Goal: Task Accomplishment & Management: Manage account settings

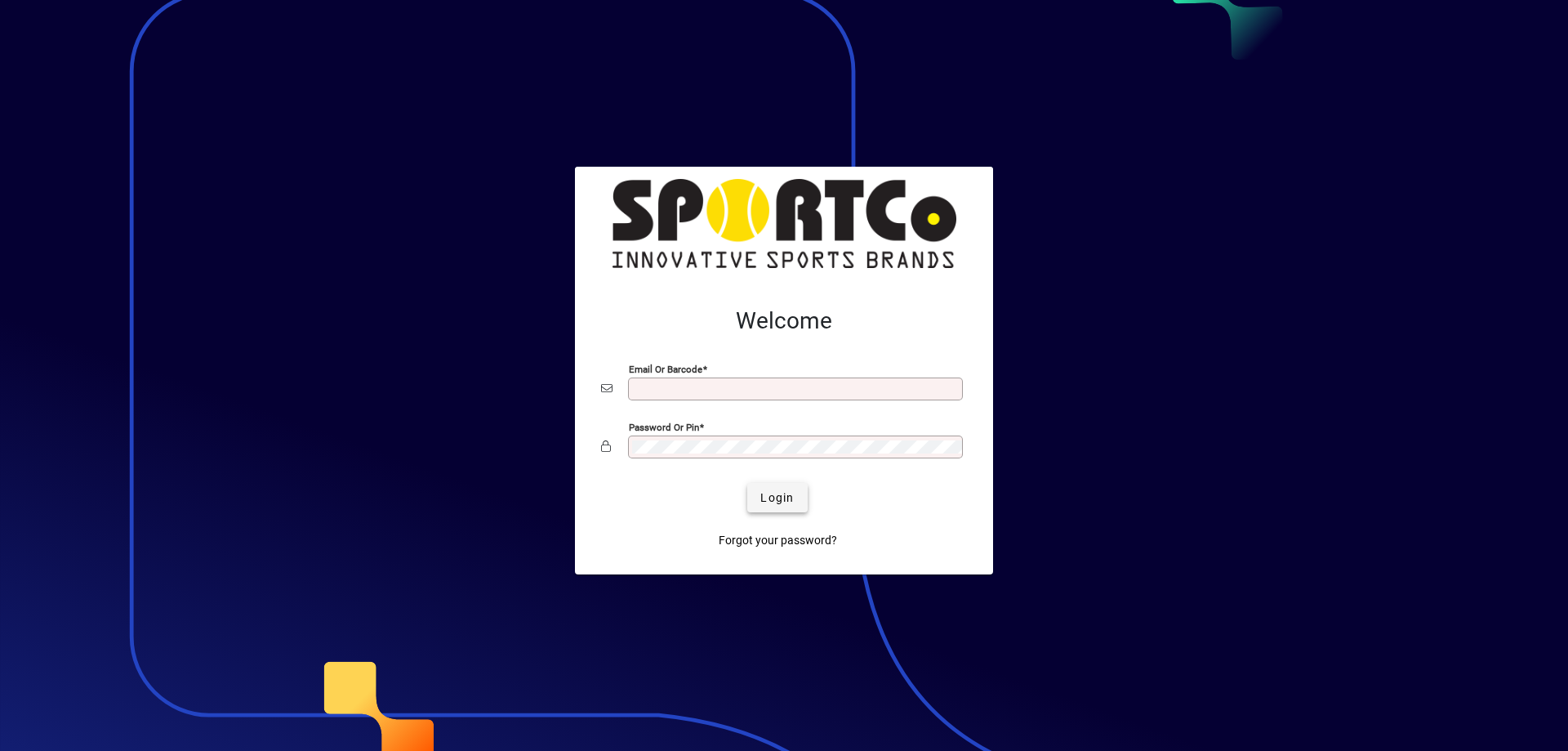
type input "**********"
click at [781, 494] on span "Login" at bounding box center [777, 498] width 34 height 17
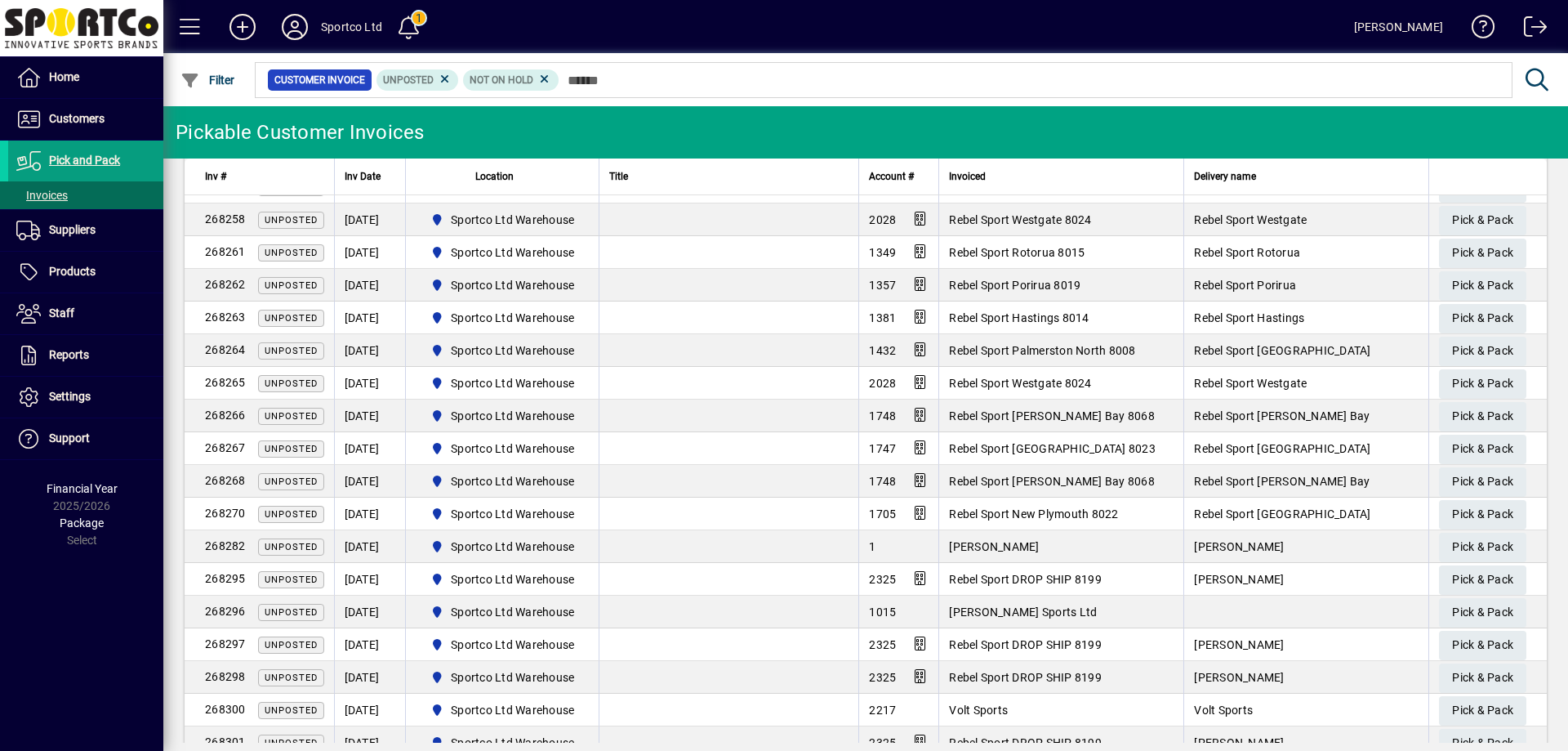
scroll to position [1031, 0]
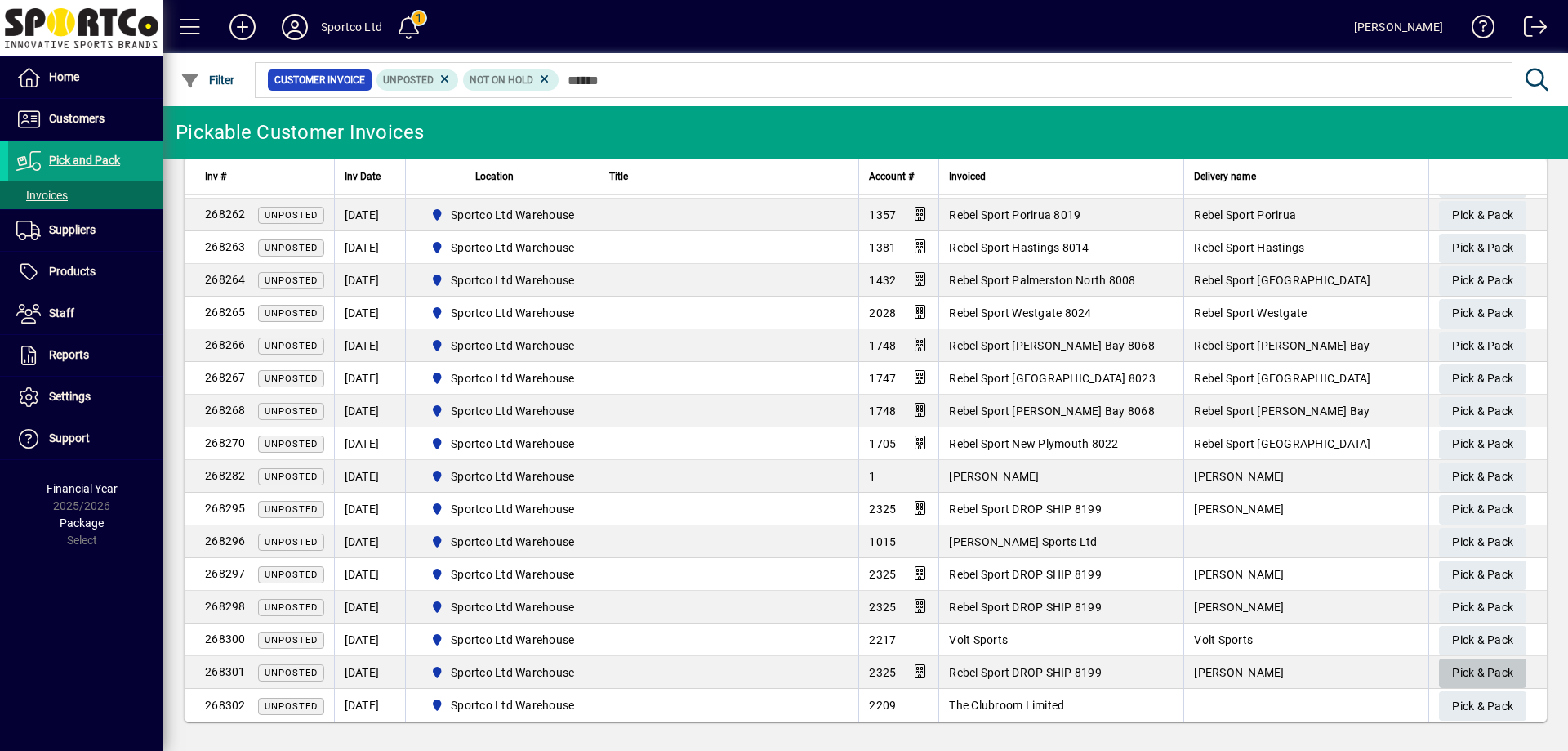
click at [1471, 675] on span "Pick & Pack" at bounding box center [1482, 673] width 61 height 27
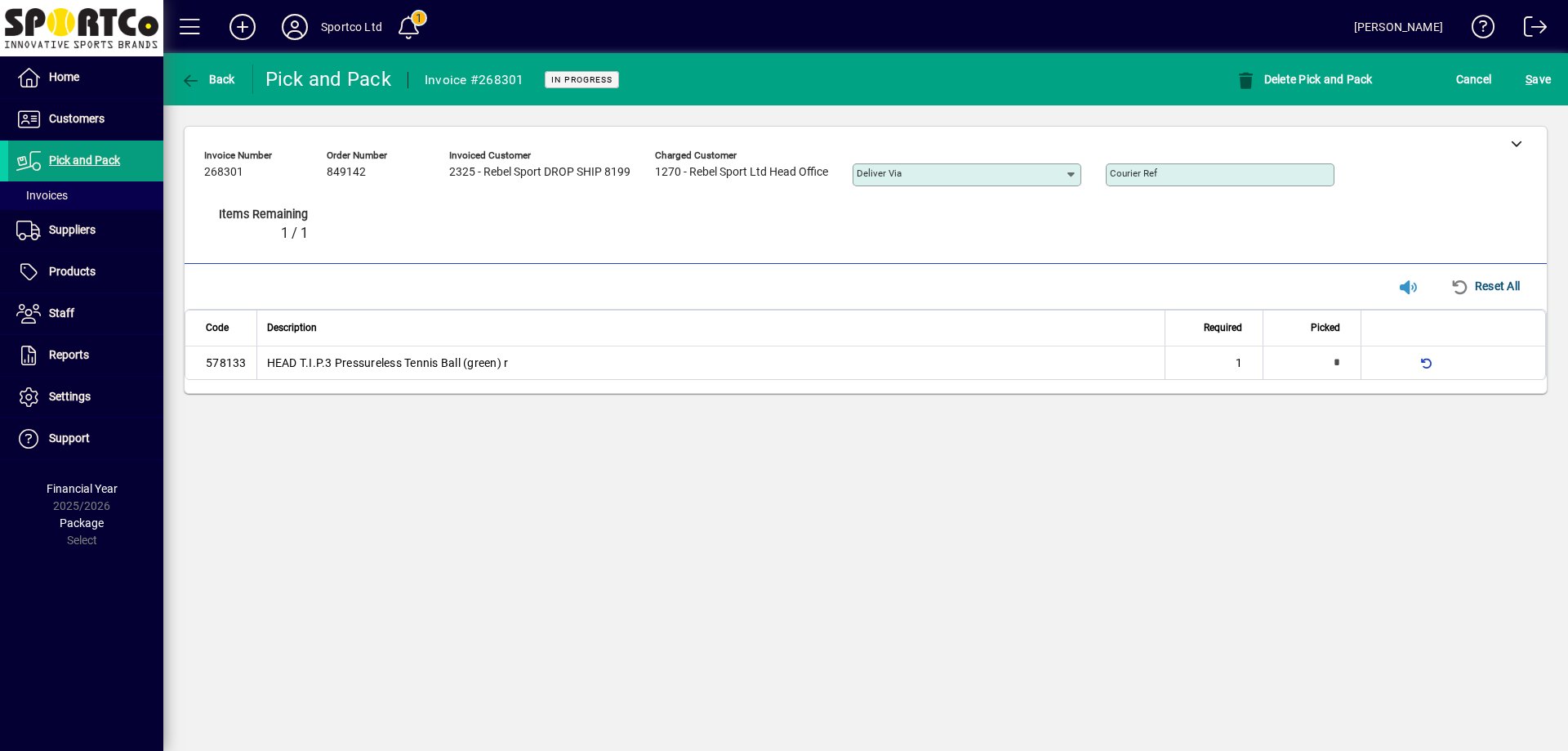
type input "*"
click at [1513, 148] on icon at bounding box center [1516, 142] width 11 height 11
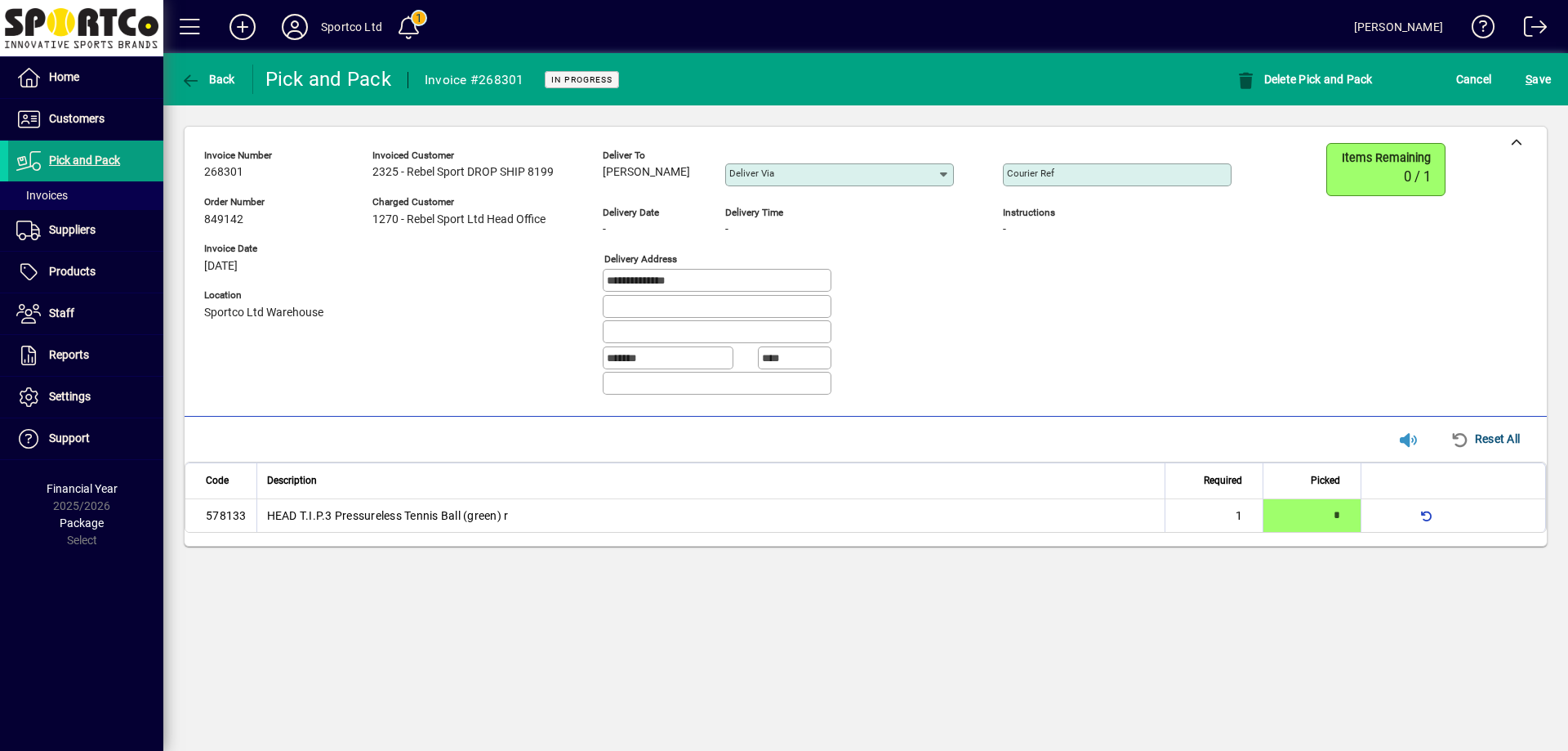
drag, startPoint x: 692, startPoint y: 169, endPoint x: 596, endPoint y: 190, distance: 98.3
click at [596, 190] on div "**********" at bounding box center [730, 275] width 1052 height 265
copy span "Cherie Johnson"
drag, startPoint x: 695, startPoint y: 283, endPoint x: 568, endPoint y: 303, distance: 128.6
click at [568, 303] on div "**********" at bounding box center [730, 275] width 1052 height 265
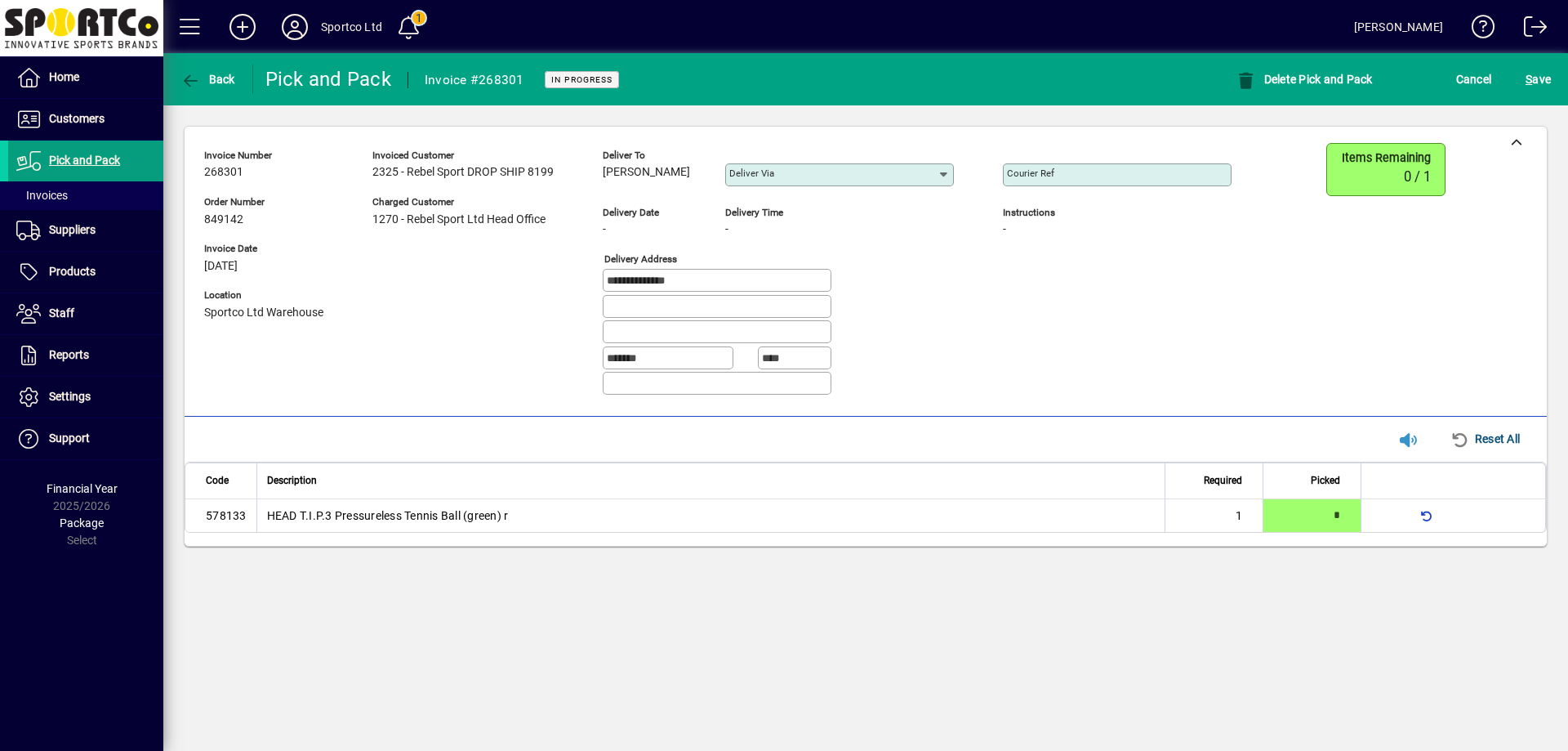
click at [1031, 170] on mat-label "Courier Ref" at bounding box center [1031, 173] width 47 height 11
click at [1031, 170] on input "Courier Ref" at bounding box center [1119, 175] width 224 height 13
paste input "**********"
type input "**********"
click at [1549, 73] on span "S ave" at bounding box center [1538, 79] width 25 height 26
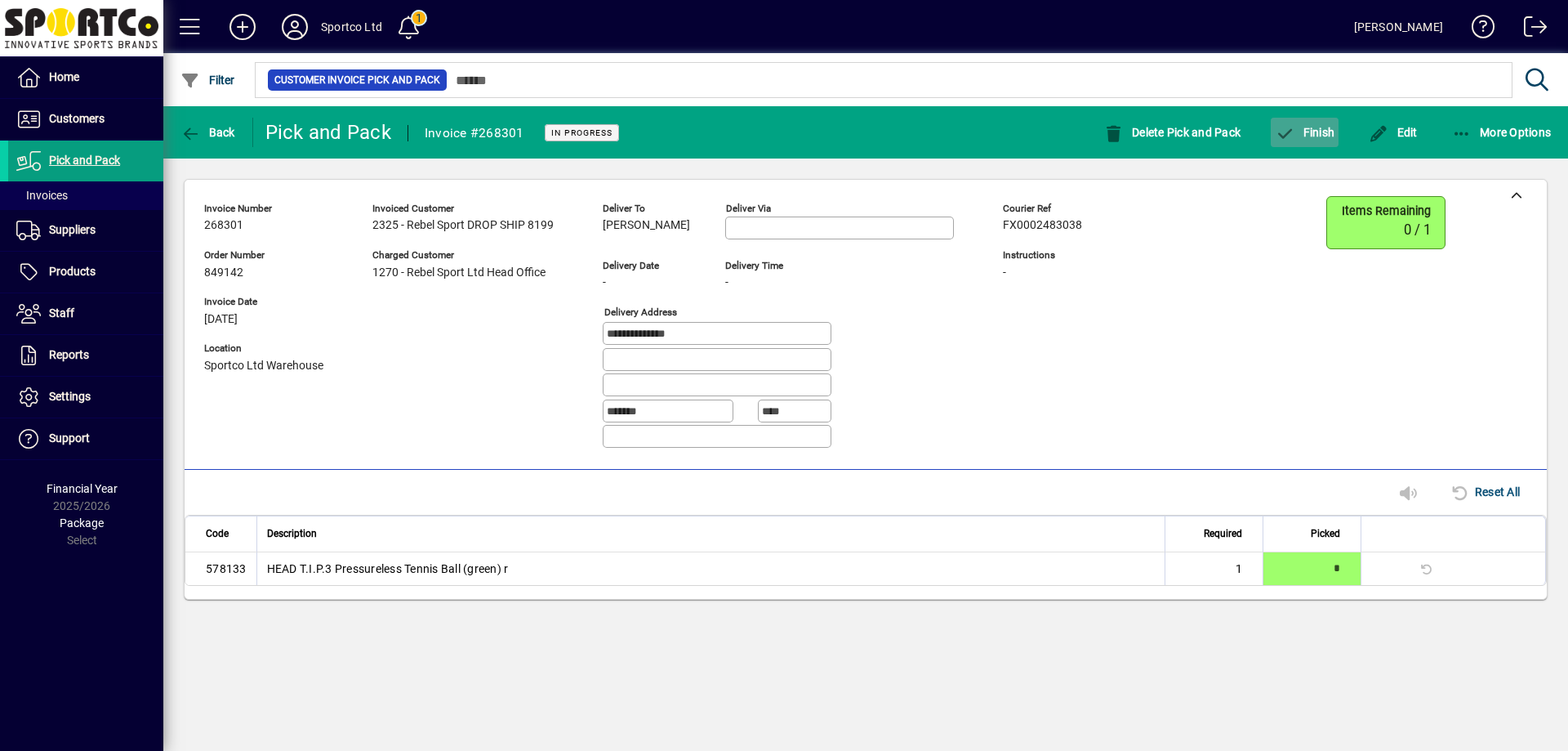
click at [1293, 126] on icon "button" at bounding box center [1285, 133] width 20 height 16
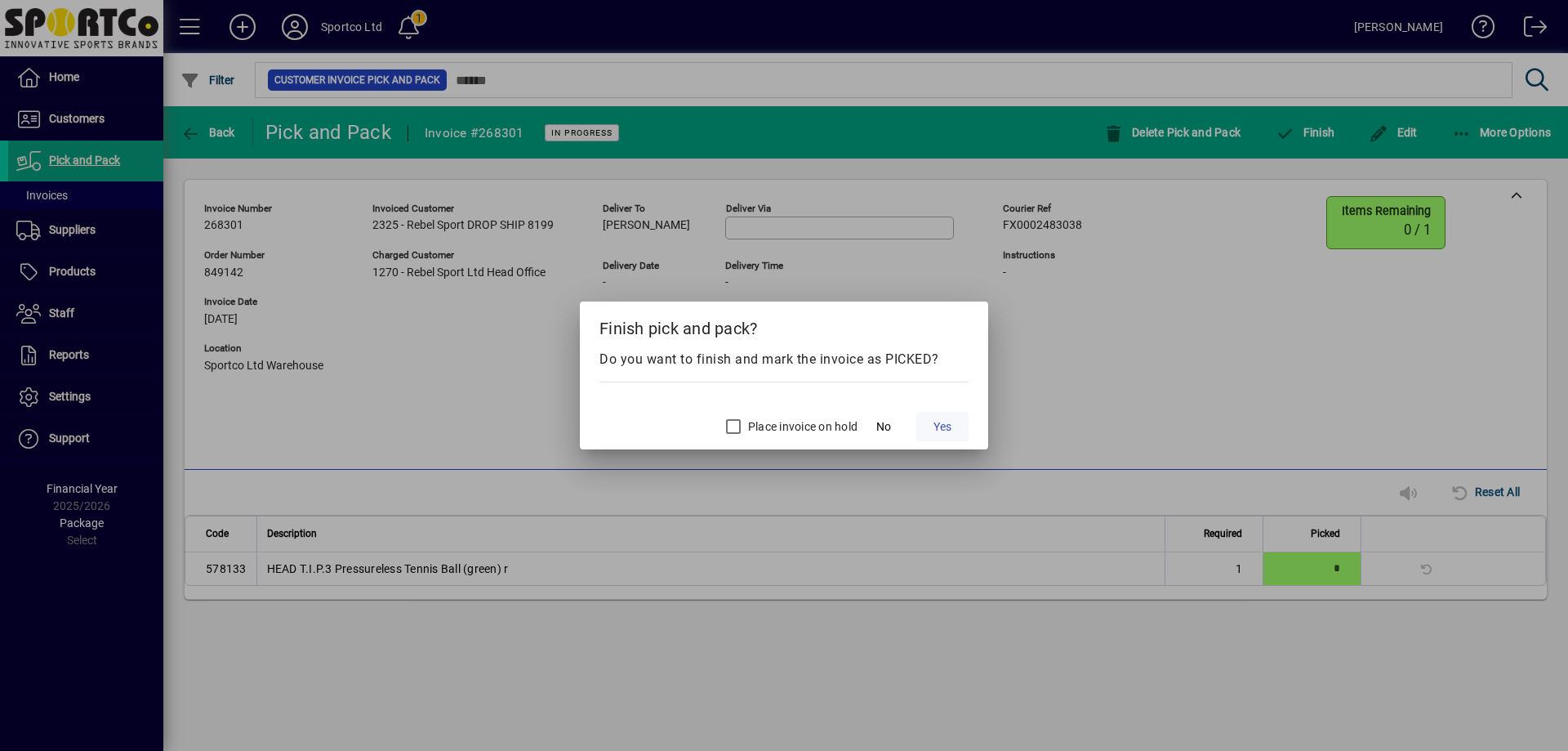
click at [939, 418] on span "Yes" at bounding box center [942, 426] width 18 height 17
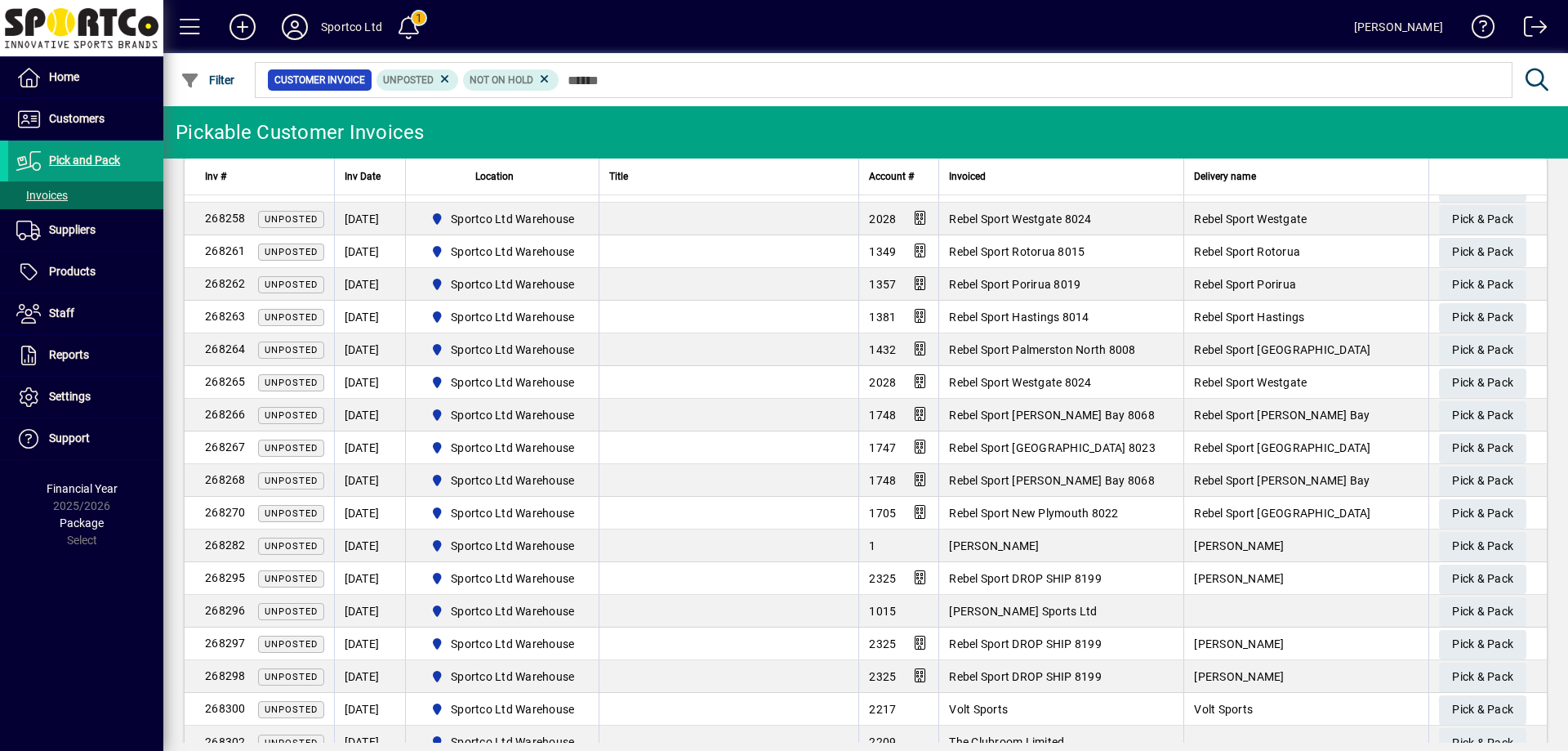
scroll to position [999, 0]
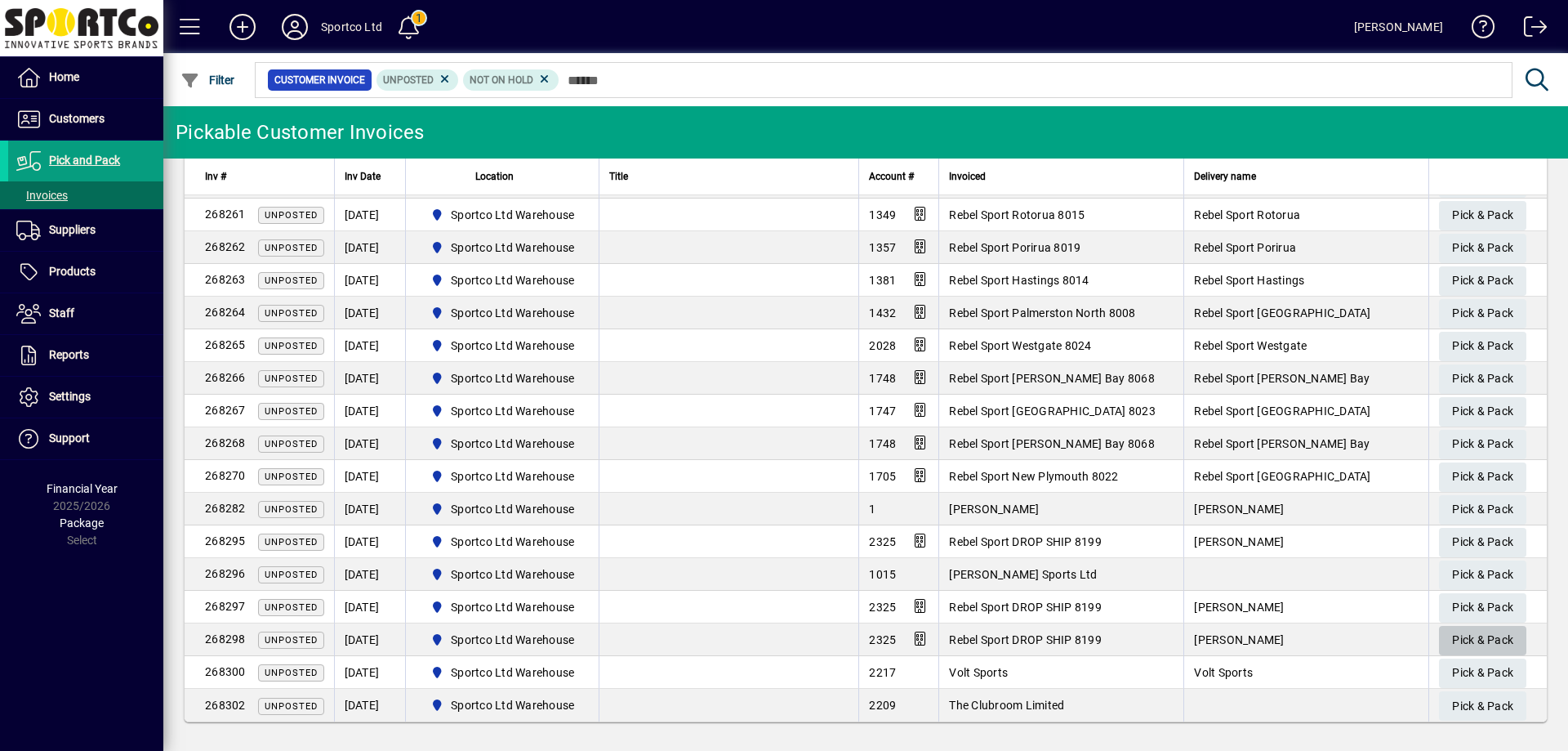
click at [1482, 639] on span "Pick & Pack" at bounding box center [1482, 640] width 61 height 27
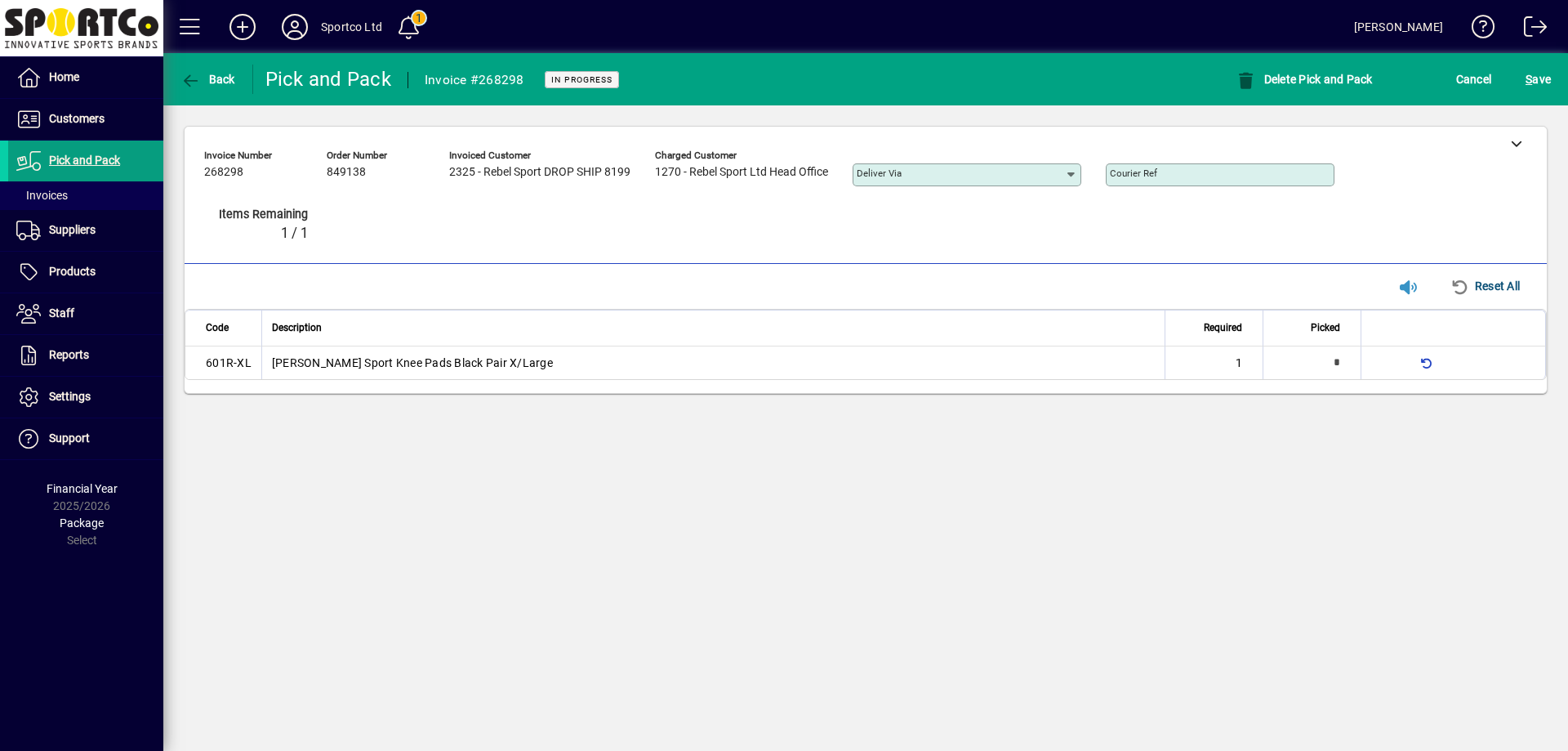
type input "*"
click at [1515, 148] on icon at bounding box center [1516, 142] width 11 height 11
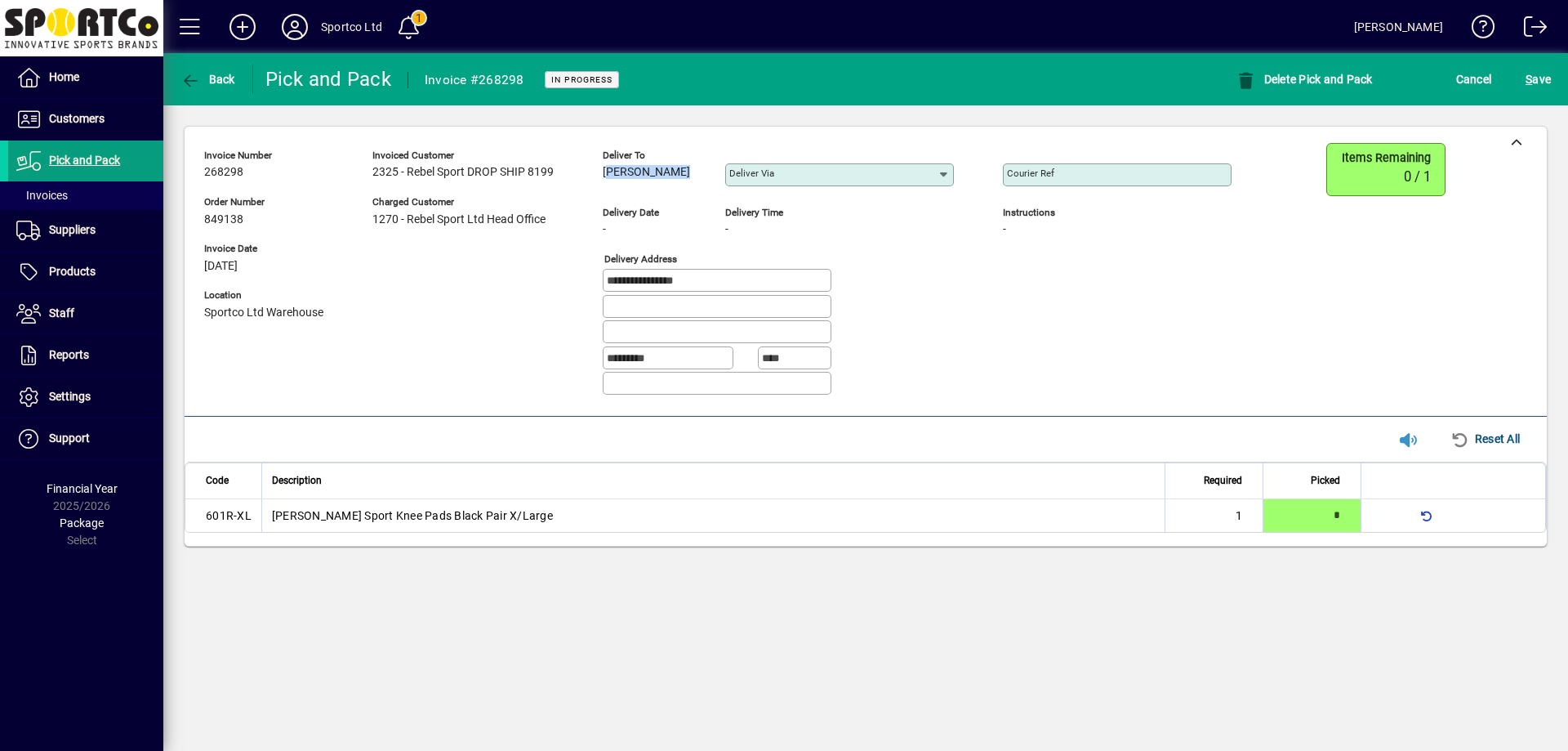
drag, startPoint x: 668, startPoint y: 172, endPoint x: 600, endPoint y: 180, distance: 68.5
click at [600, 180] on div "**********" at bounding box center [730, 275] width 1052 height 265
copy span "Talei Bryant"
drag, startPoint x: 692, startPoint y: 284, endPoint x: 570, endPoint y: 297, distance: 122.7
click at [570, 297] on div "**********" at bounding box center [730, 275] width 1052 height 265
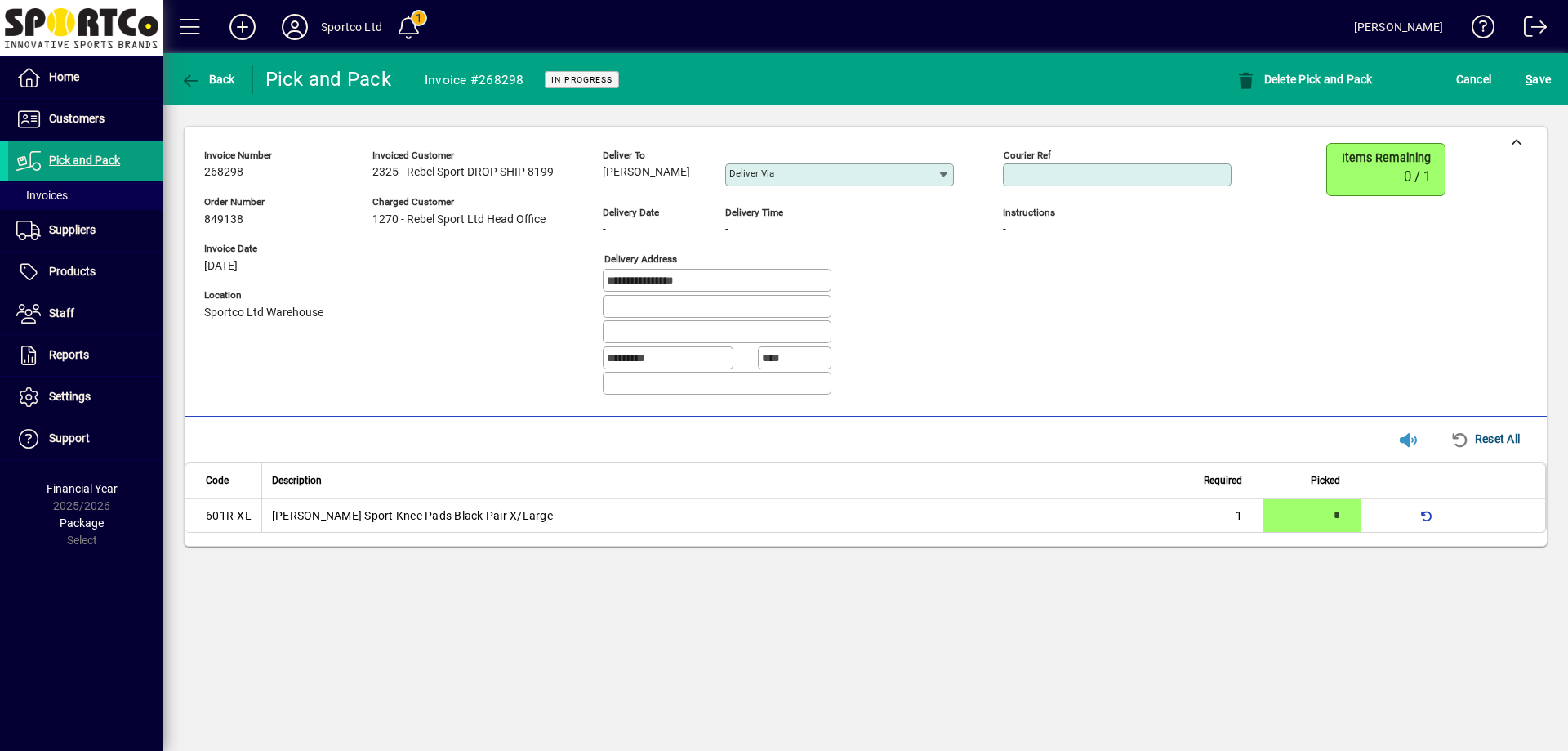
click at [1104, 174] on input "Courier Ref" at bounding box center [1119, 175] width 224 height 13
paste input "**********"
type input "**********"
click at [1540, 79] on span "S ave" at bounding box center [1538, 79] width 25 height 26
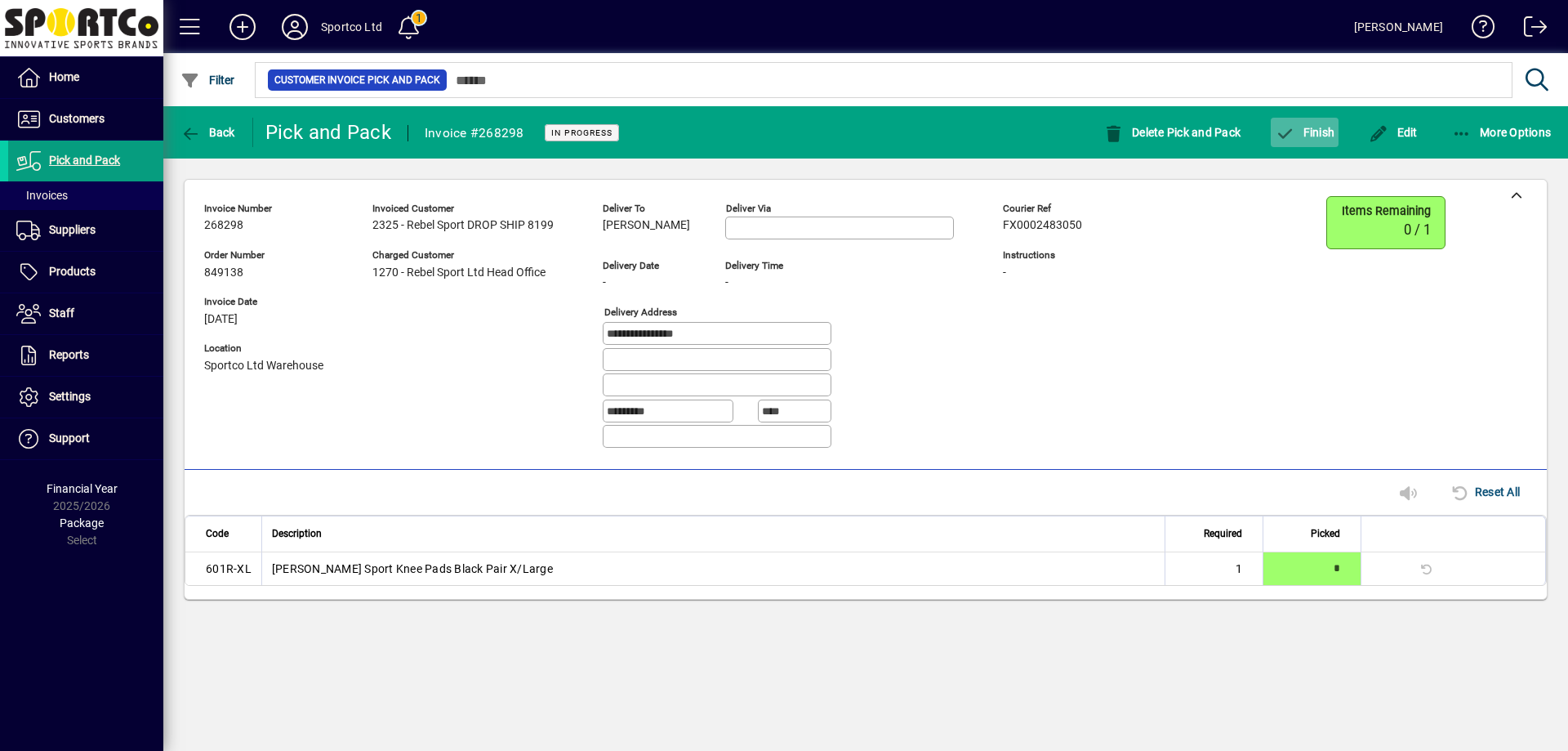
click at [1309, 126] on span "Finish" at bounding box center [1304, 131] width 59 height 13
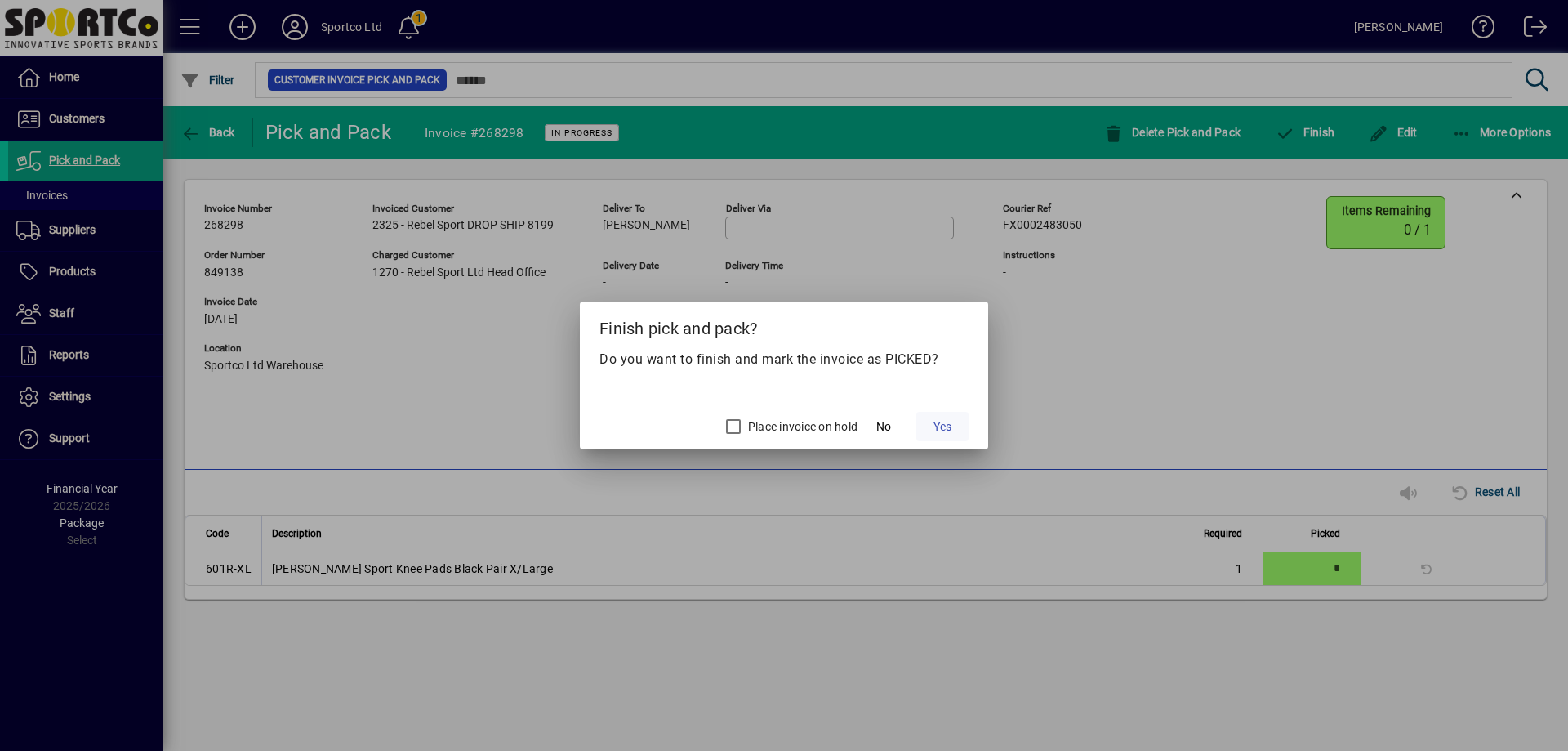
click at [944, 426] on span "Yes" at bounding box center [942, 426] width 18 height 17
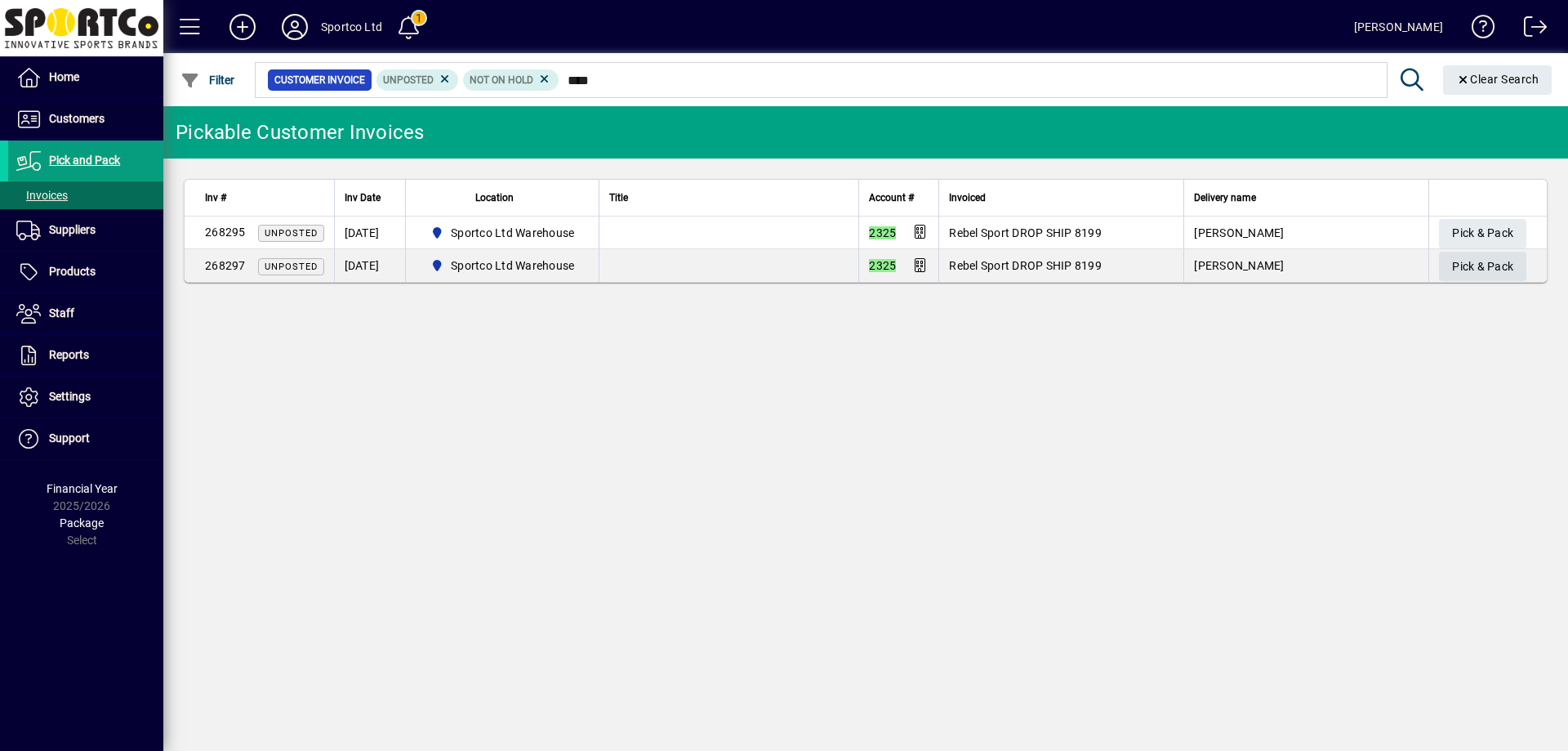
type input "****"
click at [1498, 266] on span "Pick & Pack" at bounding box center [1482, 267] width 61 height 27
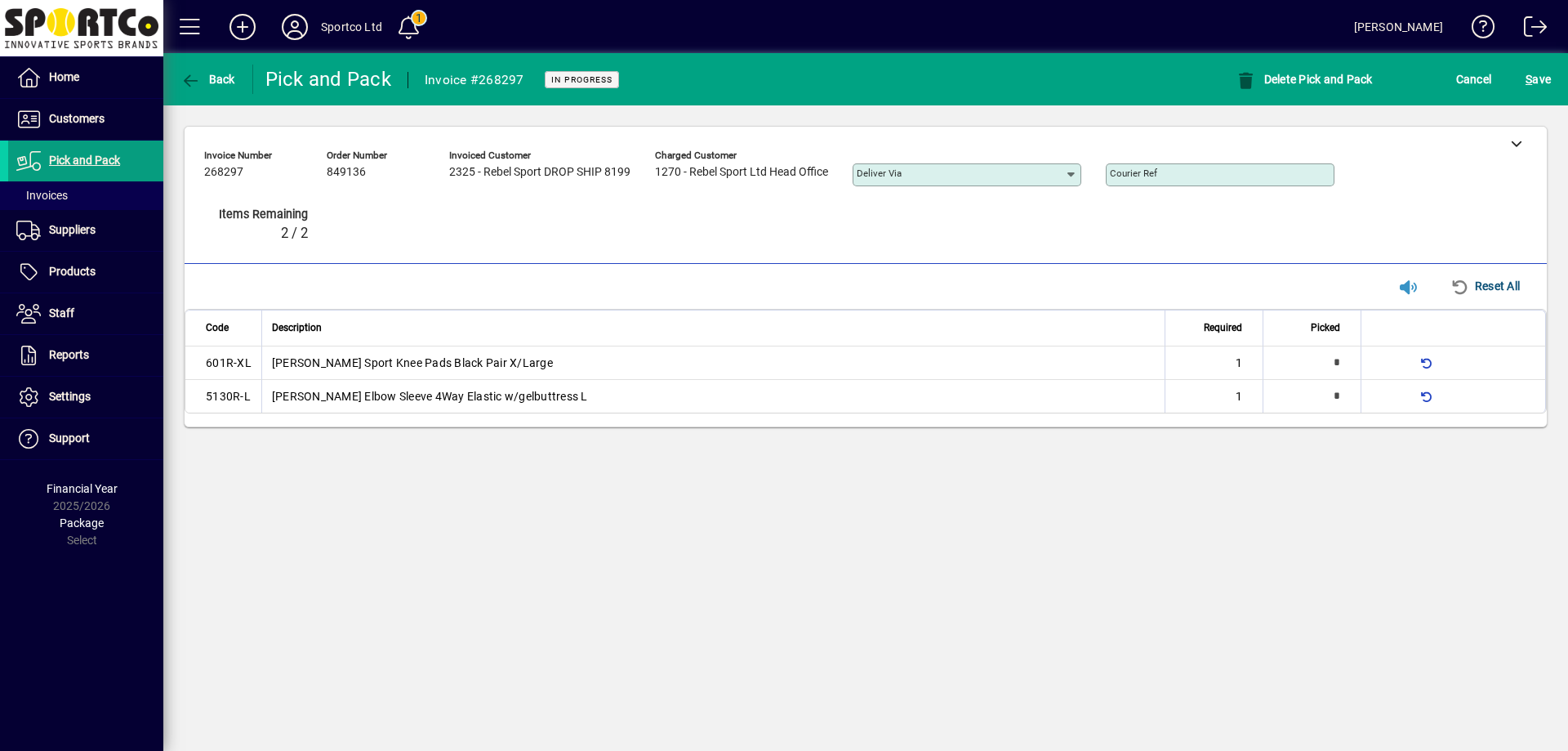
type input "*"
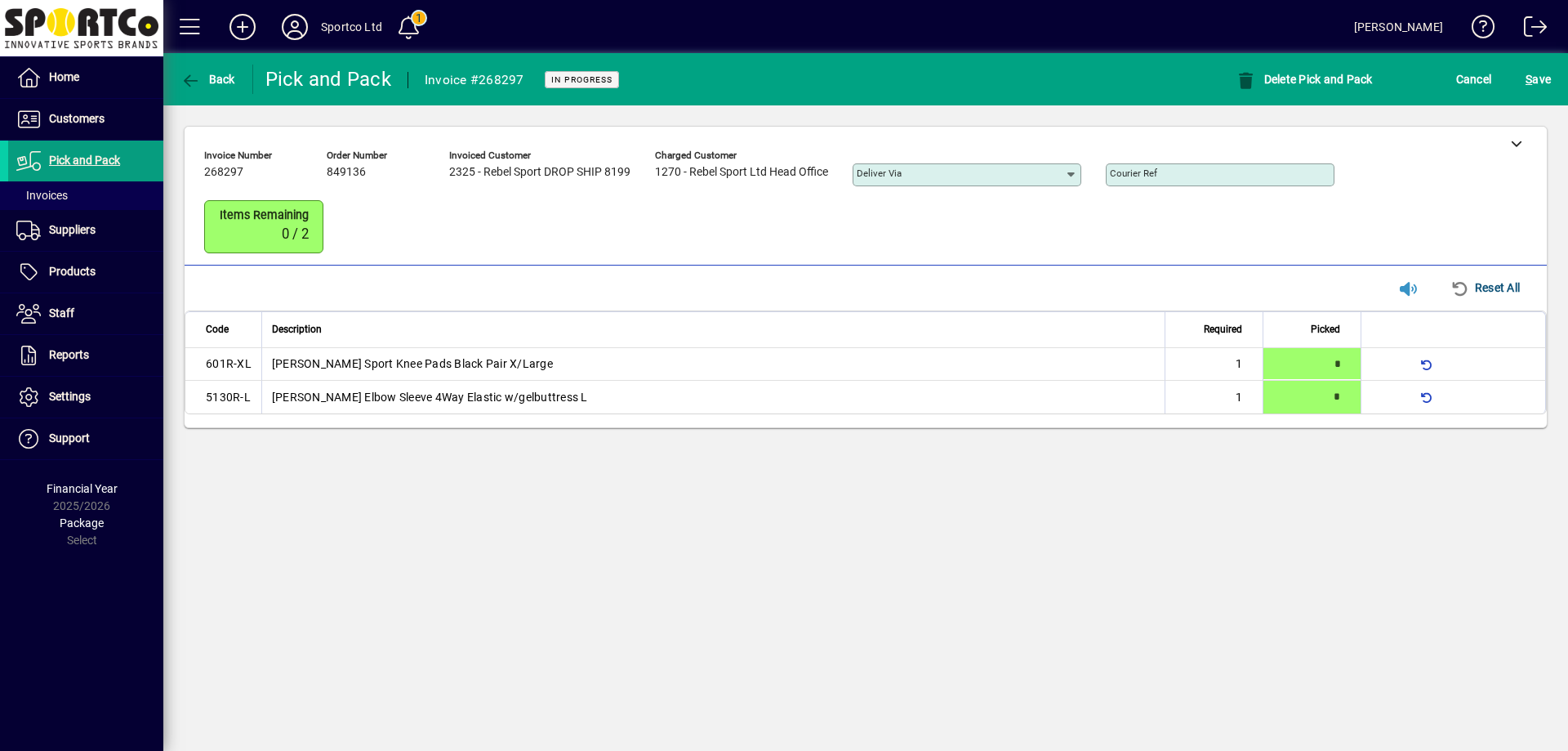
type input "*"
click at [1518, 142] on icon at bounding box center [1516, 142] width 11 height 11
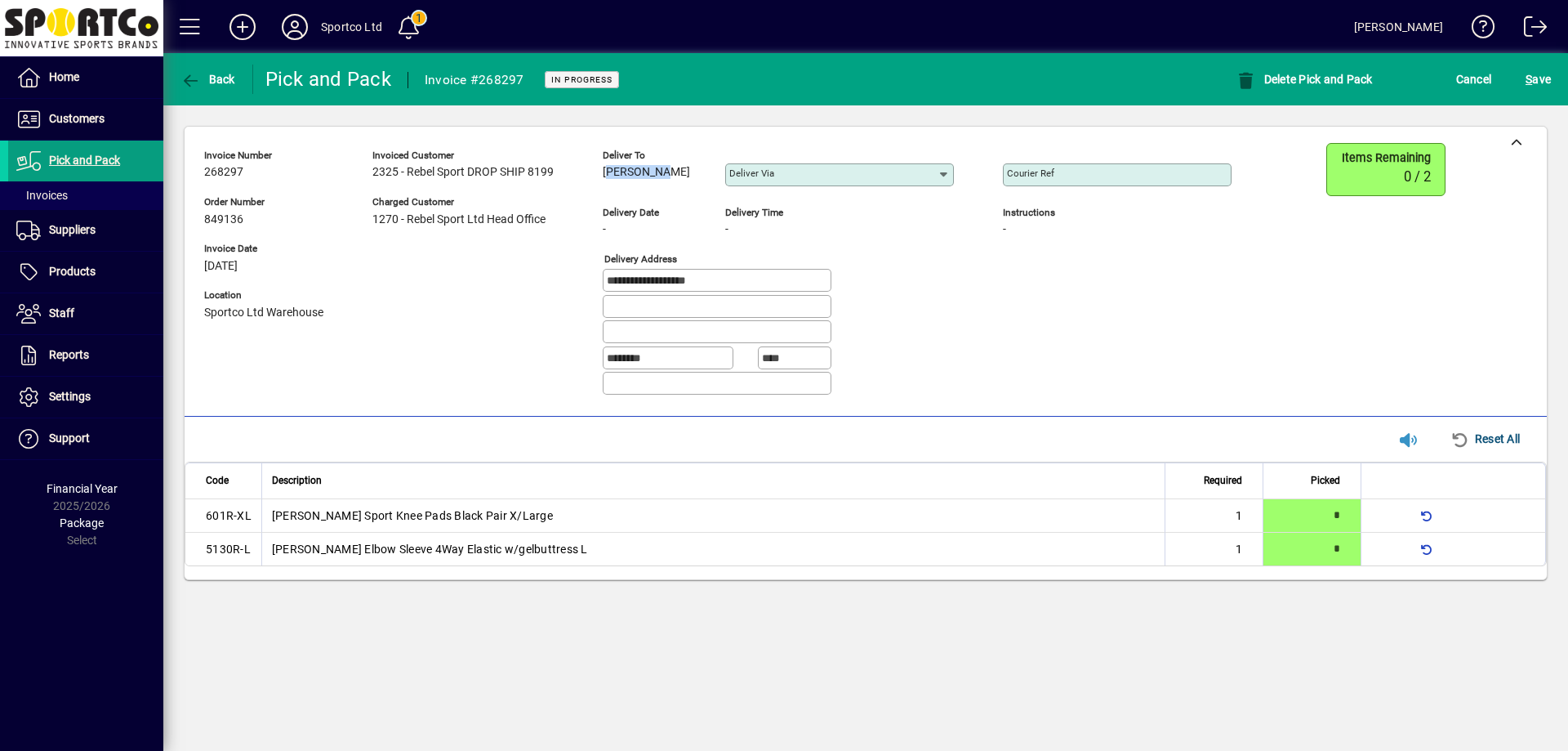
copy span "Jing Xiao"
drag, startPoint x: 663, startPoint y: 165, endPoint x: 515, endPoint y: 147, distance: 149.1
click at [606, 178] on div "Jing Xiao" at bounding box center [652, 172] width 98 height 18
drag, startPoint x: 769, startPoint y: 281, endPoint x: 575, endPoint y: 303, distance: 195.2
click at [575, 303] on div "**********" at bounding box center [730, 275] width 1052 height 265
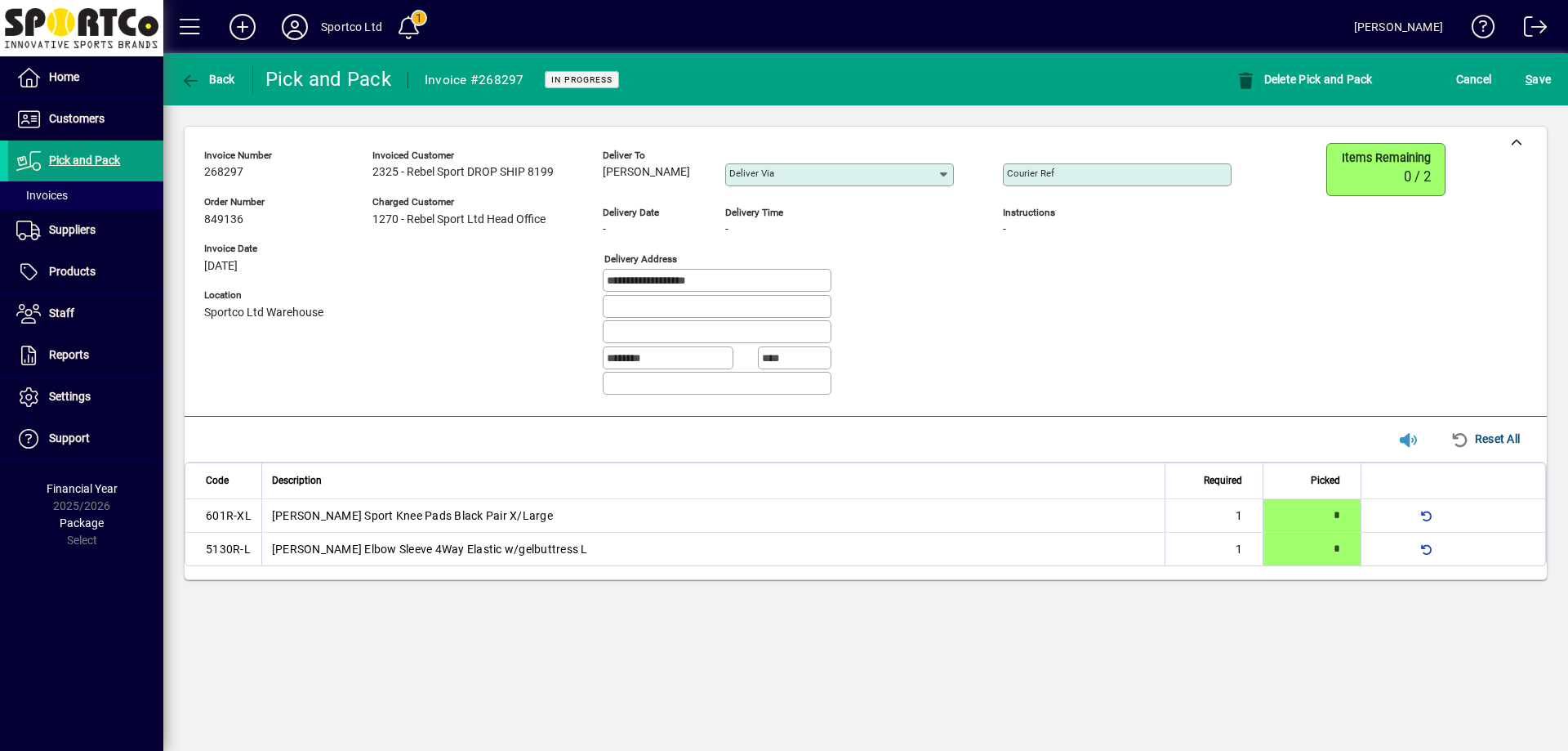
click at [1179, 166] on div "Courier Ref" at bounding box center [1117, 175] width 229 height 23
paste input "**********"
type input "**********"
click at [1553, 79] on span "submit" at bounding box center [1538, 79] width 34 height 39
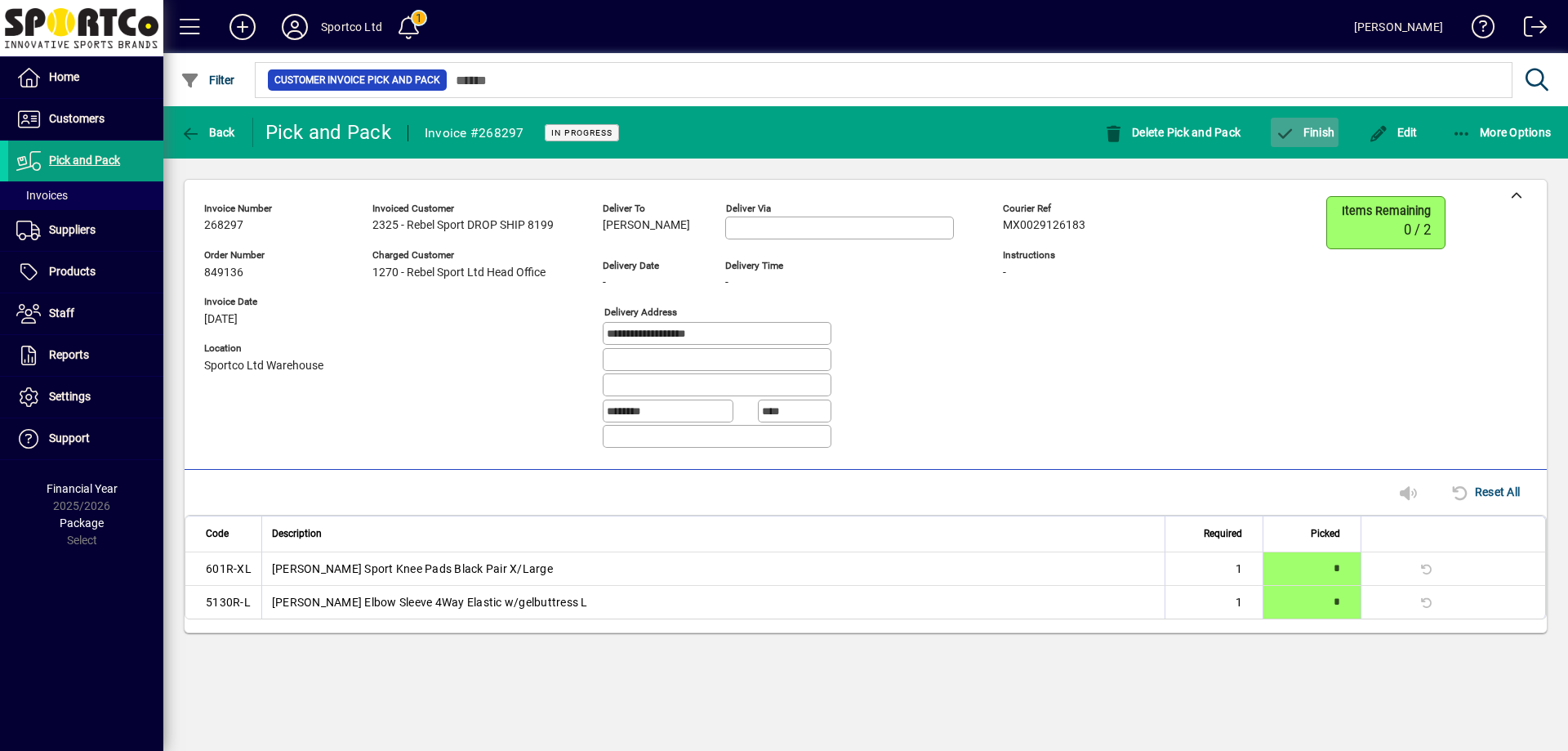
click at [1307, 134] on span "Finish" at bounding box center [1304, 131] width 59 height 13
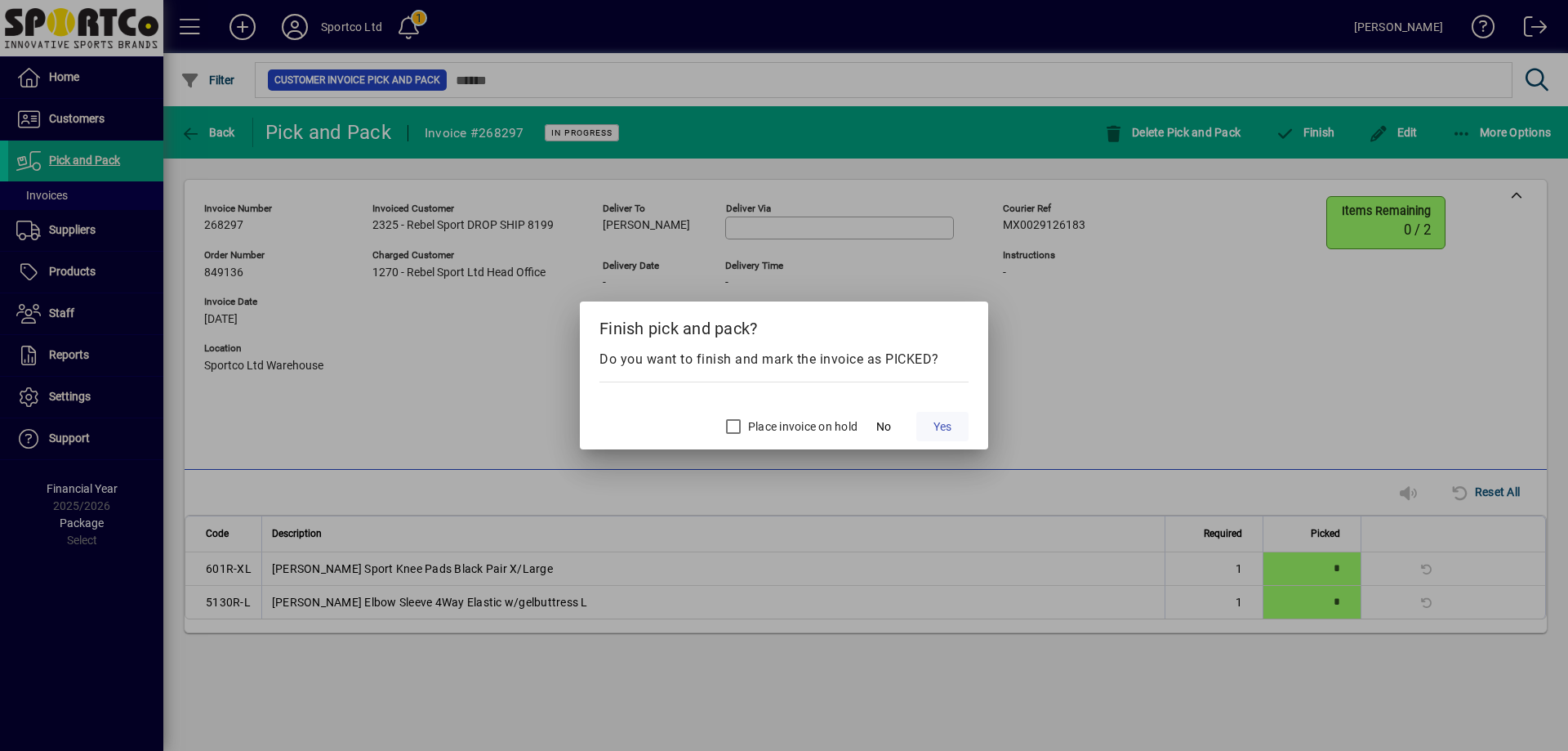
click at [946, 433] on span "Yes" at bounding box center [942, 426] width 18 height 17
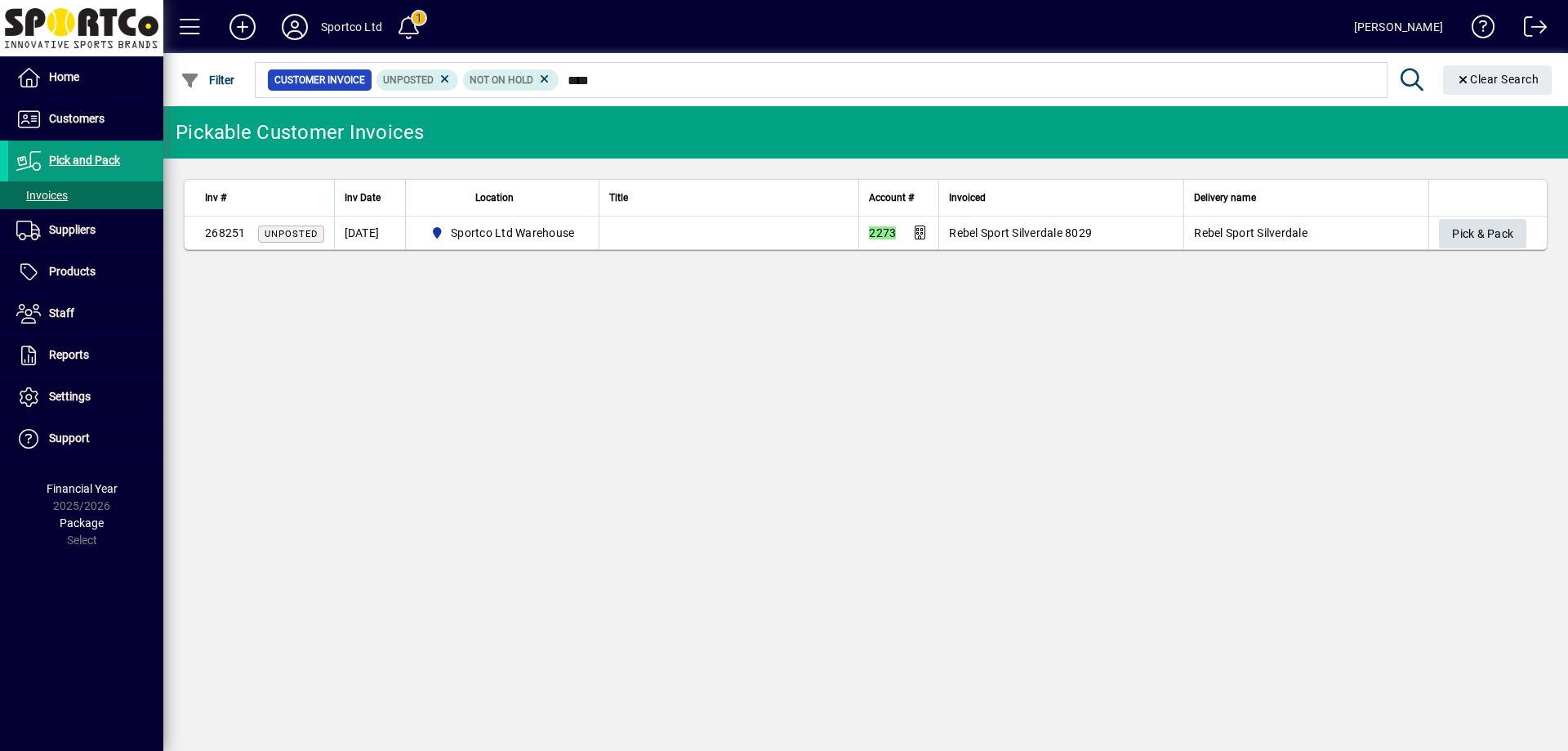
type input "****"
click at [1490, 241] on span "Pick & Pack" at bounding box center [1482, 234] width 61 height 27
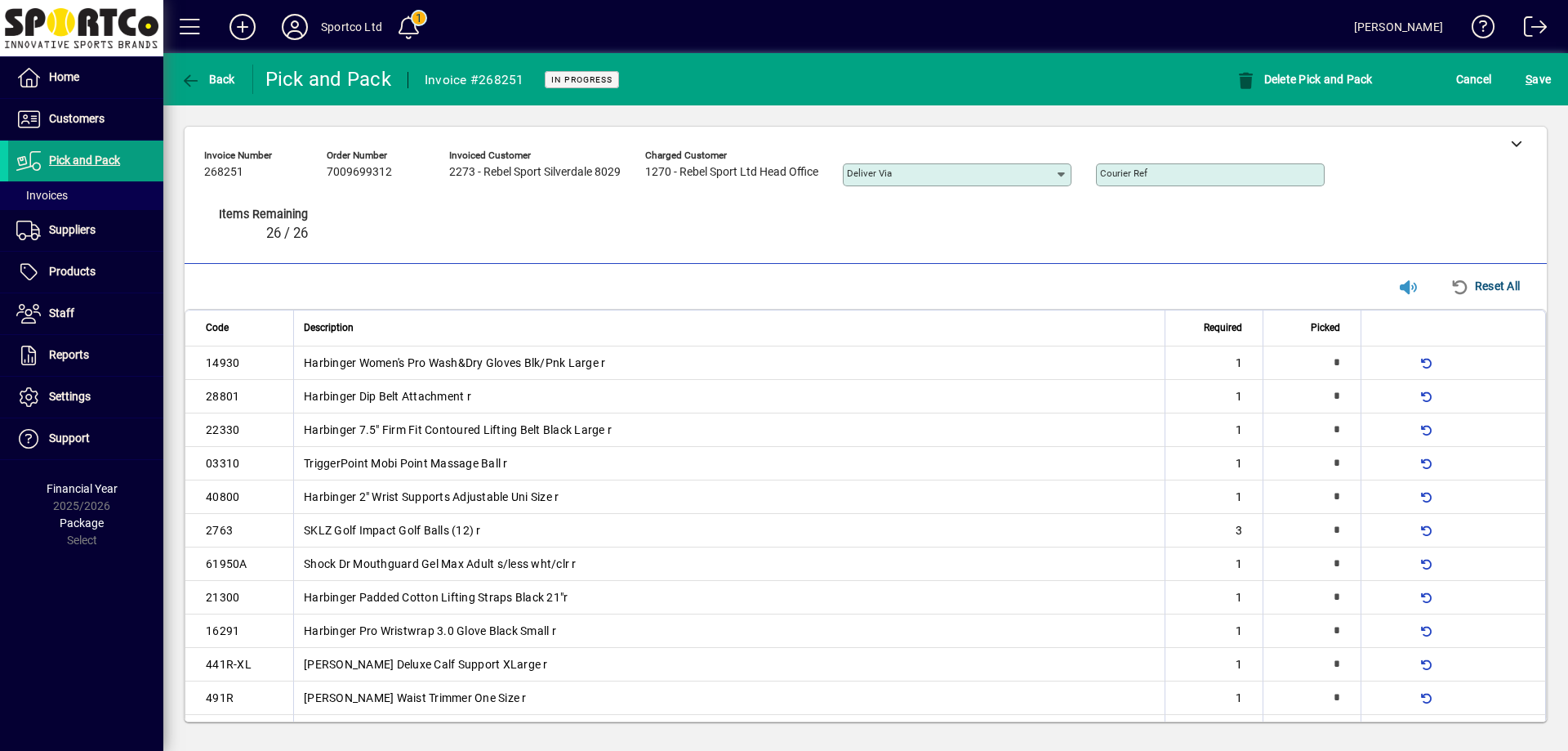
type input "*"
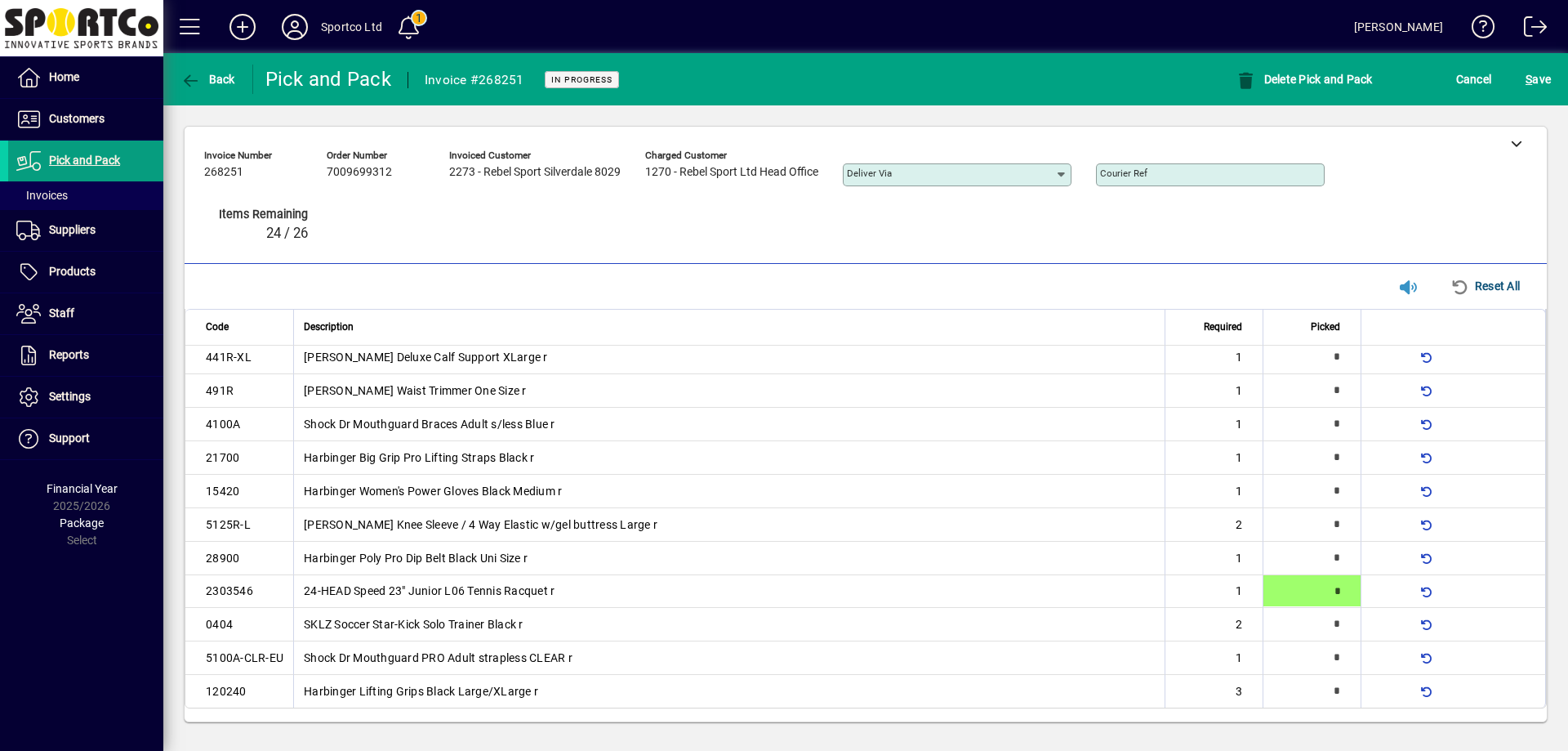
type input "*"
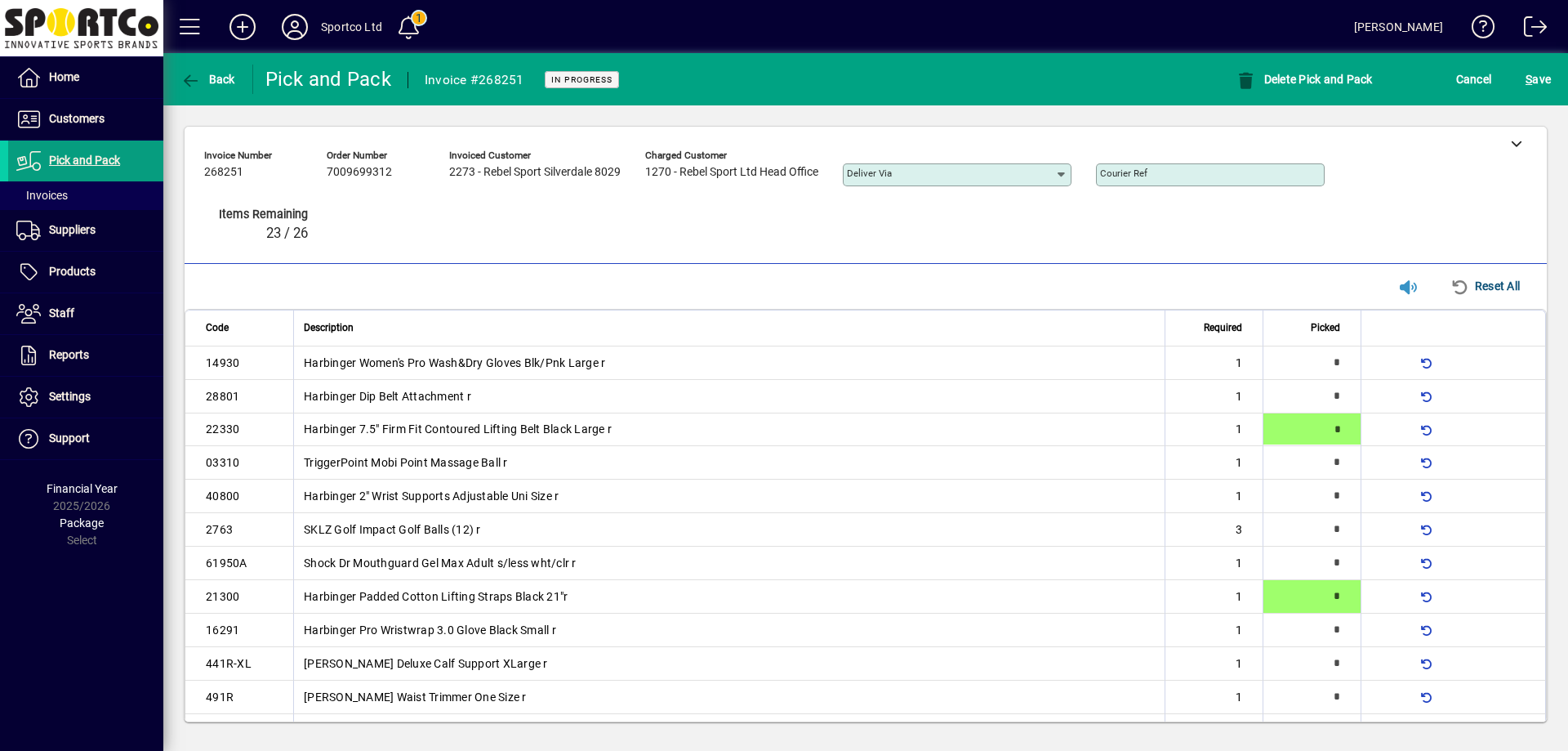
type input "*"
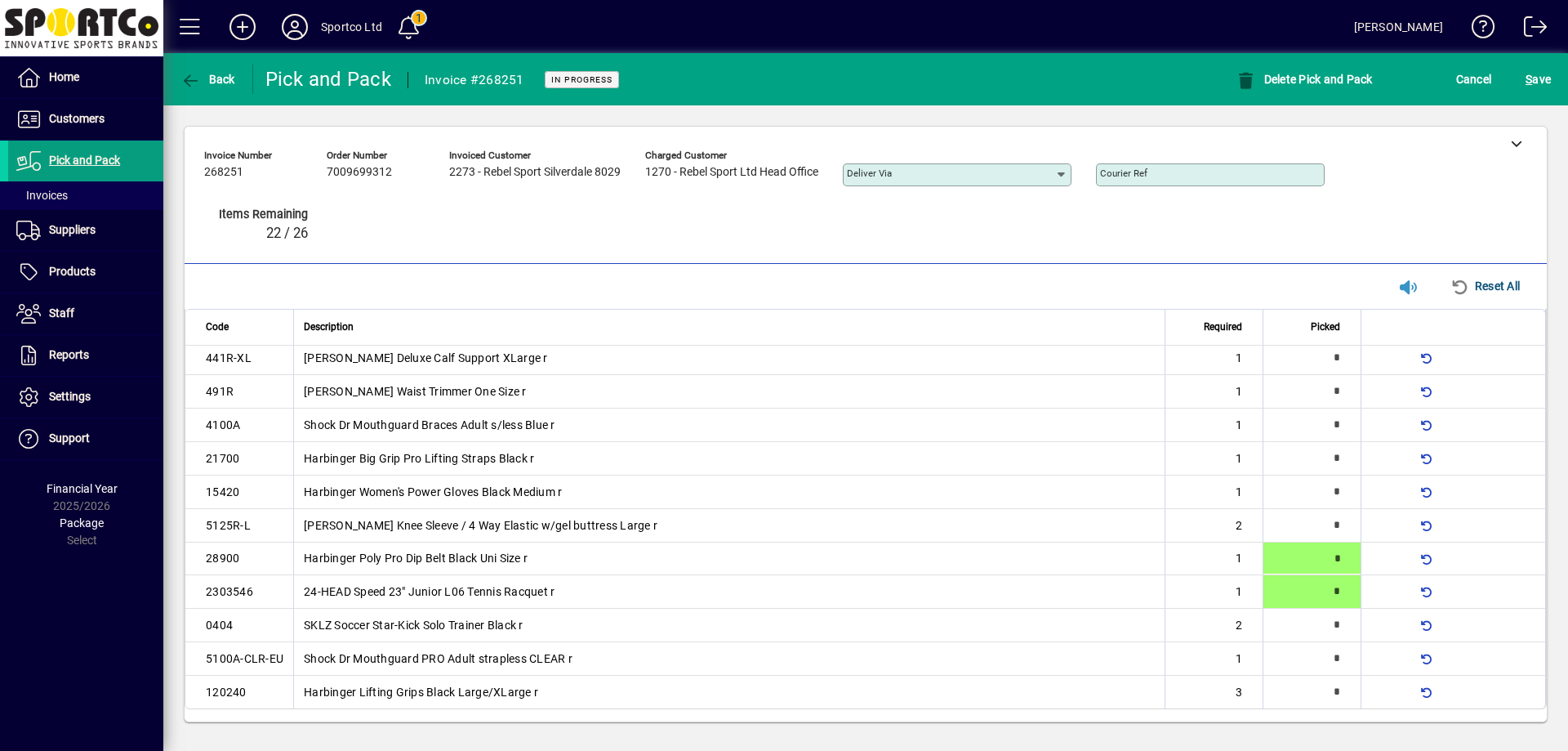
type input "*"
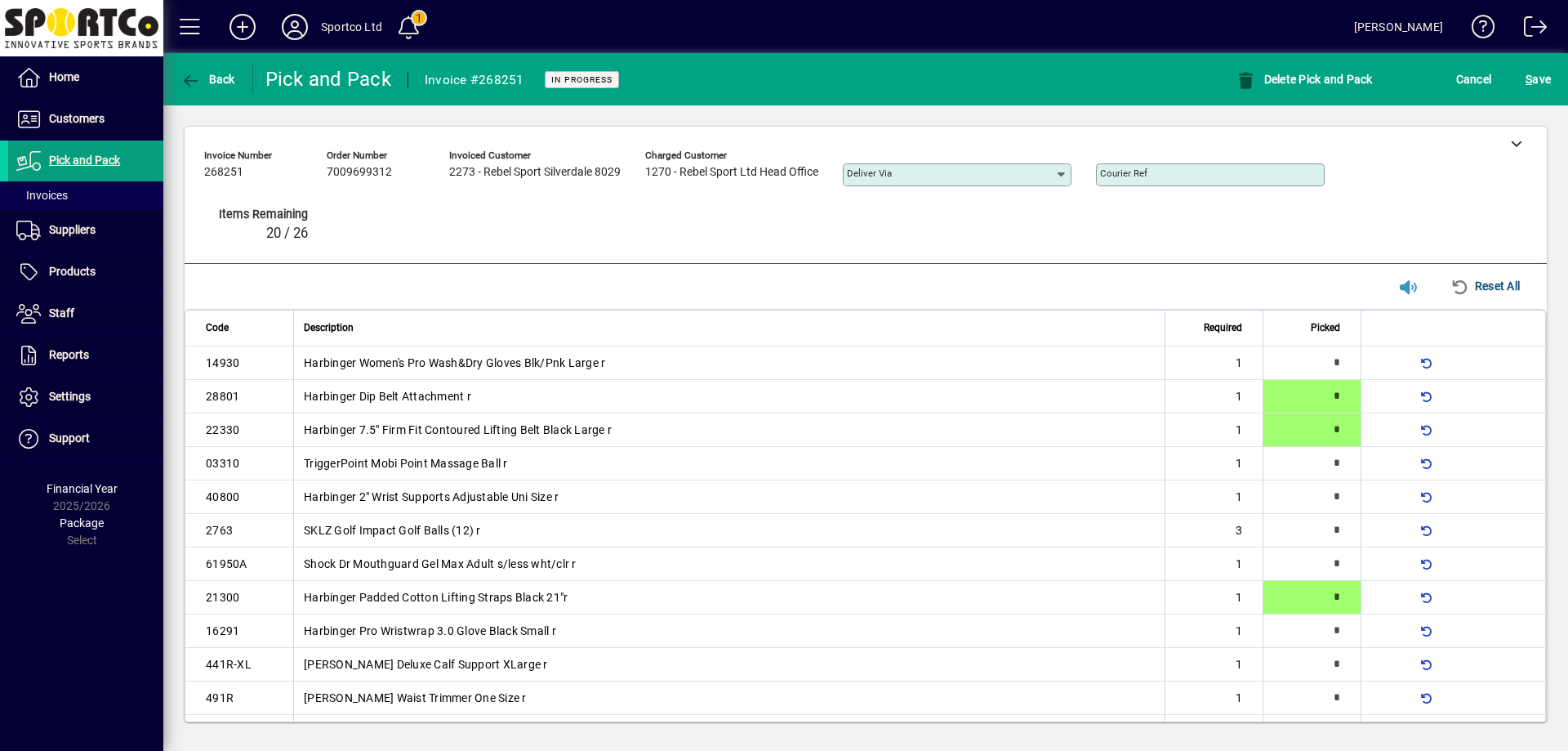
scroll to position [307, 0]
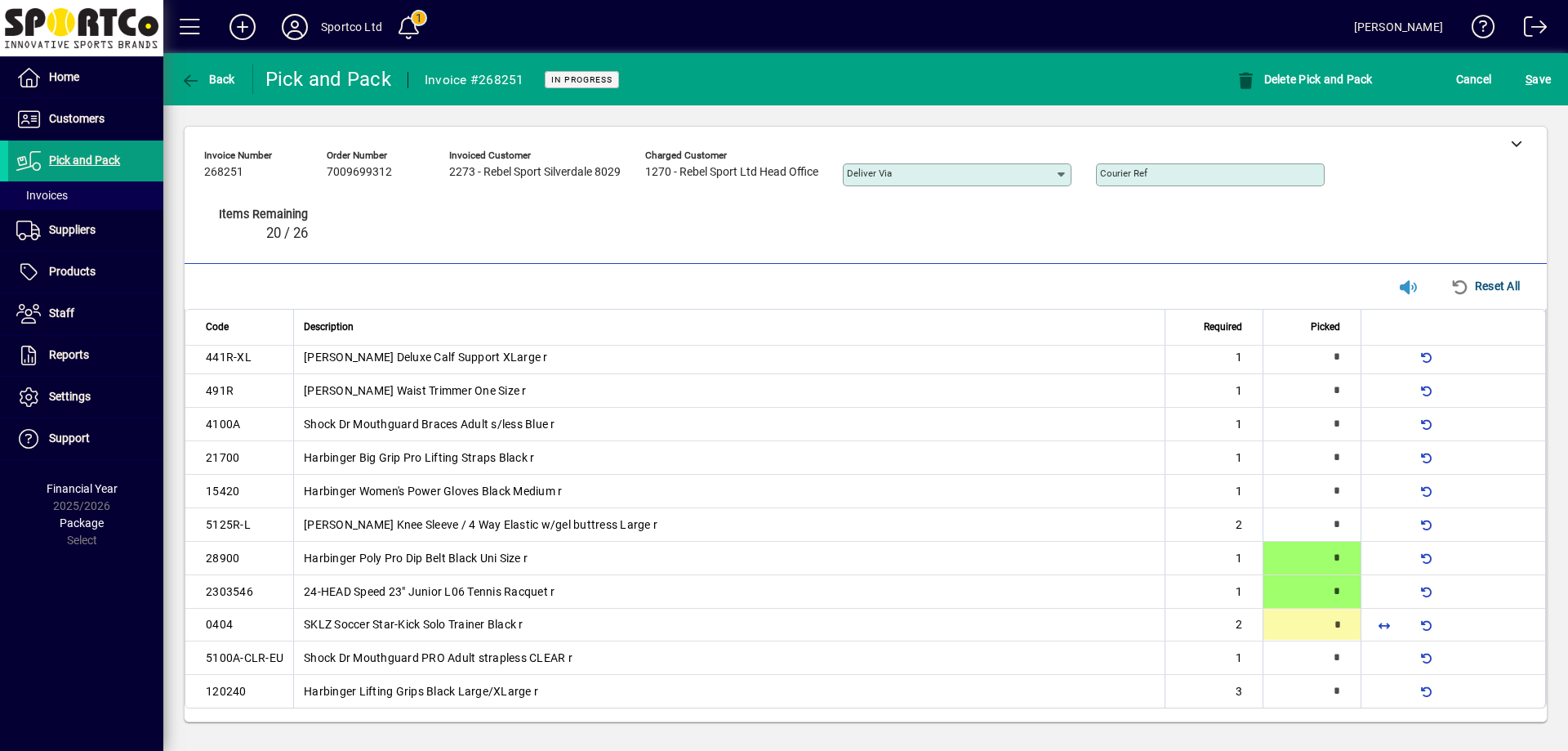
type input "*"
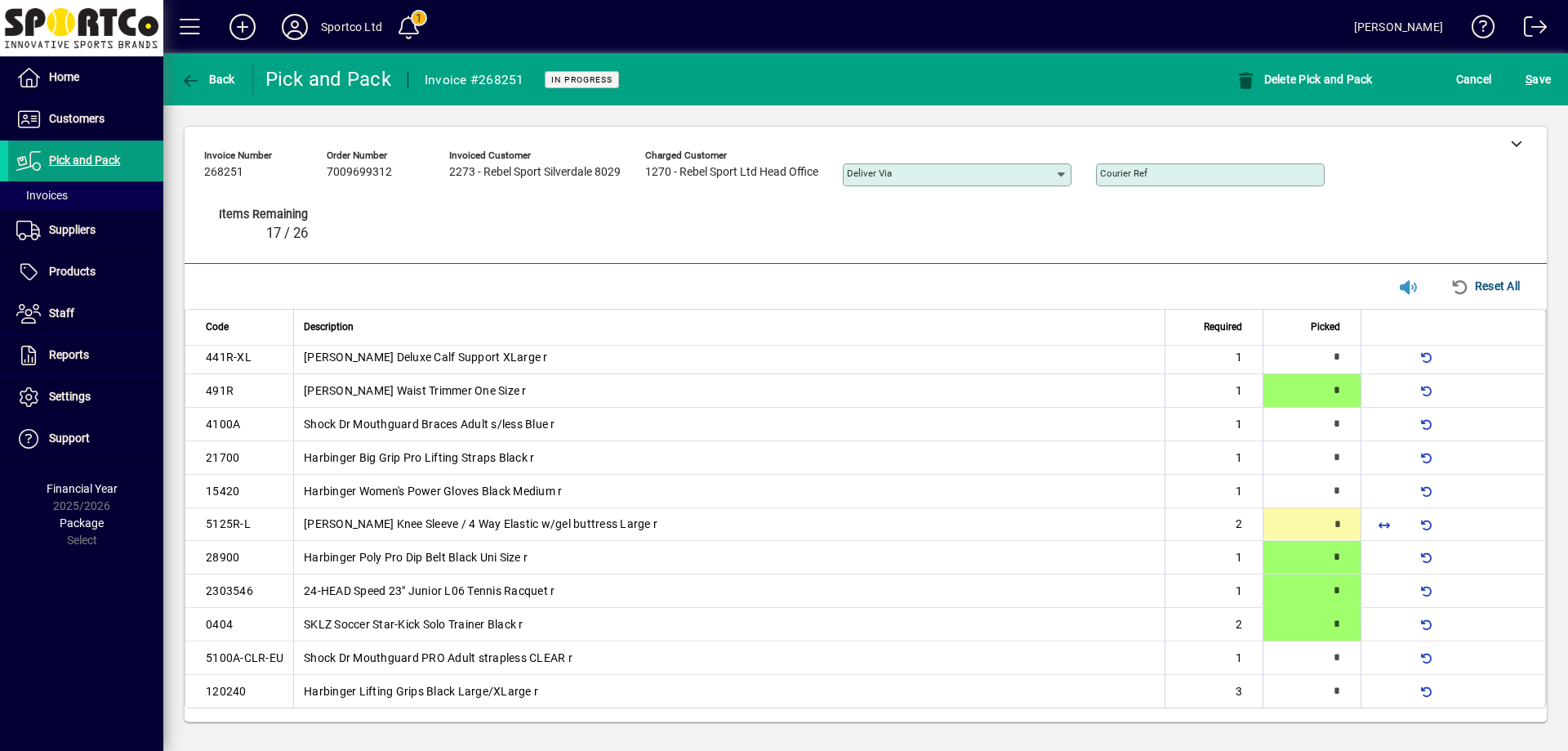
type input "*"
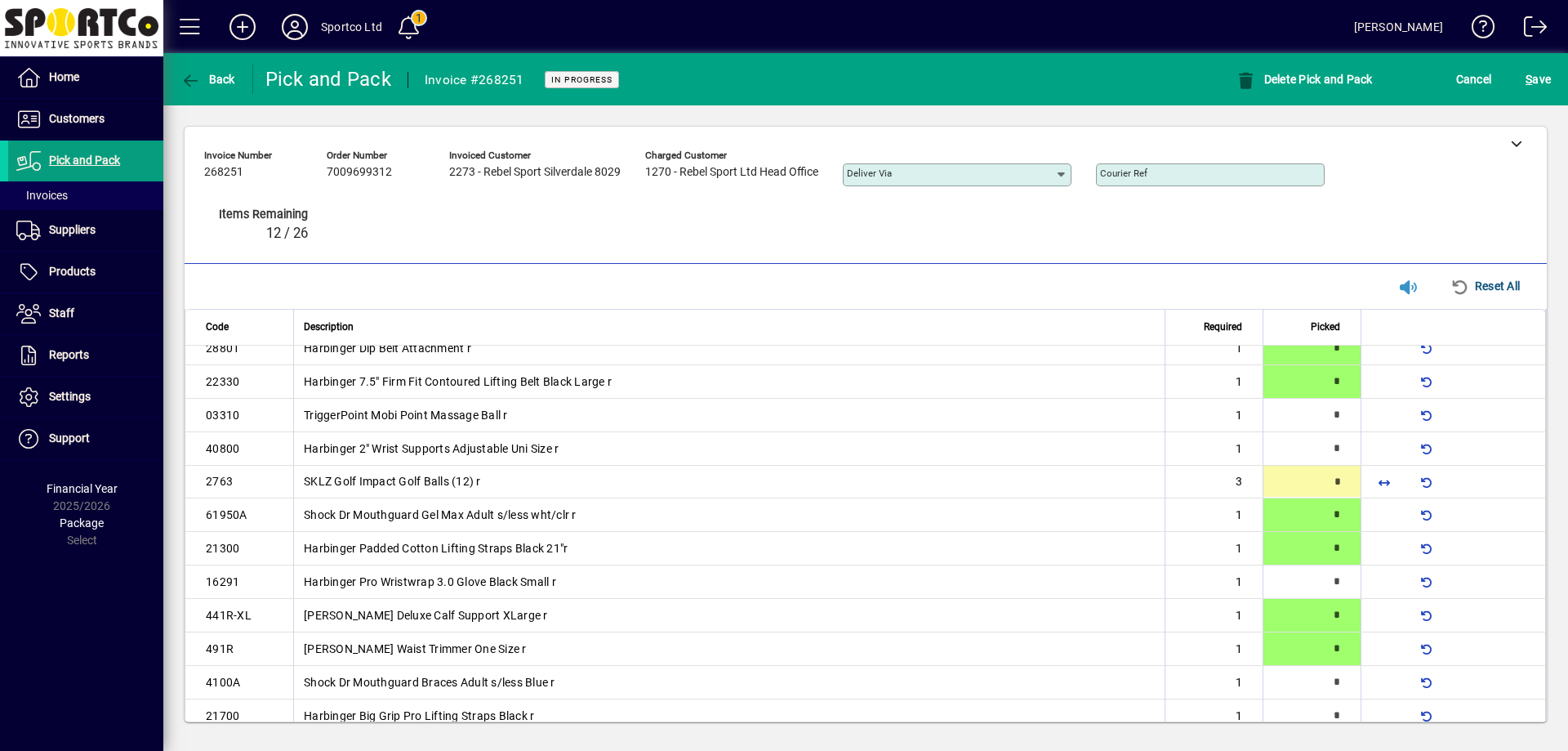
scroll to position [16, 0]
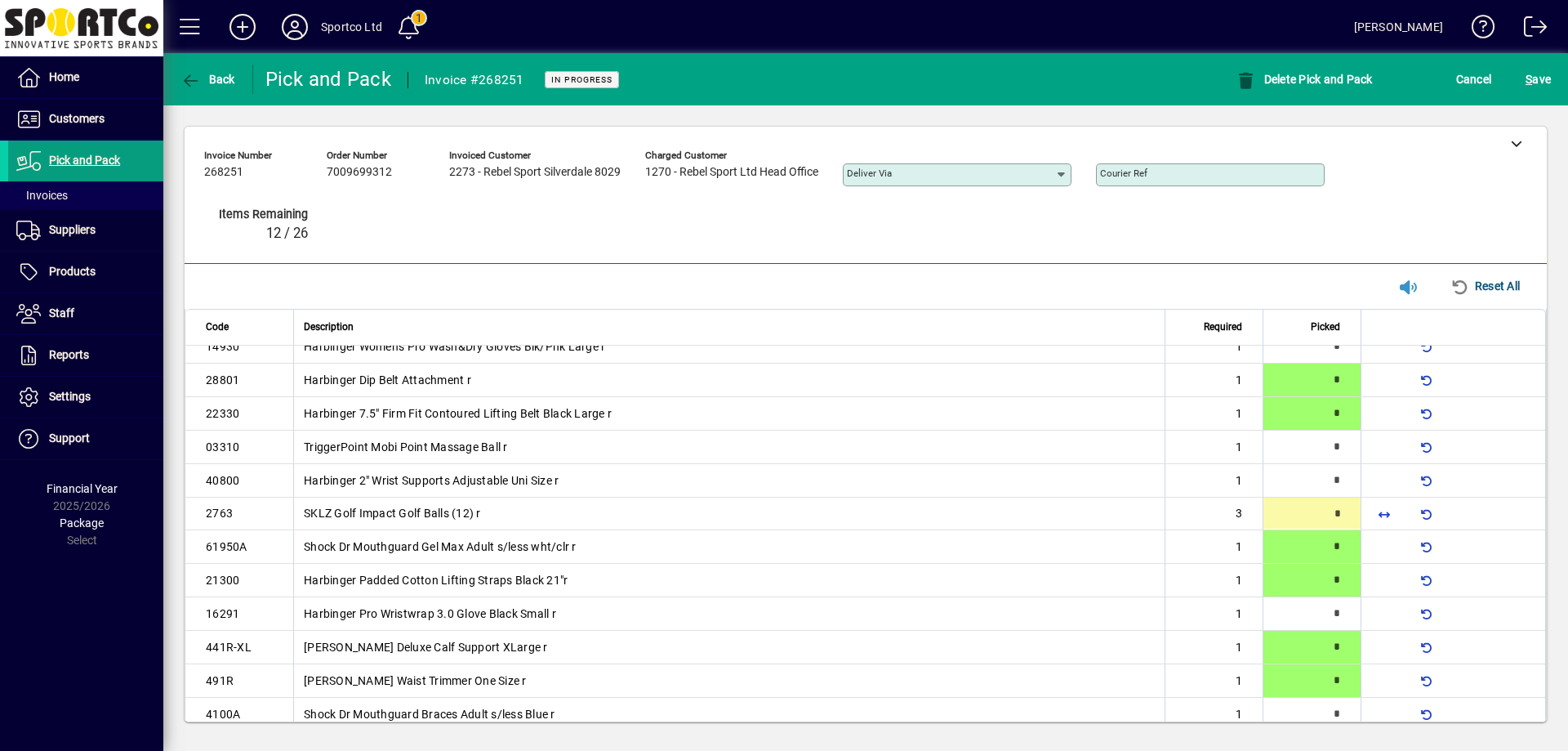
type input "*"
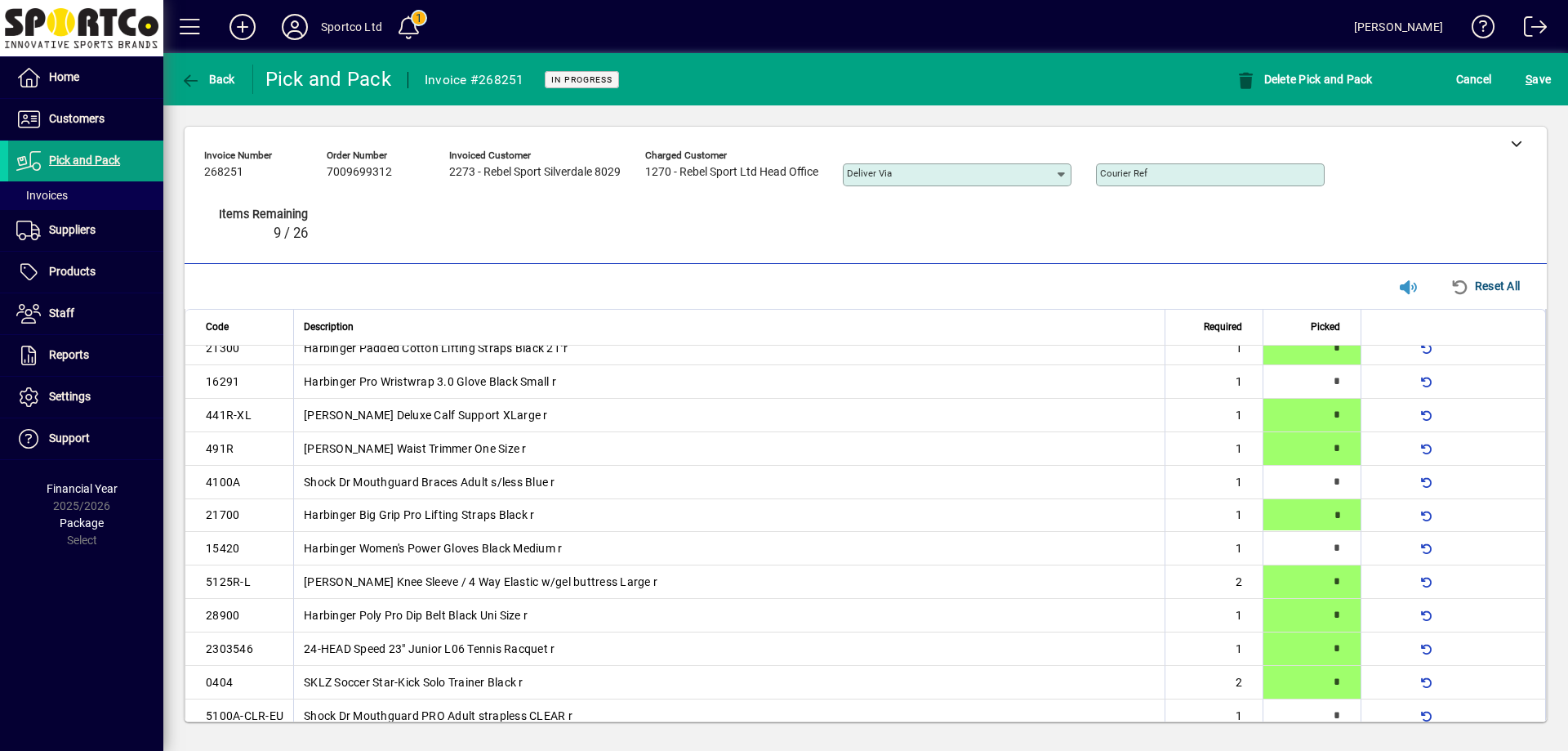
scroll to position [307, 0]
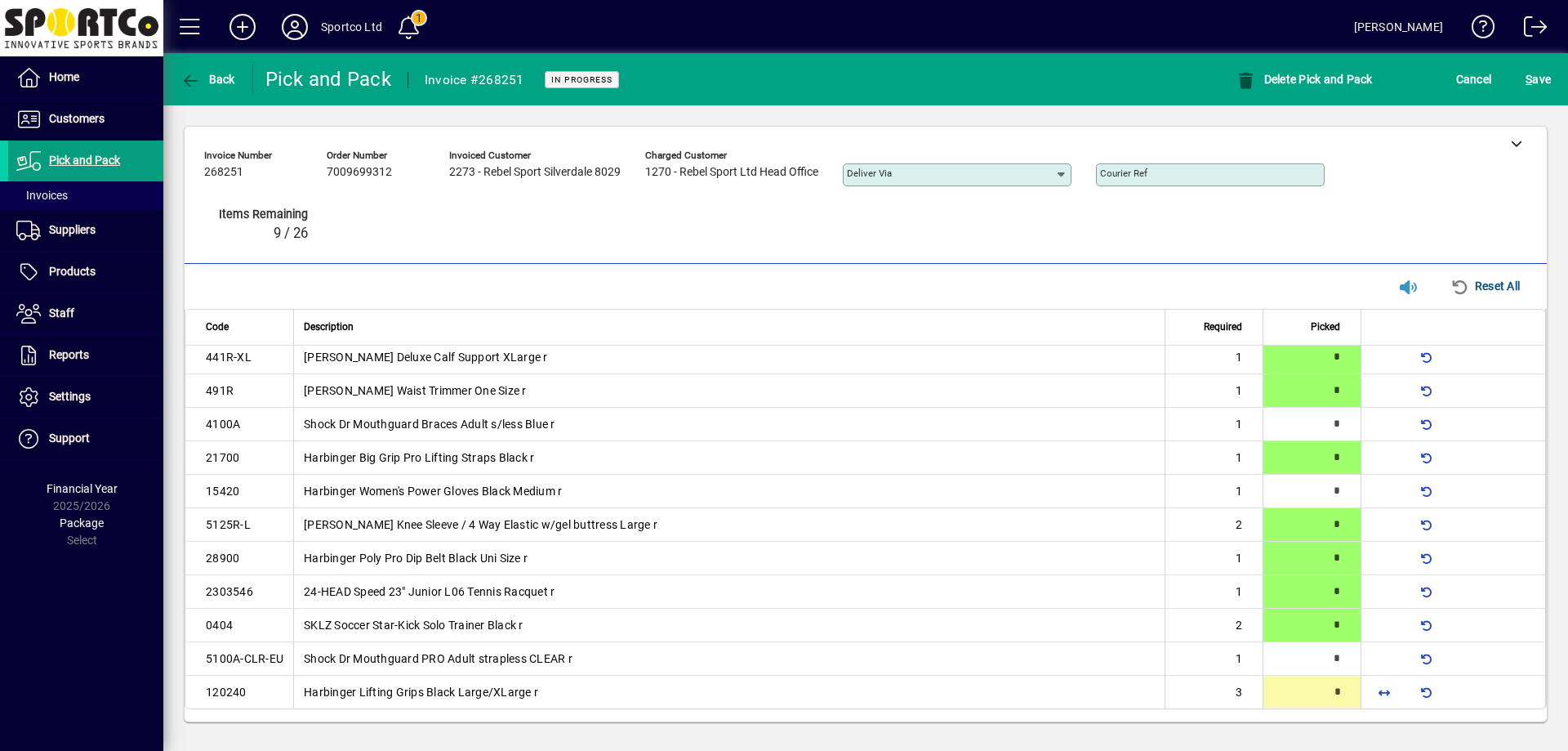
type input "*"
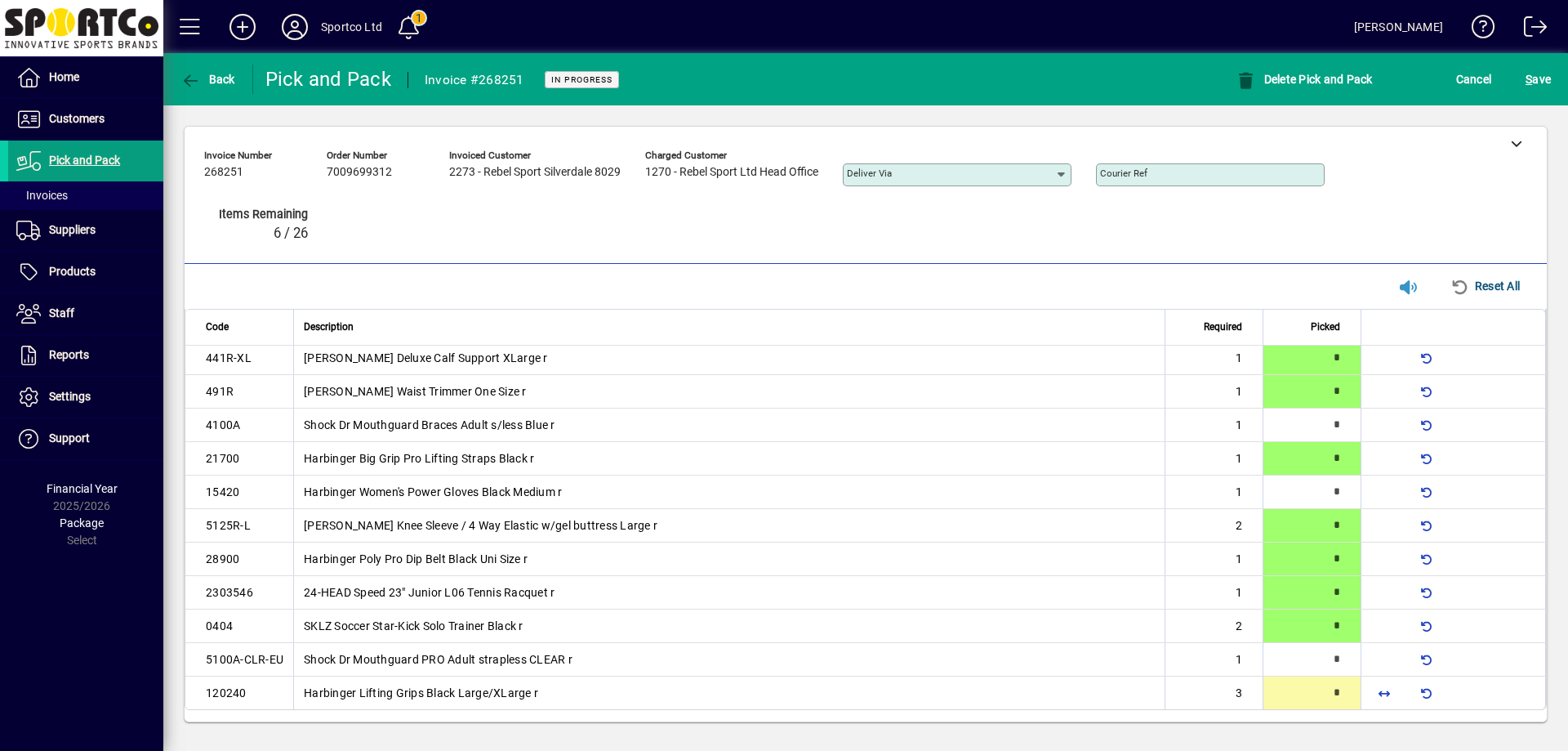
scroll to position [0, 0]
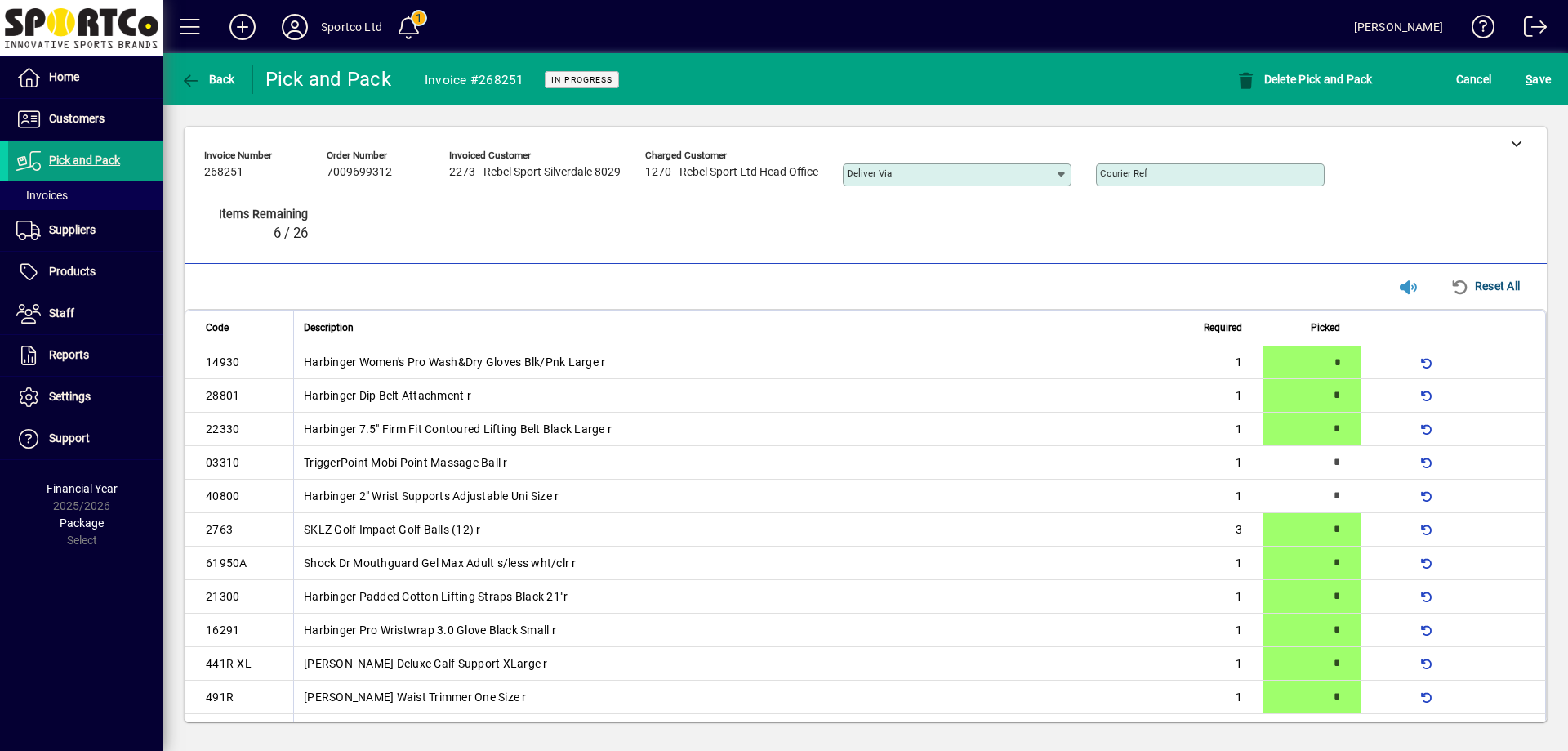
type input "*"
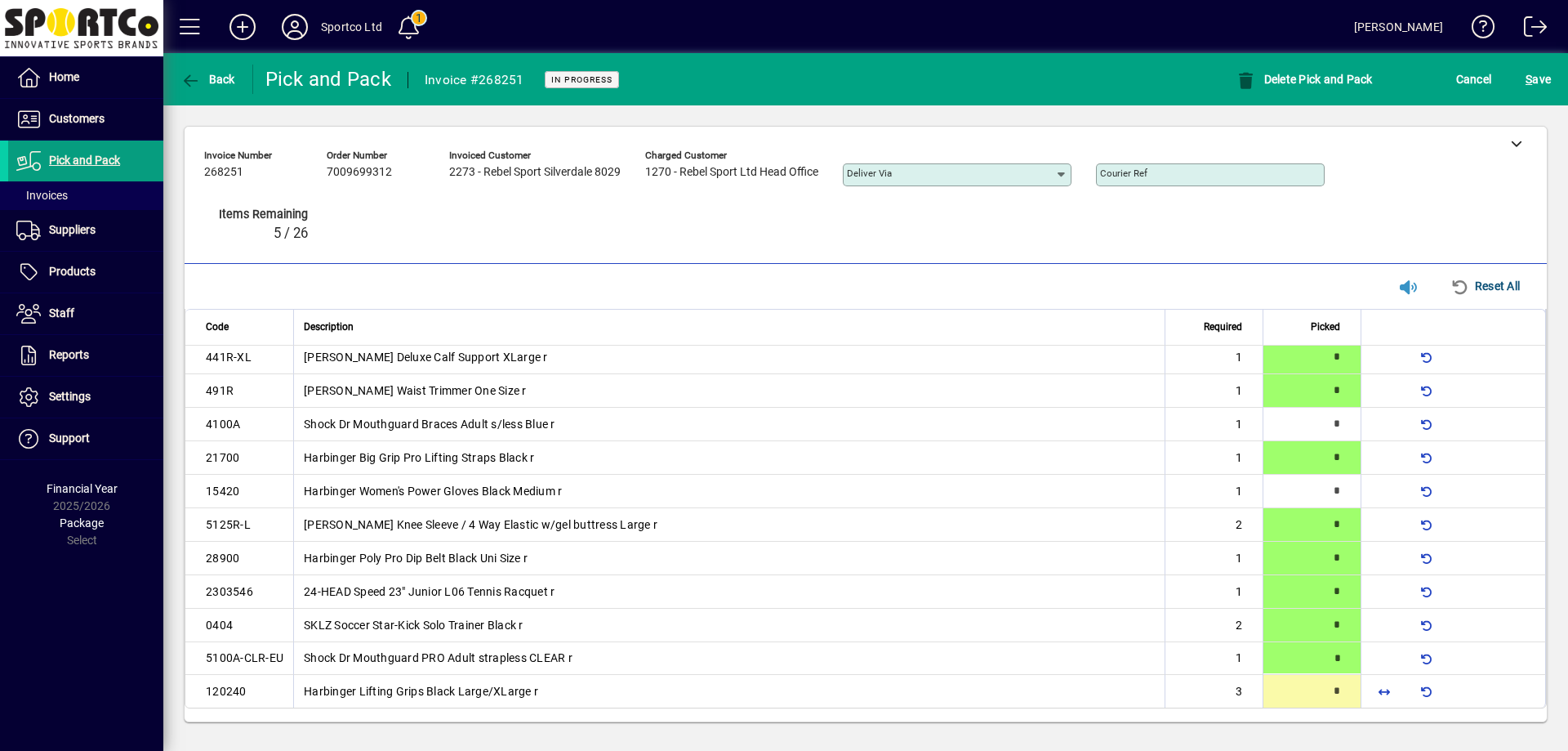
type input "*"
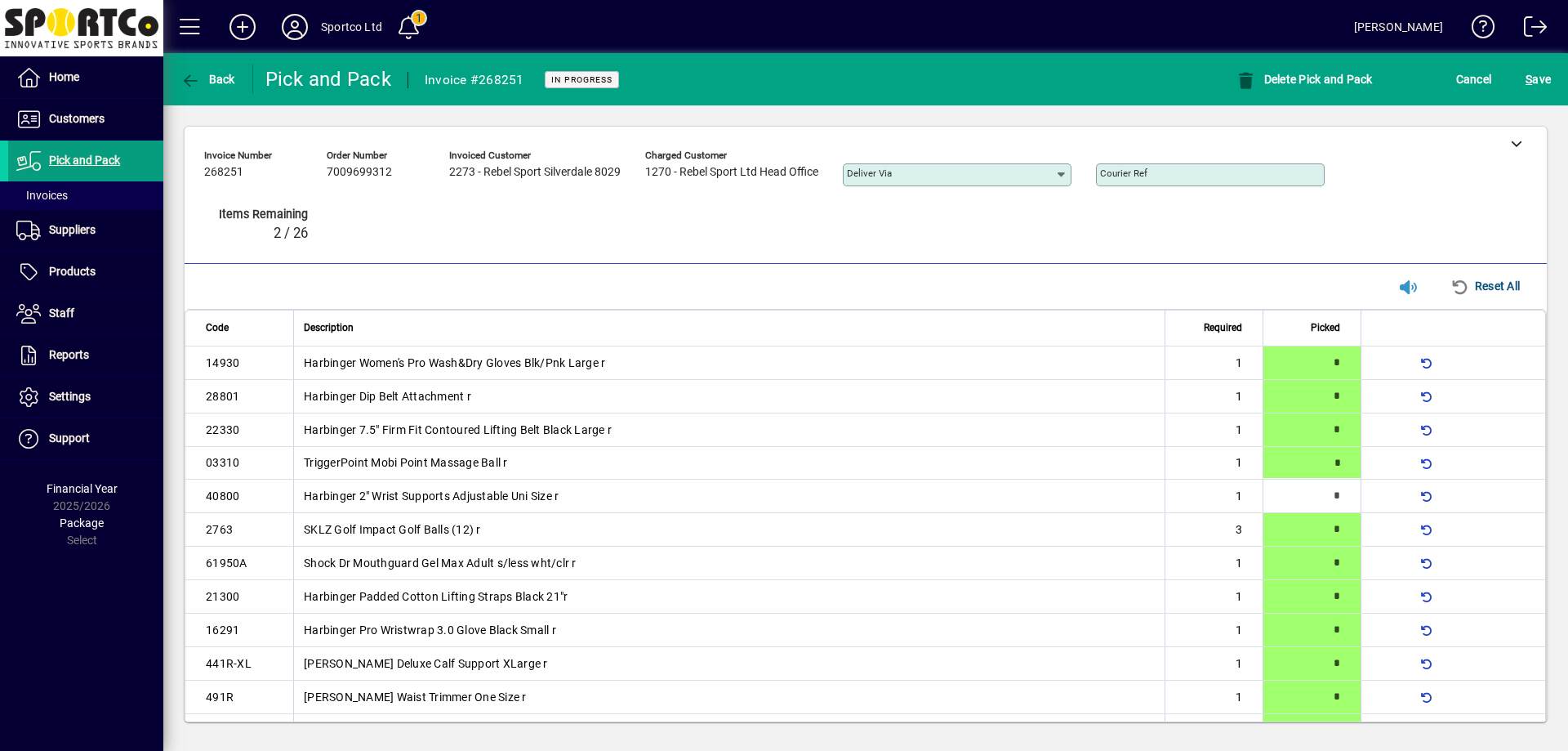
type input "*"
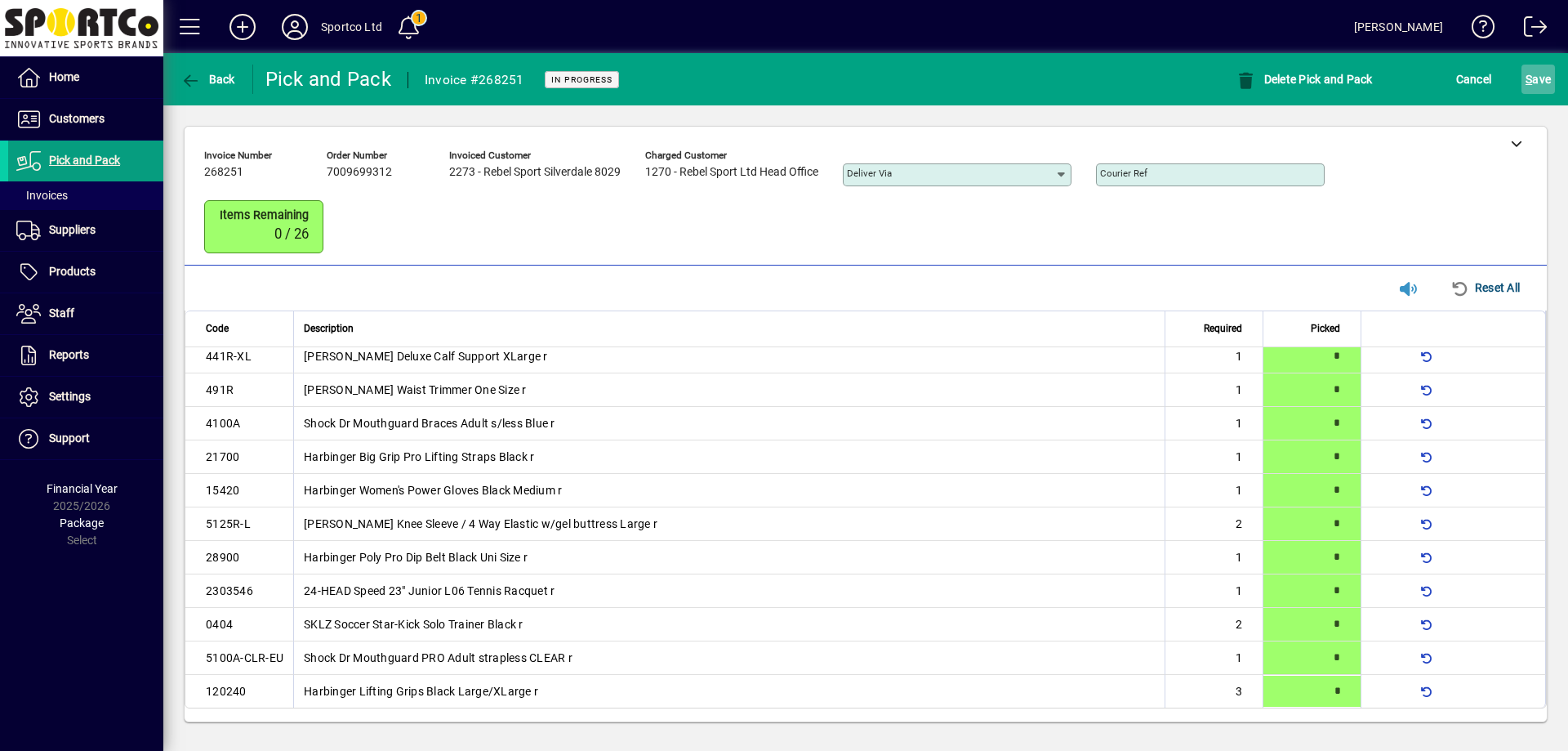
click at [1540, 73] on span "S ave" at bounding box center [1538, 79] width 25 height 26
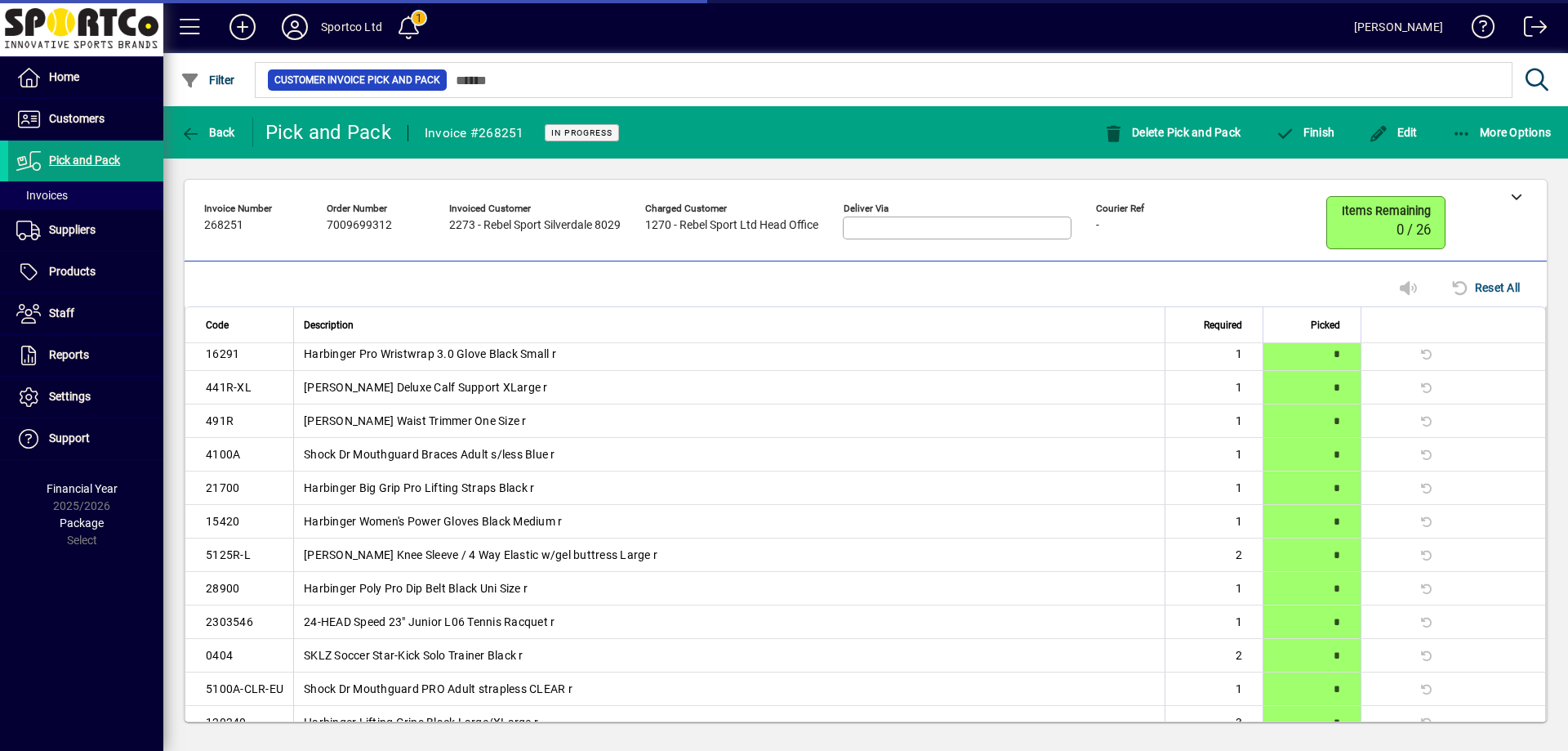
scroll to position [292, 0]
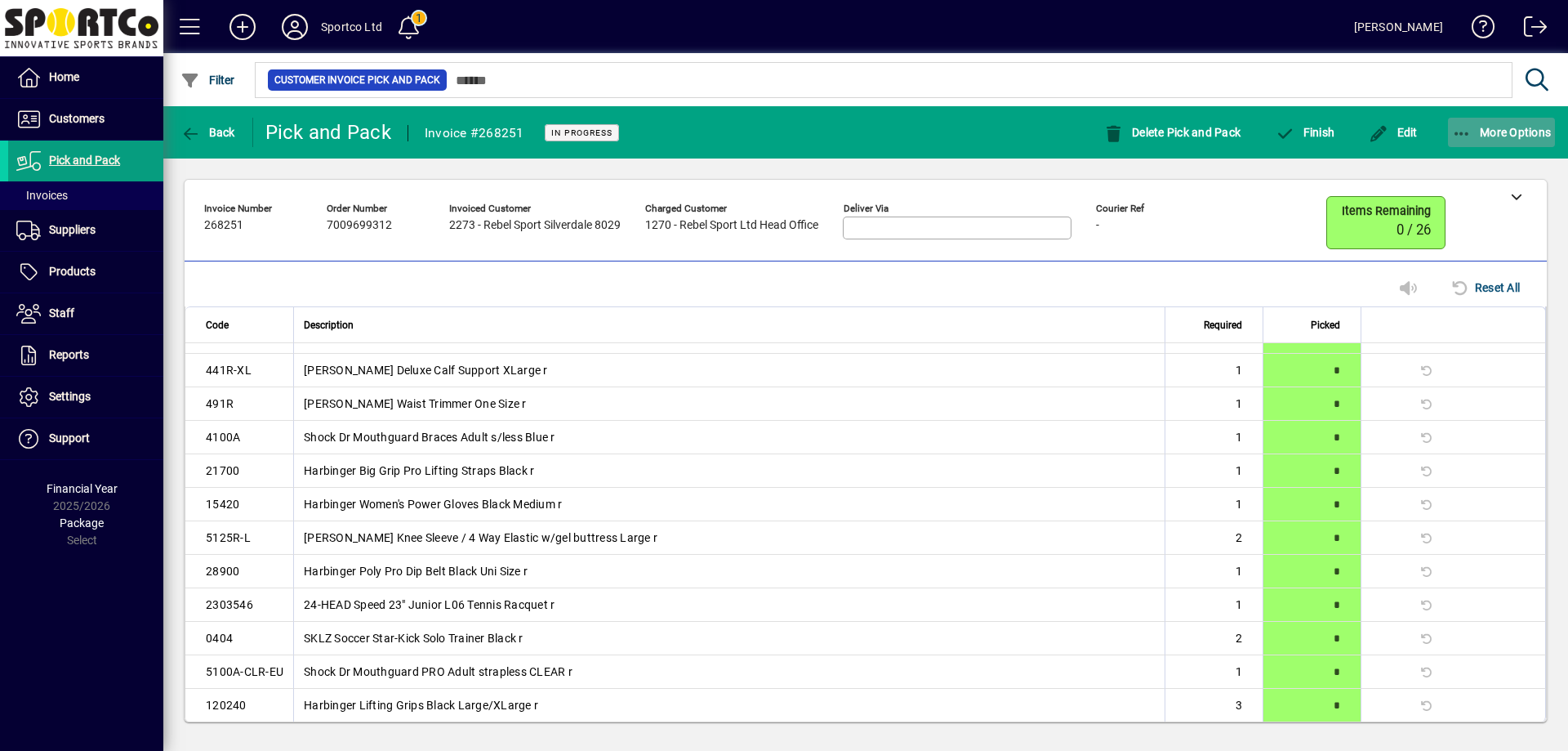
click at [1466, 121] on span "button" at bounding box center [1502, 132] width 108 height 39
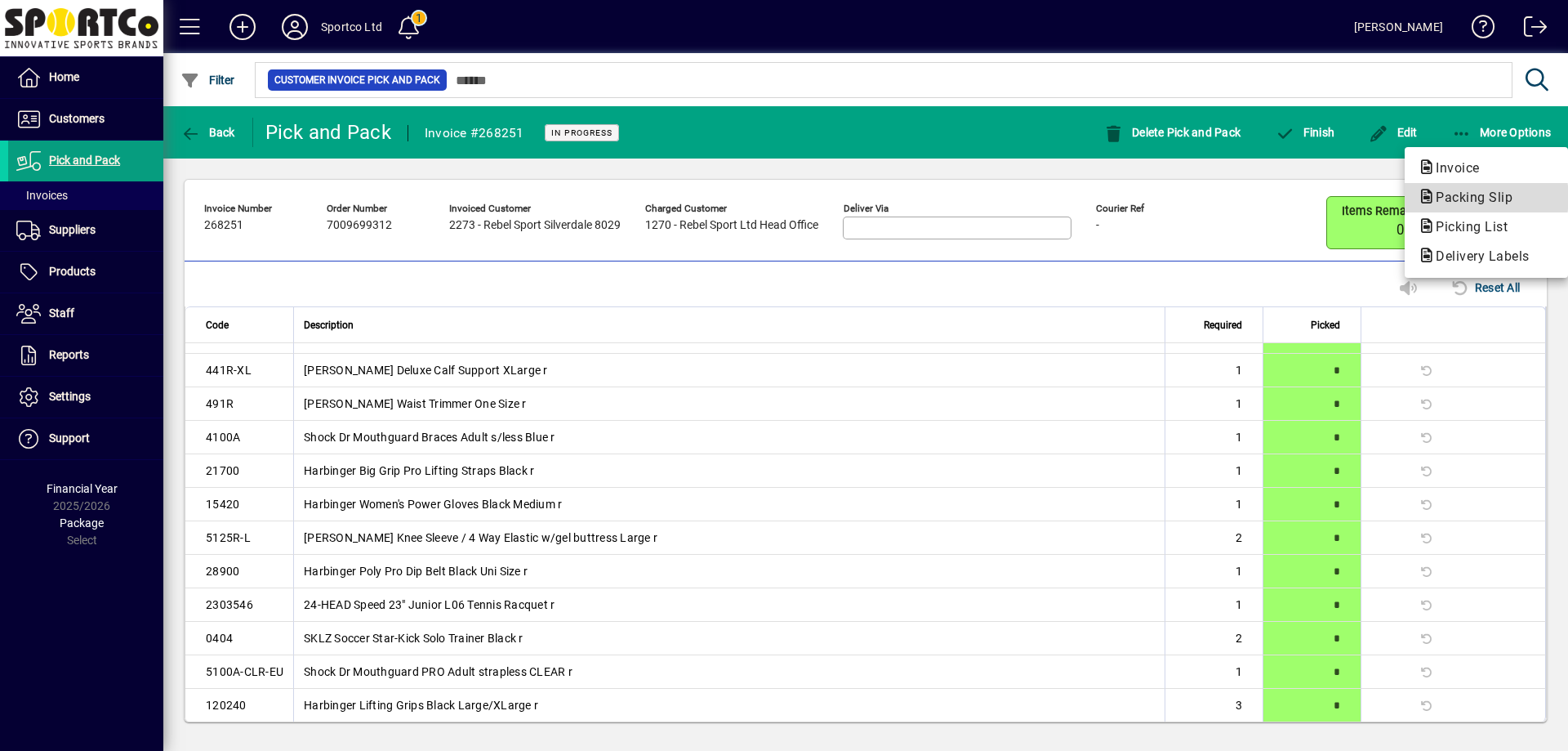
click at [1476, 197] on span "Packing Slip" at bounding box center [1469, 197] width 103 height 15
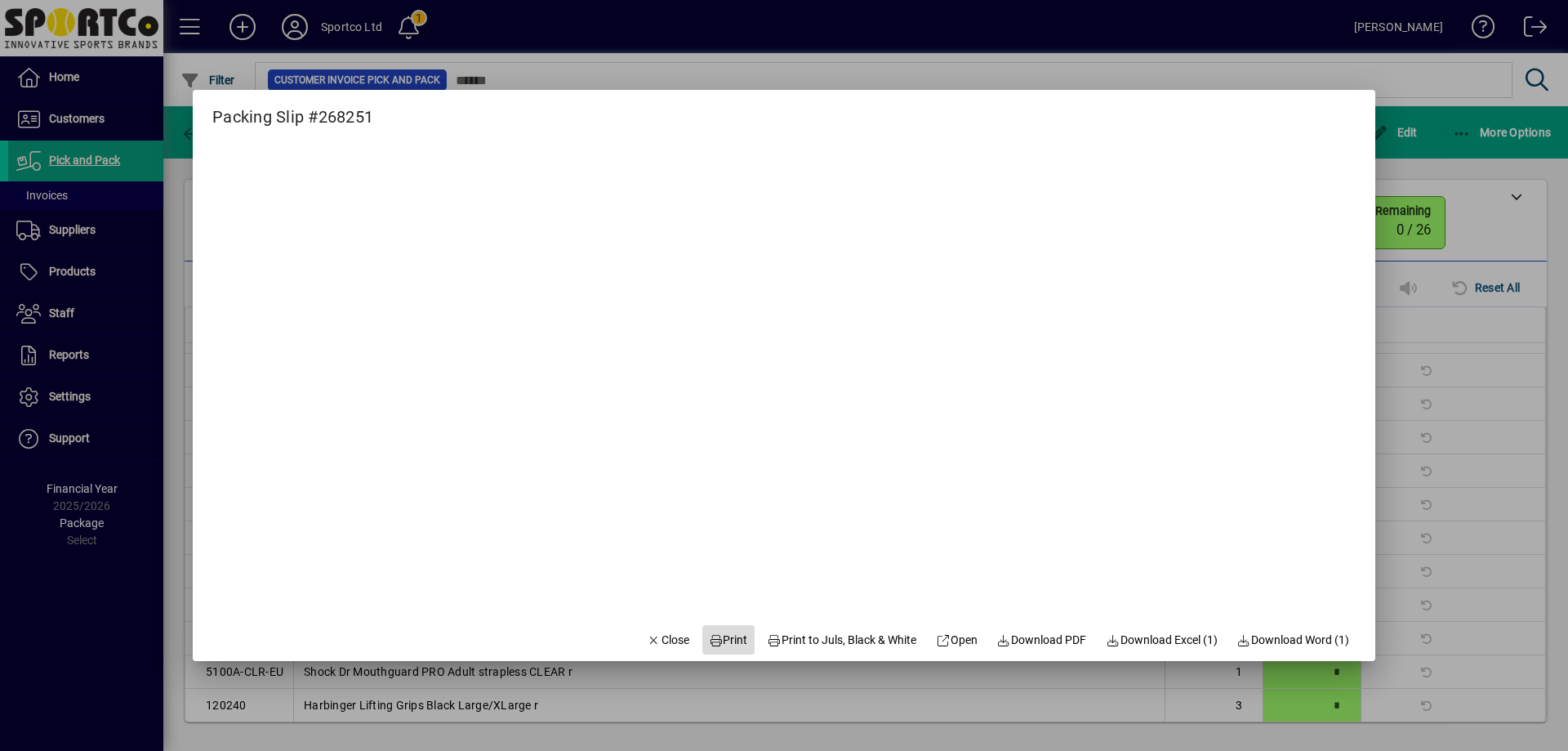
click at [714, 641] on span "Print" at bounding box center [728, 640] width 39 height 17
click at [658, 637] on span "Close" at bounding box center [668, 640] width 42 height 17
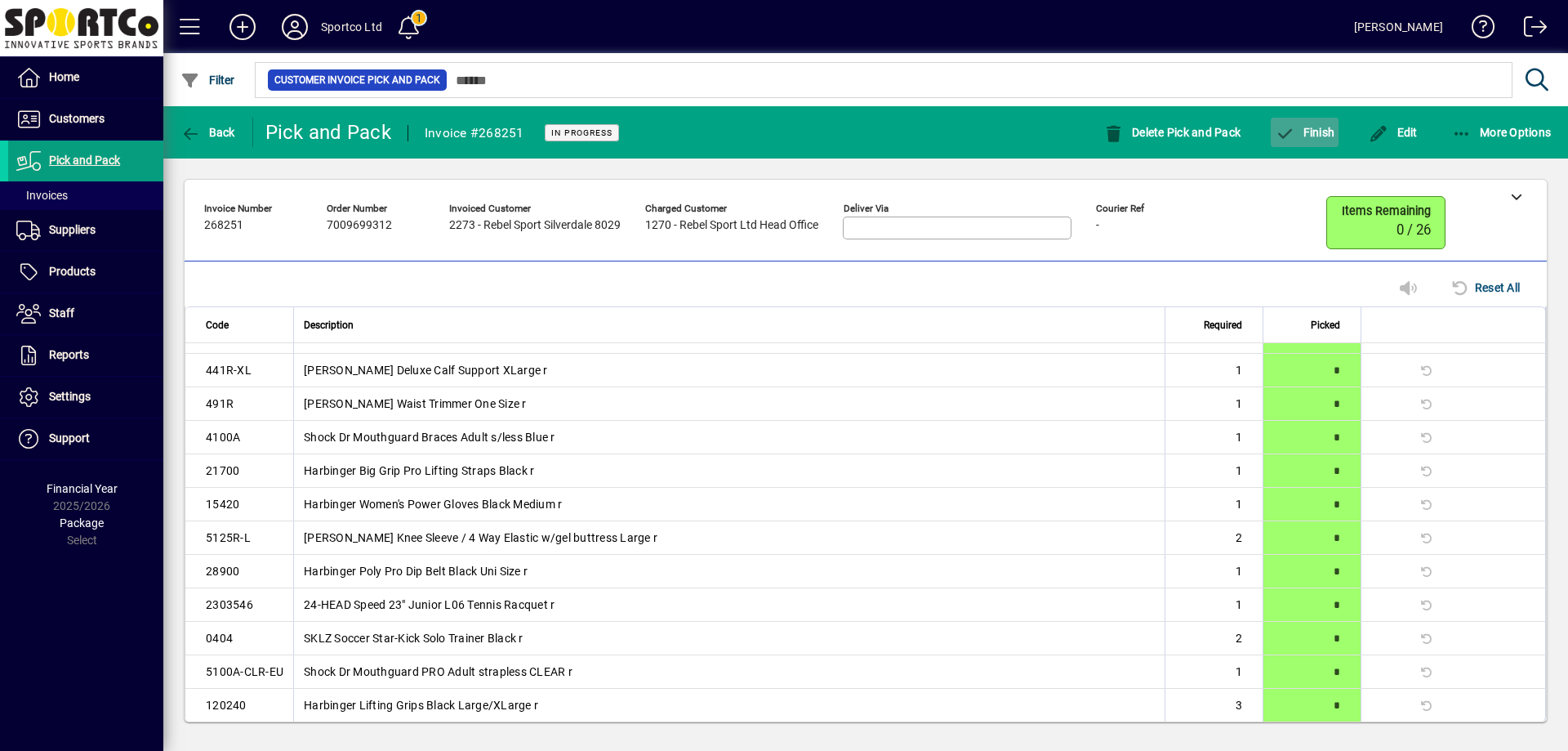
click at [1312, 128] on span "Finish" at bounding box center [1304, 131] width 59 height 13
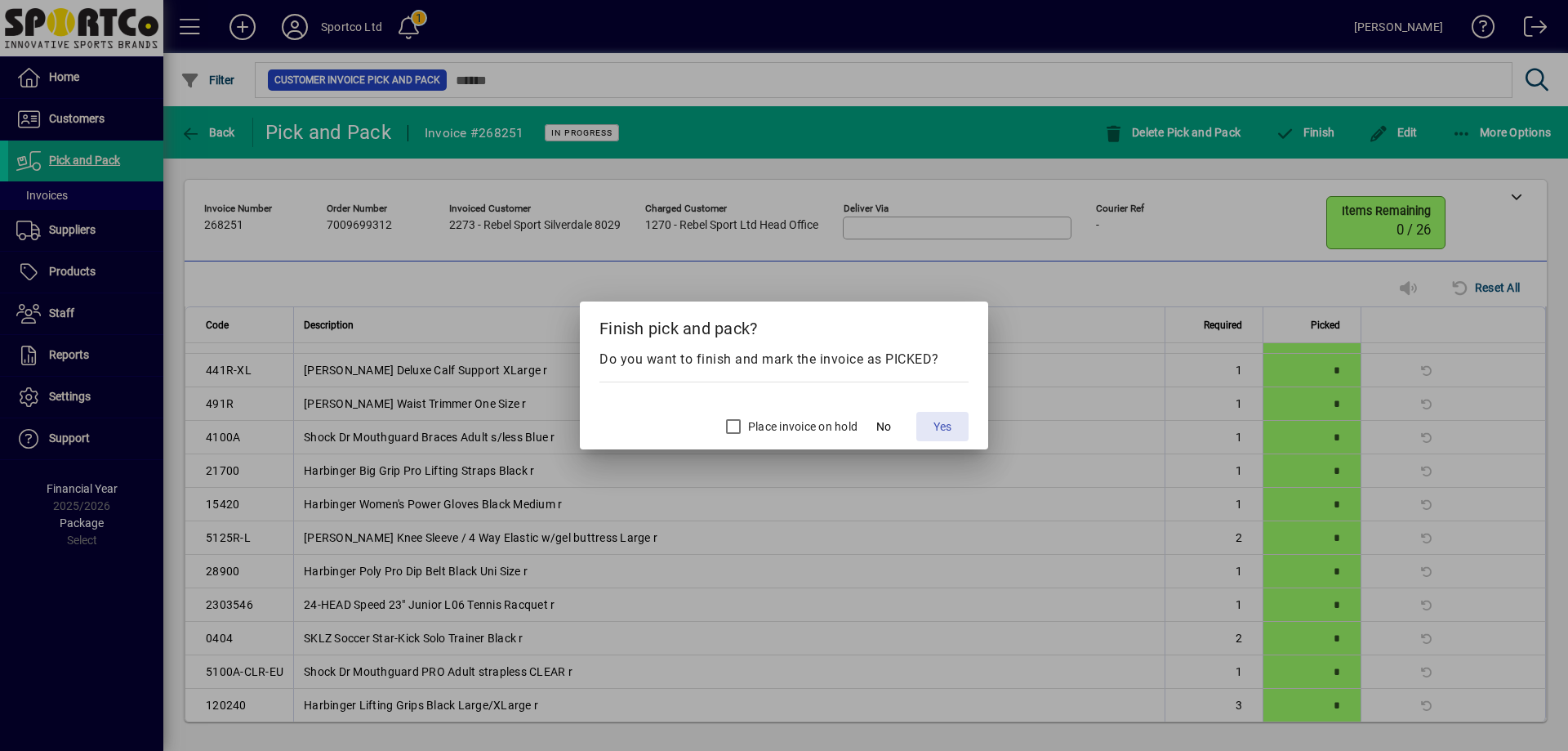
click at [940, 421] on span "Yes" at bounding box center [942, 426] width 18 height 17
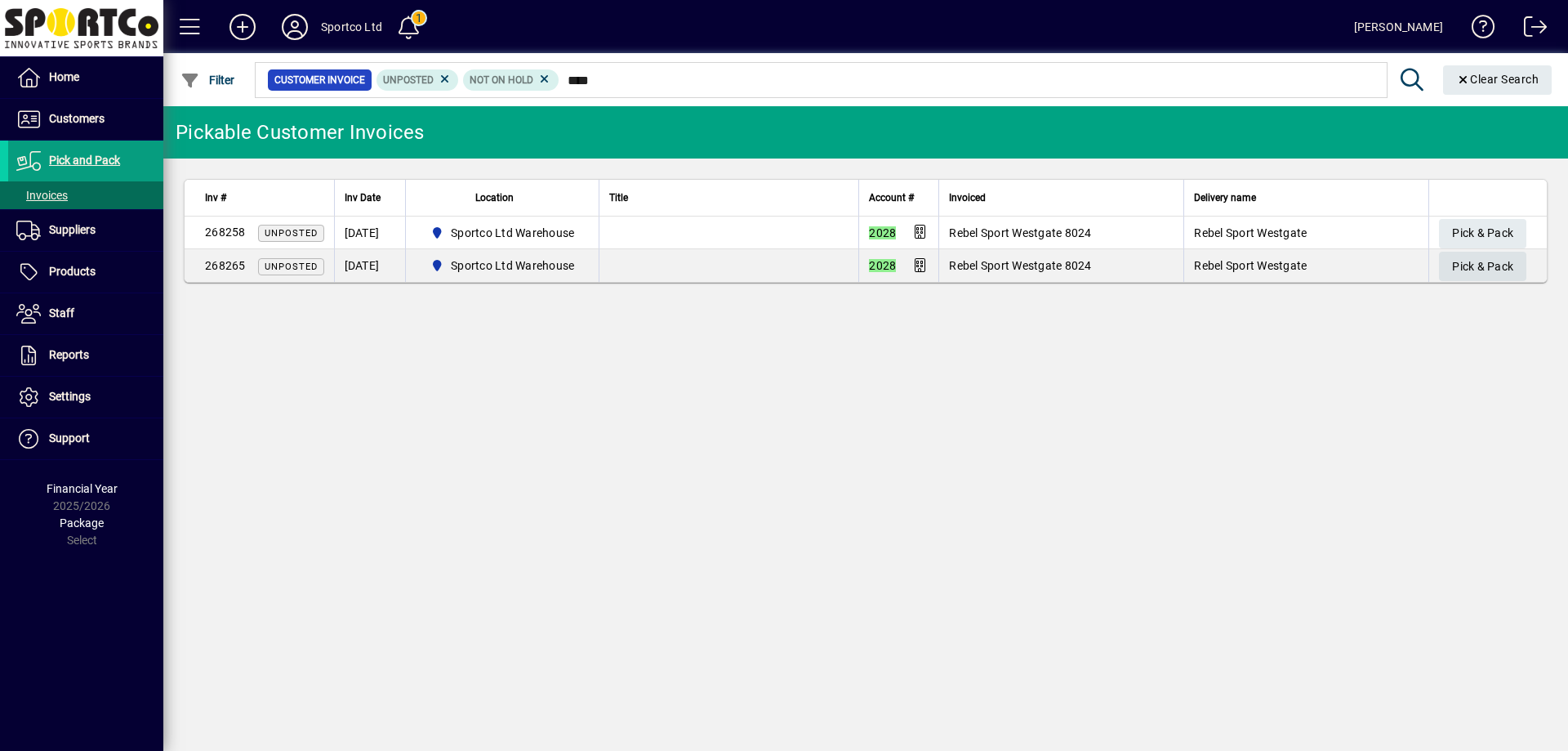
type input "****"
click at [1483, 262] on span "Pick & Pack" at bounding box center [1482, 267] width 61 height 27
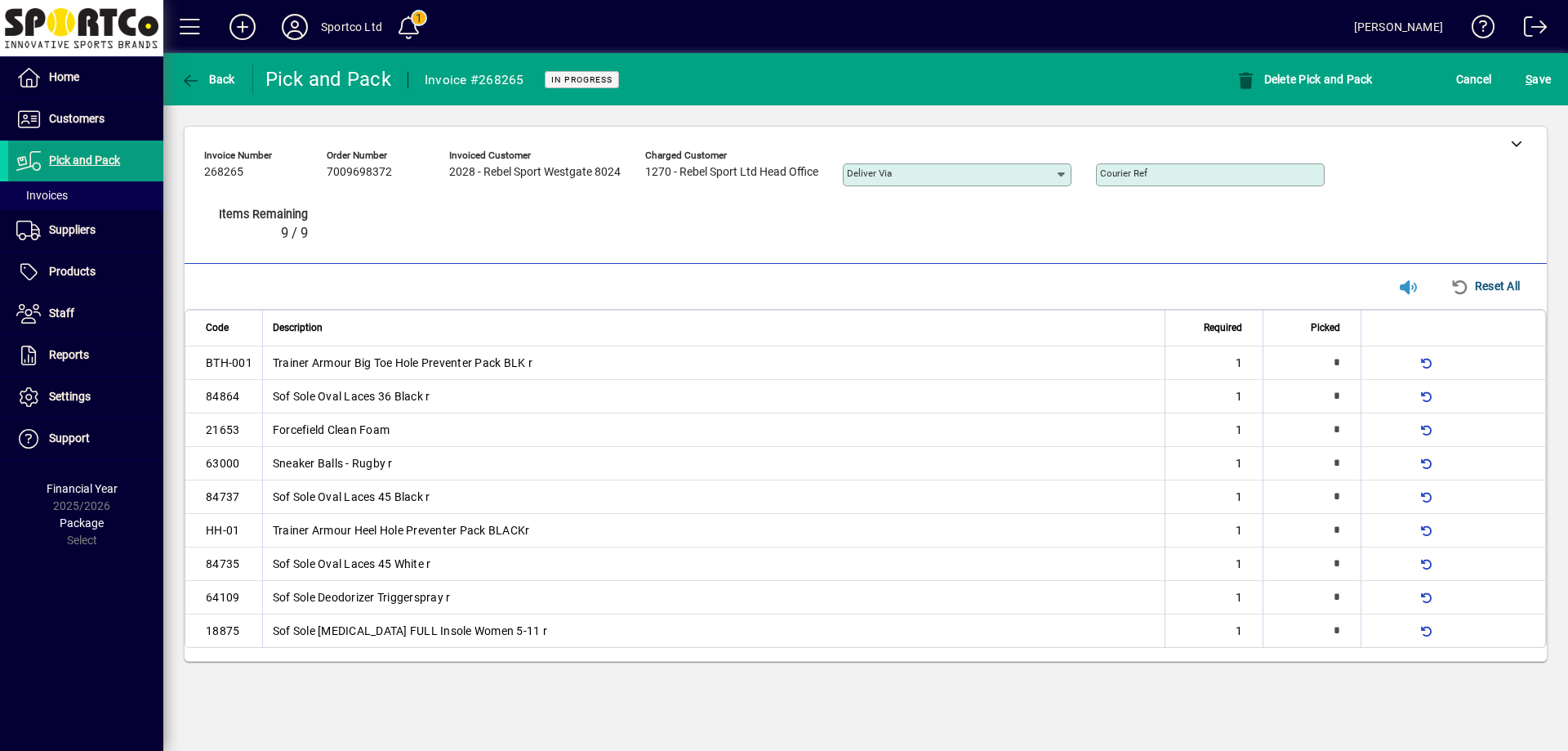
type input "*"
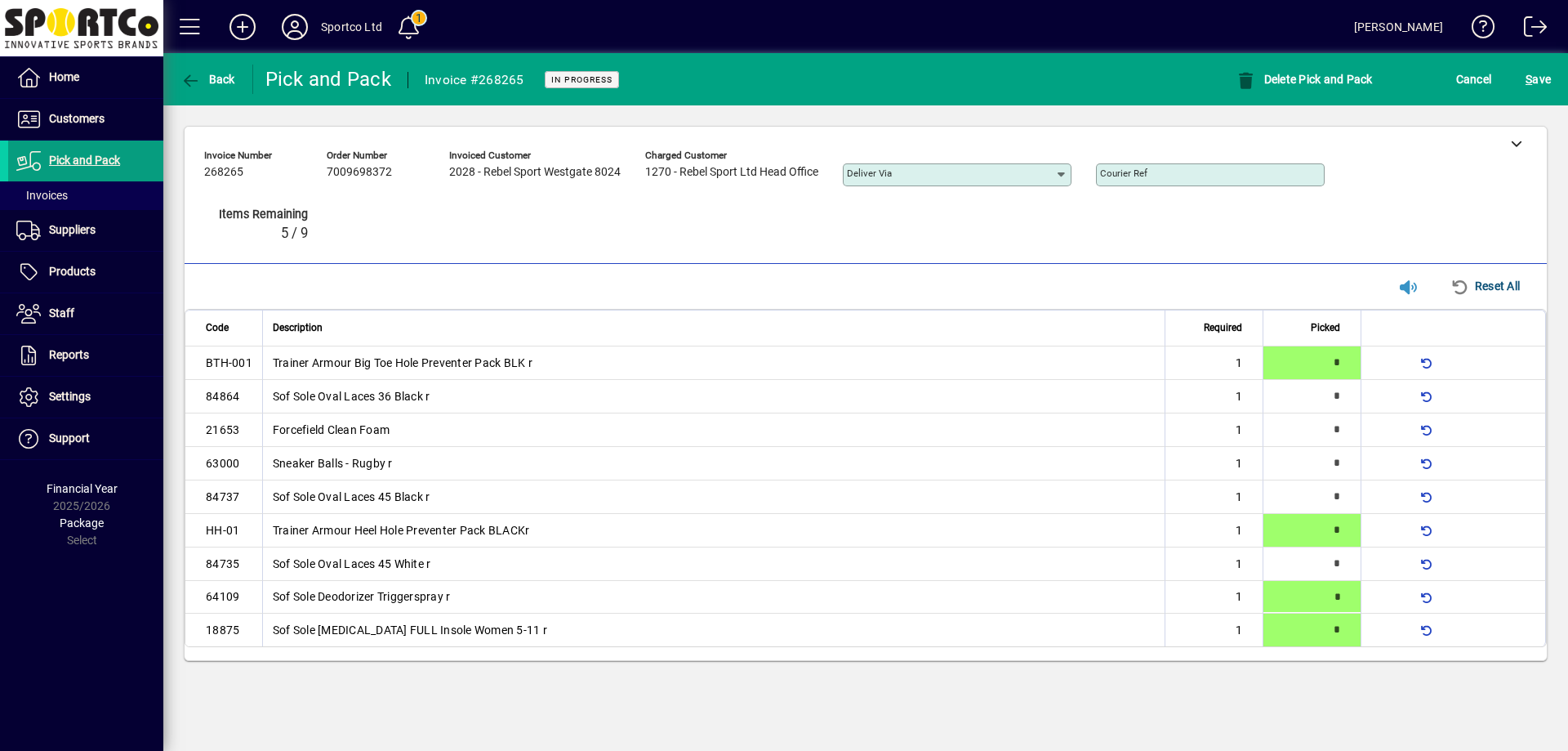
type input "*"
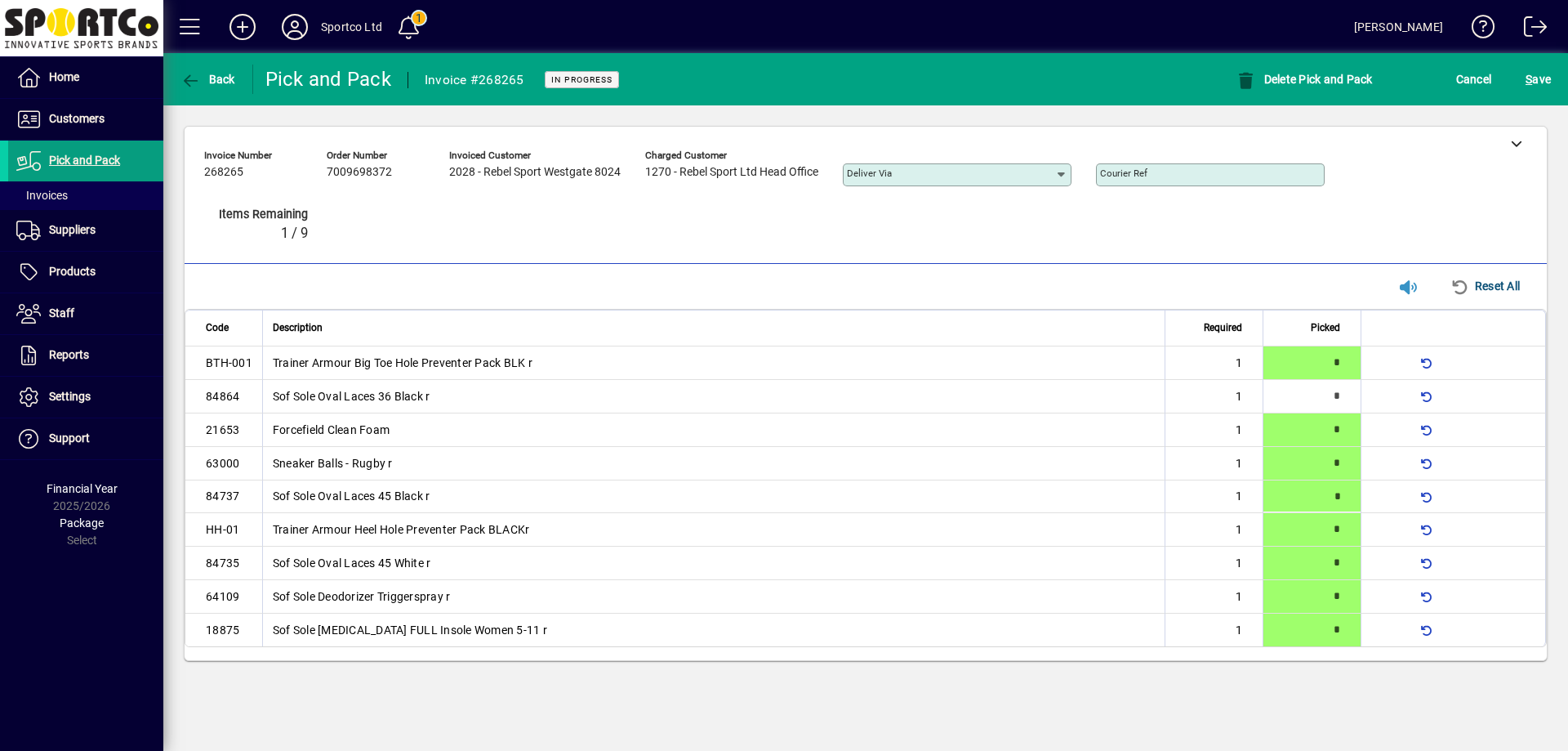
type input "*"
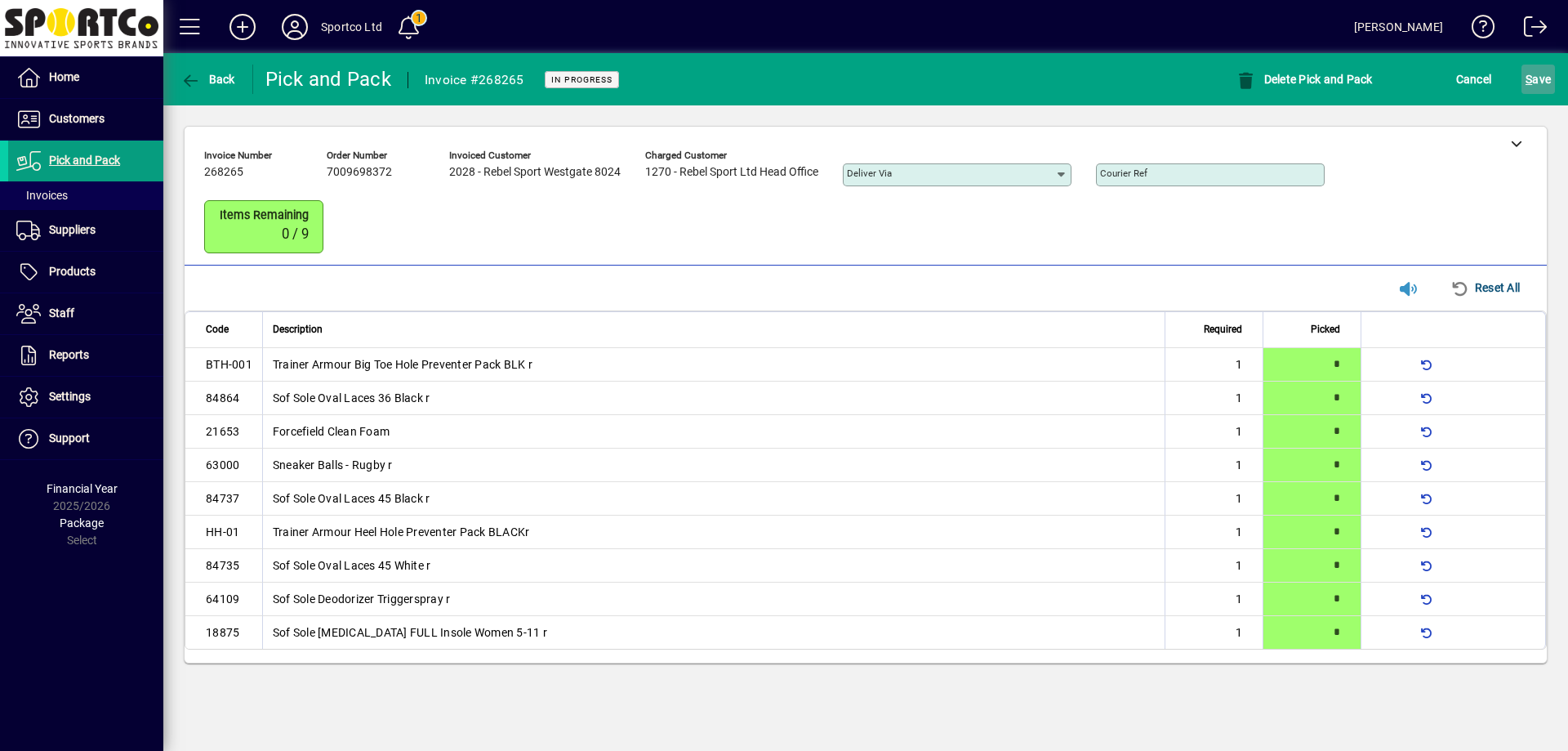
click at [1543, 79] on span "S ave" at bounding box center [1538, 79] width 25 height 26
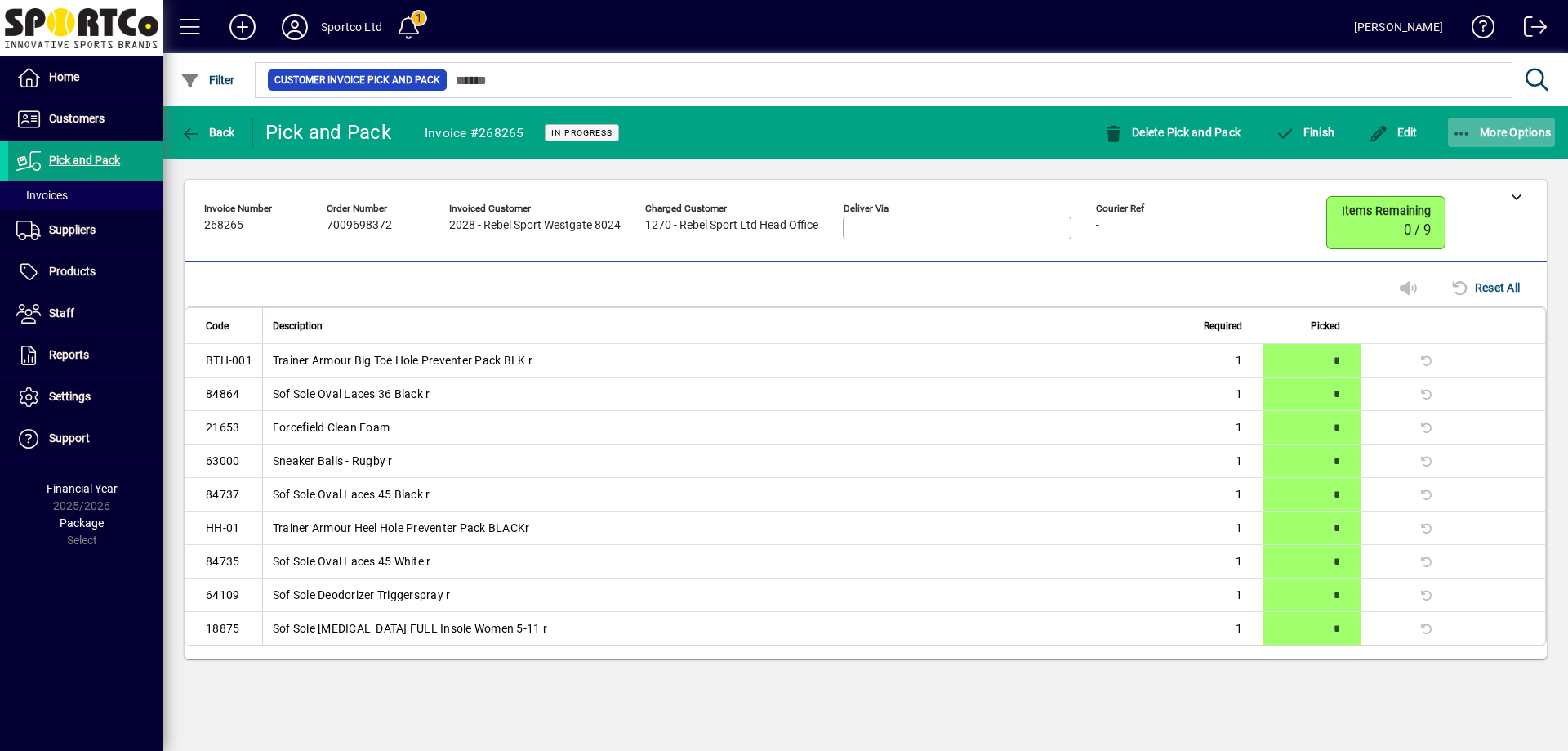
click at [1464, 129] on icon "button" at bounding box center [1462, 133] width 20 height 16
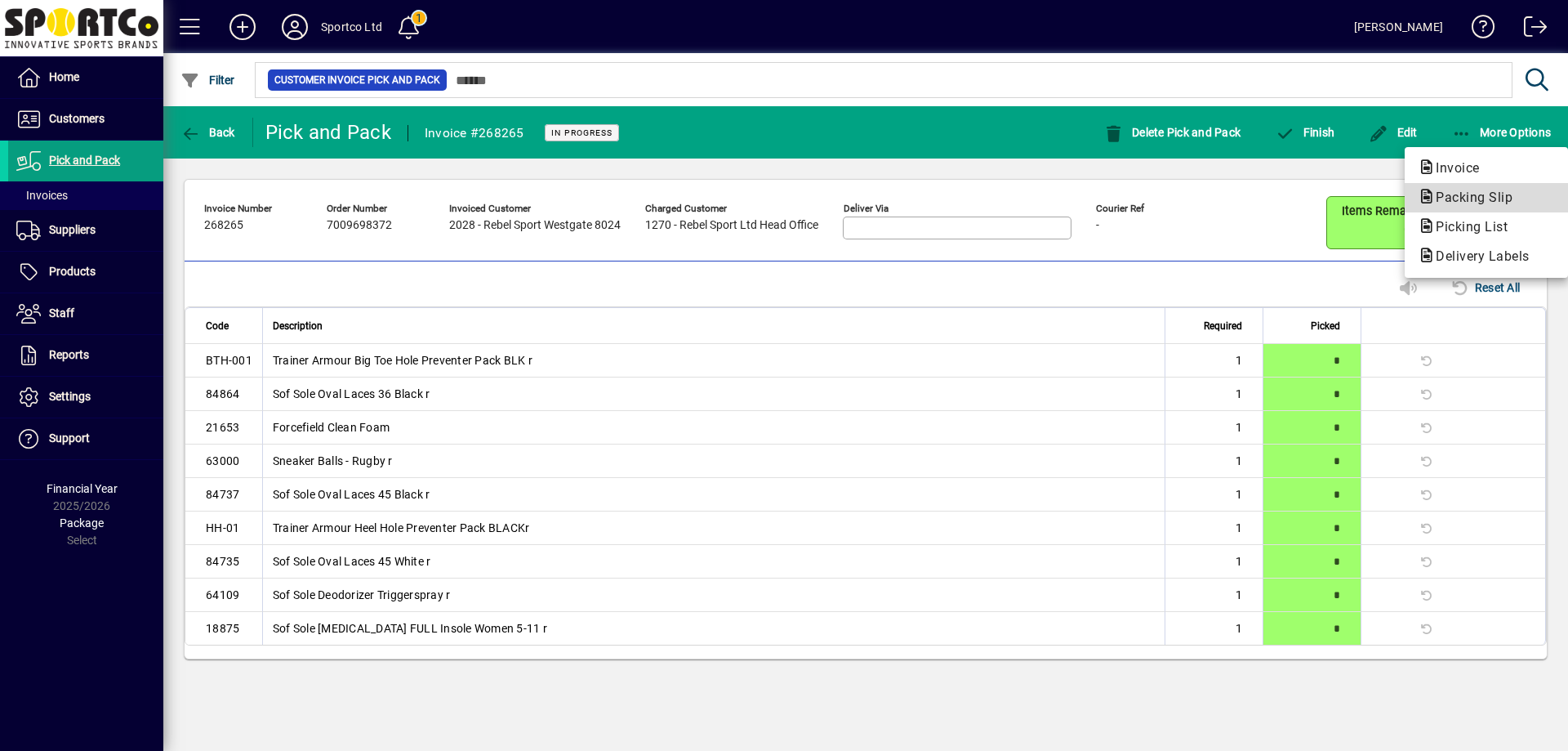
click at [1477, 196] on span "Packing Slip" at bounding box center [1469, 197] width 103 height 15
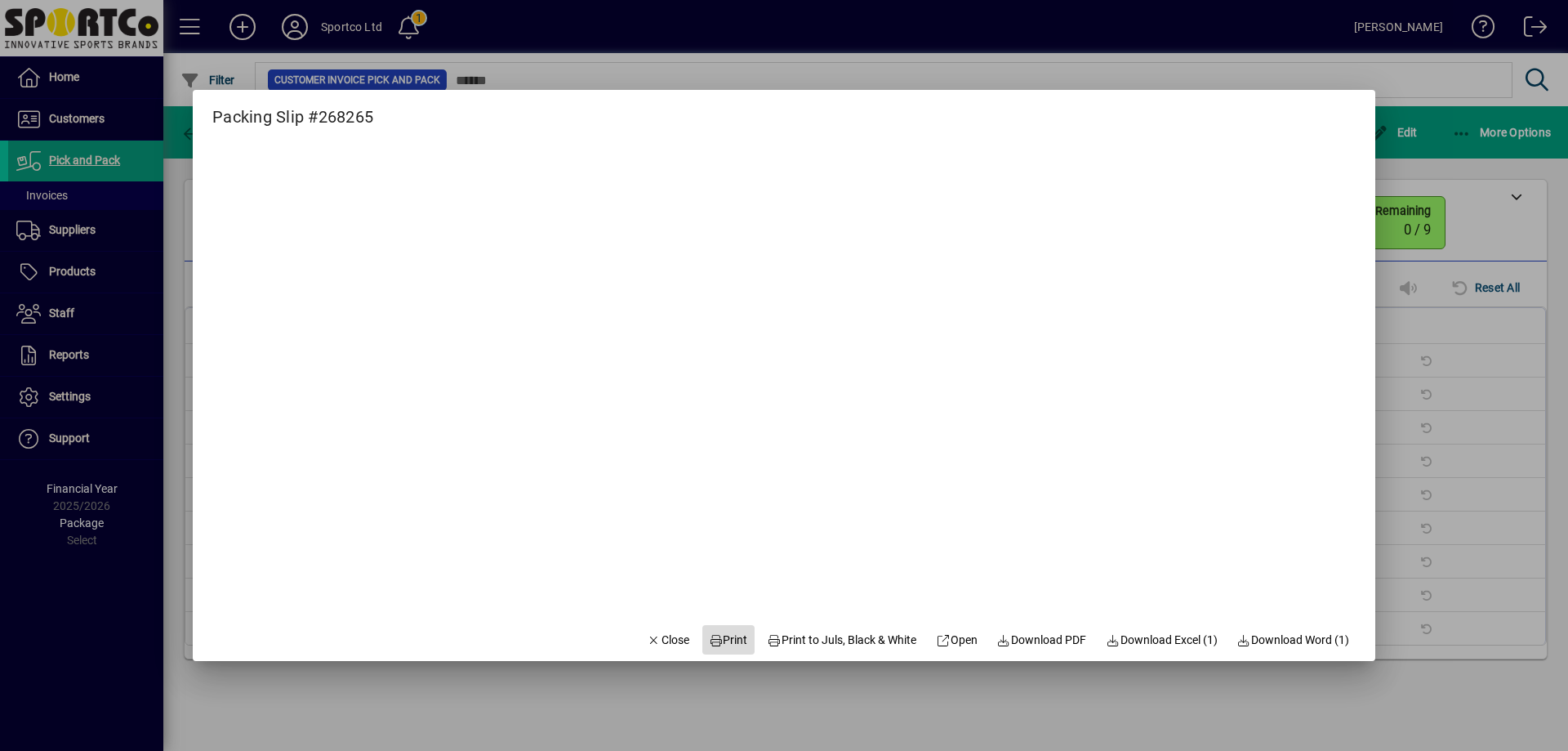
click at [728, 635] on span "Print" at bounding box center [728, 640] width 39 height 17
click at [664, 641] on span "Close" at bounding box center [668, 640] width 42 height 17
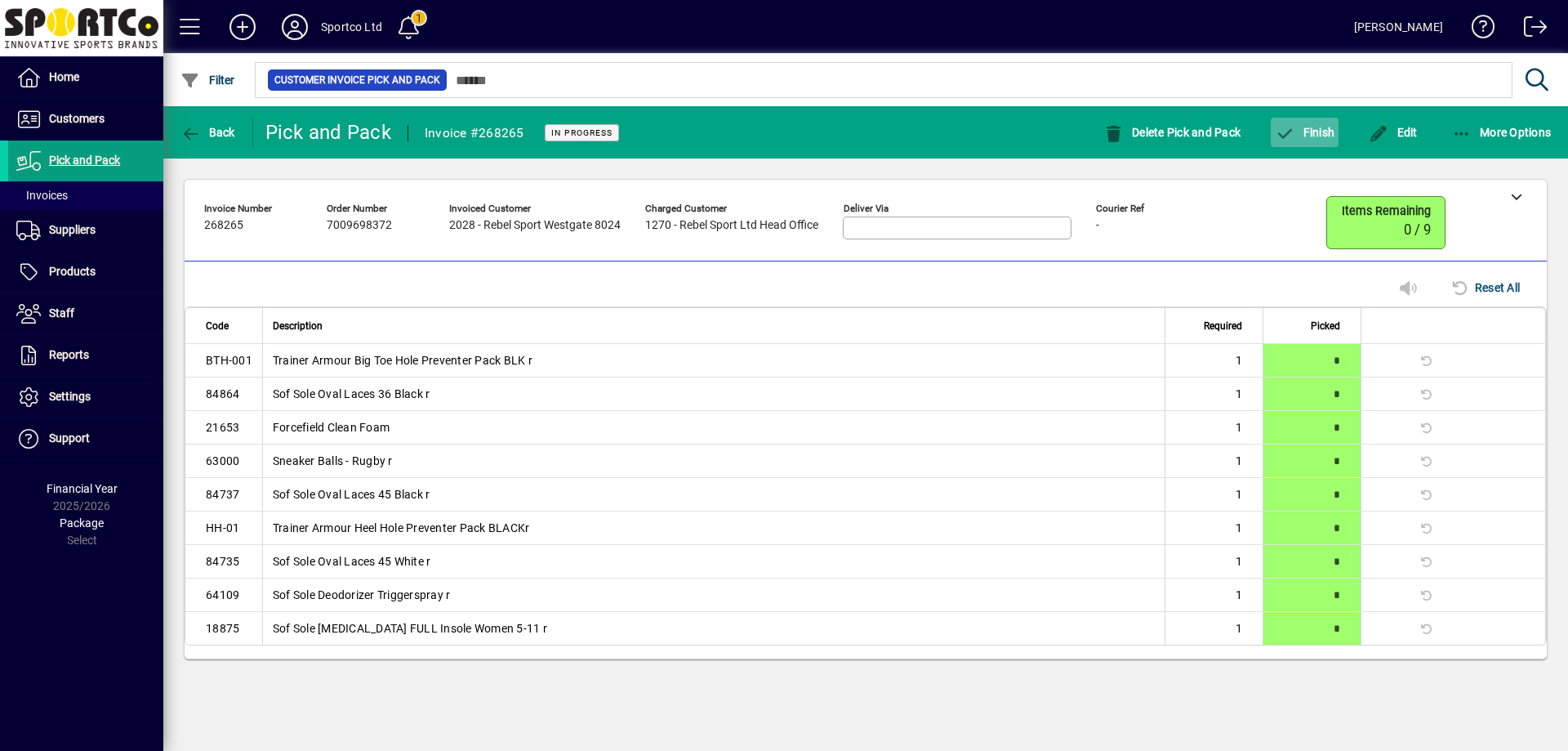
click at [1317, 113] on mat-toolbar-row "Back Pick and Pack Invoice #268265 In Progress Delete Pick and Pack Finish Edit…" at bounding box center [866, 132] width 1405 height 53
click at [1321, 129] on button "Finish" at bounding box center [1304, 132] width 68 height 30
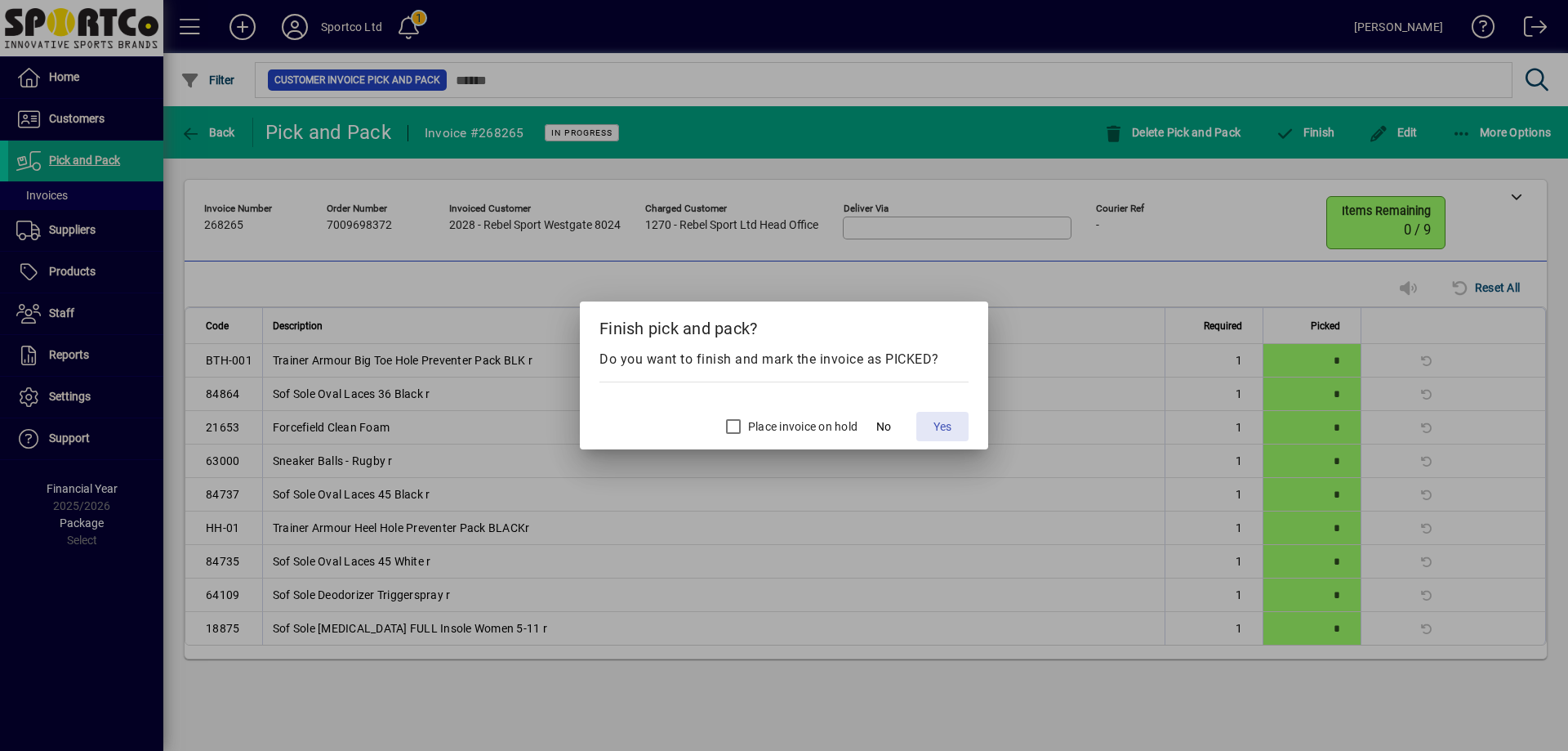
click at [946, 430] on span "Yes" at bounding box center [942, 426] width 18 height 17
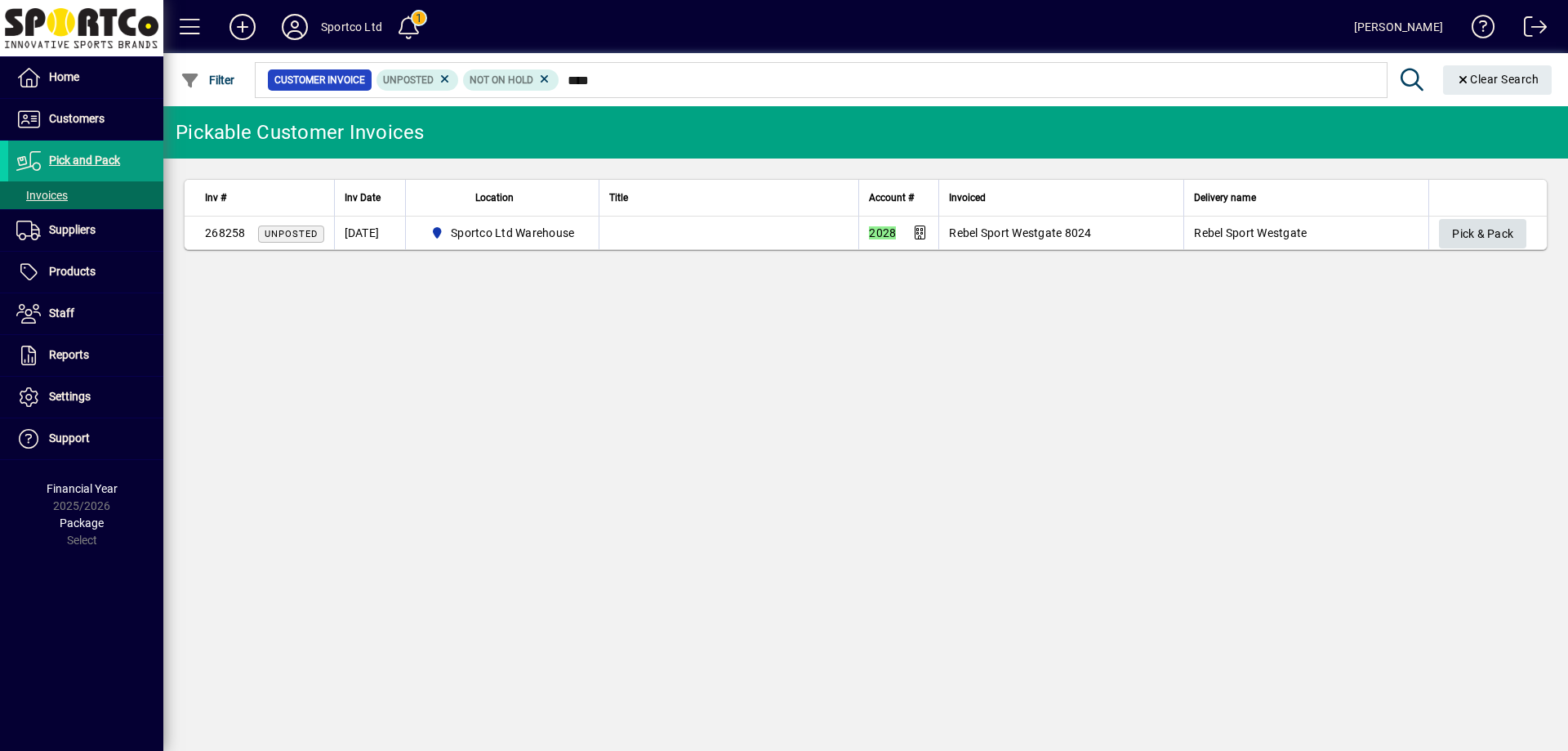
type input "****"
click at [1473, 234] on span "Pick & Pack" at bounding box center [1482, 234] width 61 height 27
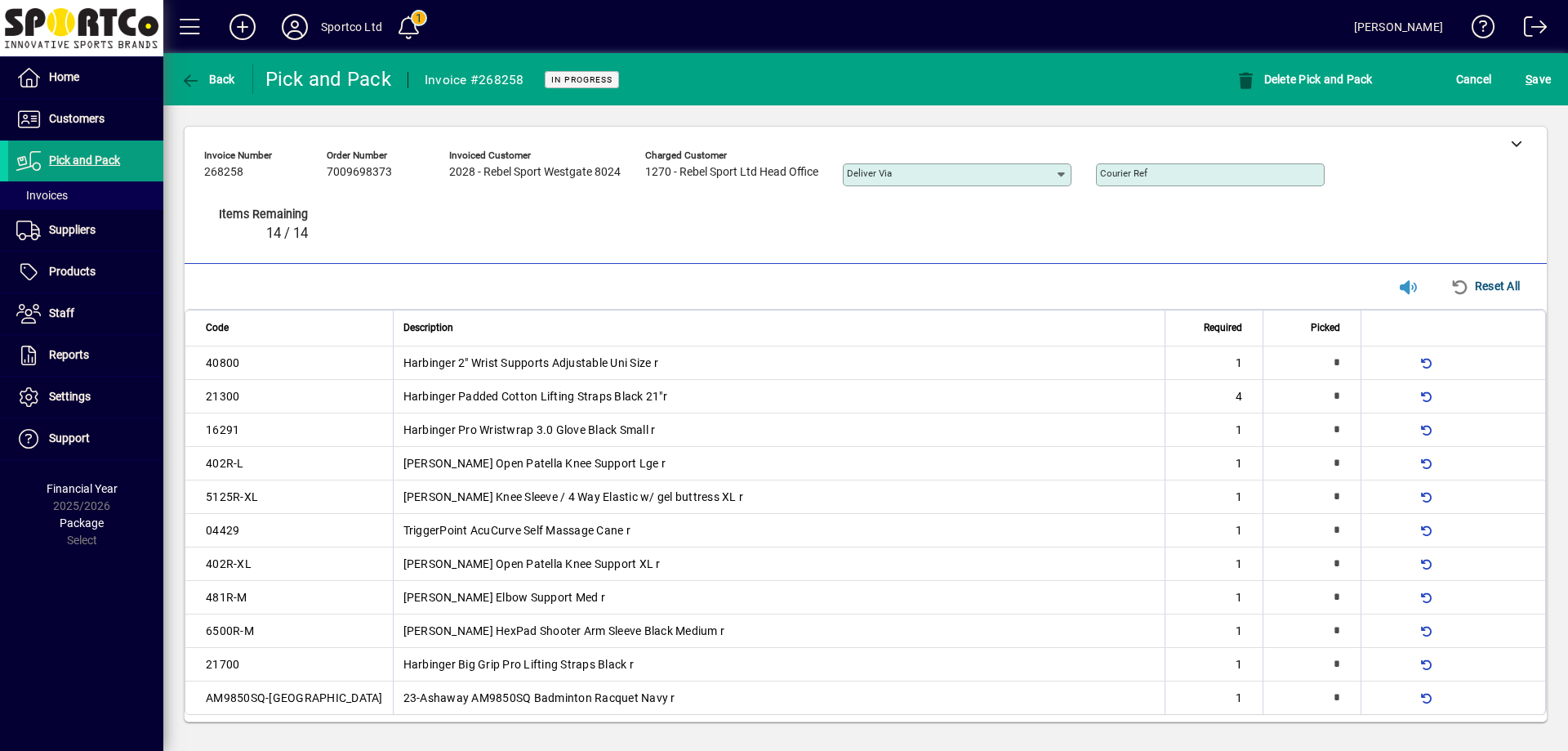
type input "*"
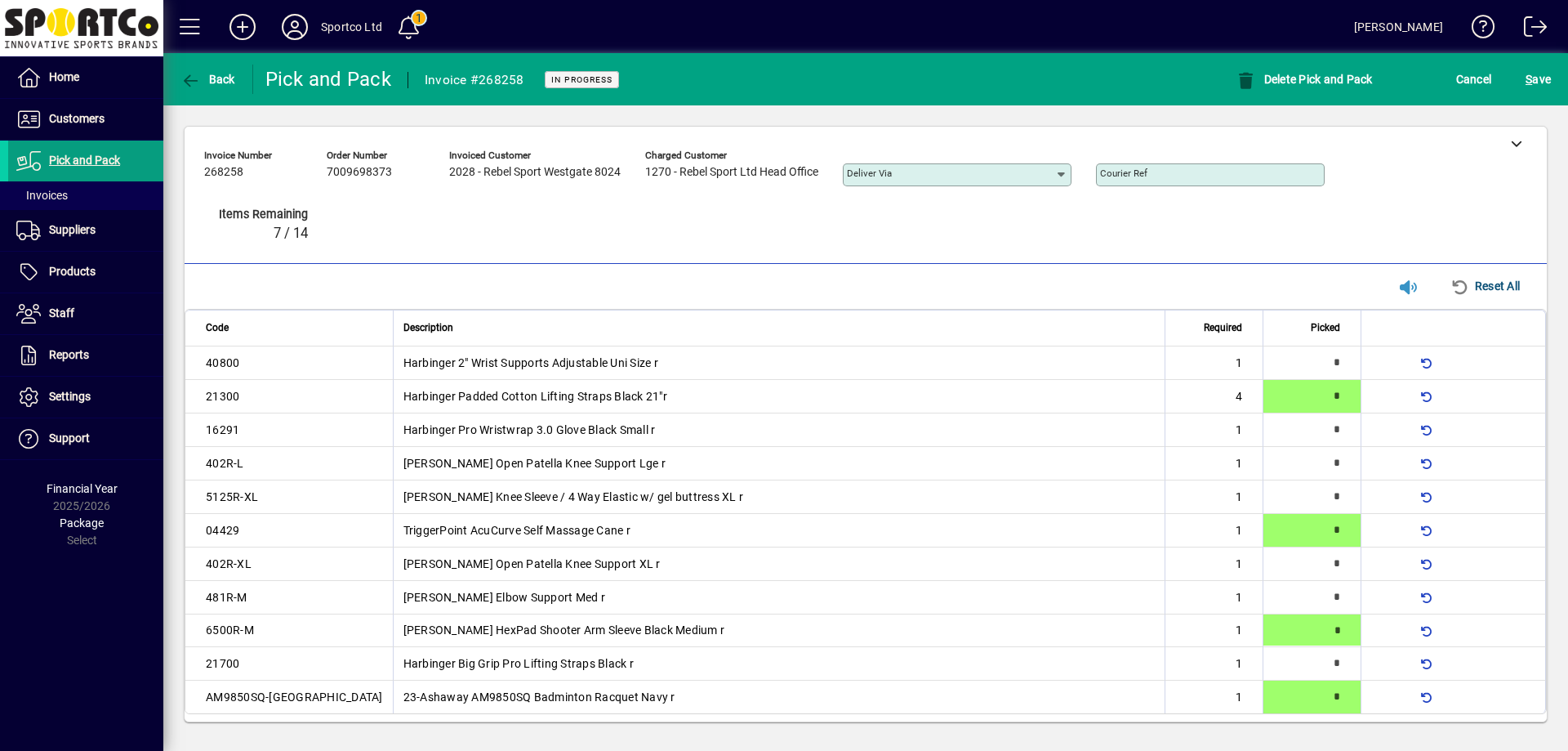
type input "*"
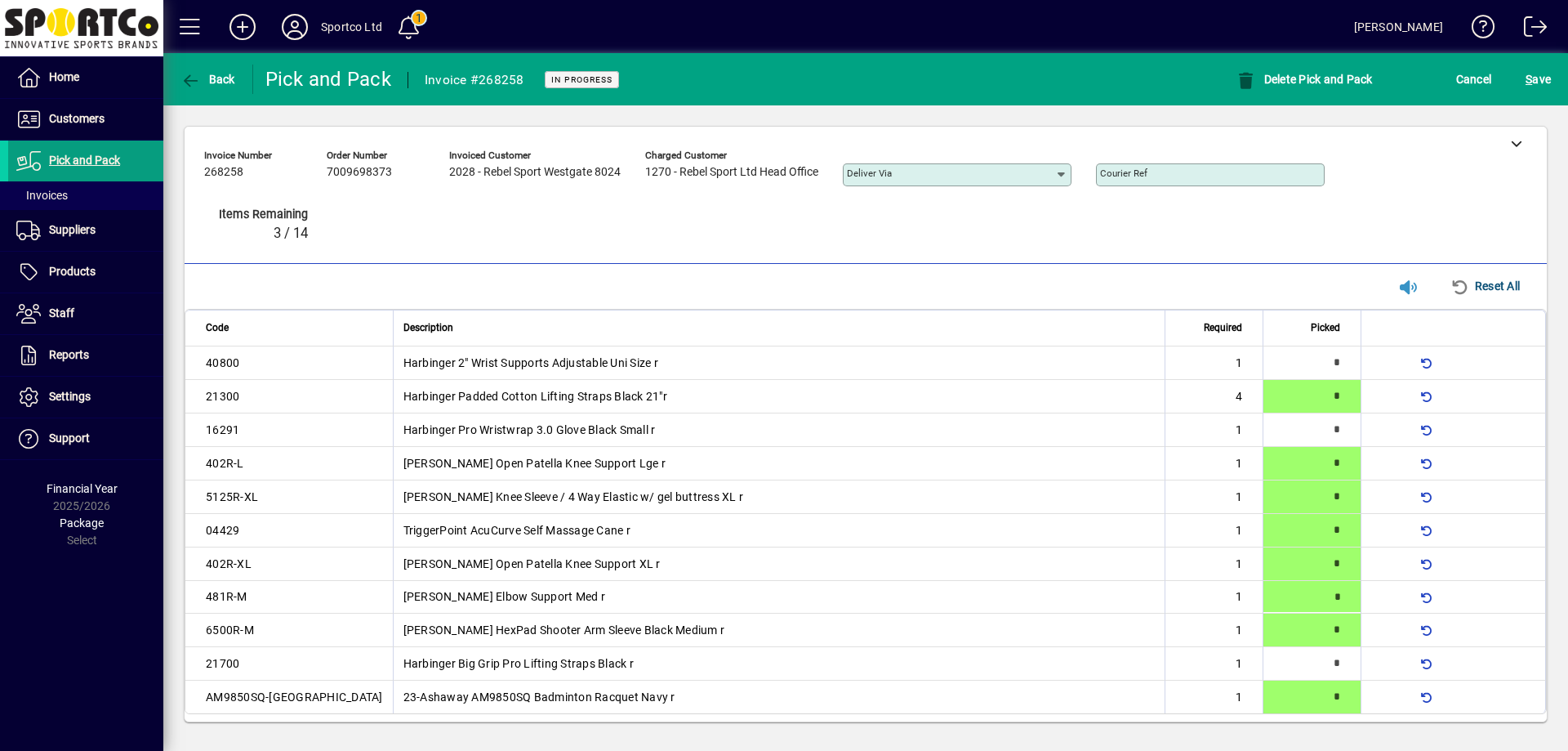
type input "*"
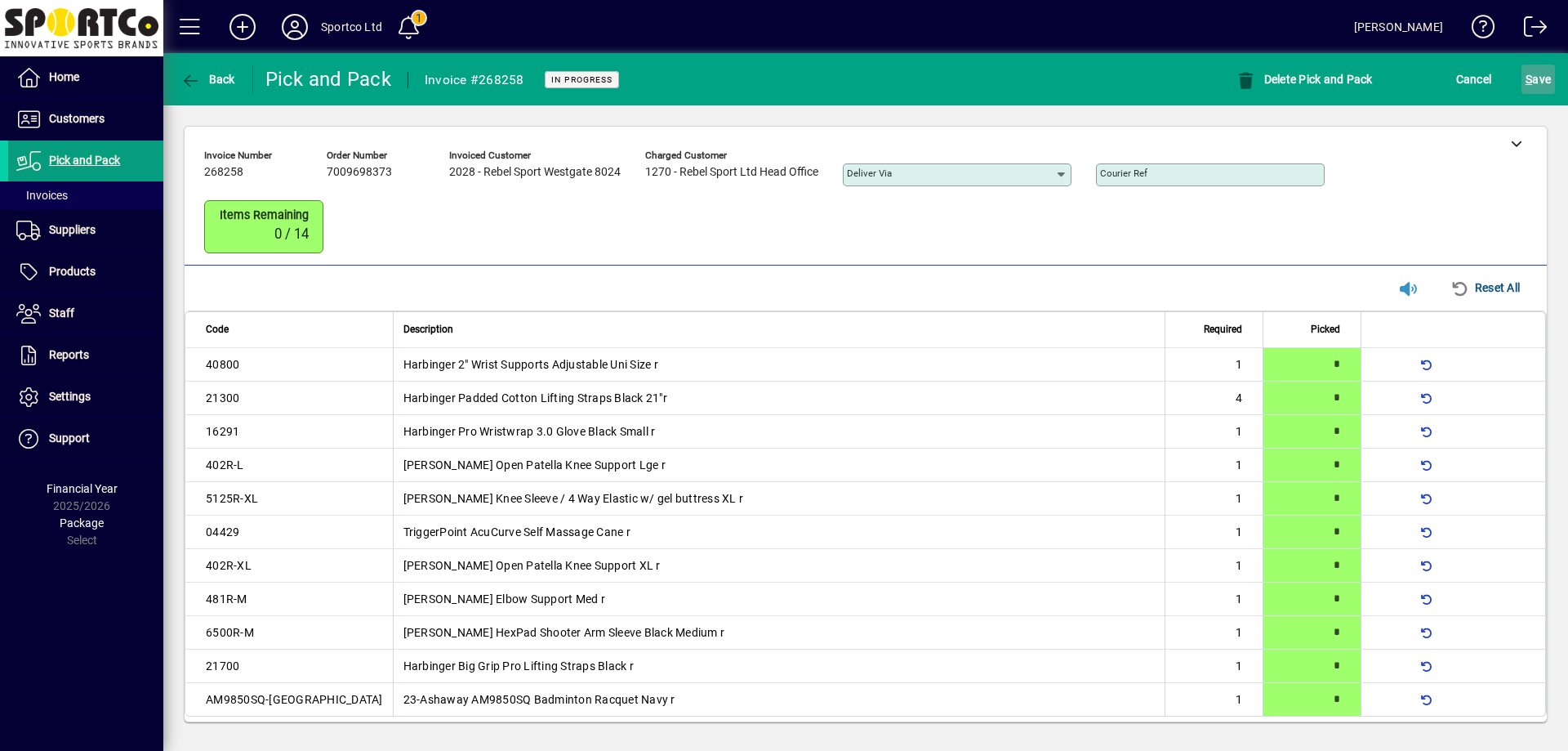
click at [1538, 76] on span "S ave" at bounding box center [1538, 79] width 25 height 26
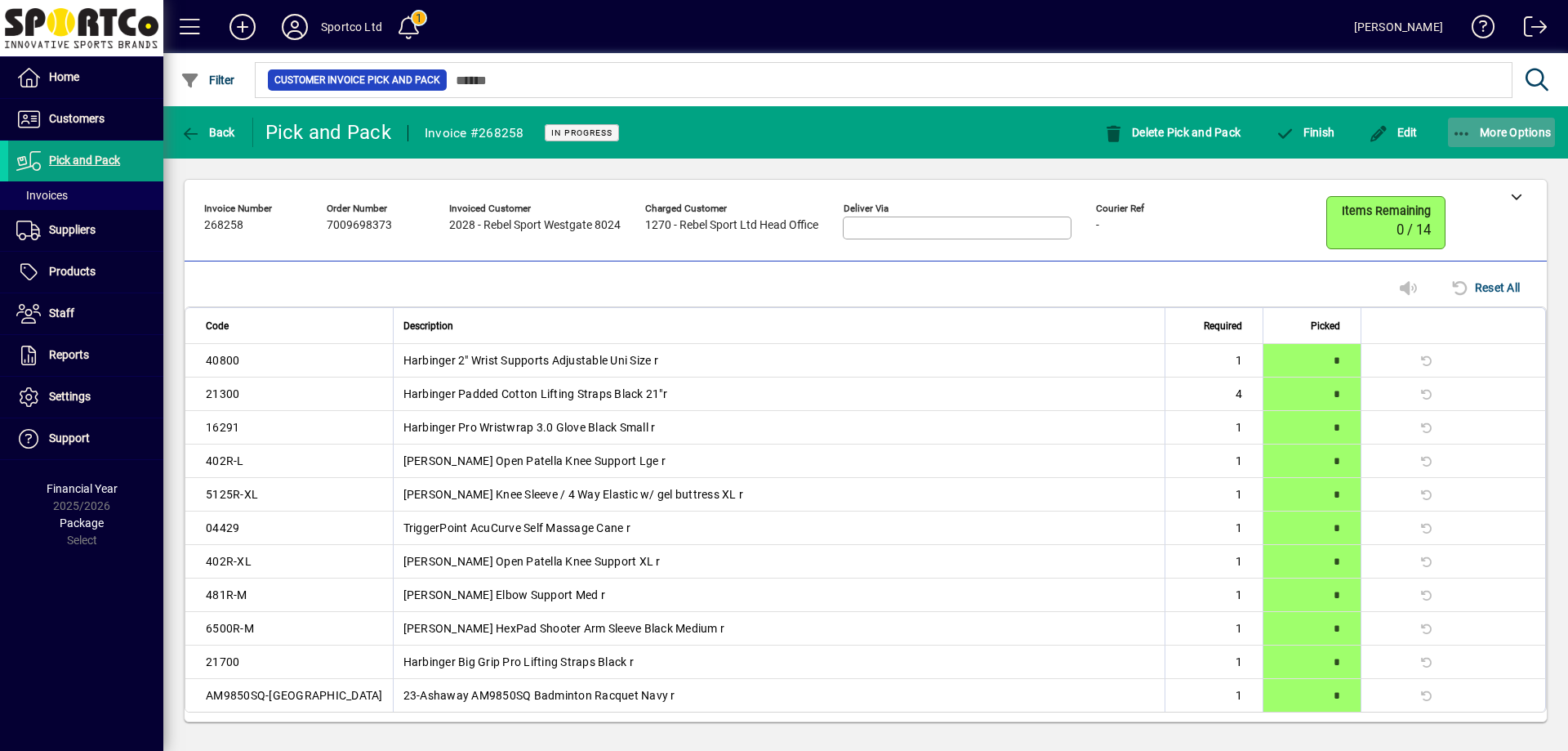
click at [1466, 128] on icon "button" at bounding box center [1462, 133] width 20 height 16
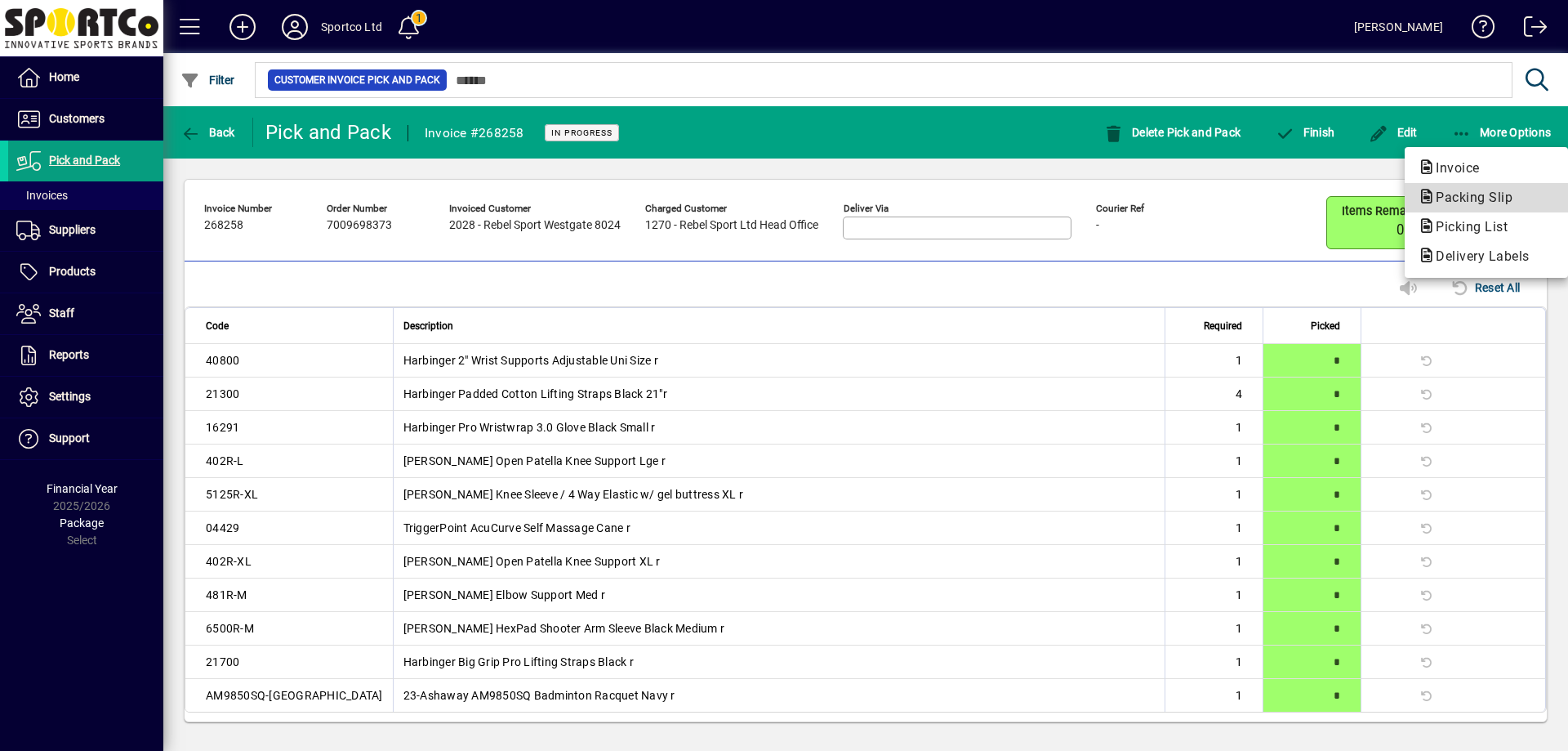
click at [1476, 195] on span "Packing Slip" at bounding box center [1469, 197] width 103 height 15
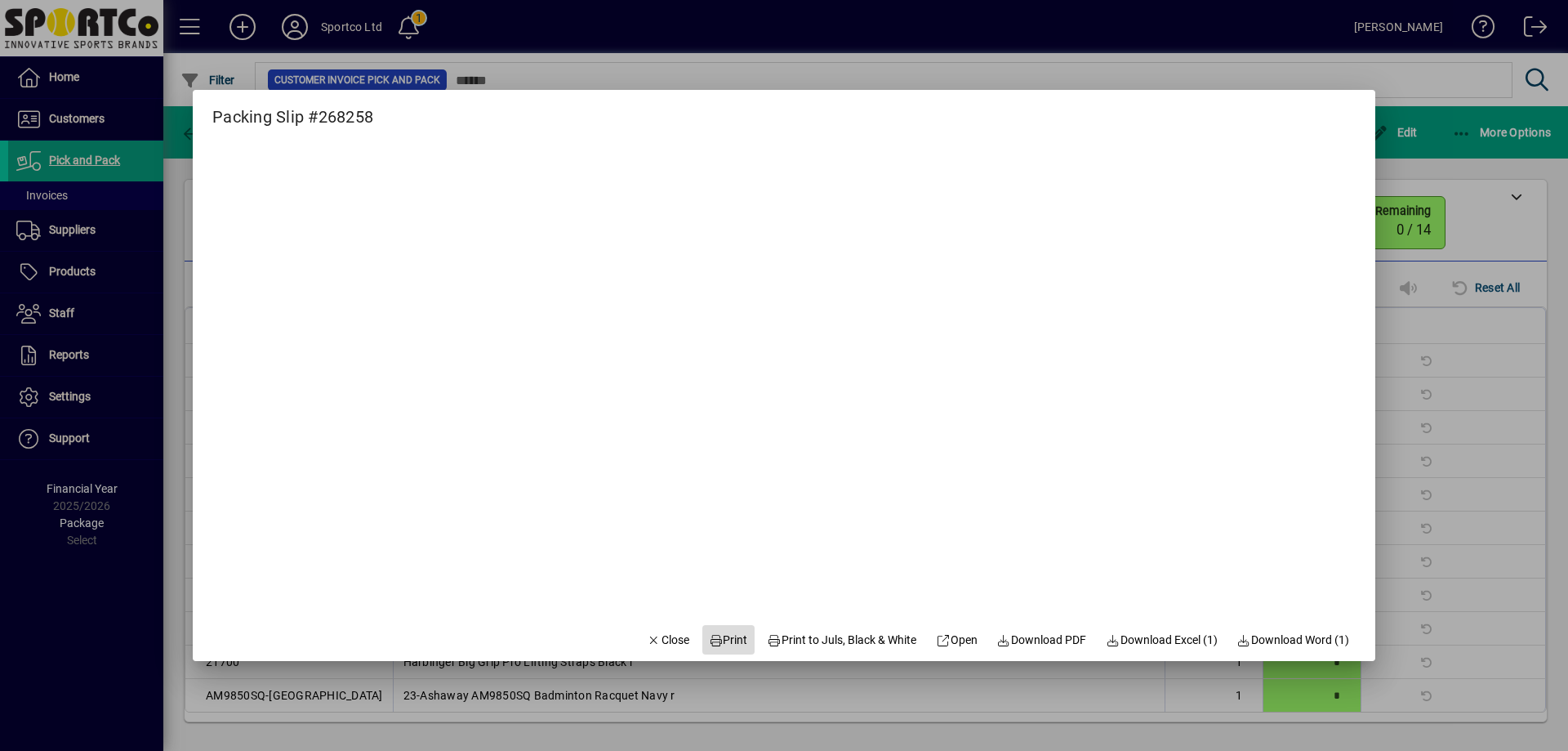
click at [720, 637] on span "Print" at bounding box center [728, 640] width 39 height 17
click at [655, 644] on span "Close" at bounding box center [668, 640] width 42 height 17
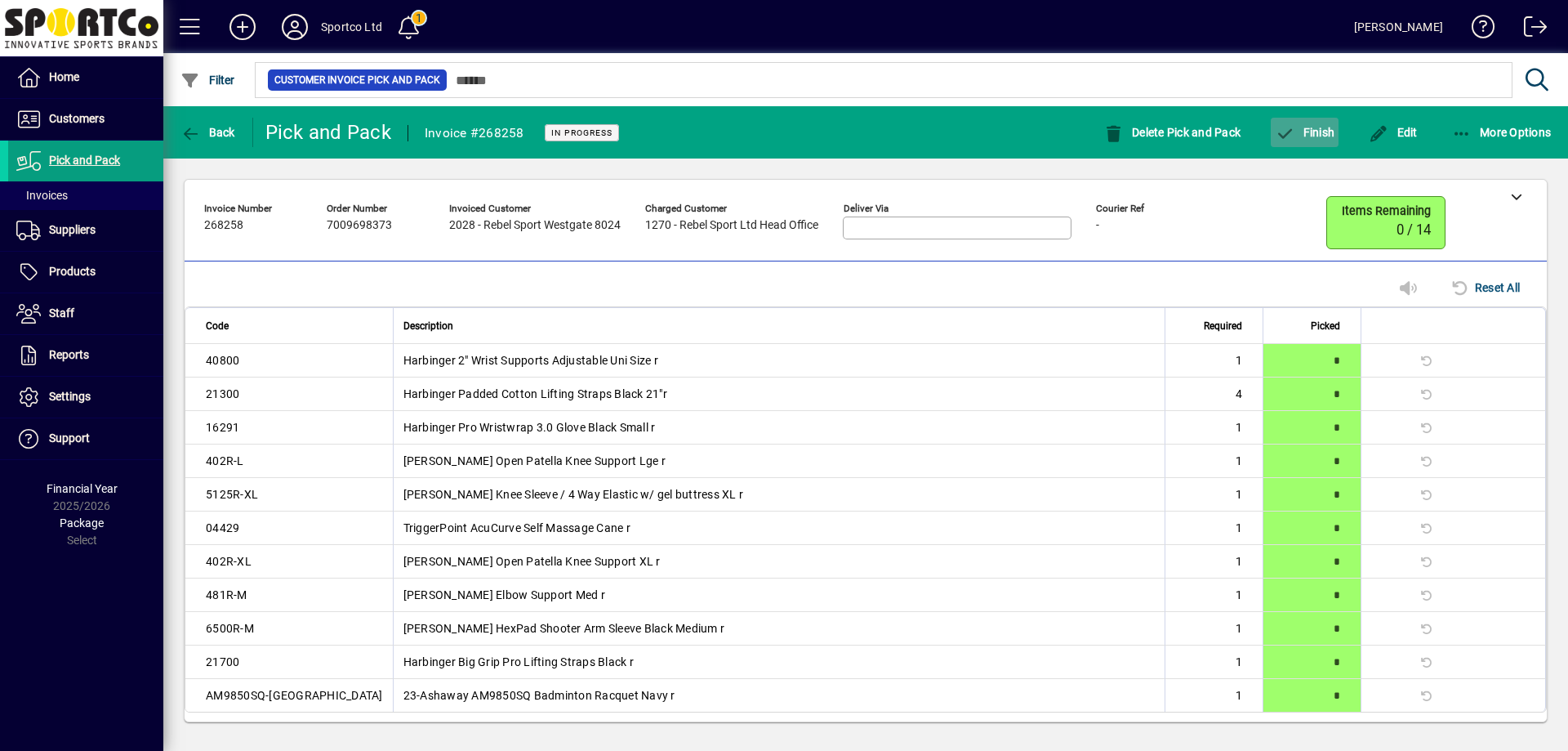
click at [1316, 124] on span "button" at bounding box center [1304, 132] width 68 height 39
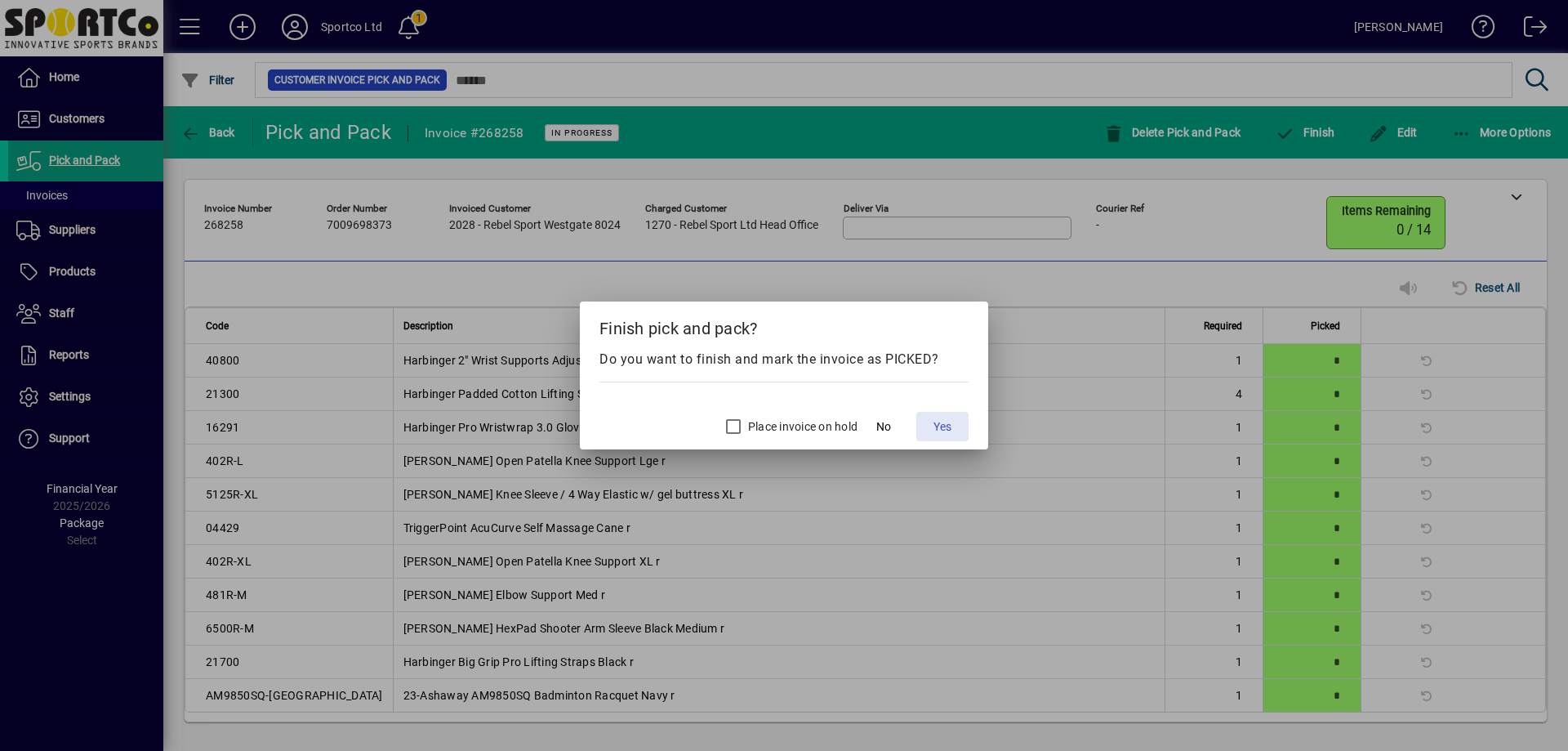
click at [941, 425] on span "Yes" at bounding box center [942, 426] width 18 height 17
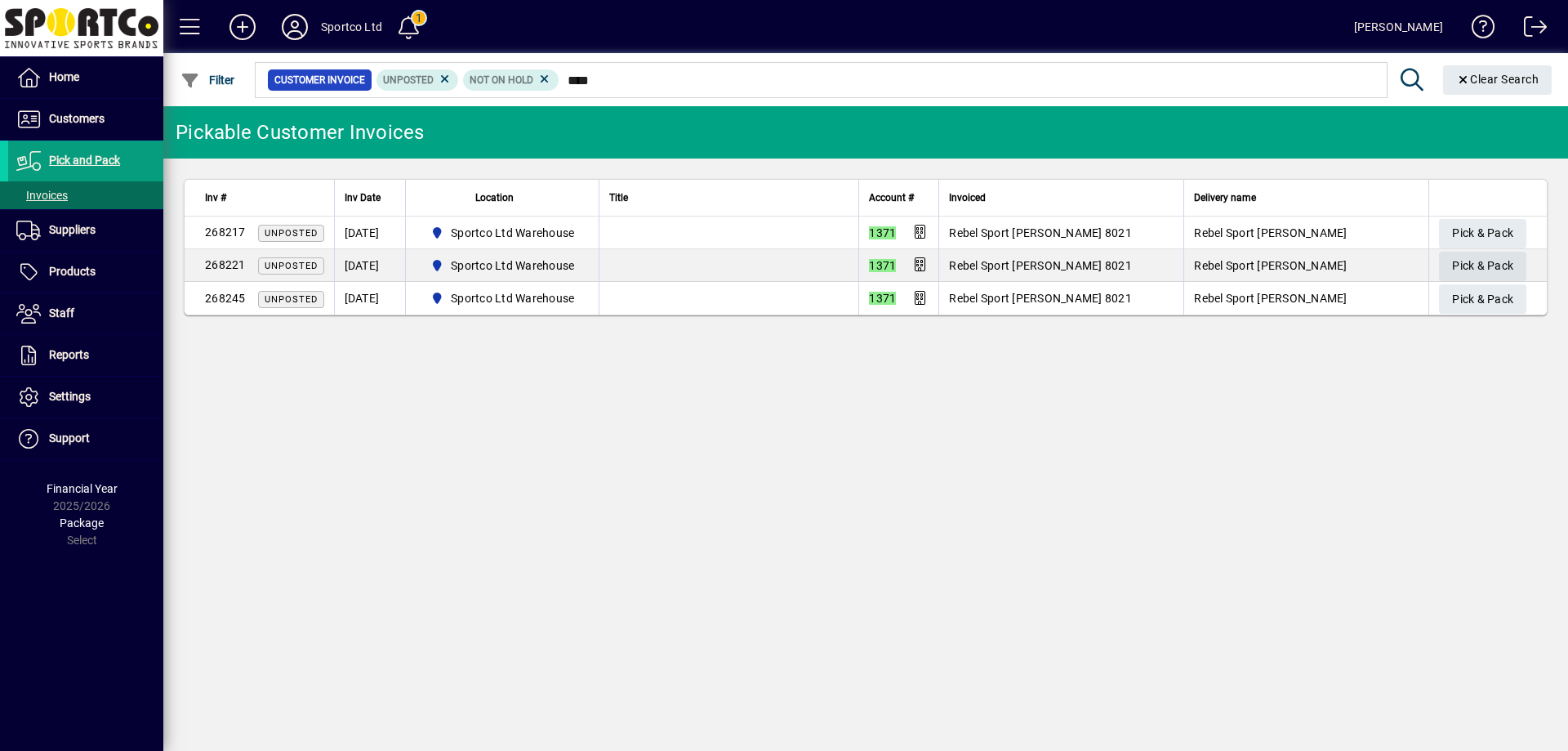
type input "****"
click at [1482, 262] on span "Pick & Pack" at bounding box center [1482, 266] width 61 height 27
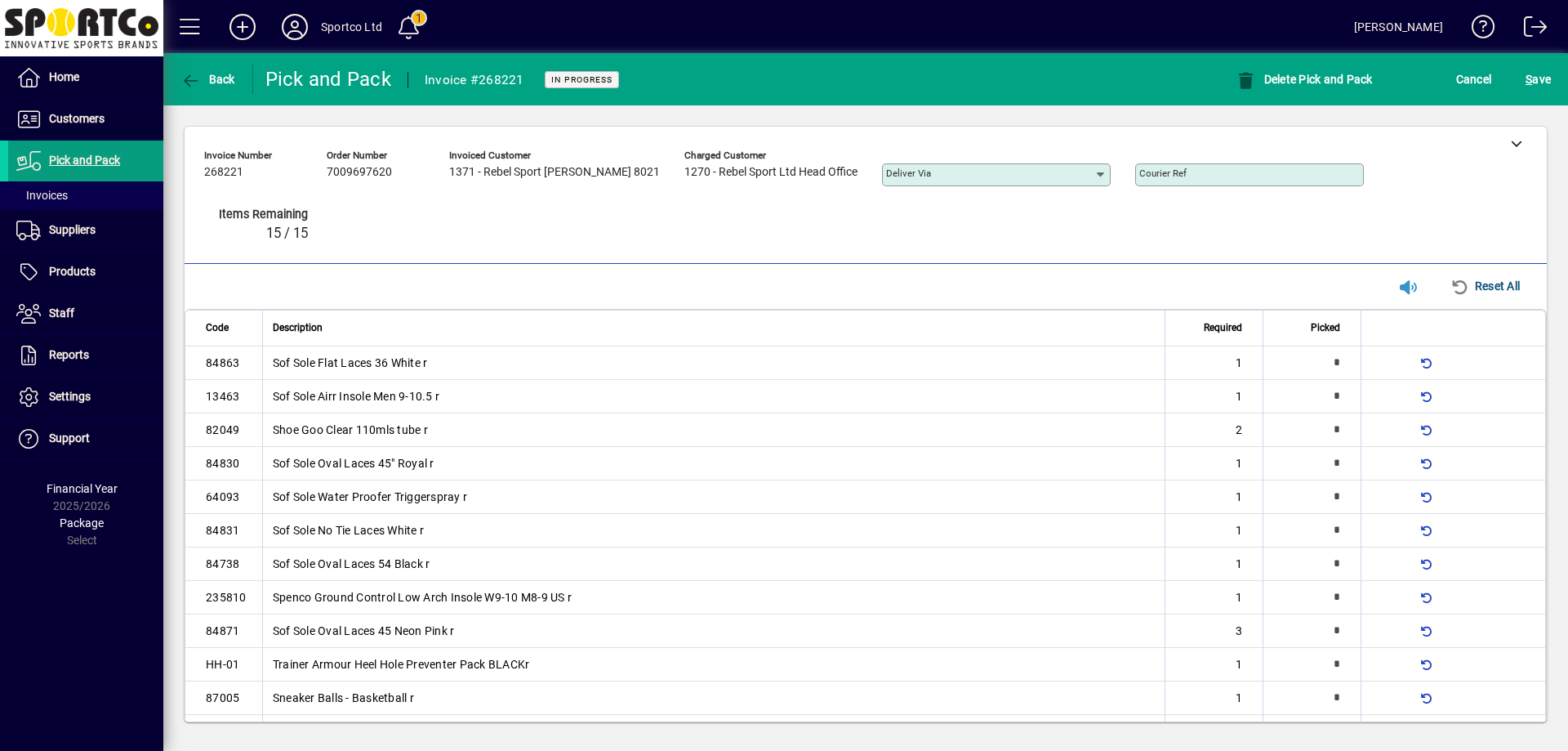
type input "*"
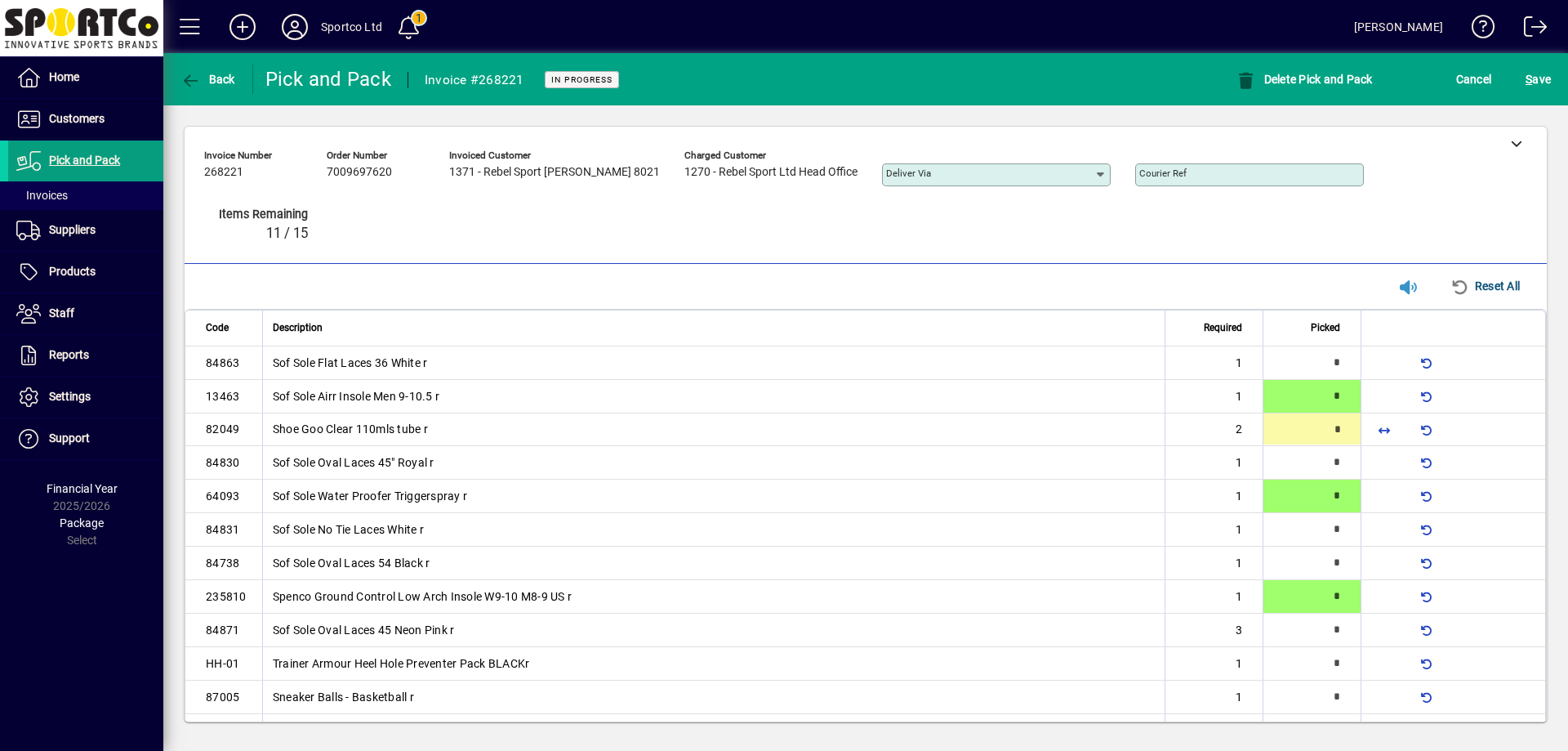
type input "*"
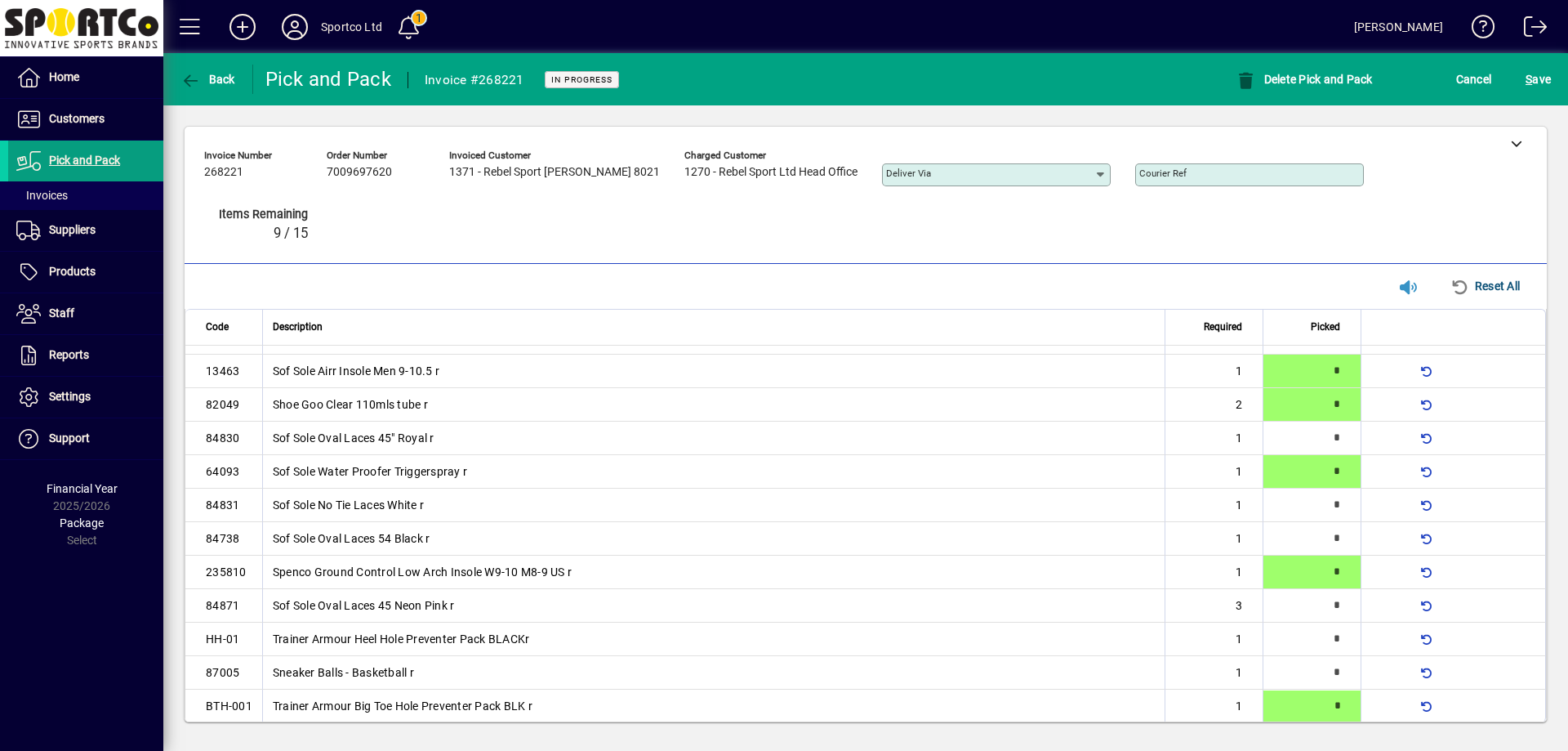
type input "*"
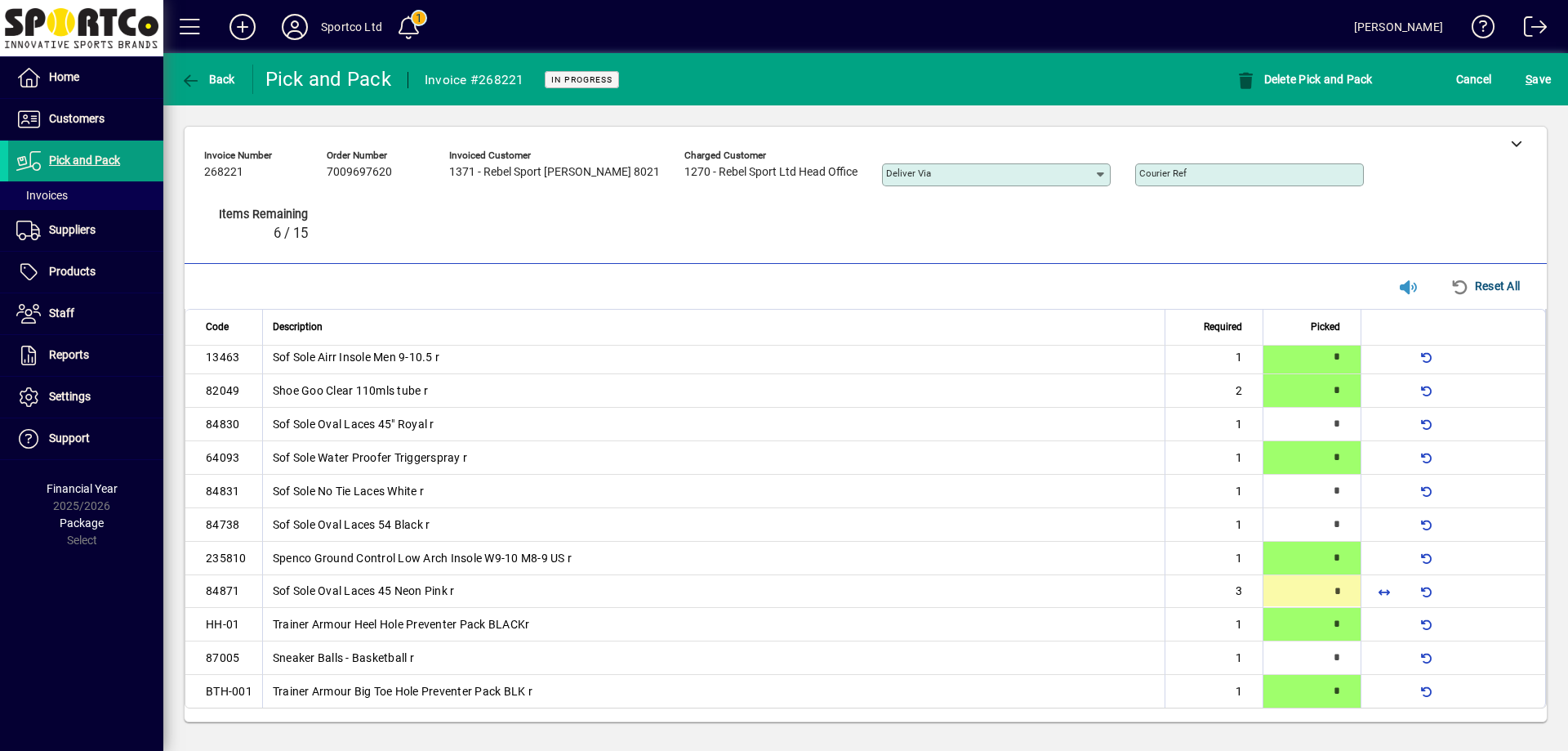
type input "*"
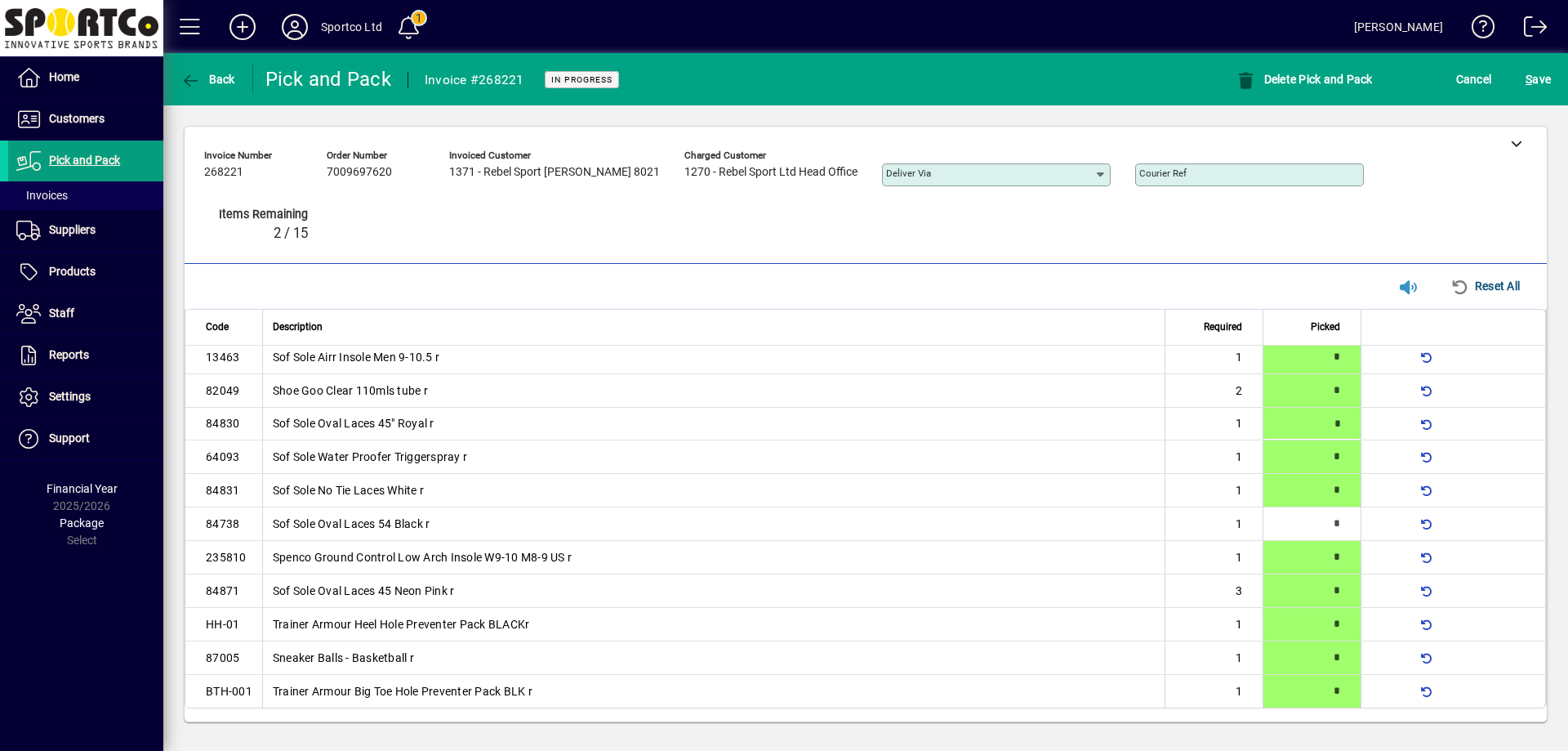
type input "*"
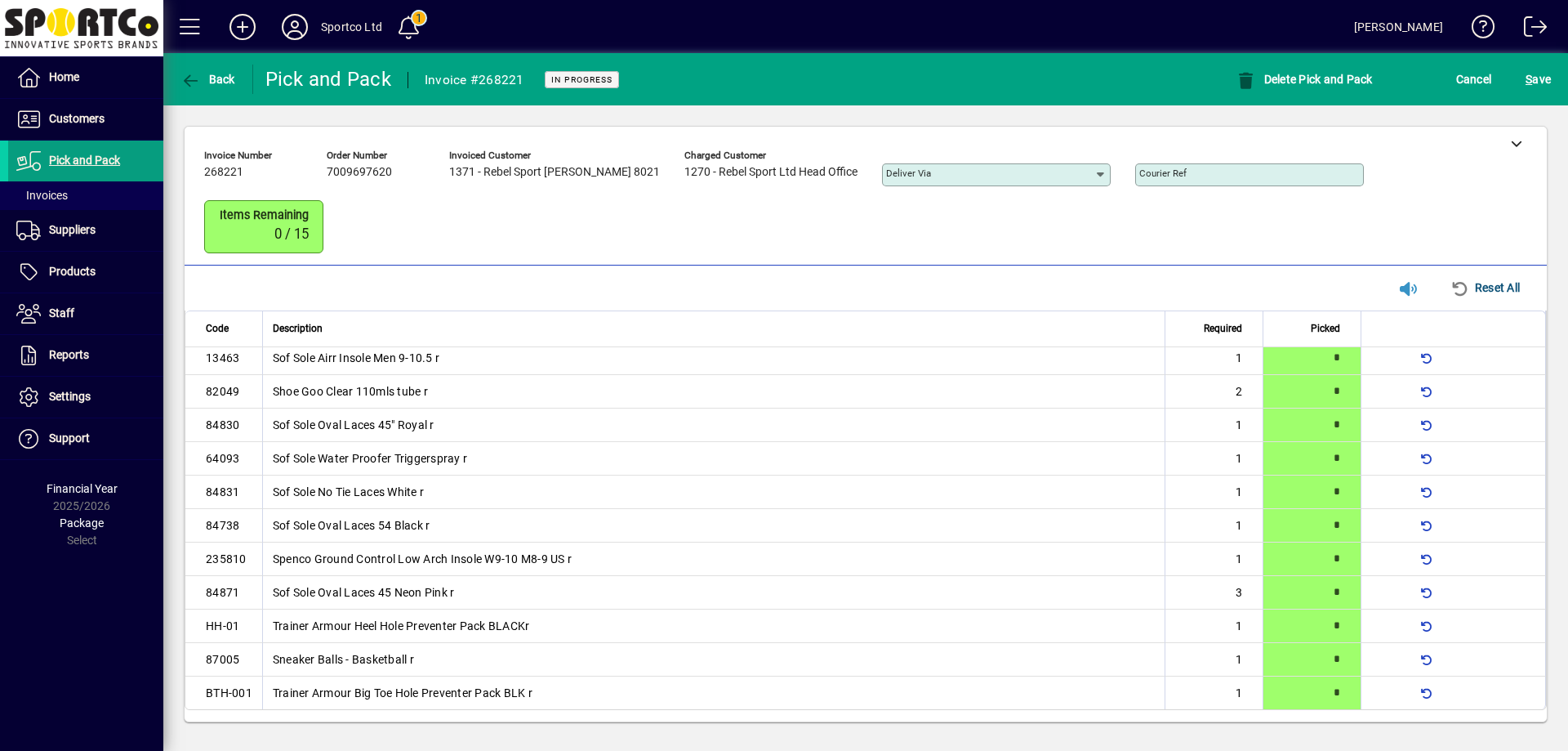
scroll to position [37, 0]
click at [1538, 86] on span "S ave" at bounding box center [1538, 79] width 25 height 26
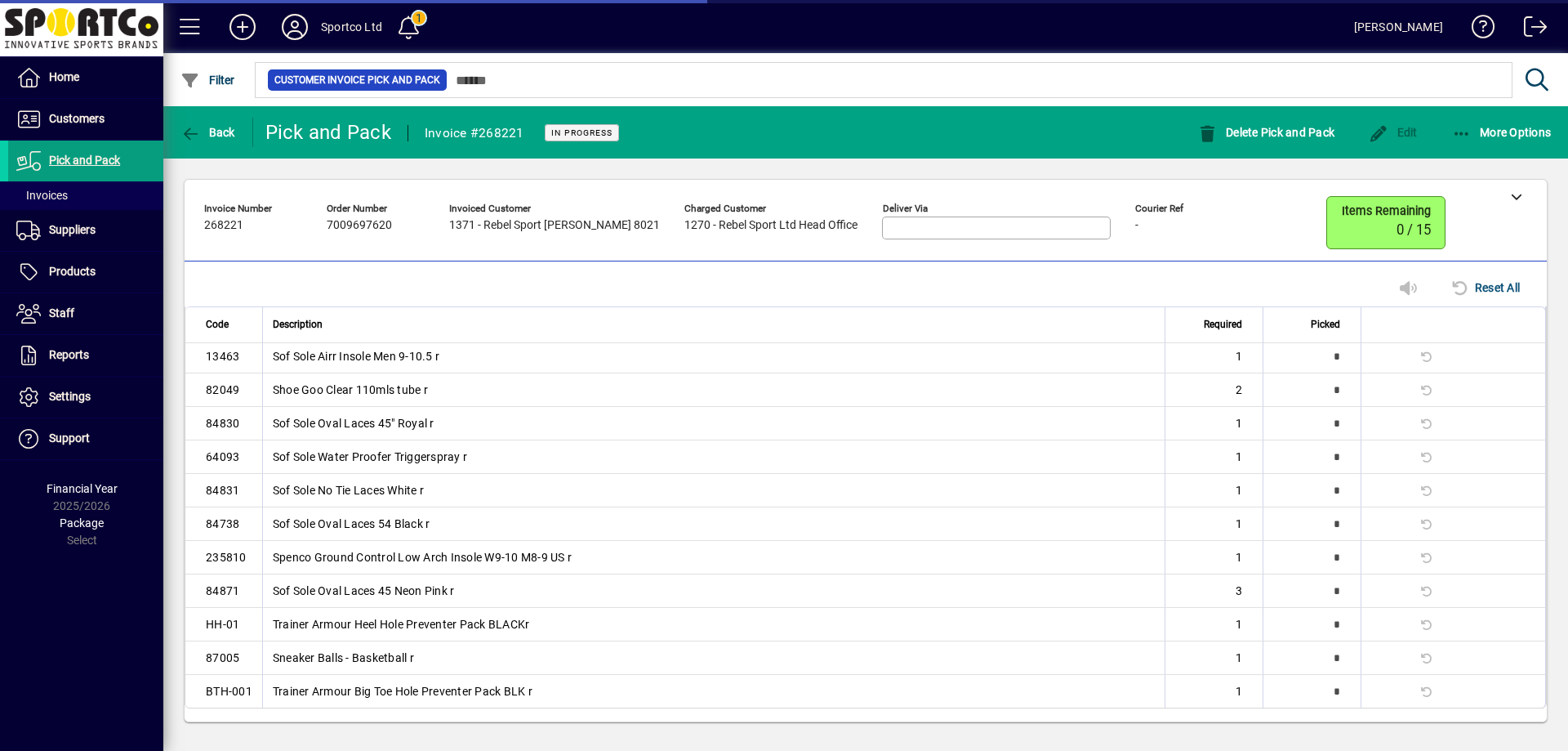
scroll to position [0, 0]
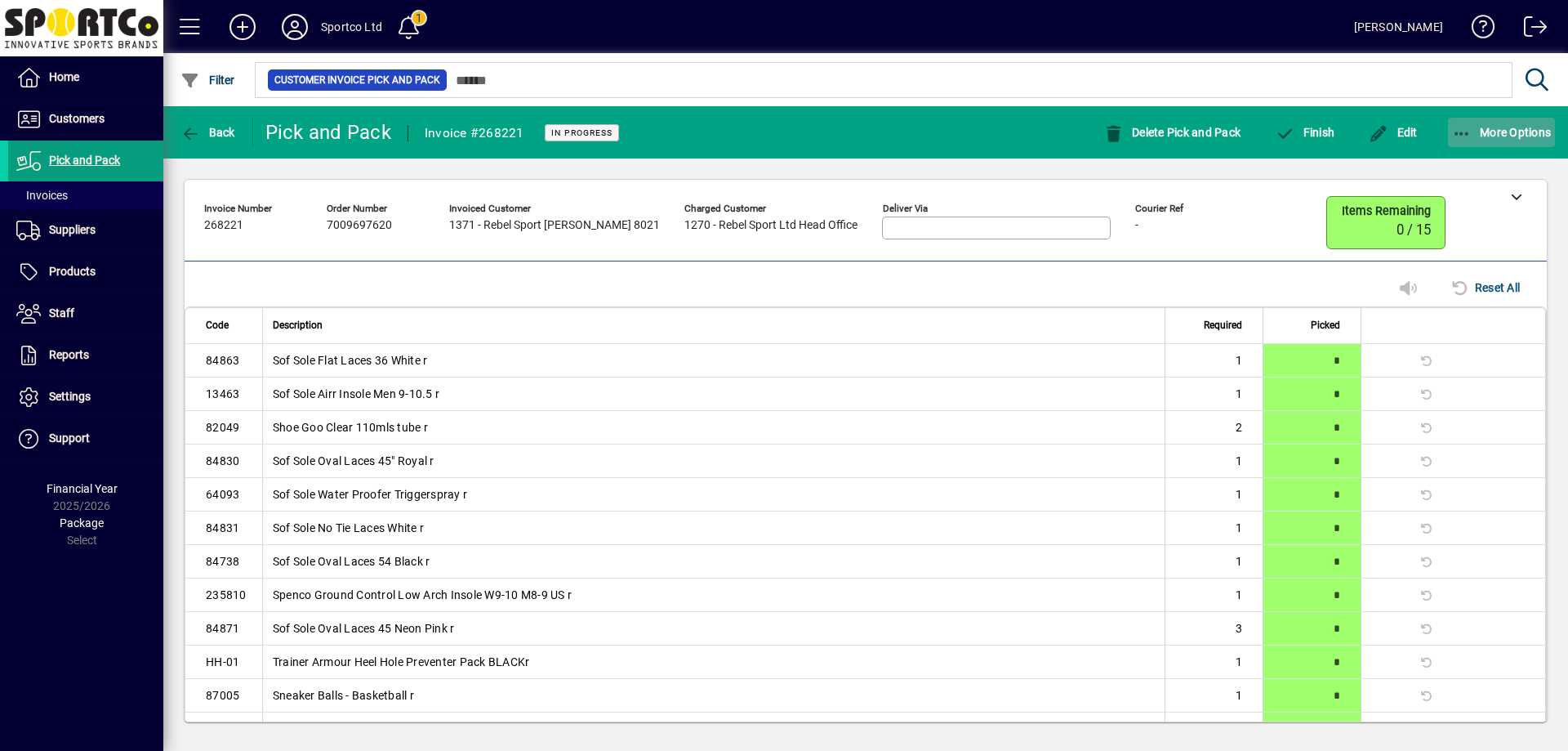
click at [1467, 130] on icon "button" at bounding box center [1462, 133] width 20 height 16
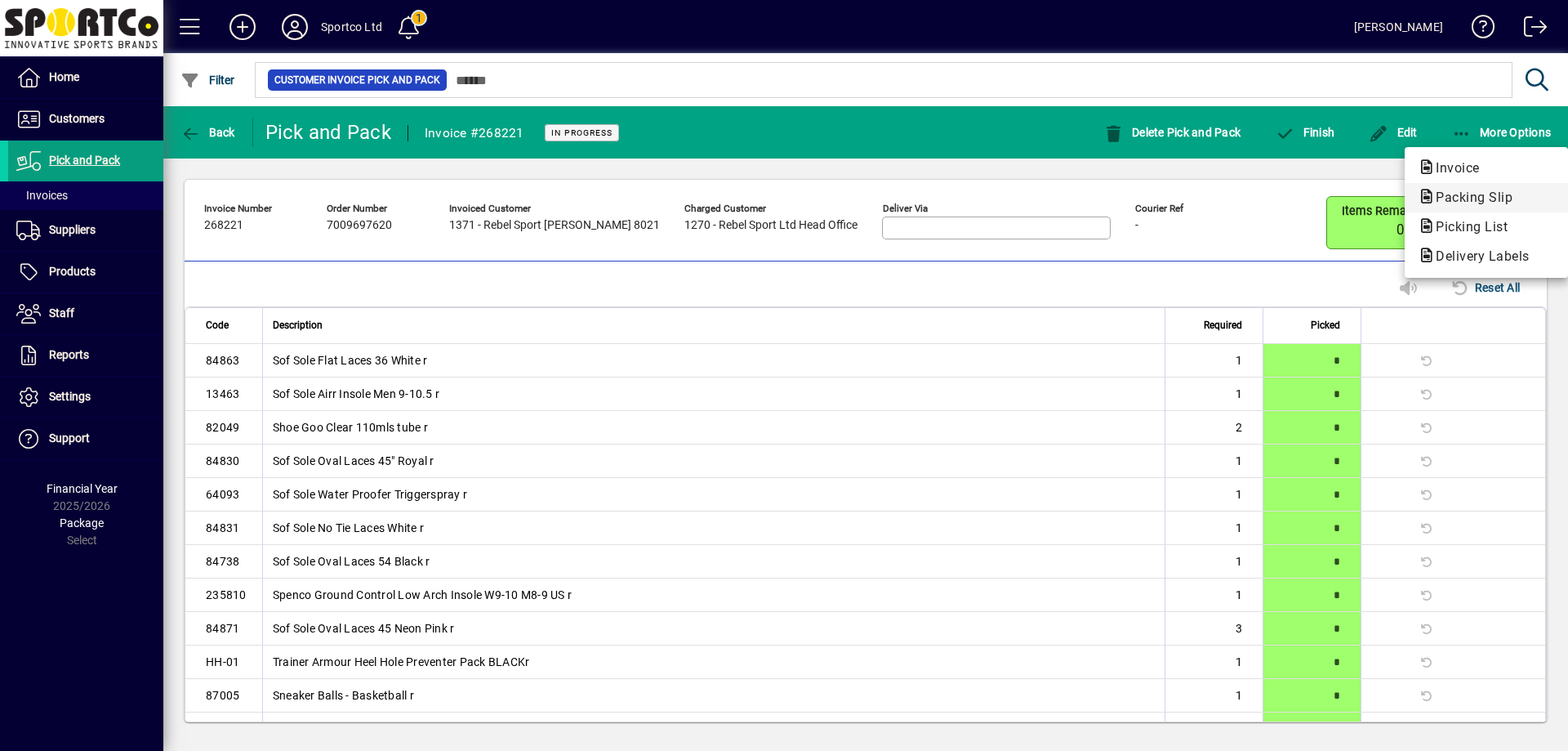
click at [1463, 191] on span "Packing Slip" at bounding box center [1469, 197] width 103 height 15
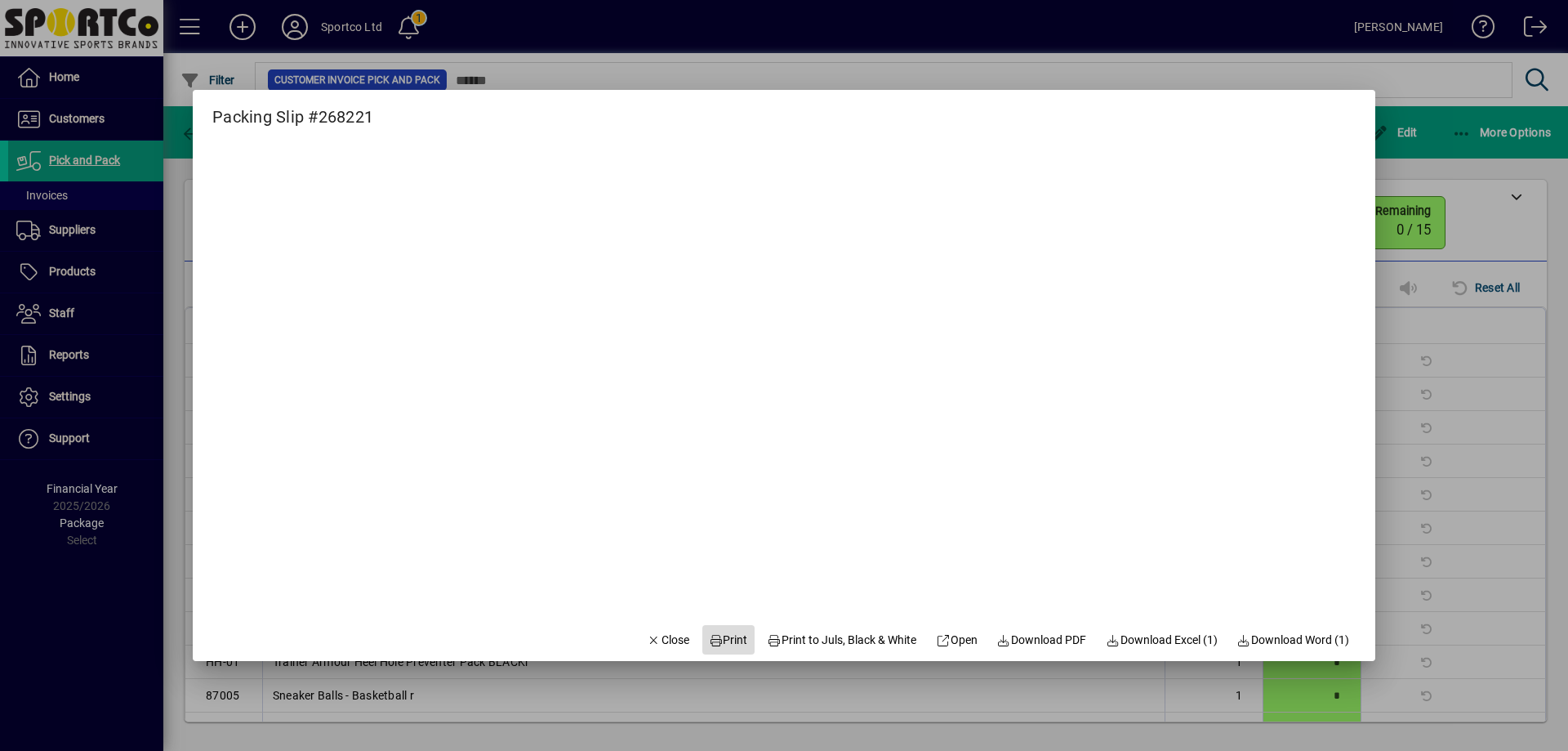
click at [714, 639] on span "Print" at bounding box center [728, 640] width 39 height 17
click at [656, 624] on span "button" at bounding box center [669, 639] width 56 height 39
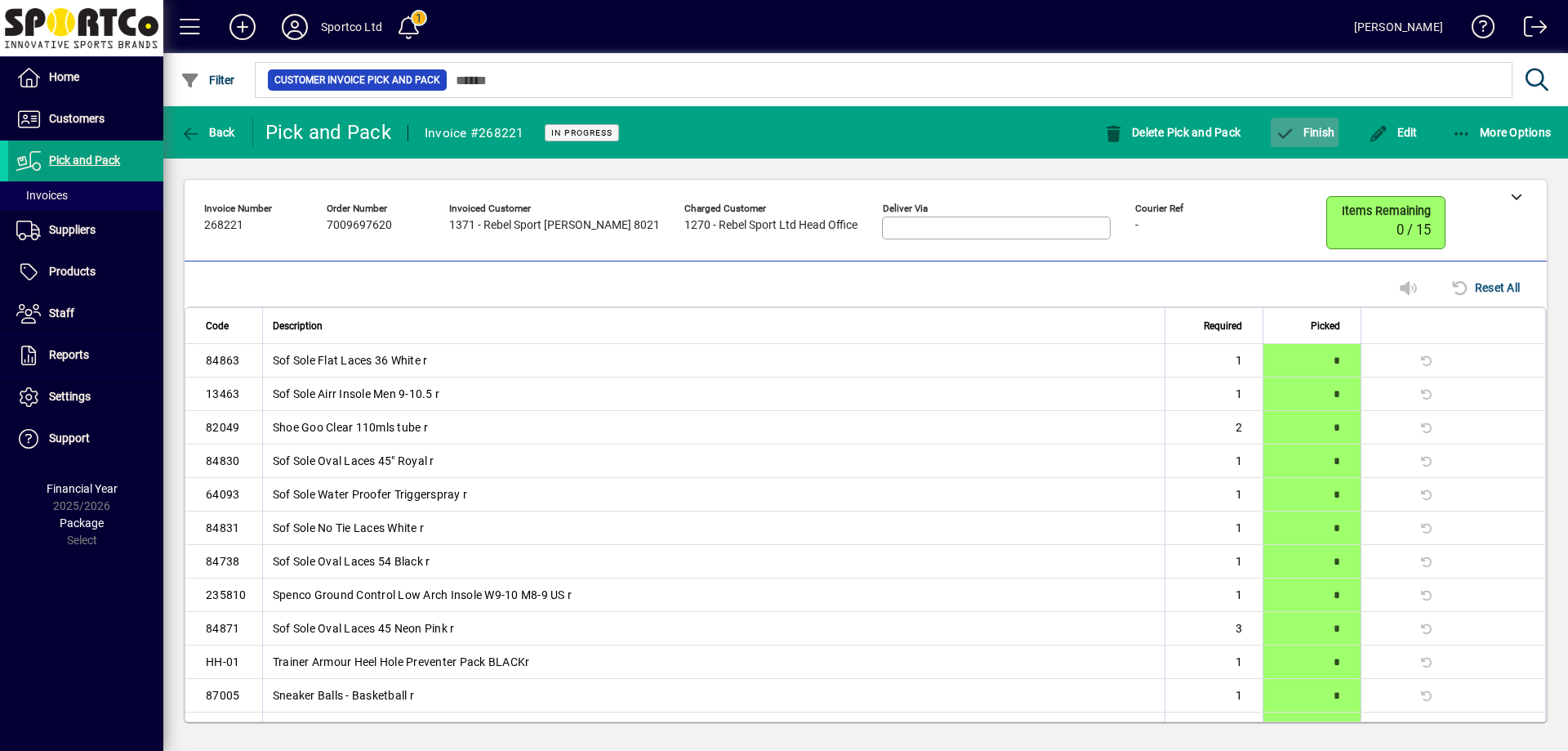
click at [1315, 131] on span "Finish" at bounding box center [1304, 131] width 59 height 13
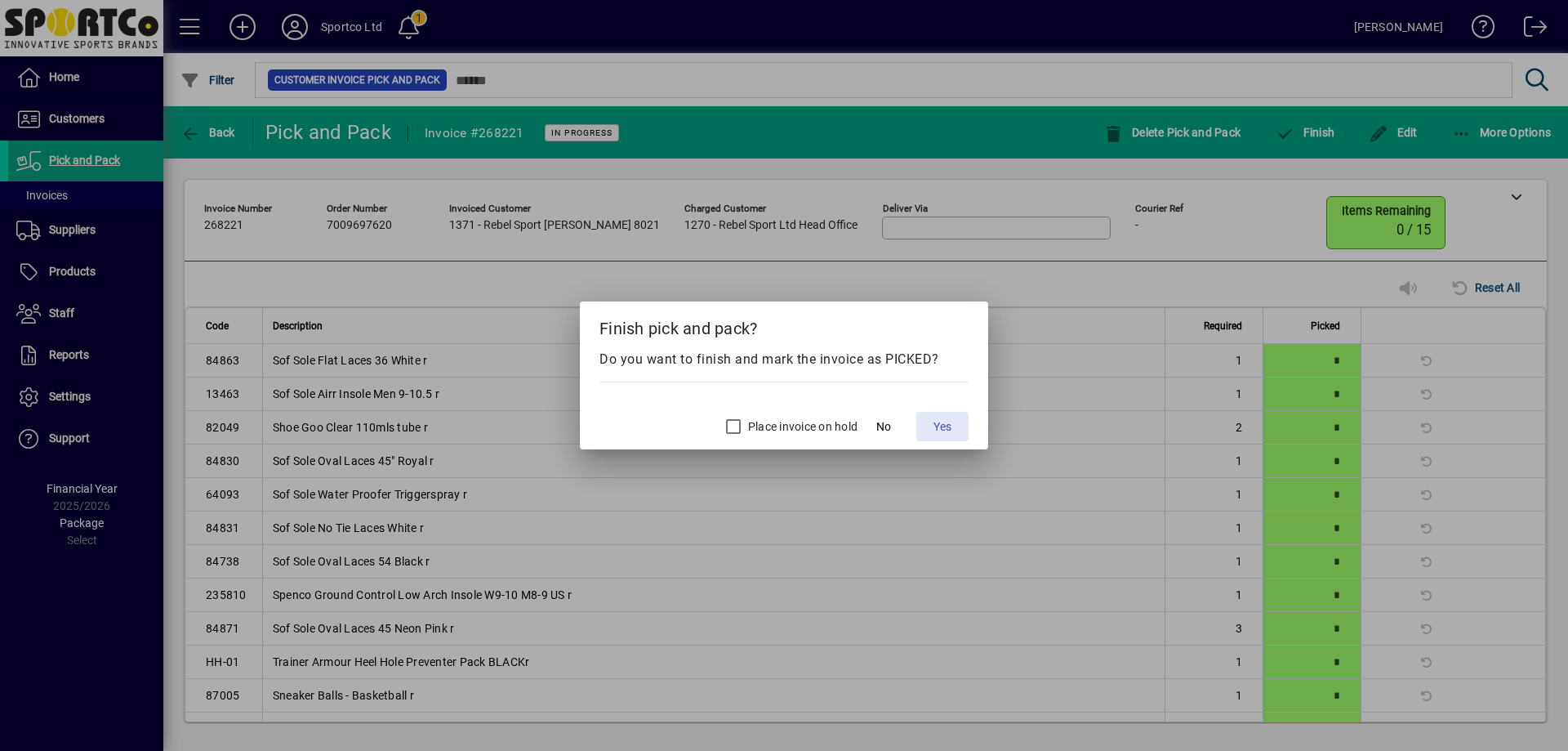
click at [933, 426] on span "Yes" at bounding box center [942, 426] width 18 height 17
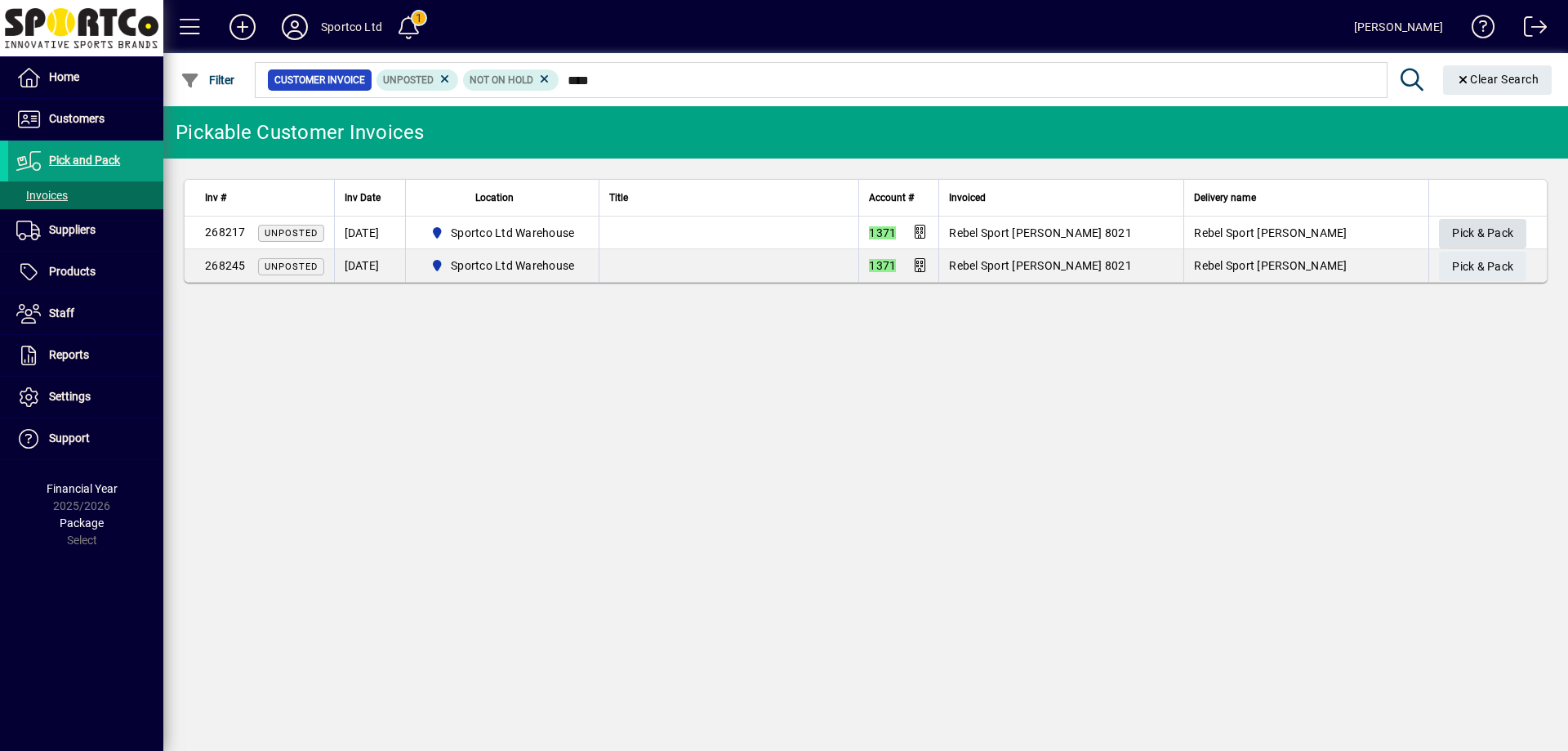
type input "****"
click at [1492, 231] on span "Pick & Pack" at bounding box center [1482, 233] width 61 height 27
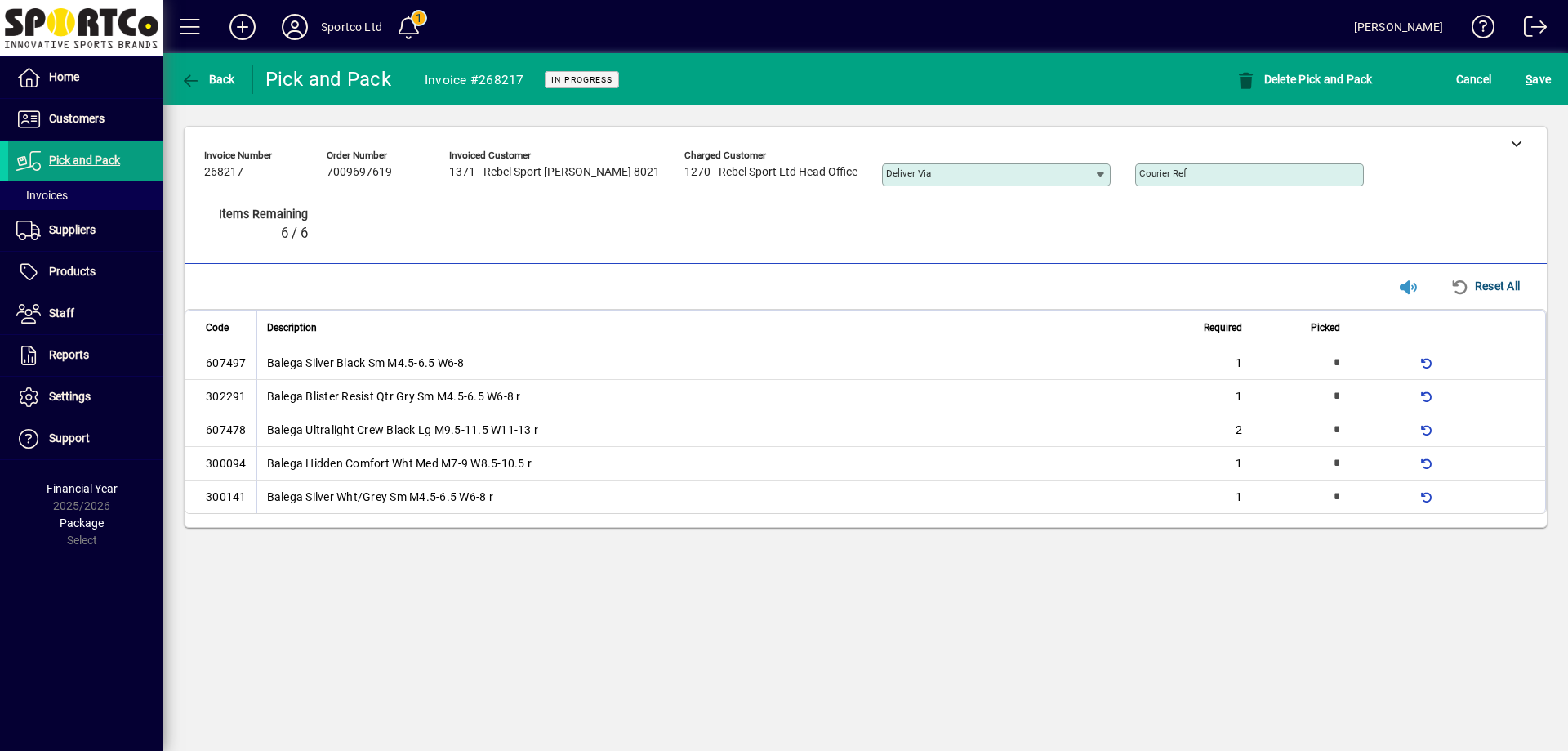
type input "*"
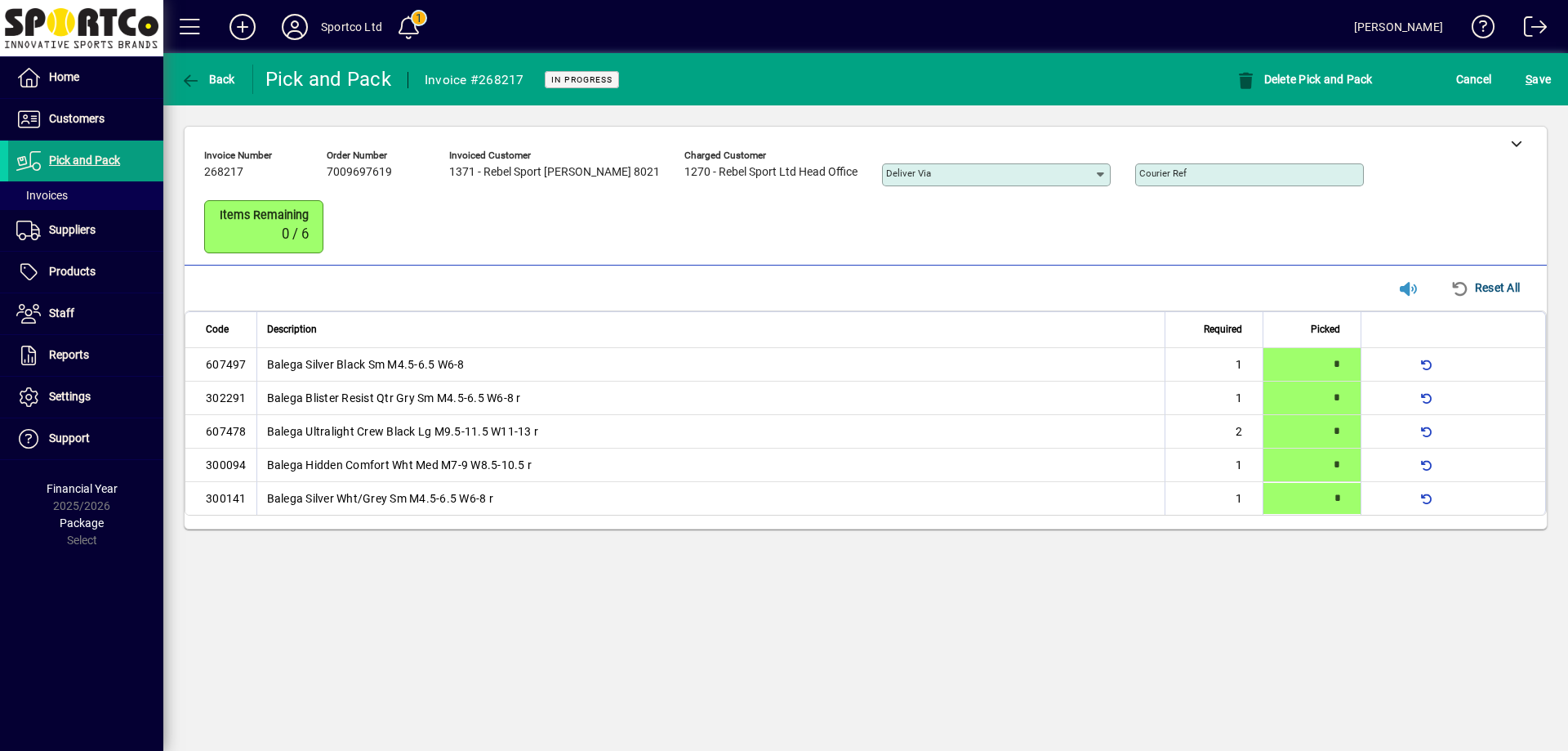
type input "*"
click at [1528, 75] on span "S" at bounding box center [1529, 79] width 7 height 13
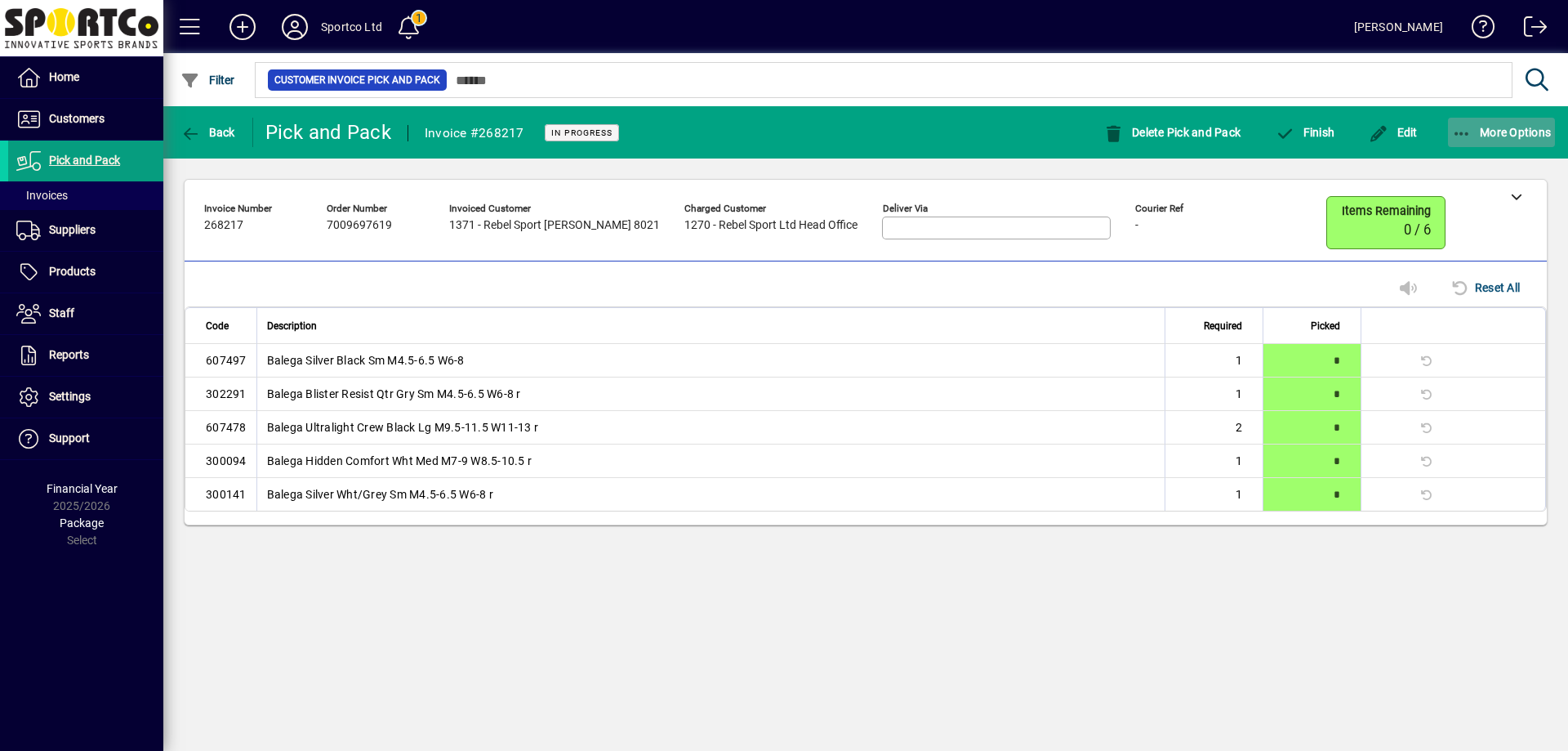
click at [1463, 130] on icon "button" at bounding box center [1462, 133] width 20 height 16
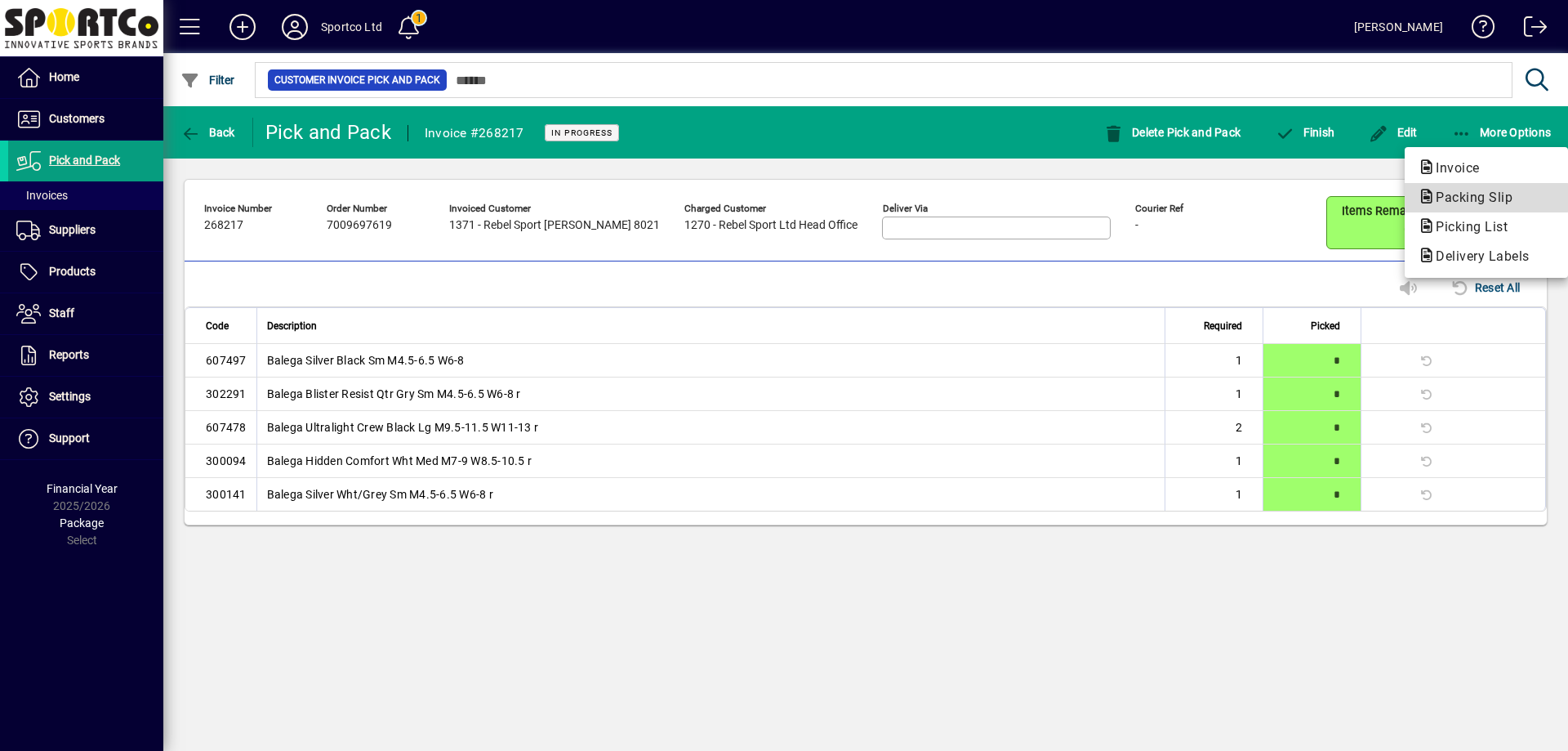
click at [1445, 197] on span "Packing Slip" at bounding box center [1469, 197] width 103 height 15
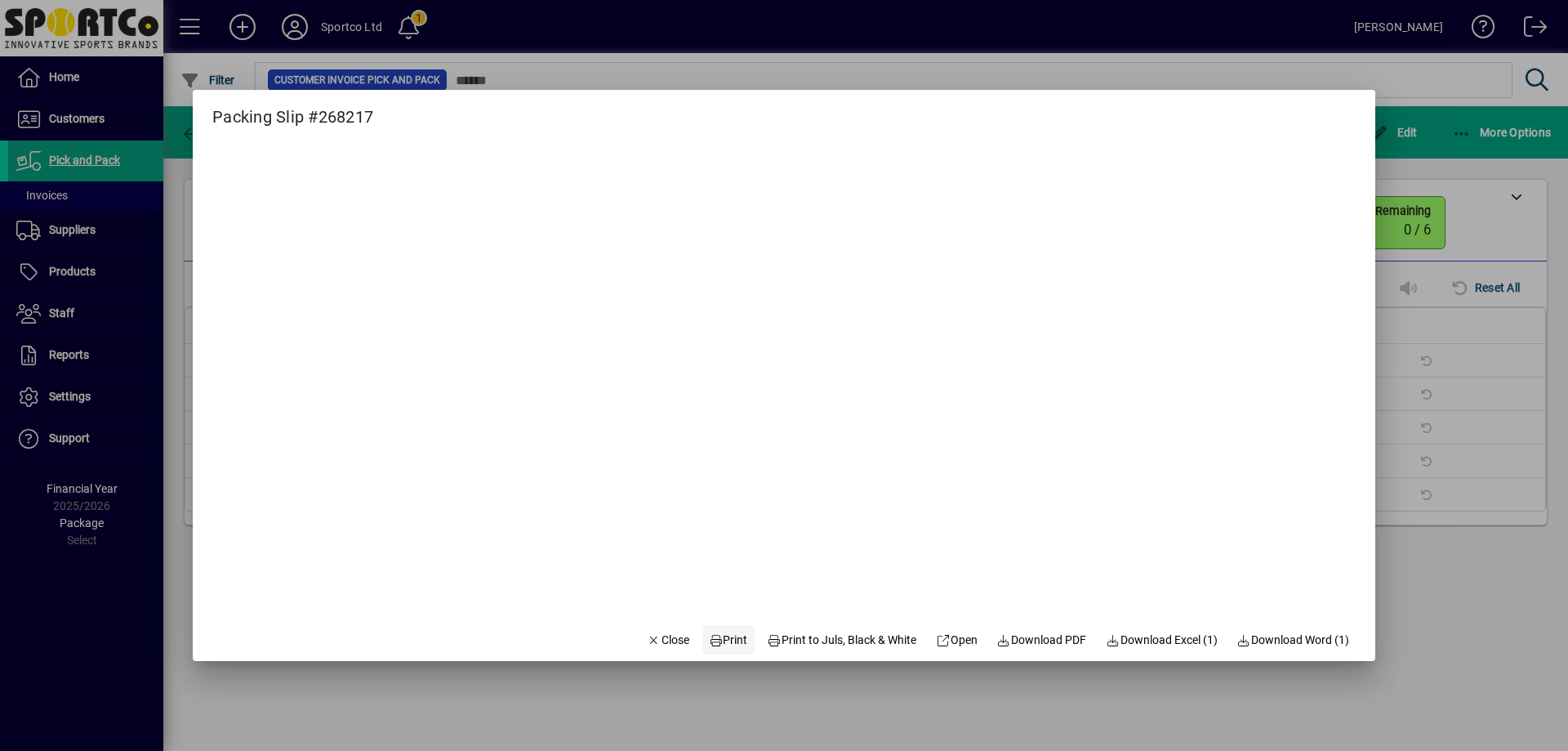
click at [717, 635] on span "Print" at bounding box center [728, 640] width 39 height 17
click at [654, 639] on span "Close" at bounding box center [668, 640] width 42 height 17
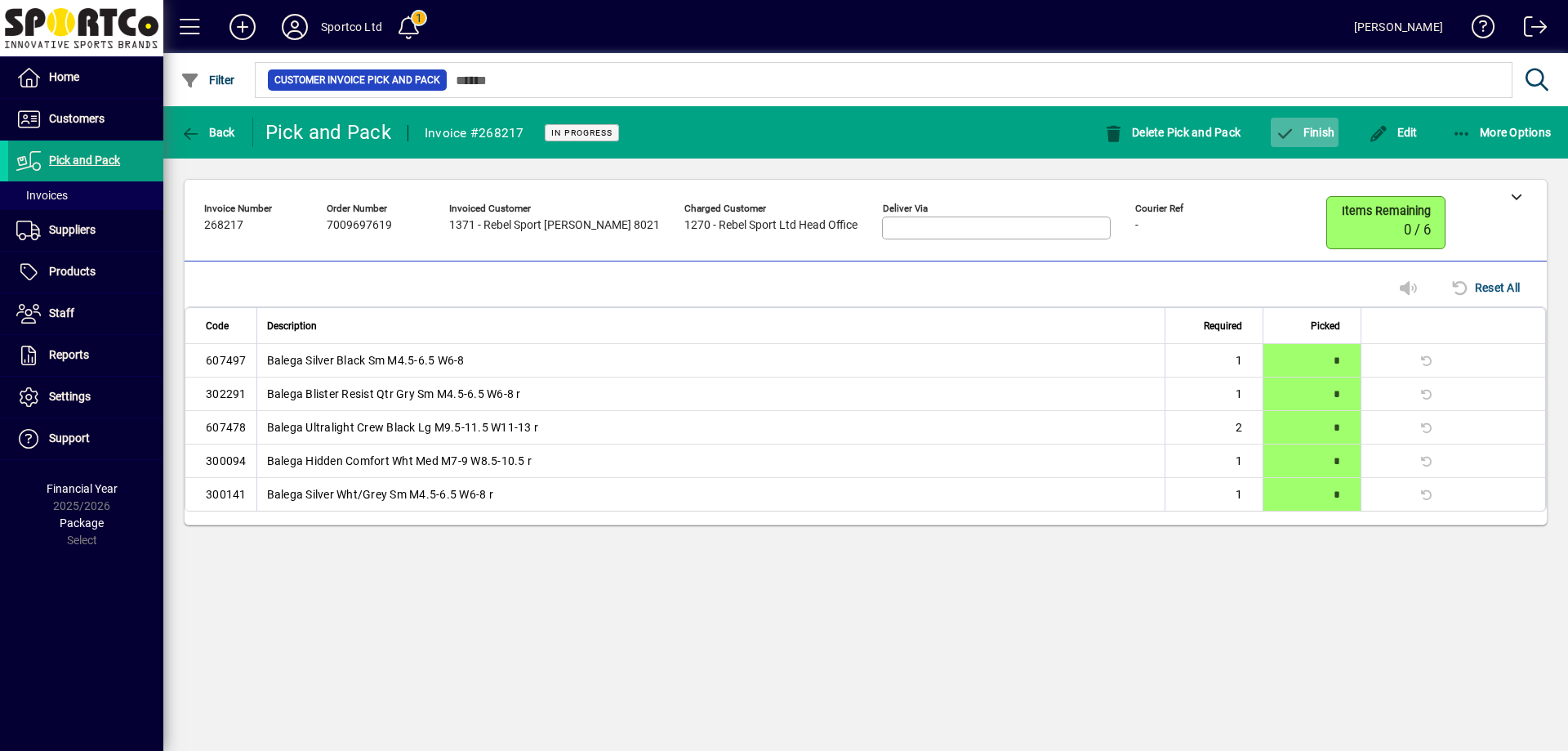
click at [1326, 131] on span "Finish" at bounding box center [1304, 131] width 59 height 13
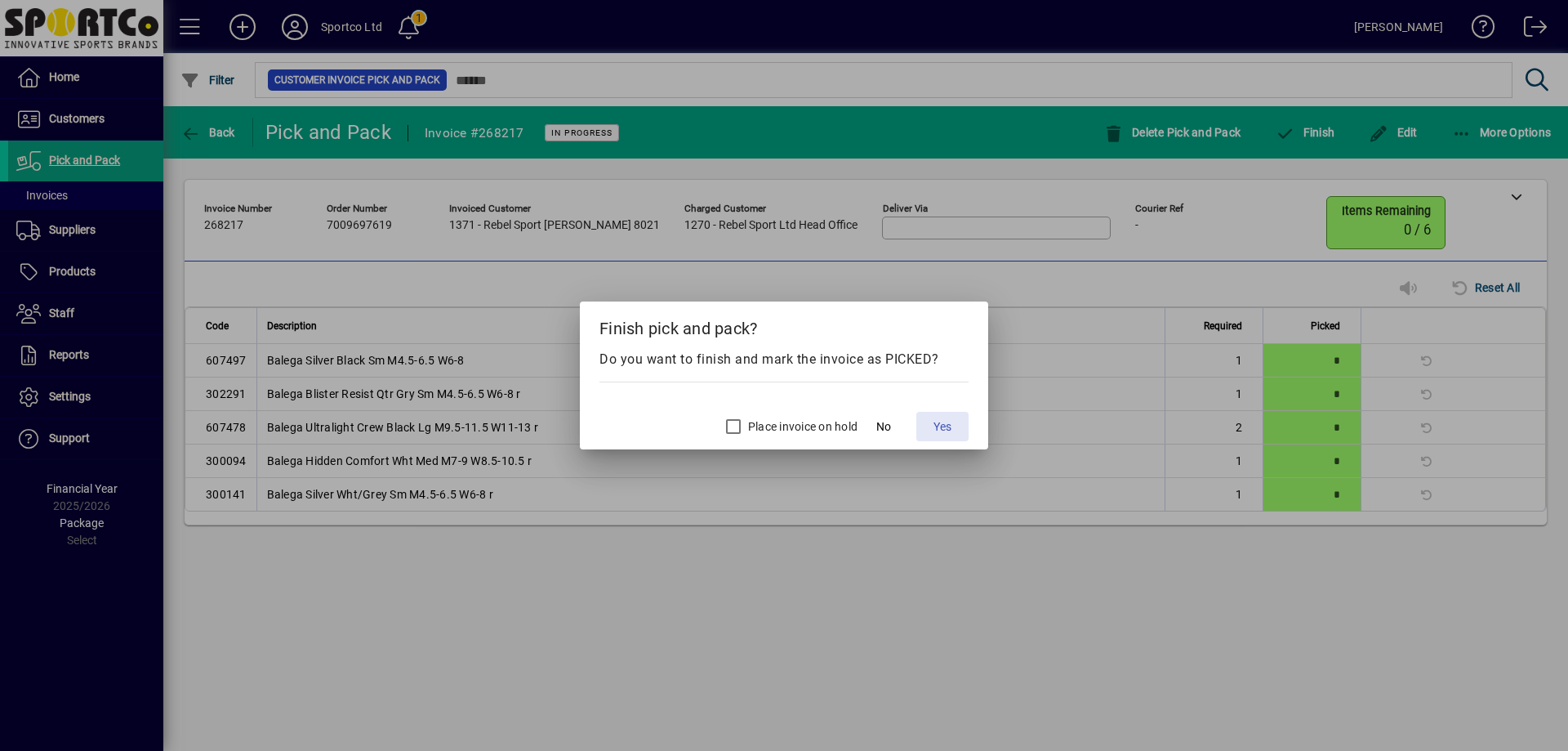
click at [939, 421] on span "Yes" at bounding box center [942, 426] width 18 height 17
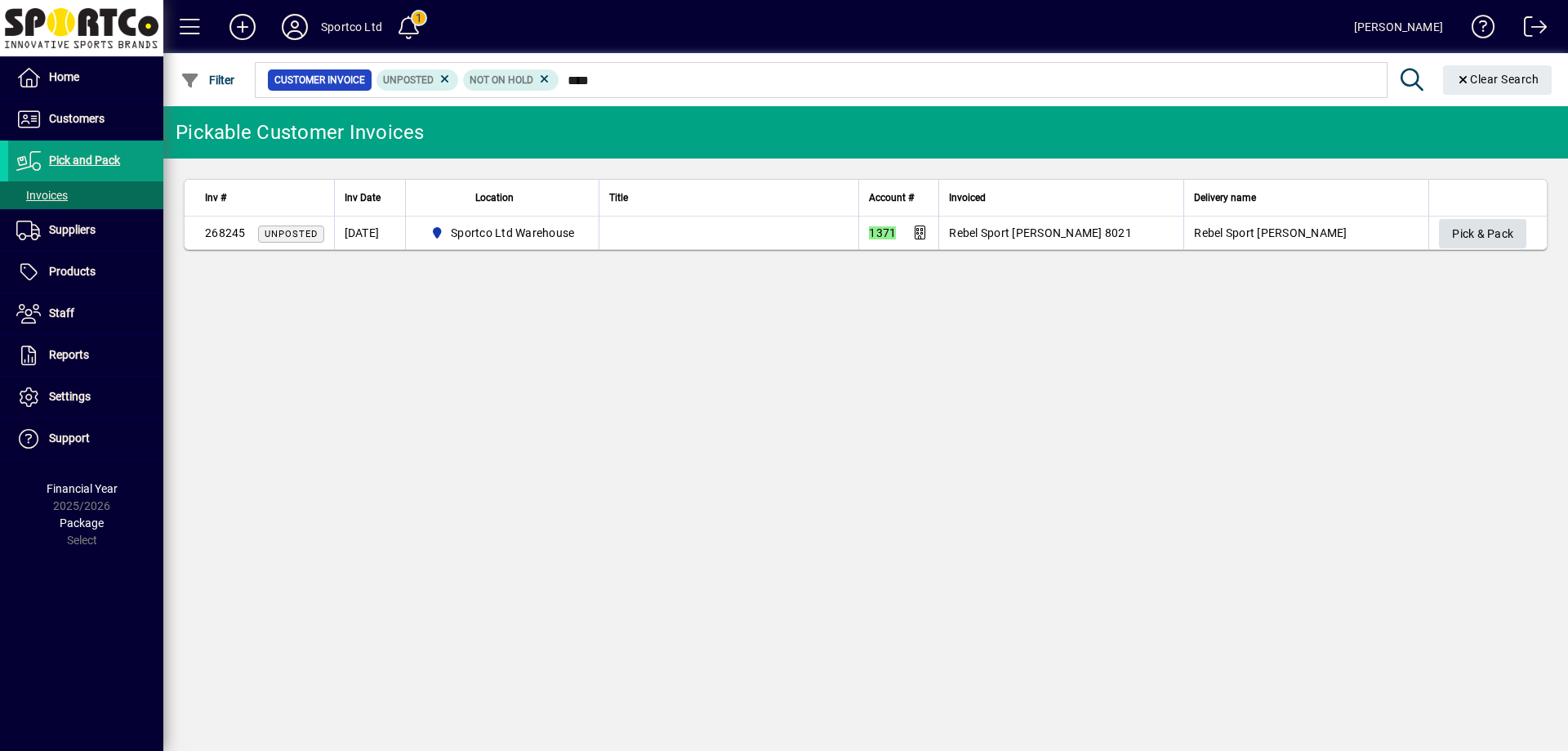
type input "****"
click at [1494, 232] on span "Pick & Pack" at bounding box center [1482, 234] width 61 height 27
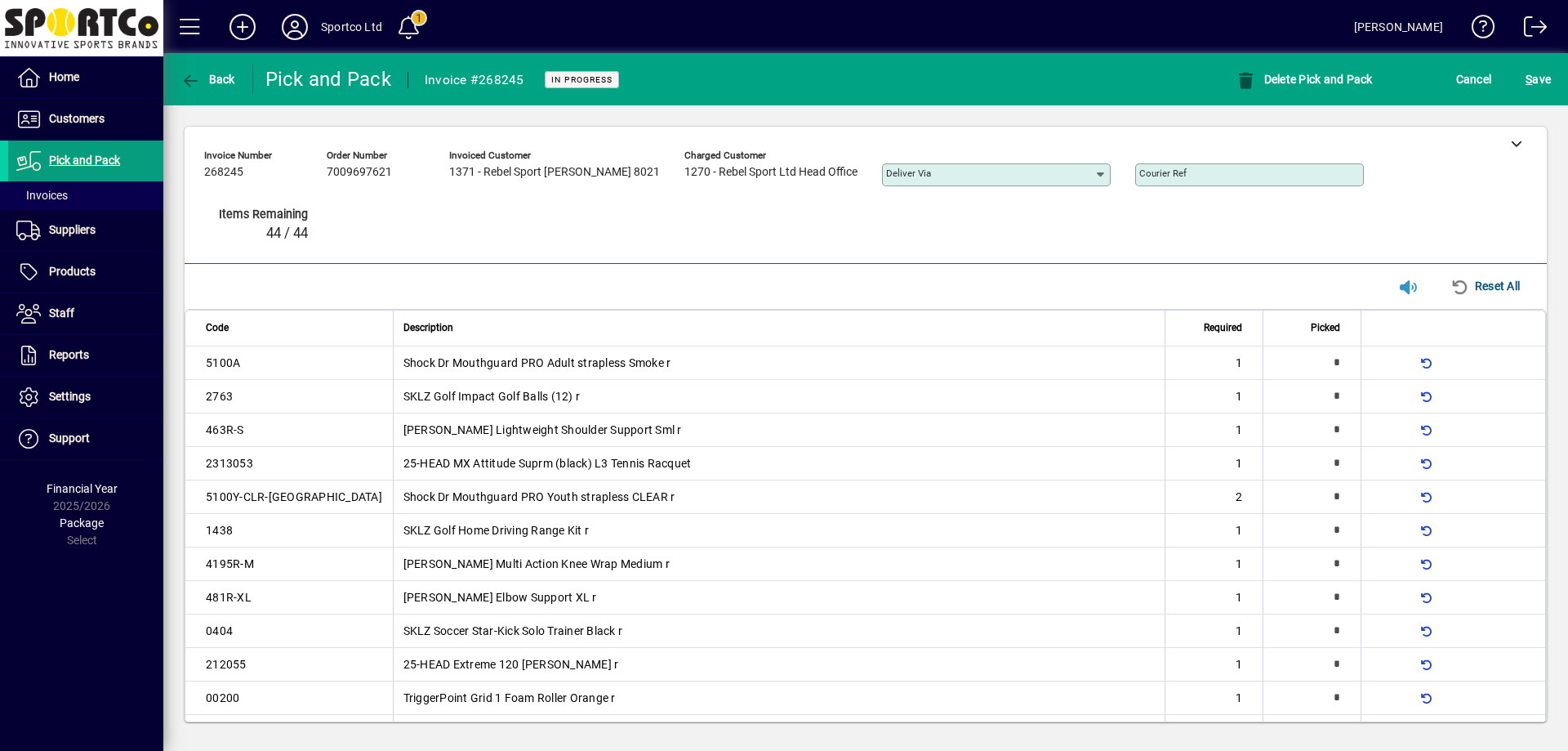
type input "*"
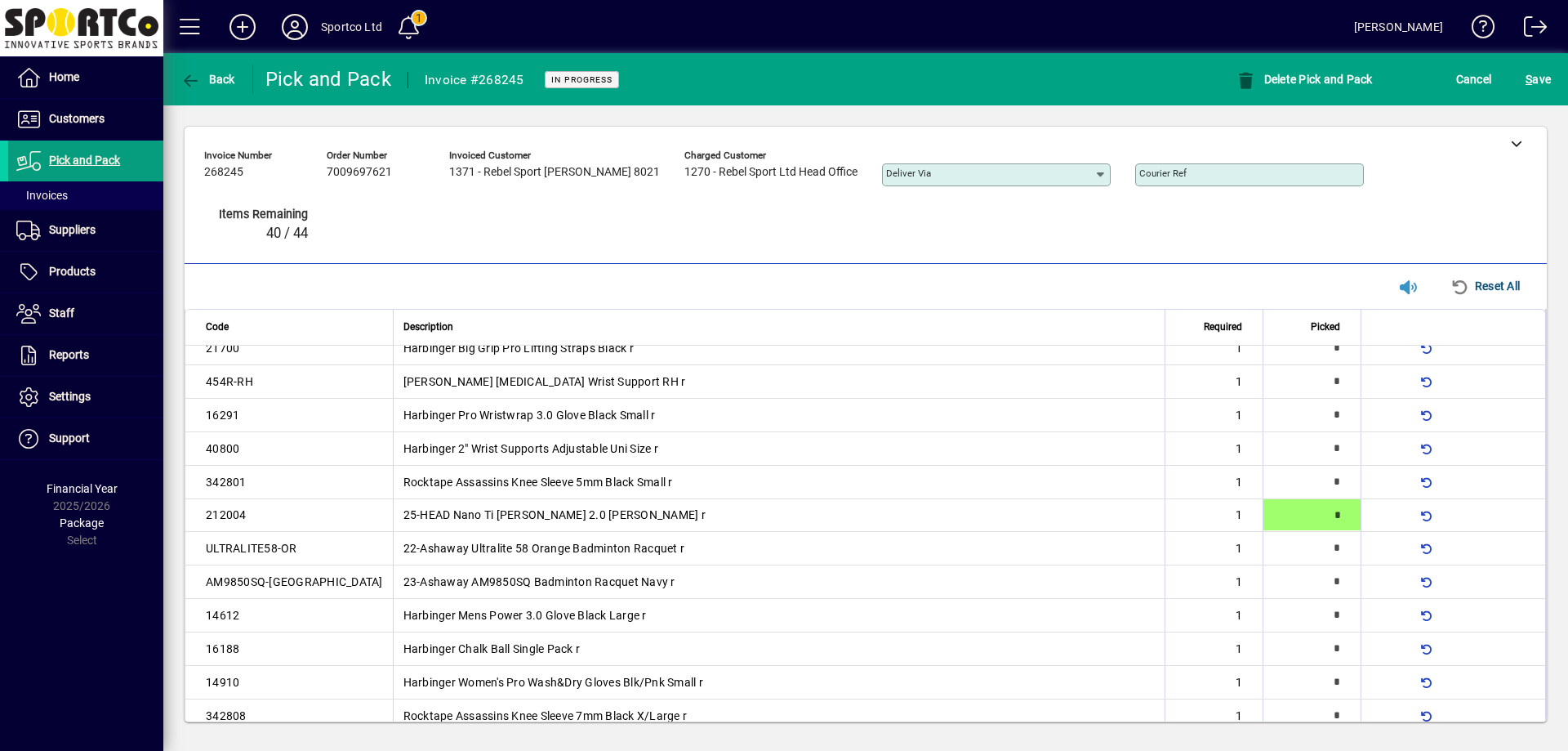
type input "*"
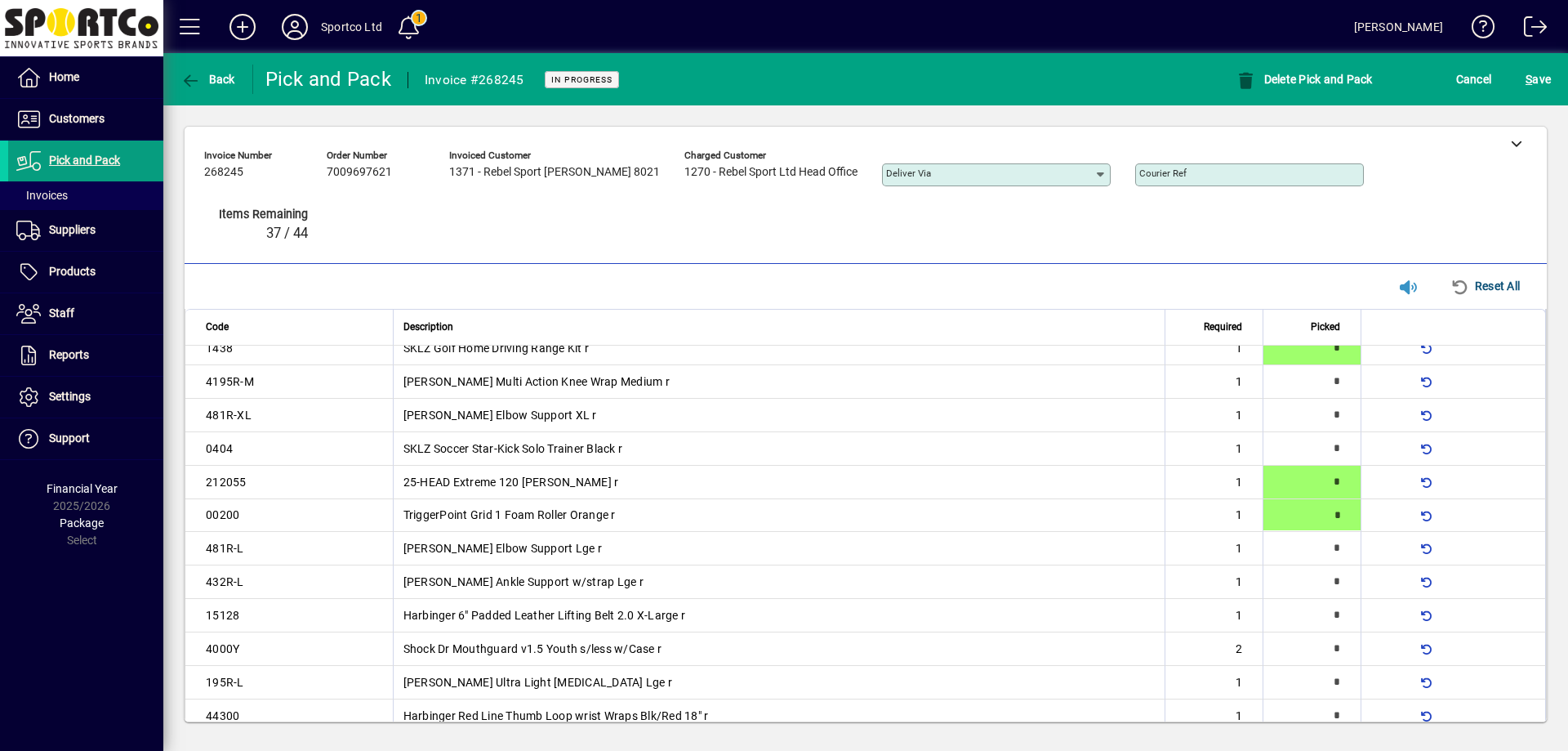
type input "*"
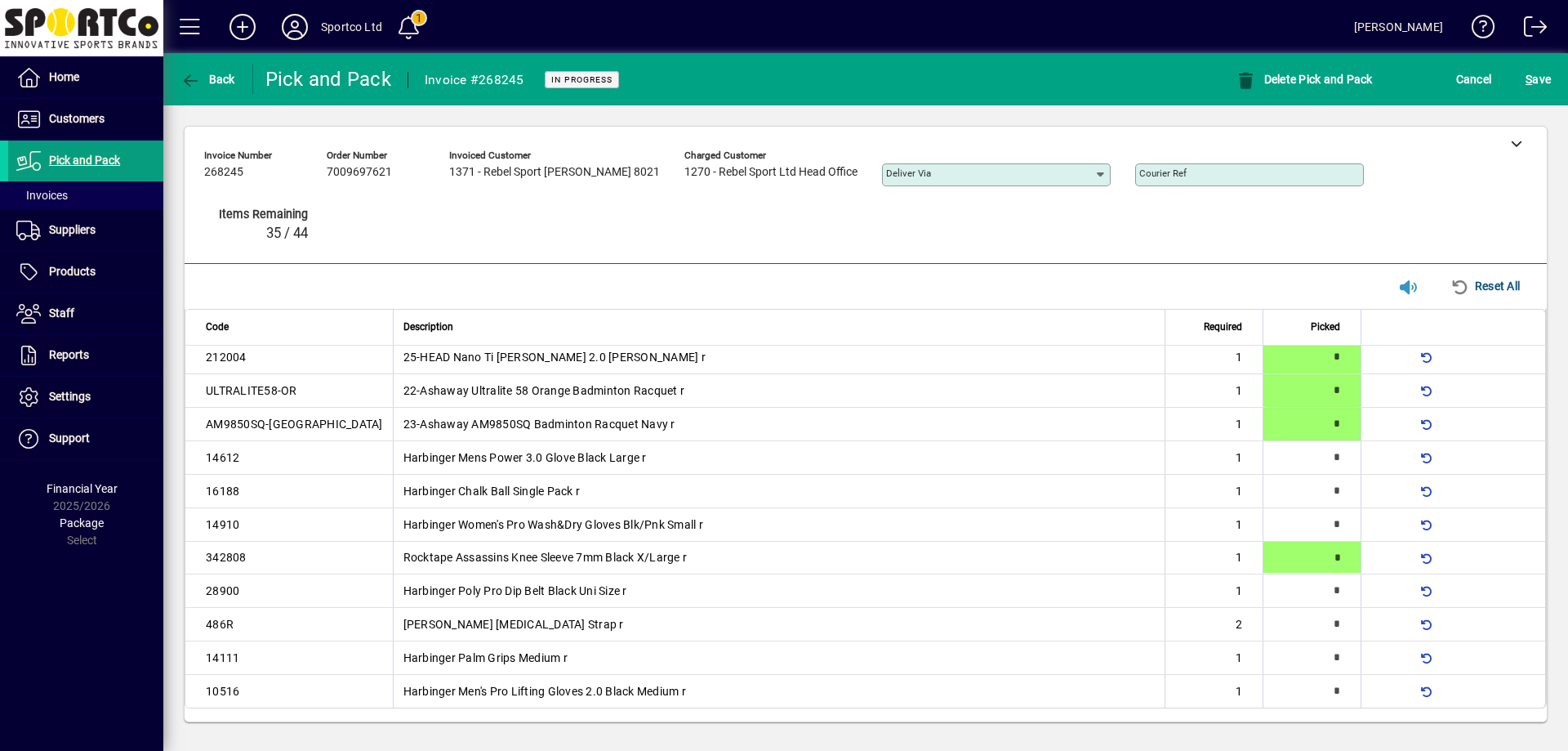
type input "*"
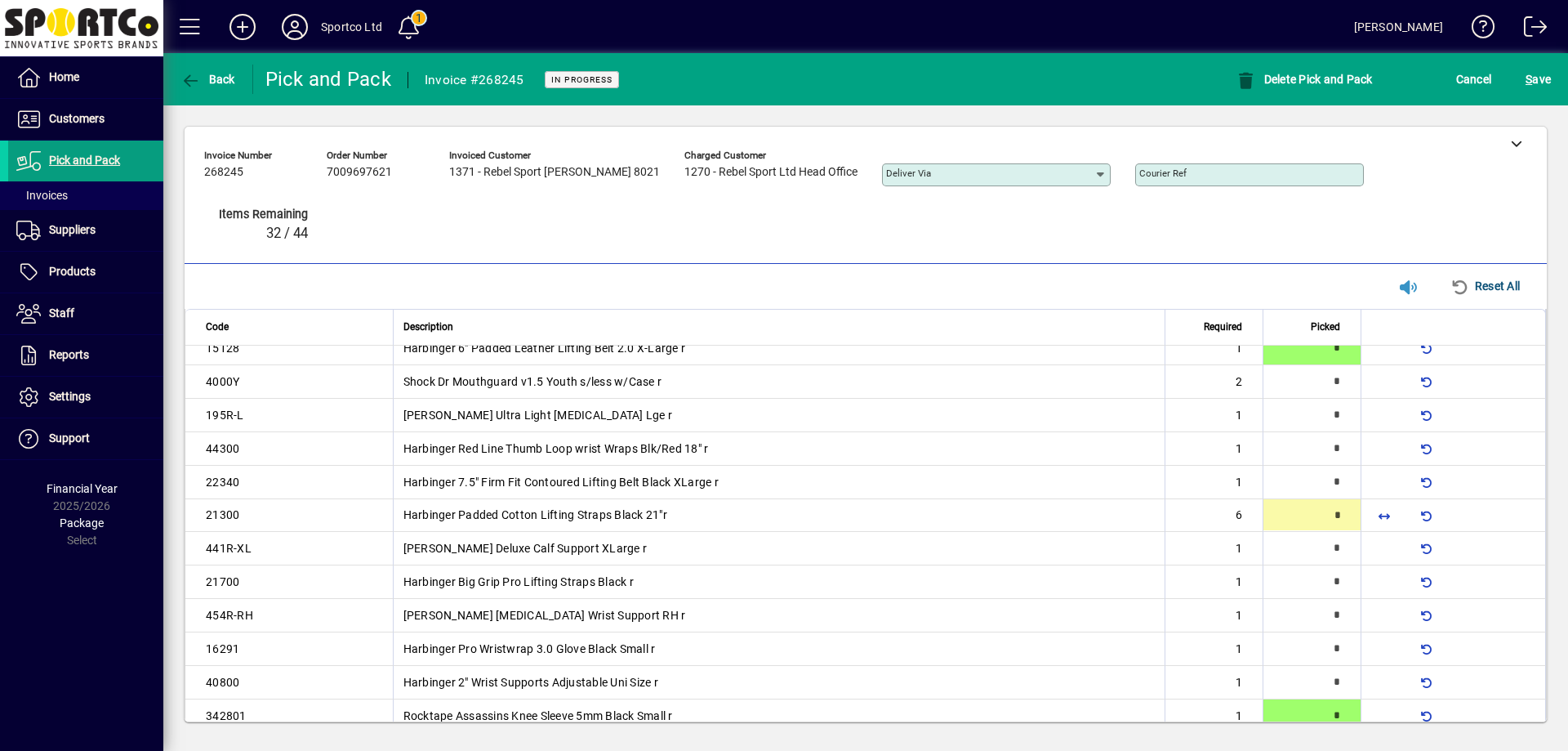
scroll to position [452, 0]
type input "*"
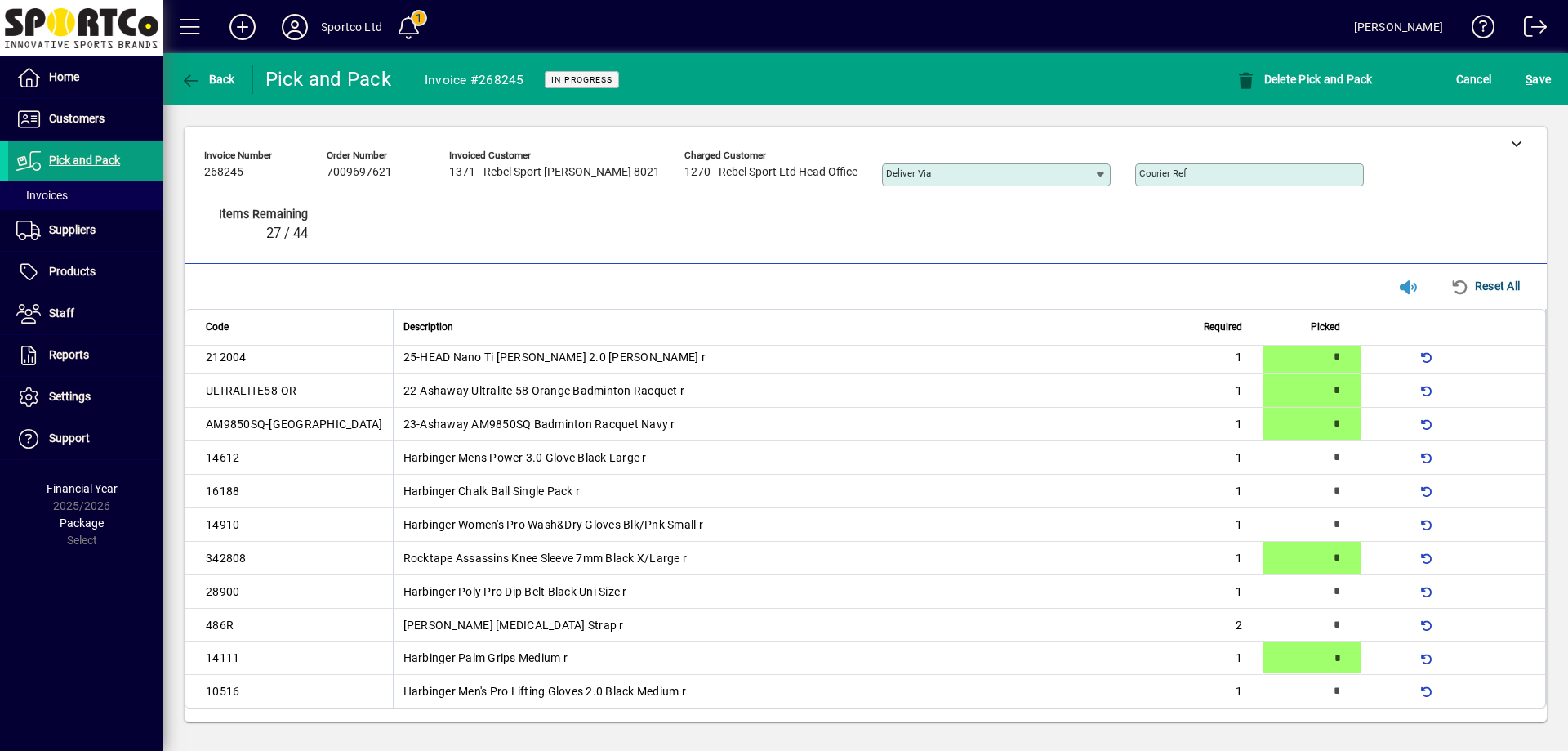
type input "*"
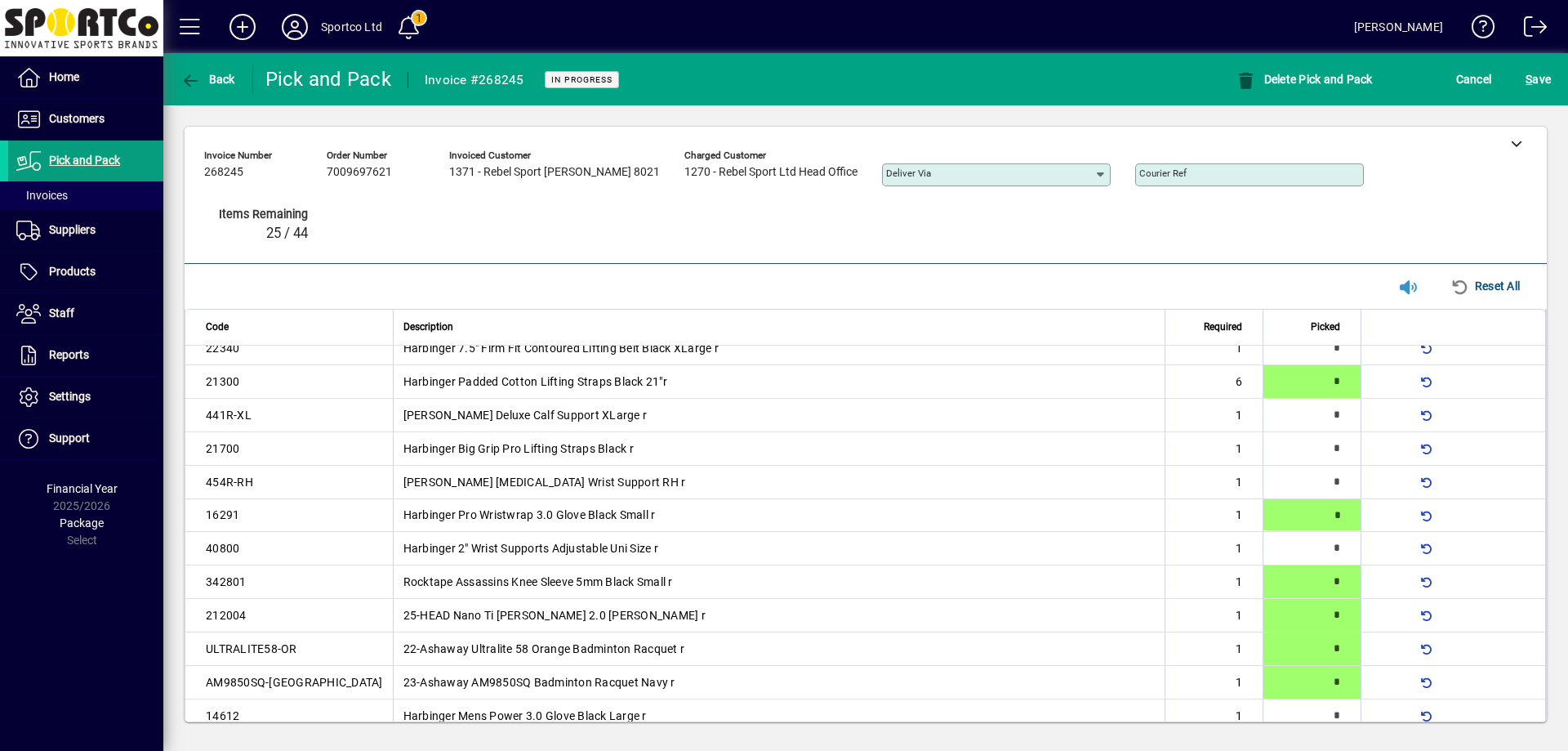
type input "*"
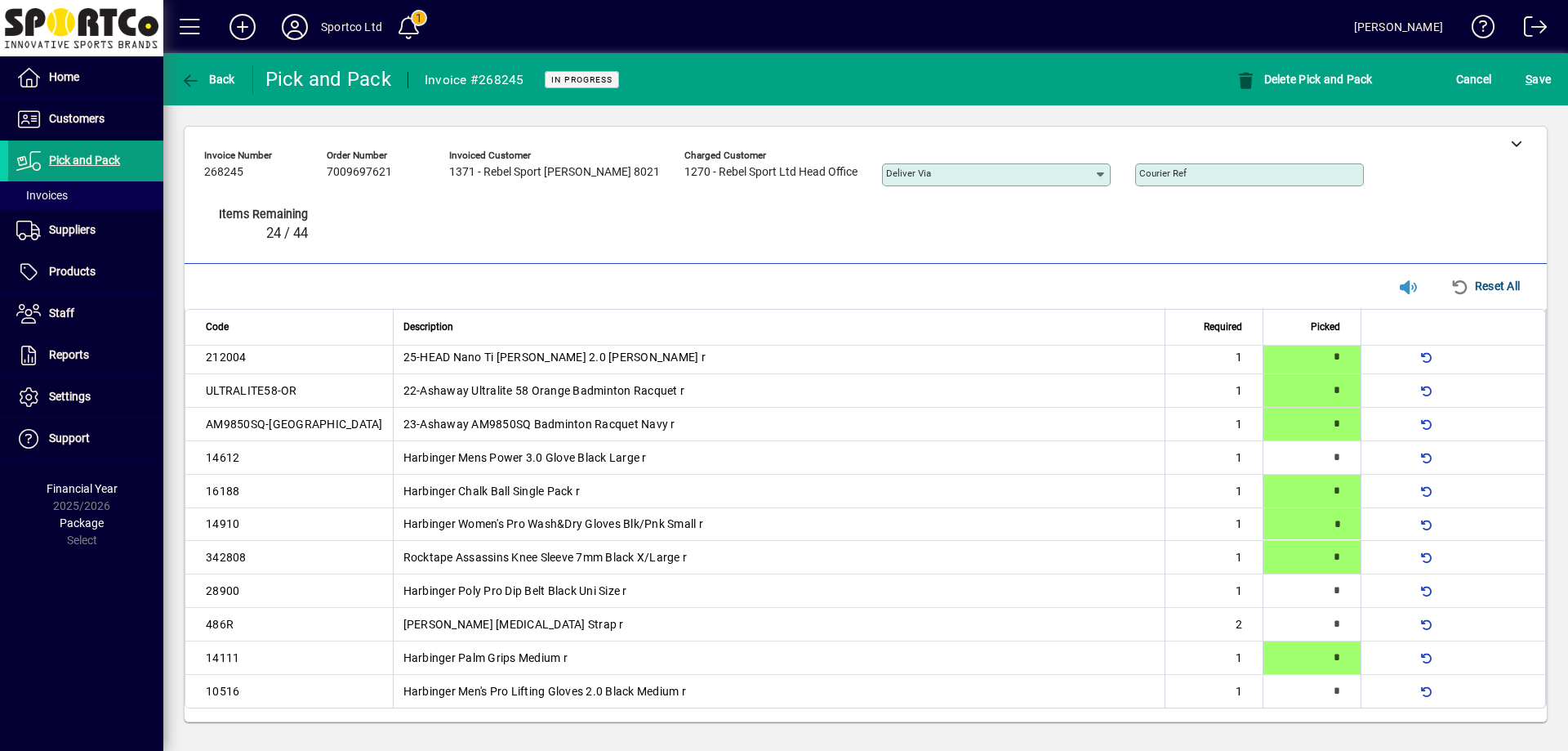
type input "*"
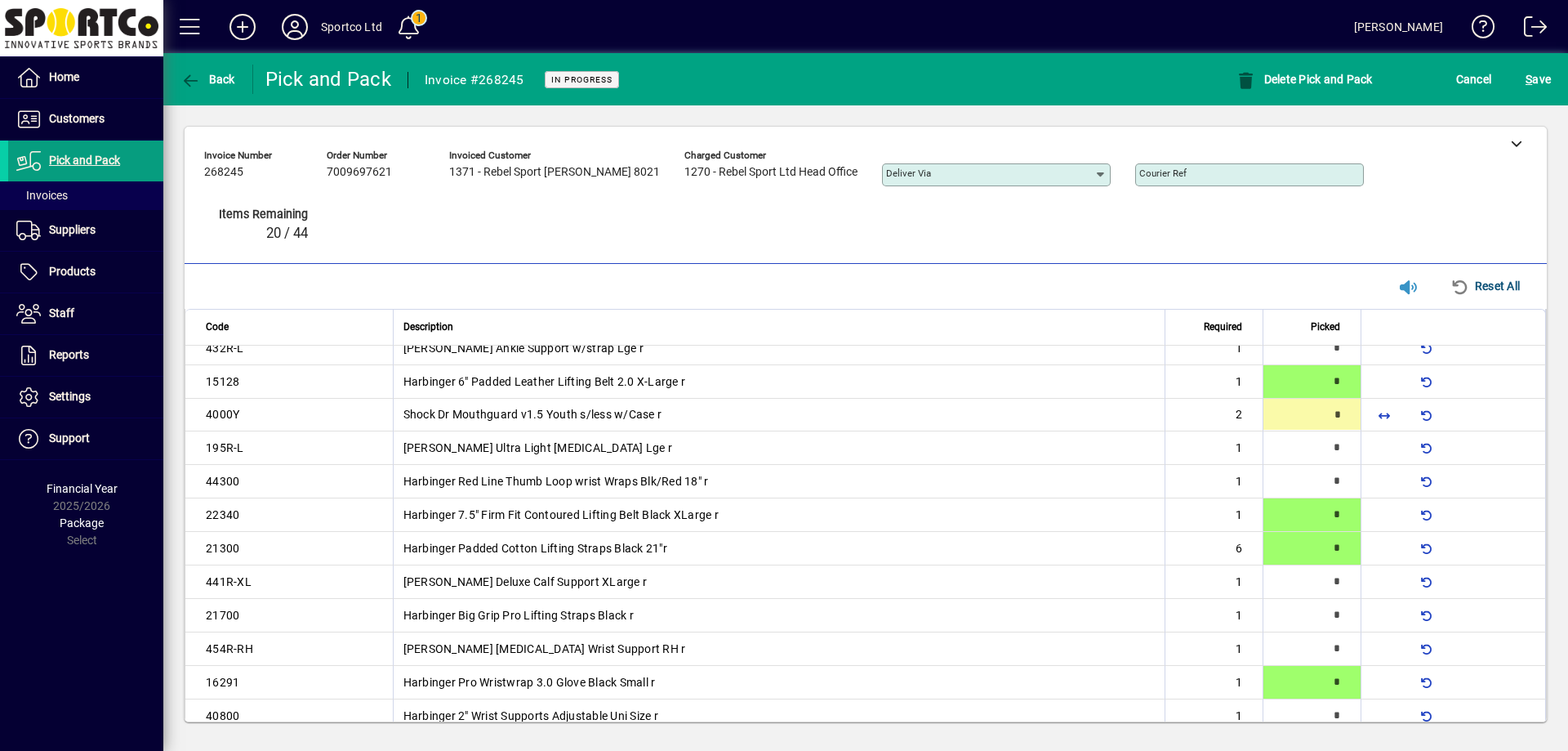
type input "*"
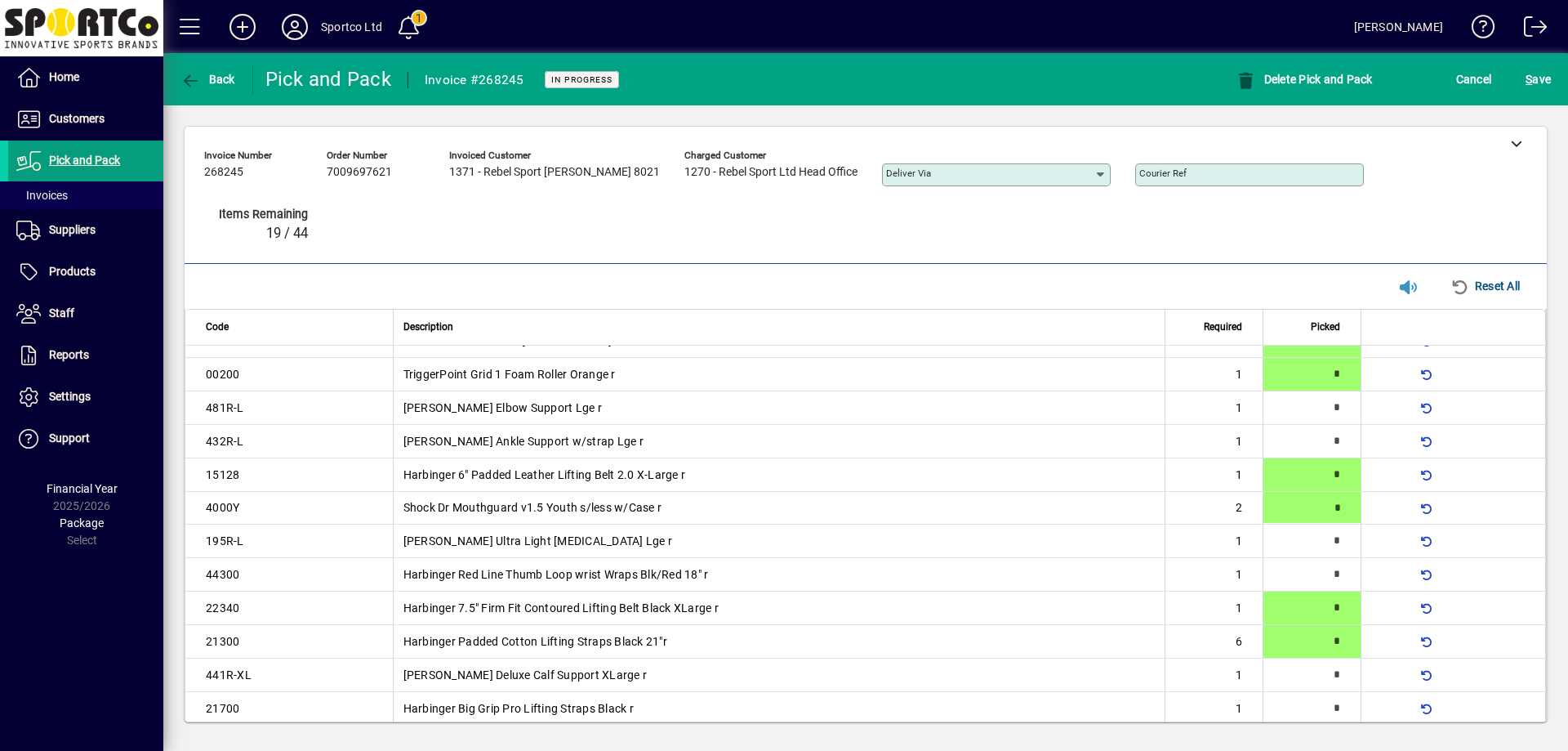
scroll to position [318, 0]
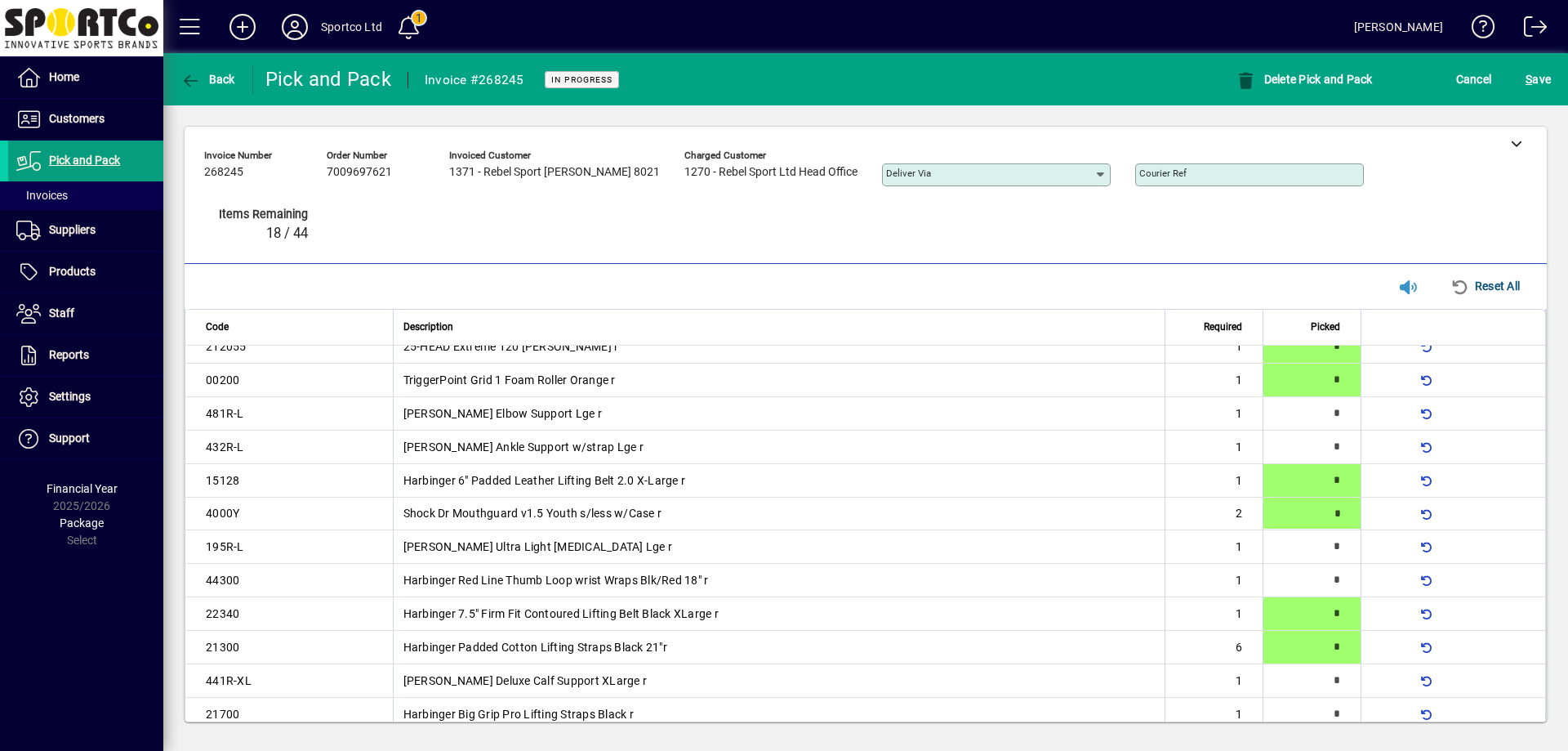
type input "*"
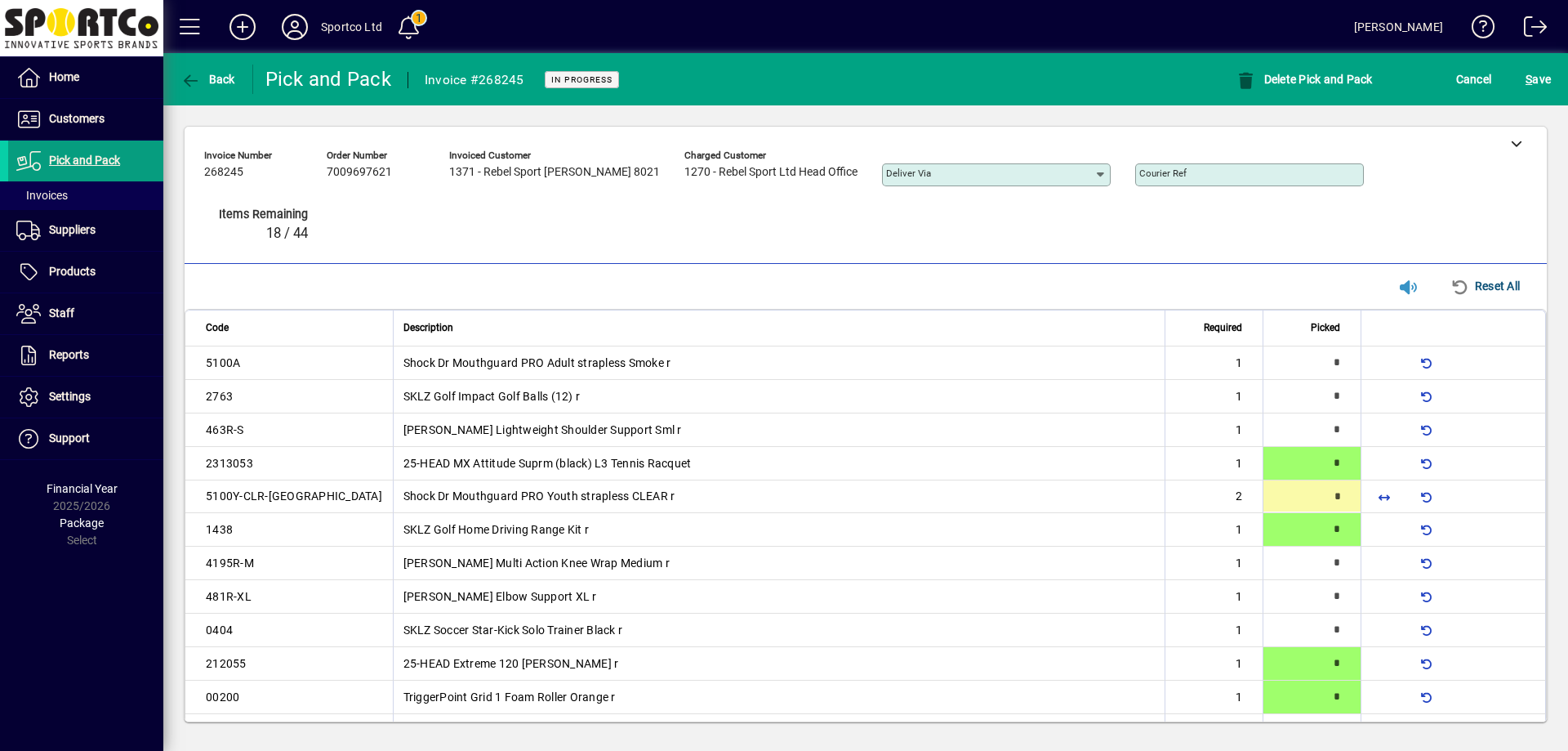
type input "*"
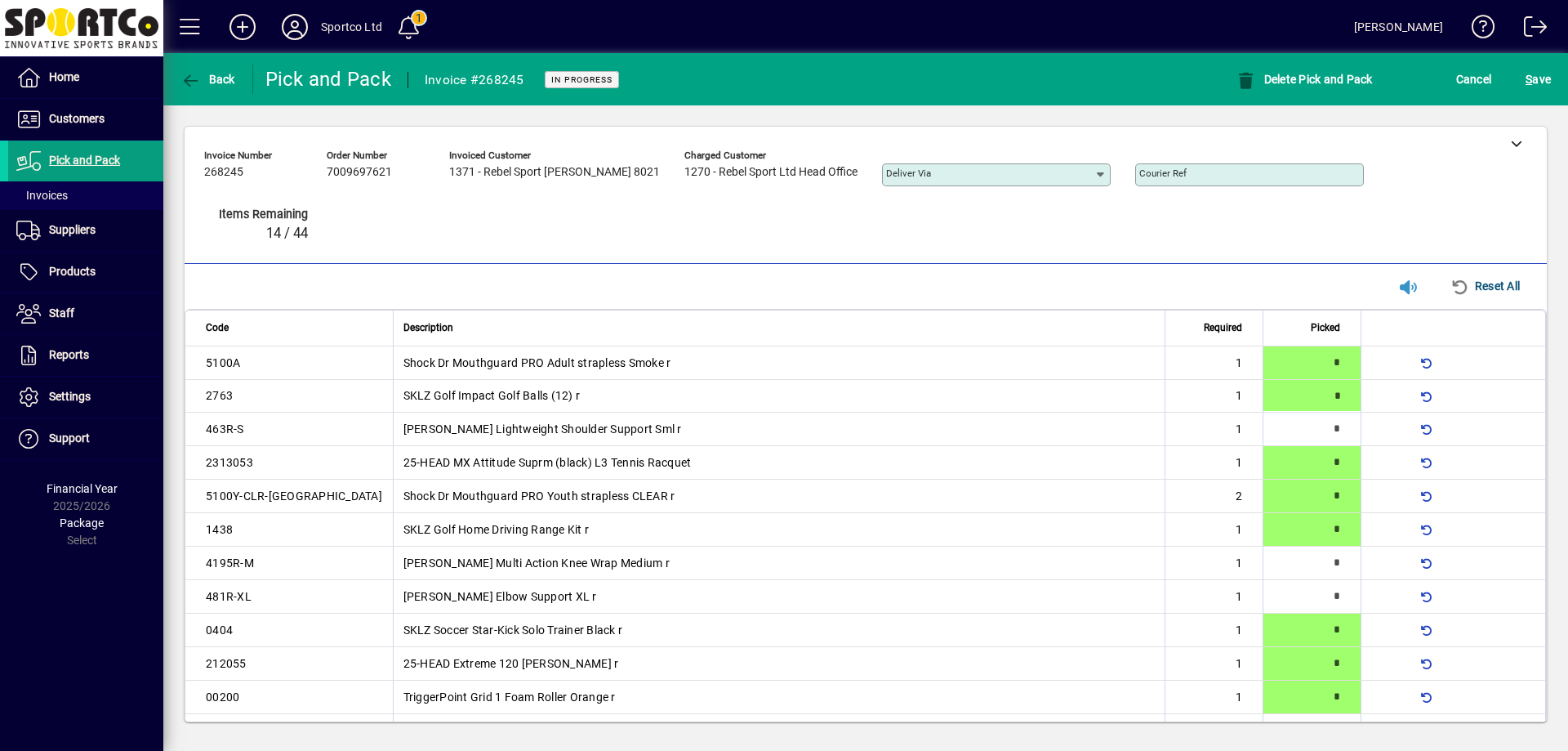
type input "*"
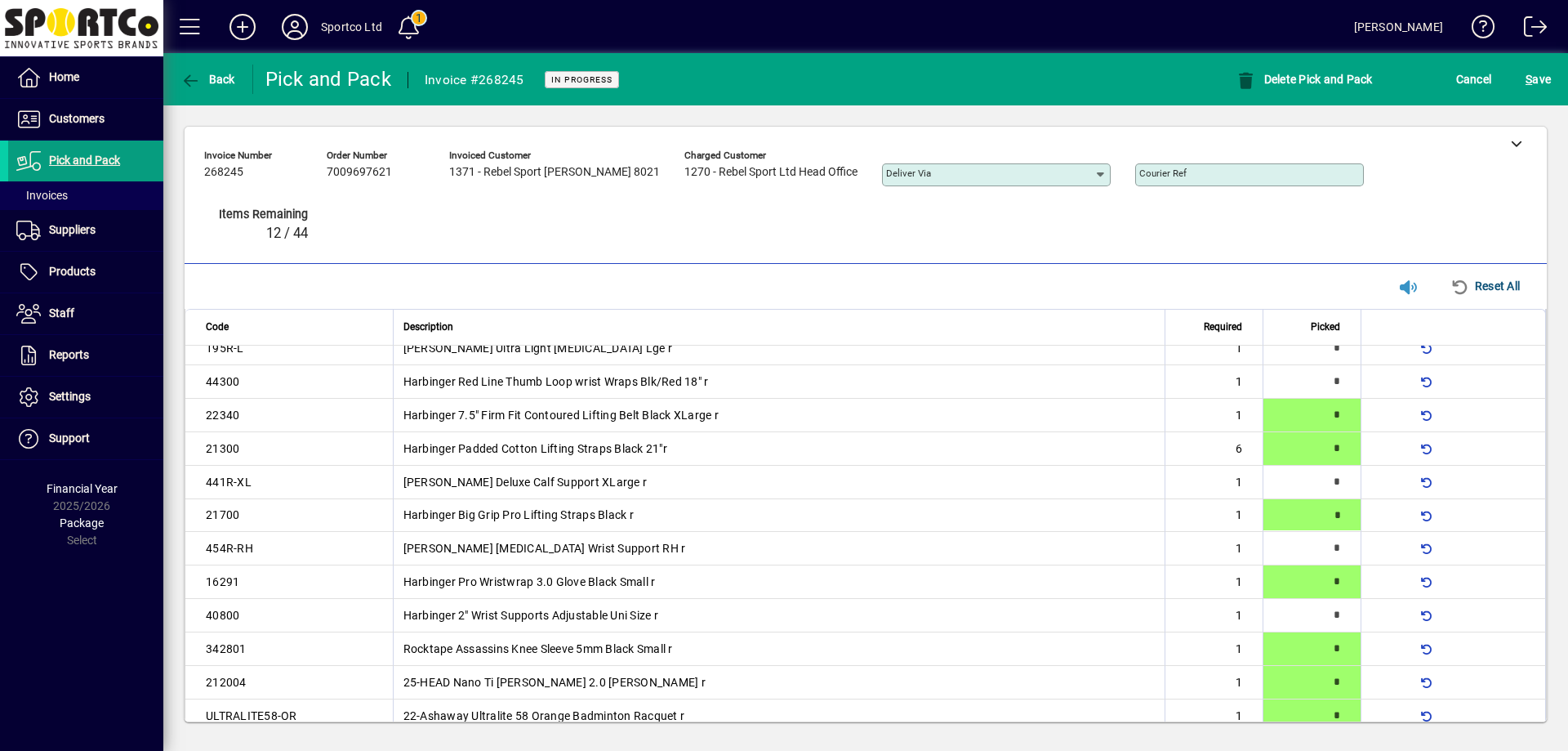
type input "*"
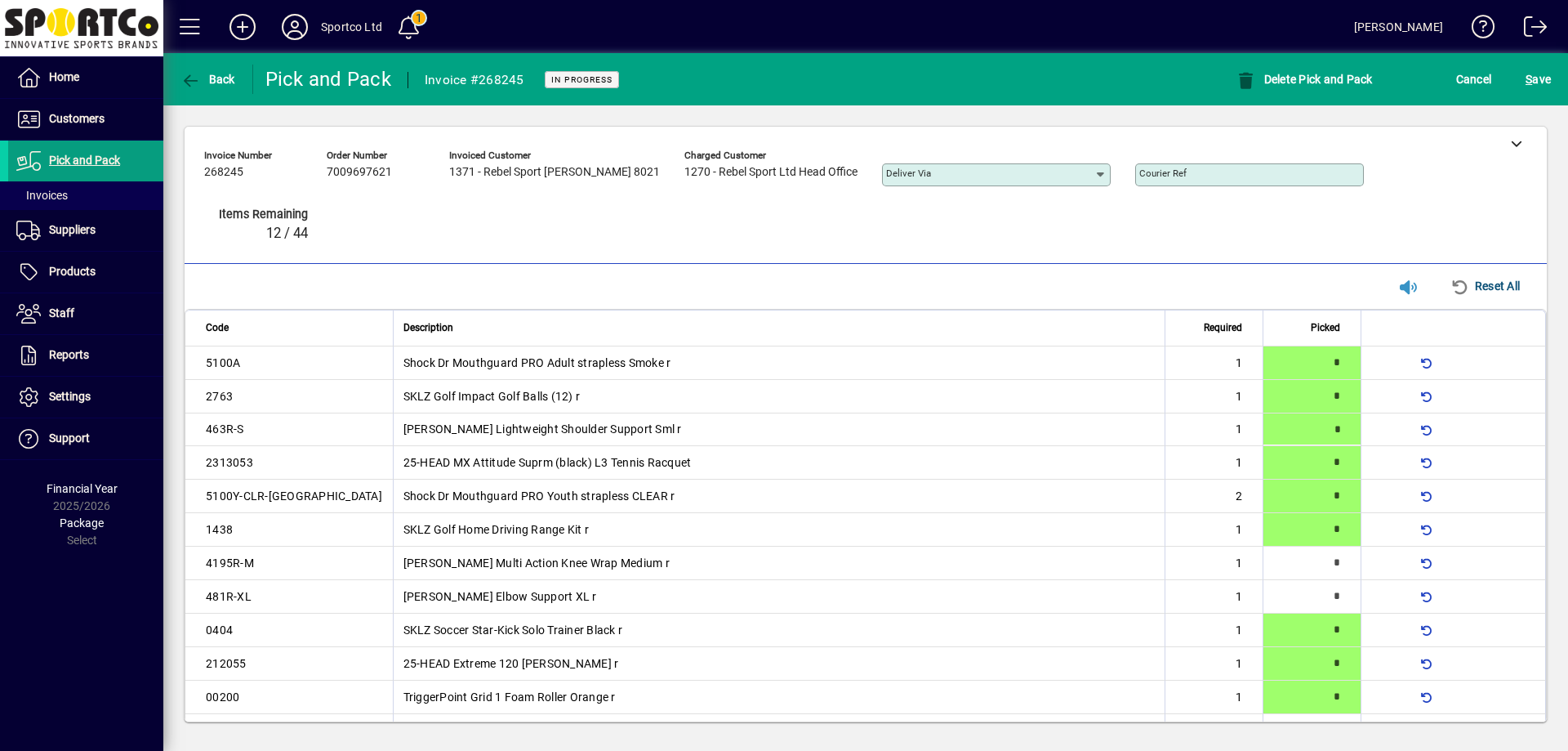
type input "*"
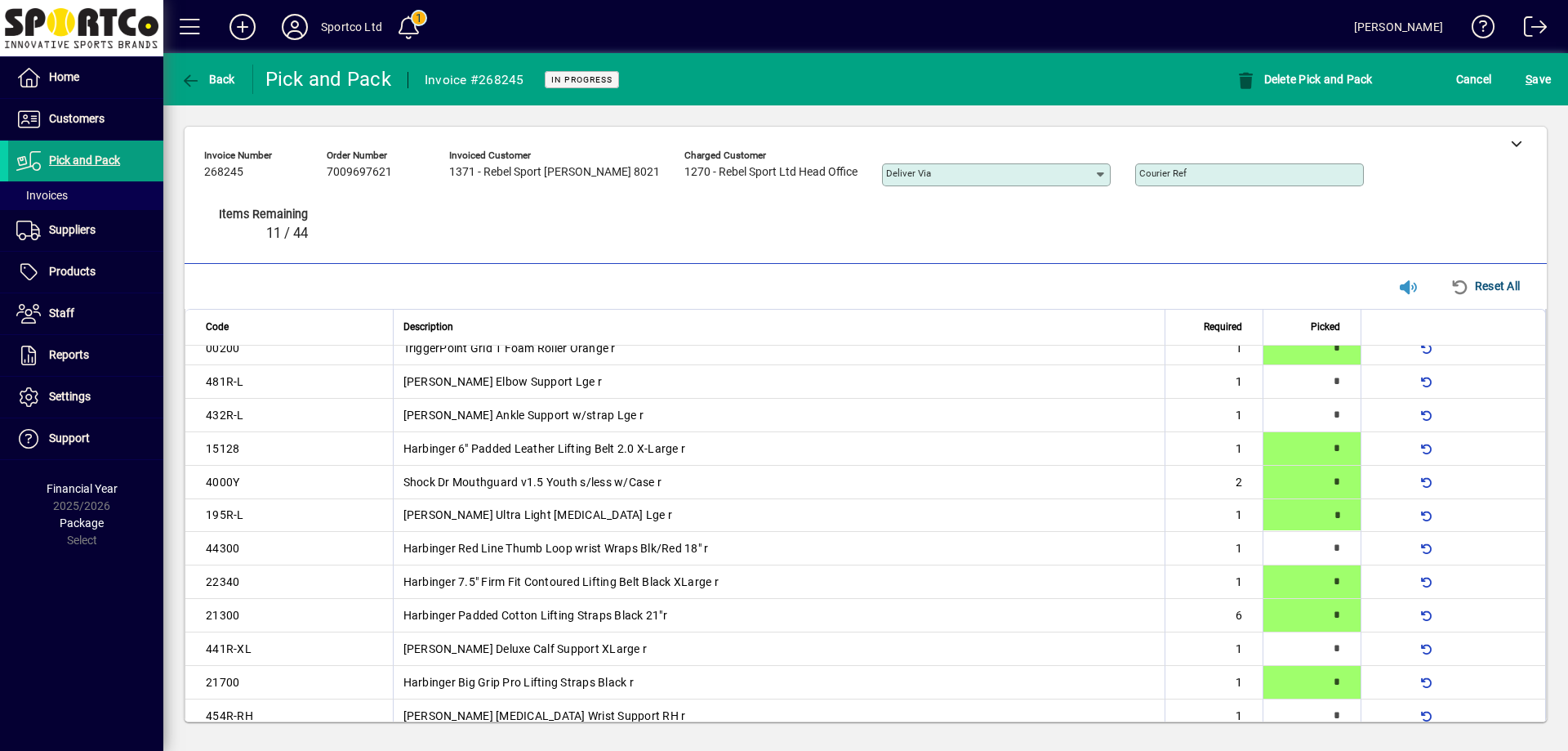
type input "*"
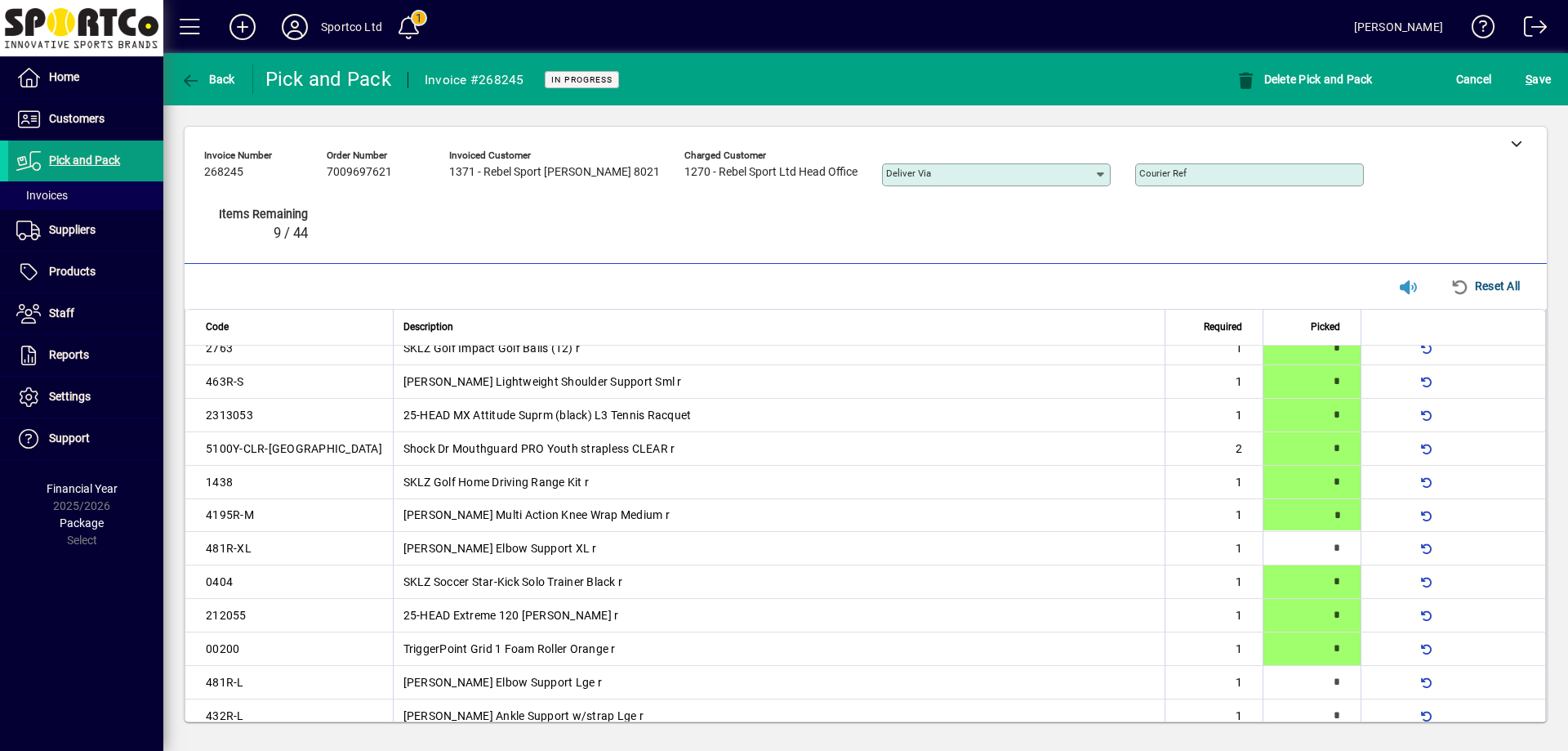
type input "*"
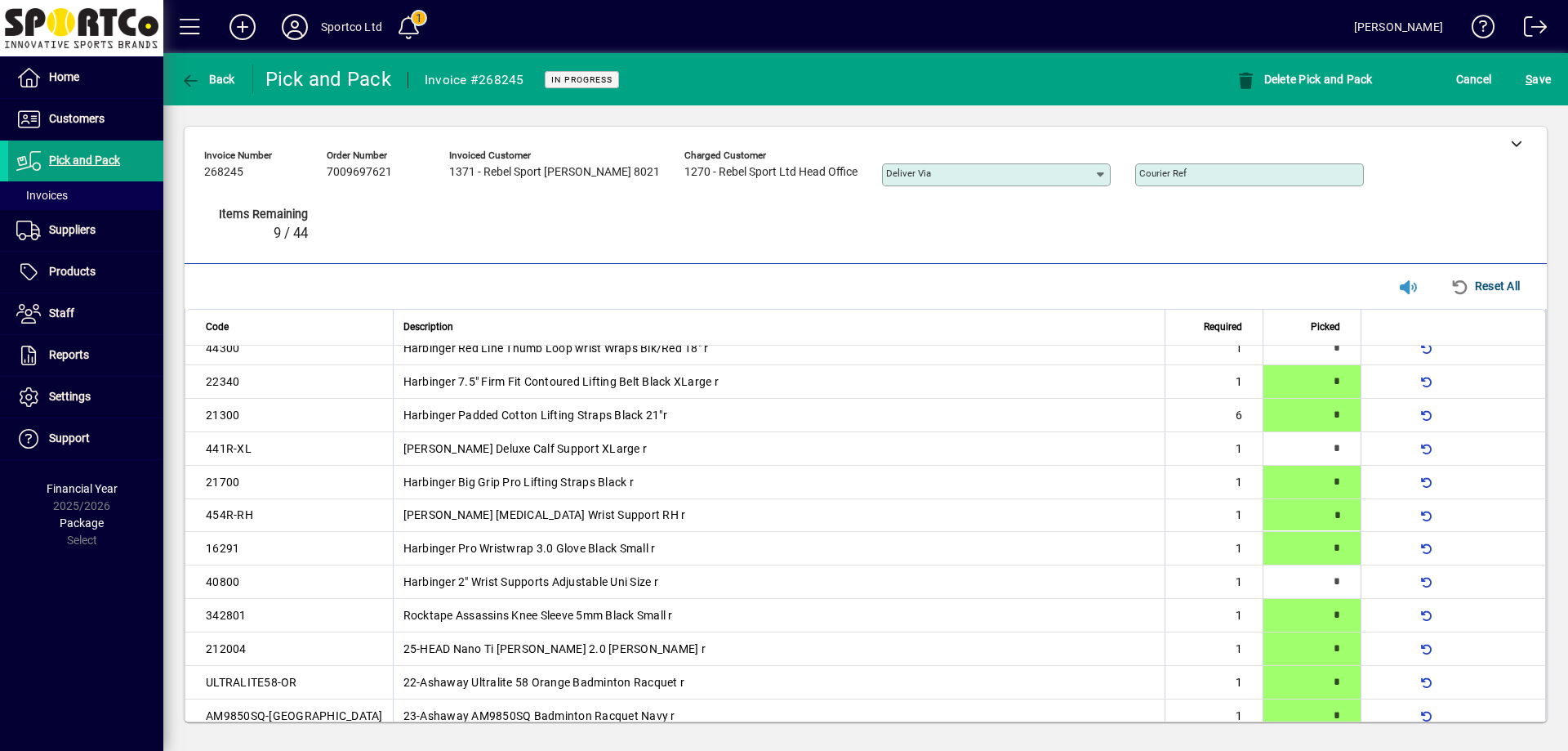
type input "*"
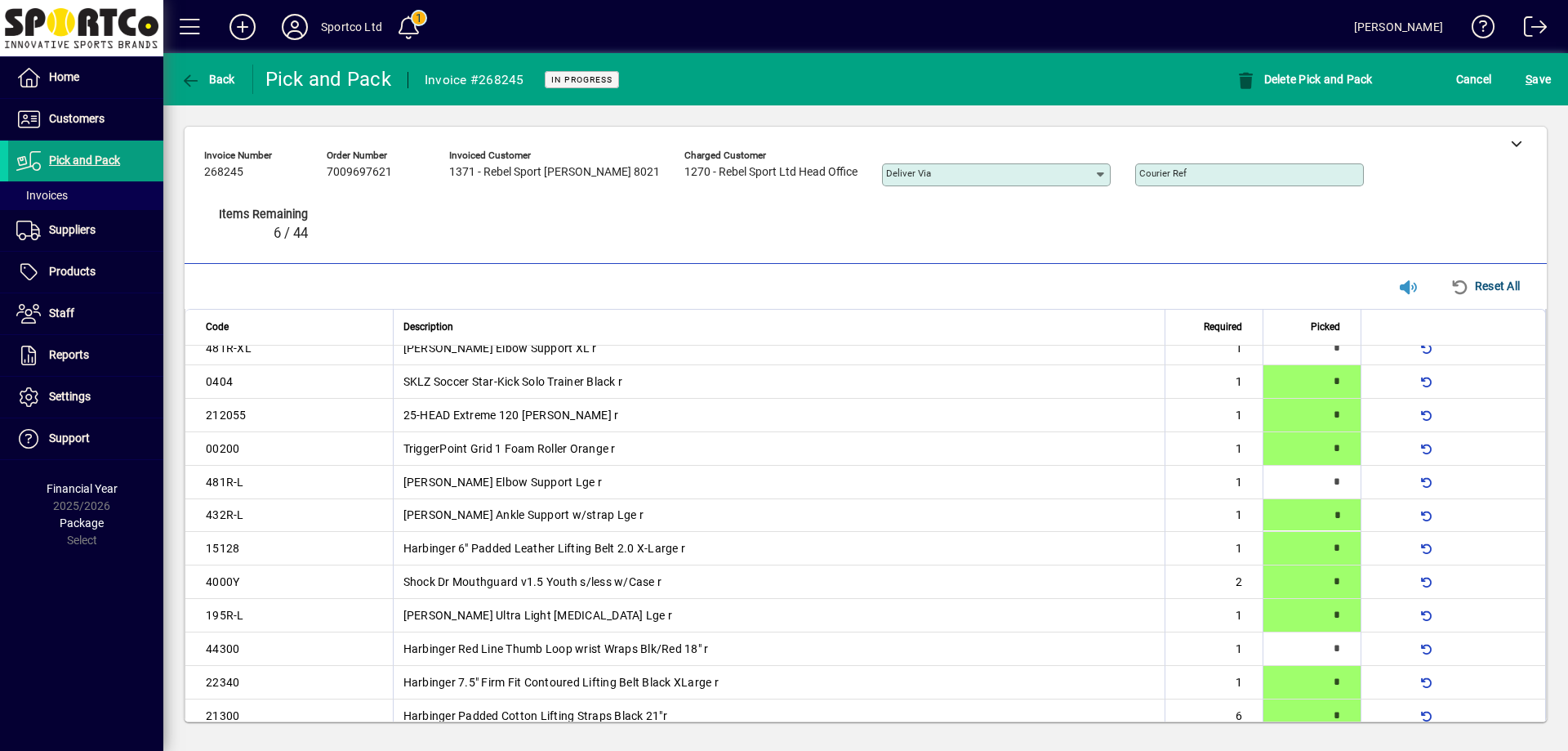
scroll to position [843, 0]
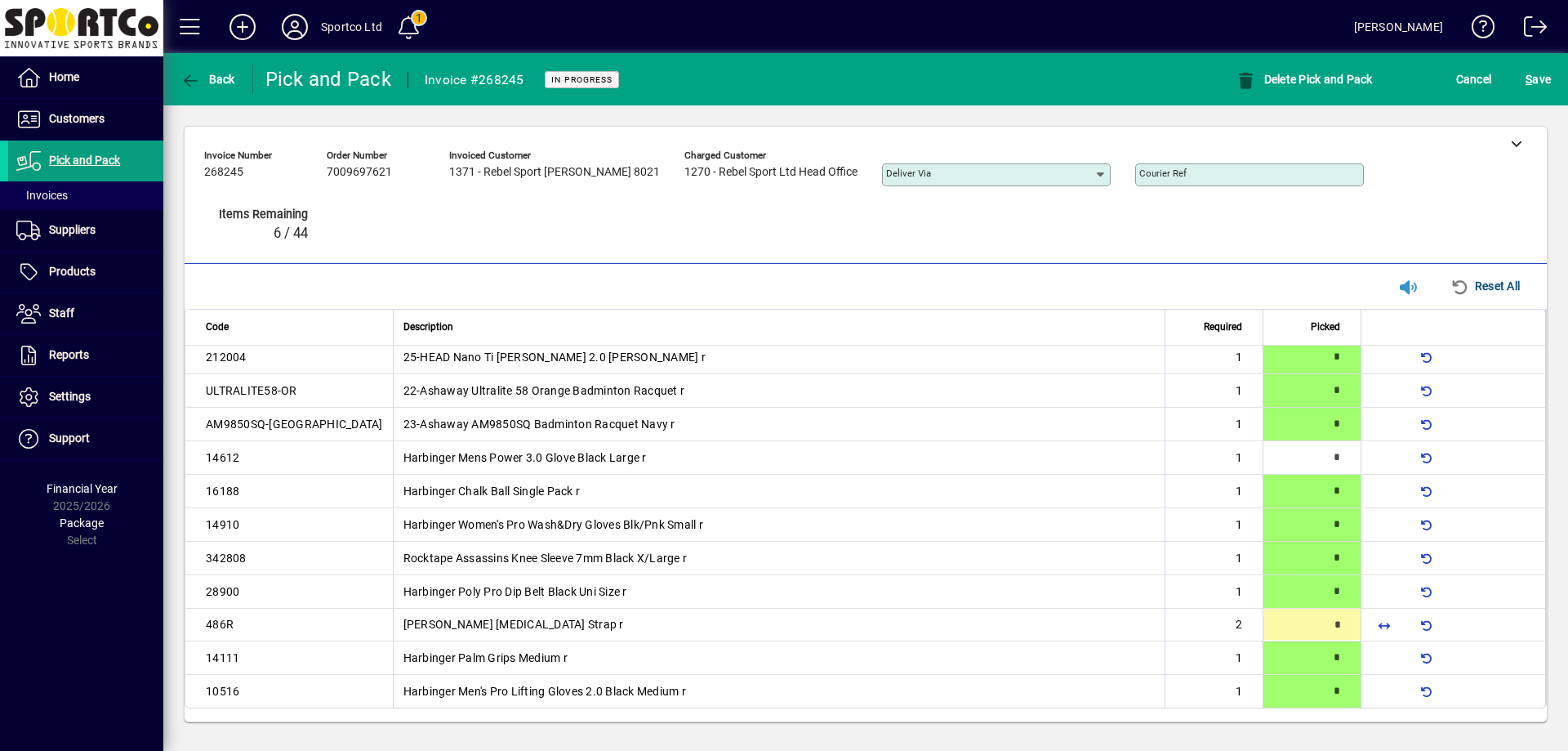
type input "*"
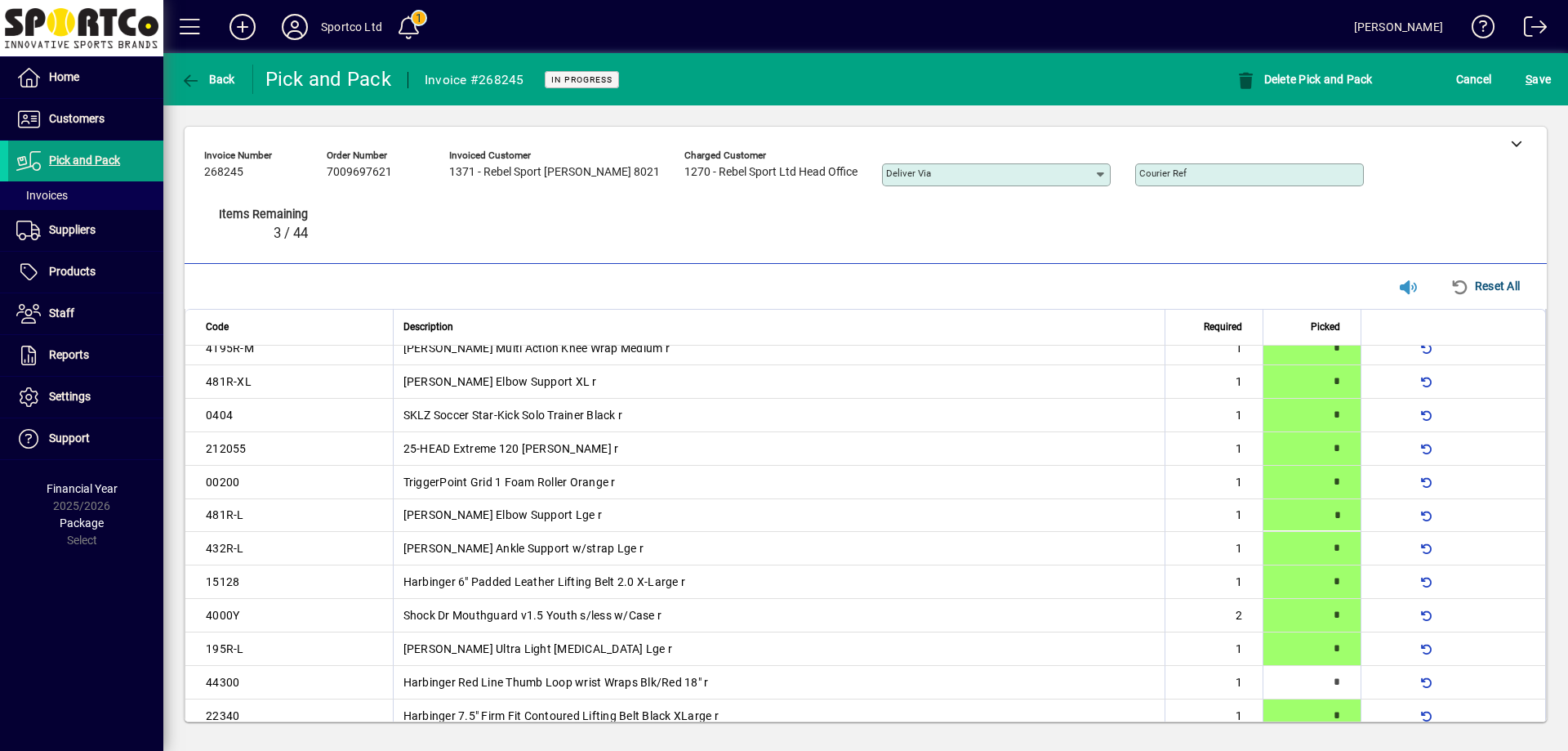
type input "*"
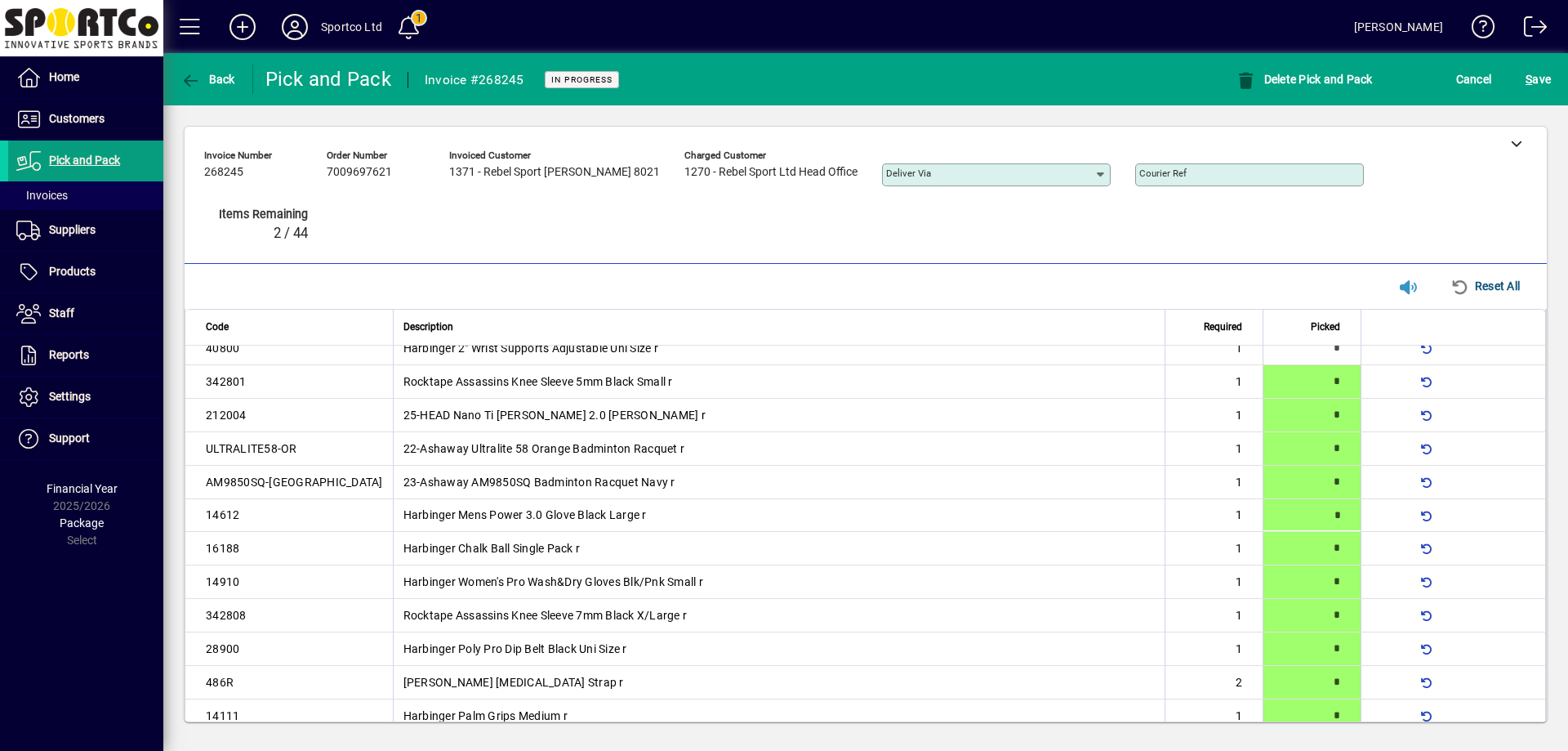
type input "*"
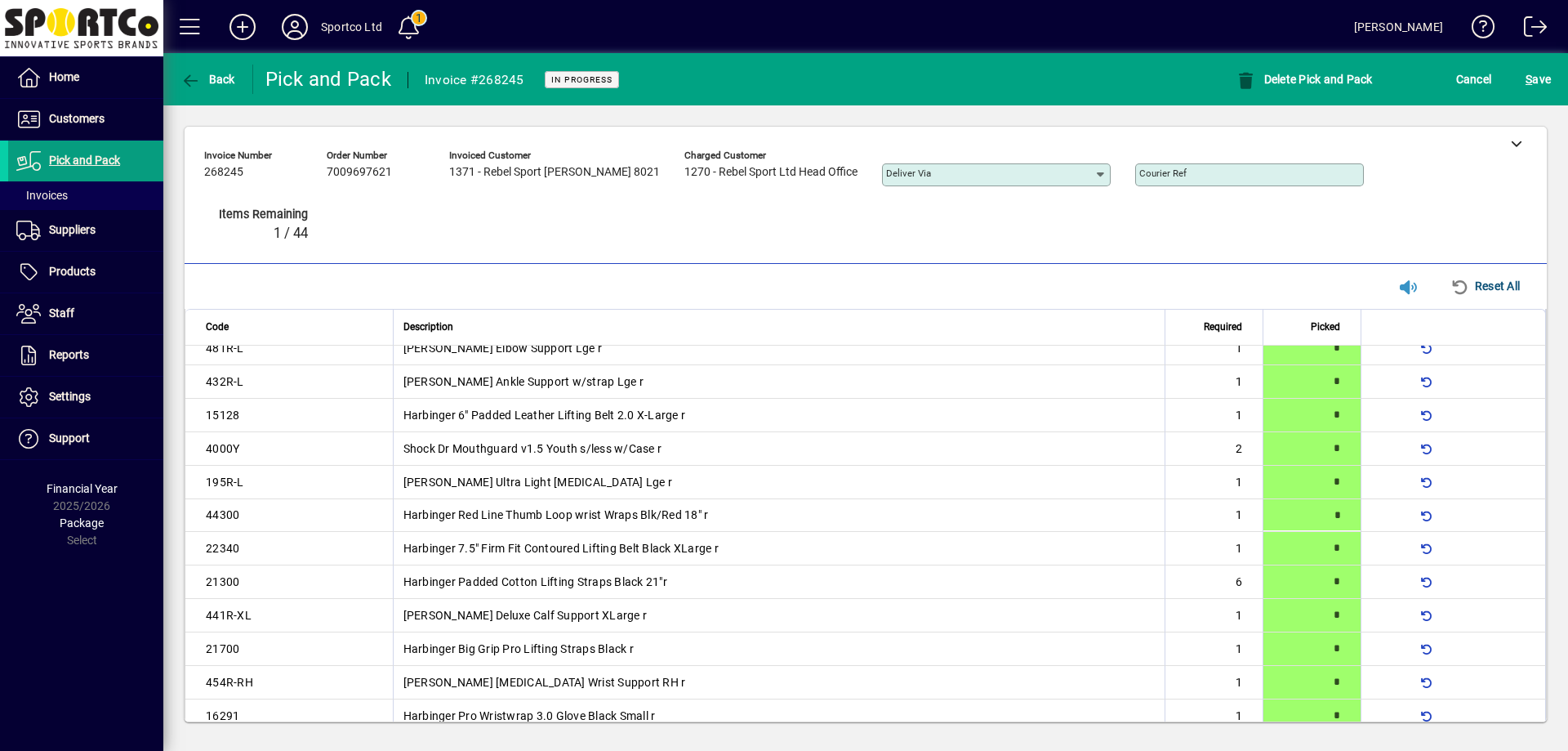
type input "*"
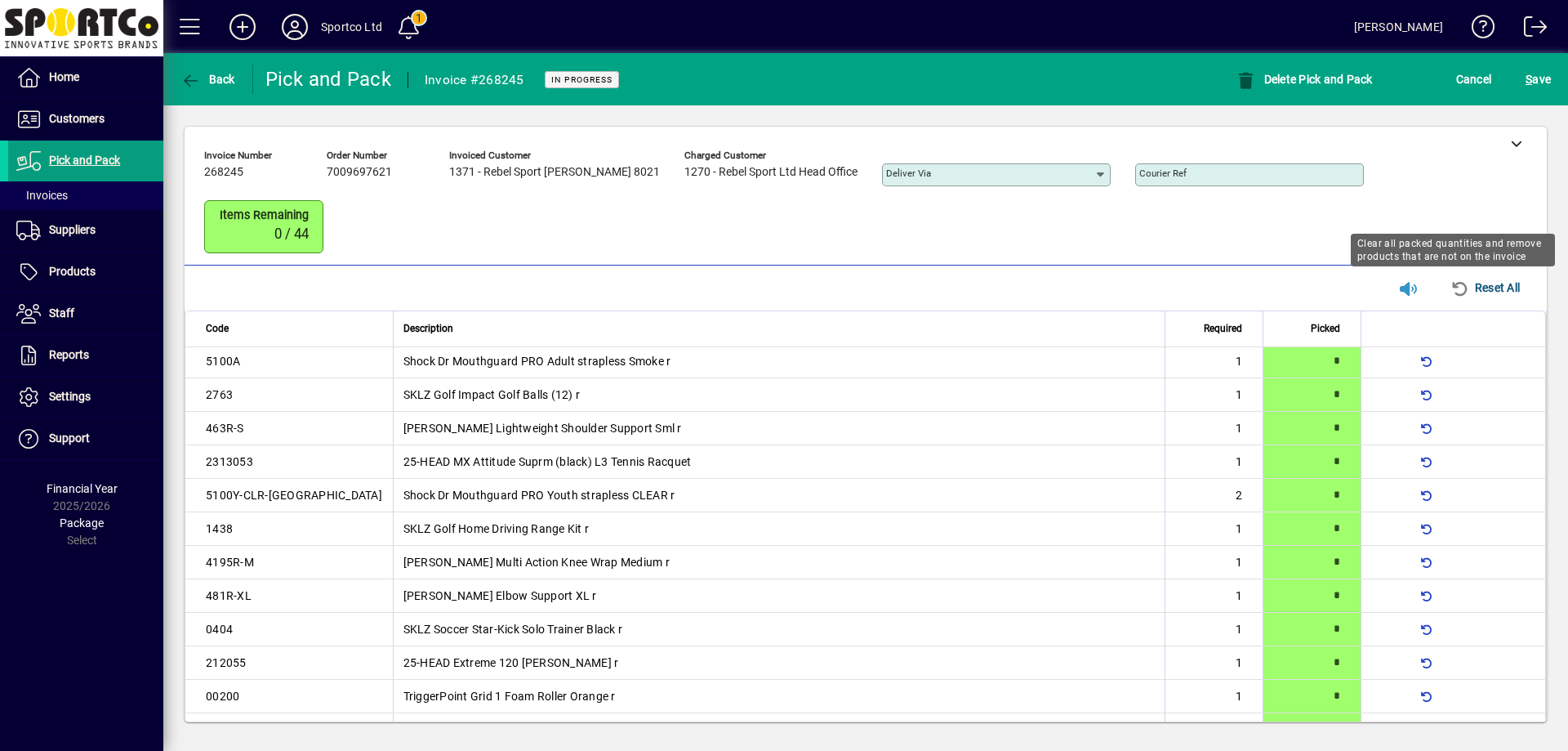
scroll to position [0, 0]
click at [1538, 81] on span "S ave" at bounding box center [1538, 79] width 25 height 26
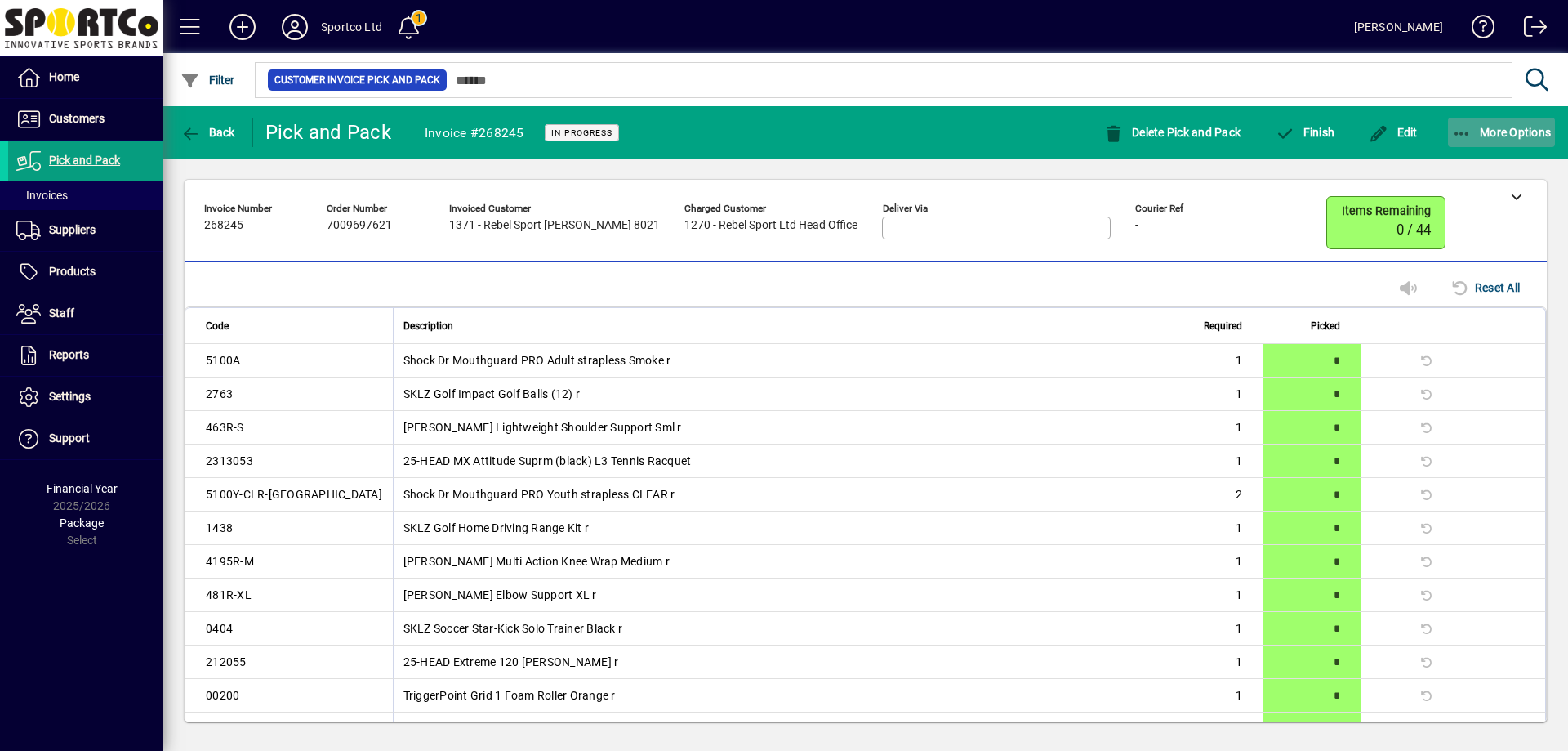
click at [1458, 128] on icon "button" at bounding box center [1462, 133] width 20 height 16
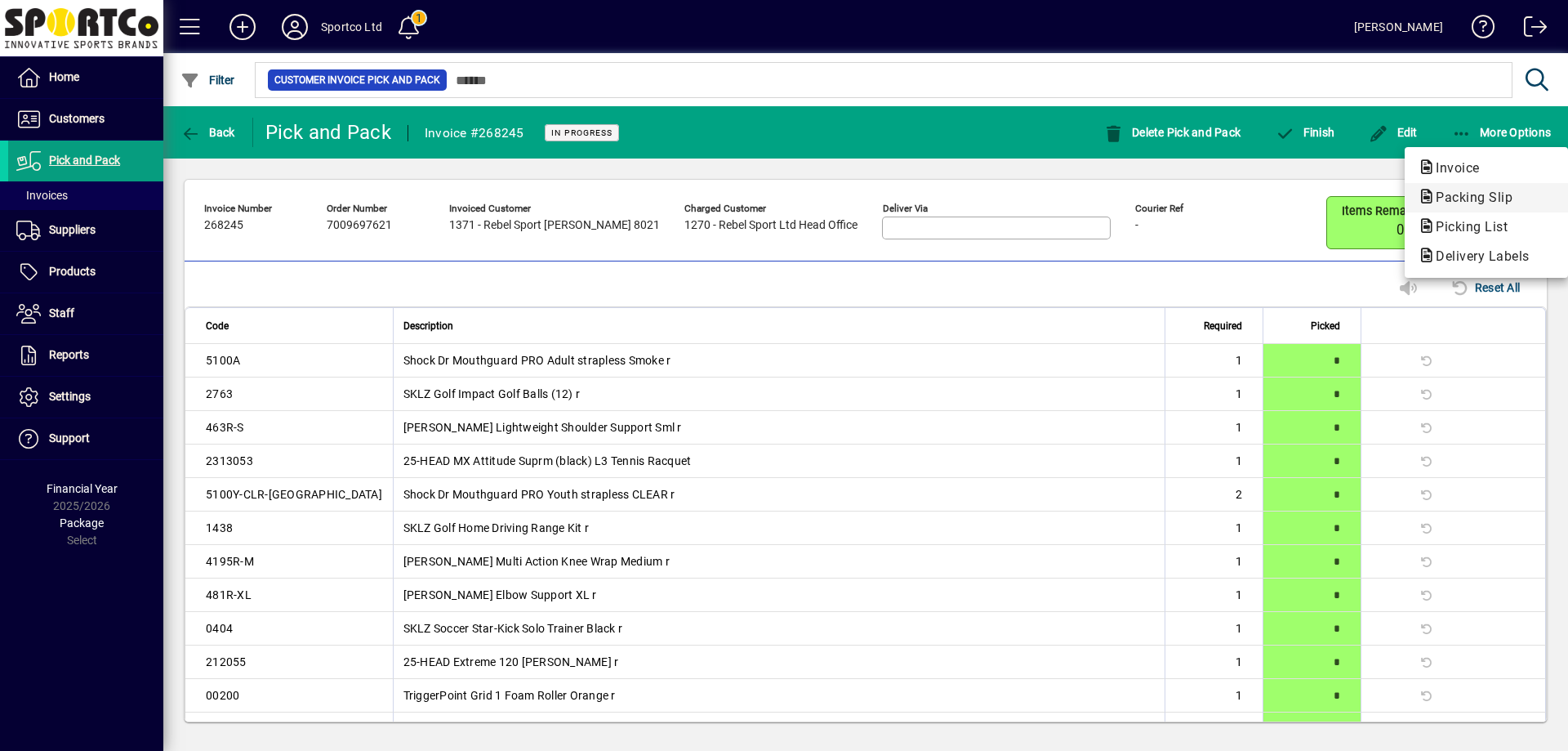
click at [1476, 194] on span "Packing Slip" at bounding box center [1469, 197] width 103 height 15
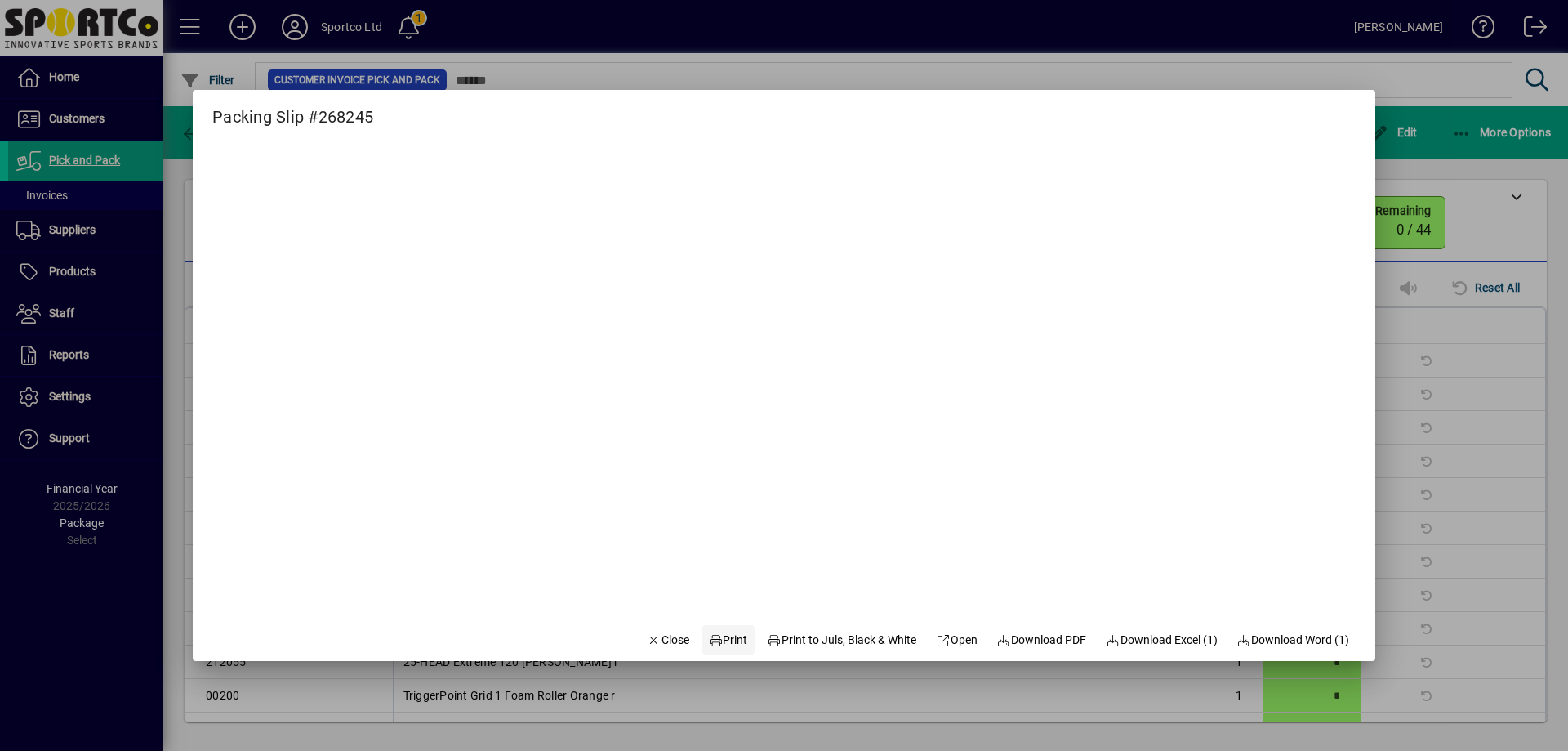
click at [714, 635] on span "Print" at bounding box center [728, 640] width 39 height 17
click at [673, 637] on span "button" at bounding box center [669, 639] width 56 height 39
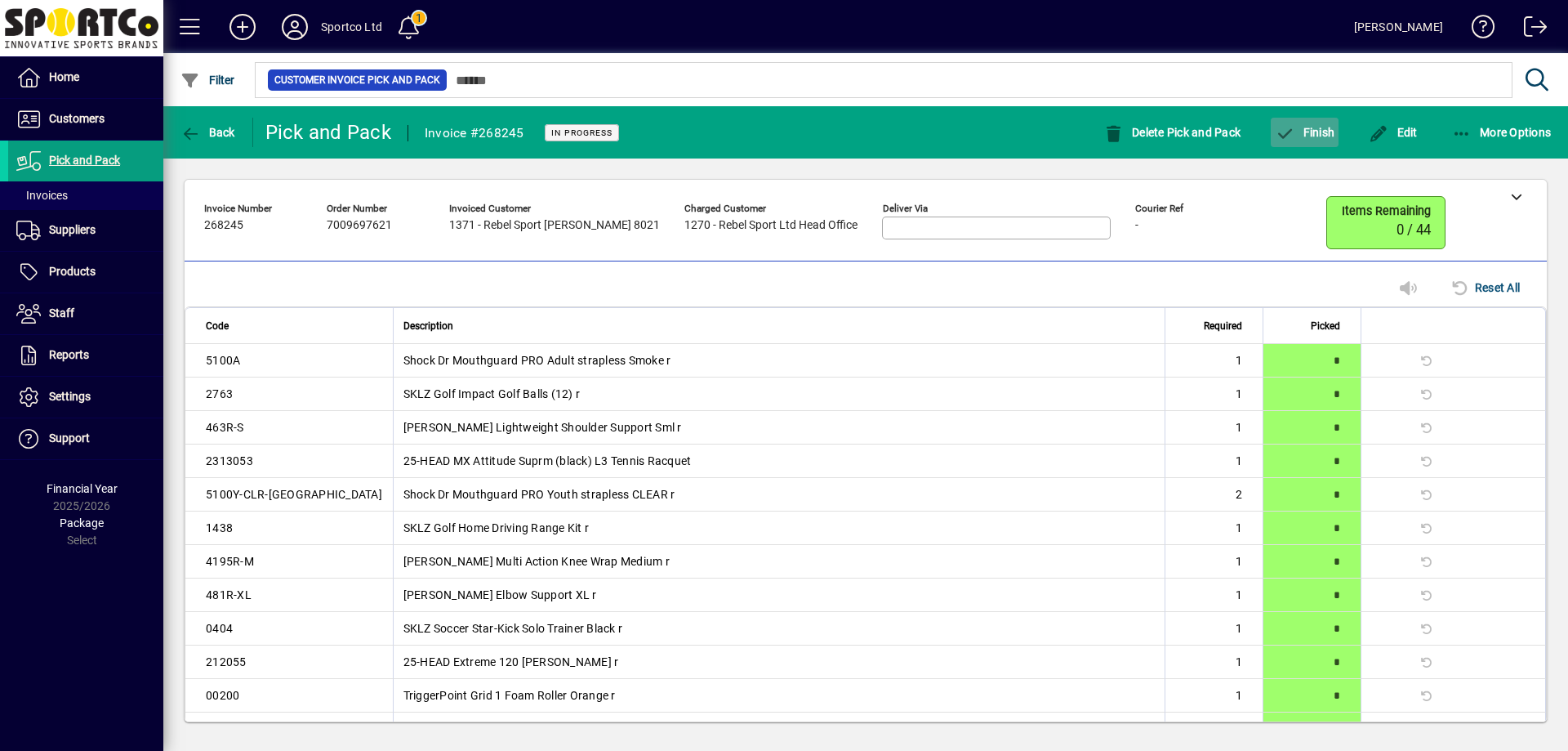
click at [1326, 124] on span "button" at bounding box center [1304, 132] width 68 height 39
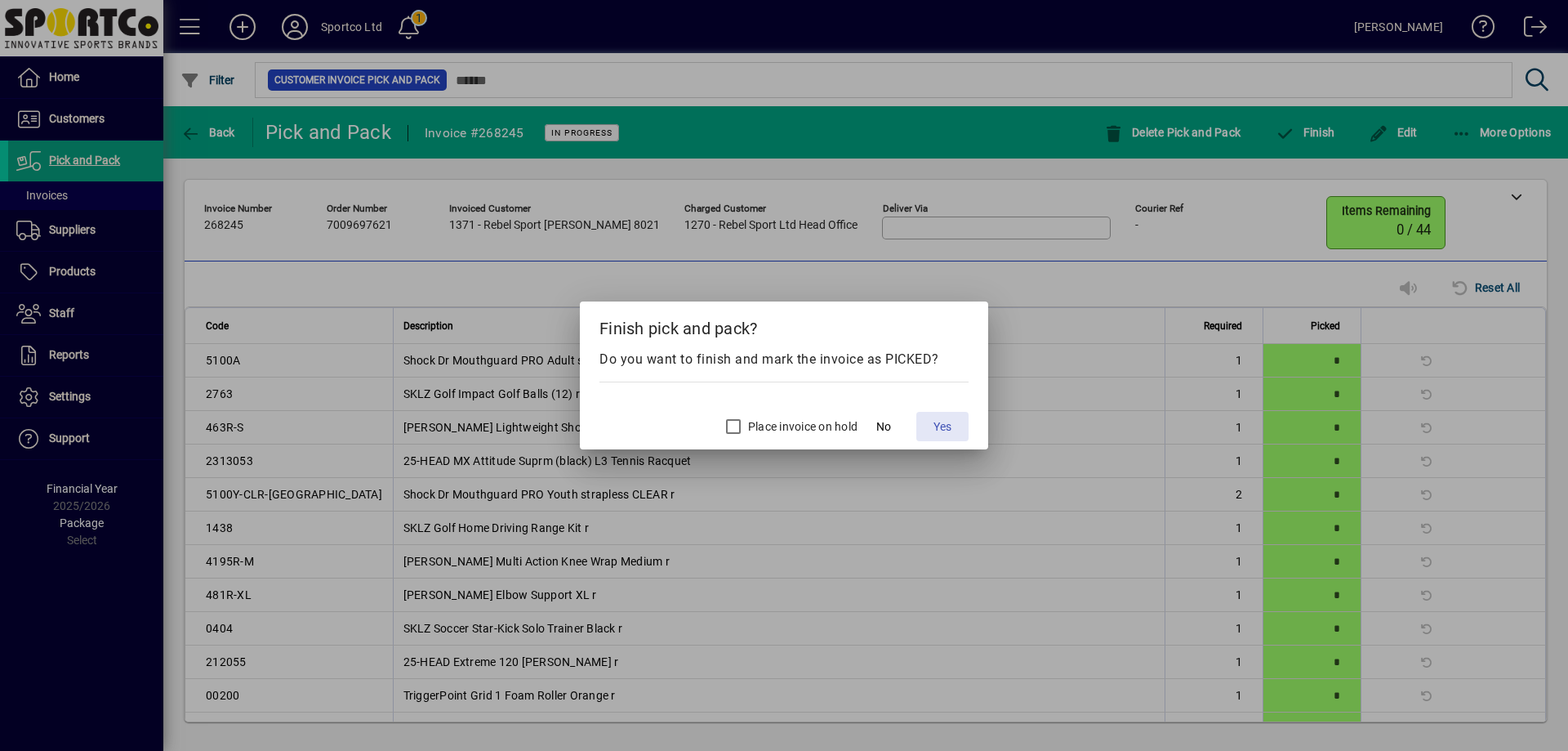
click at [945, 430] on span "Yes" at bounding box center [942, 426] width 18 height 17
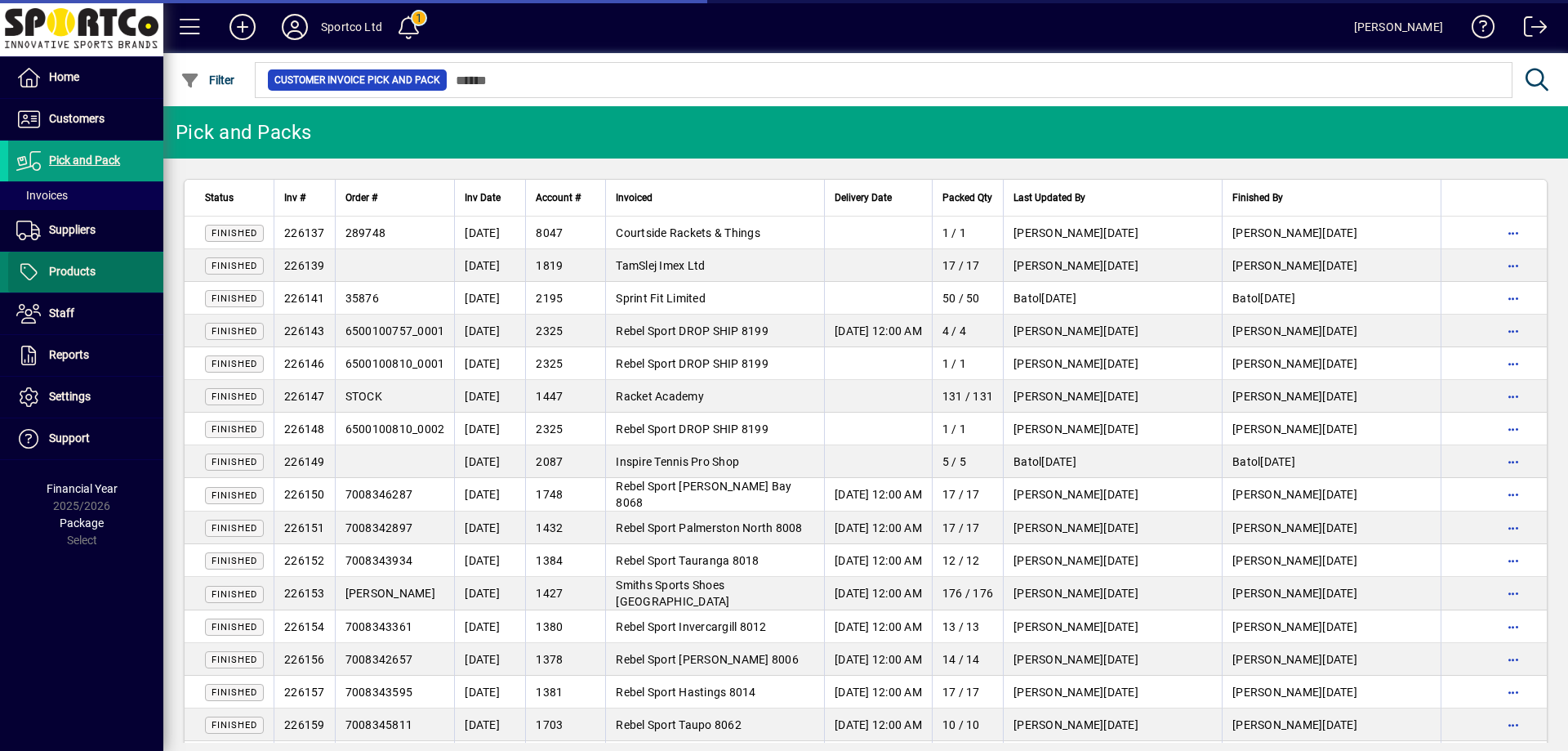
click at [82, 273] on span "Products" at bounding box center [72, 270] width 47 height 13
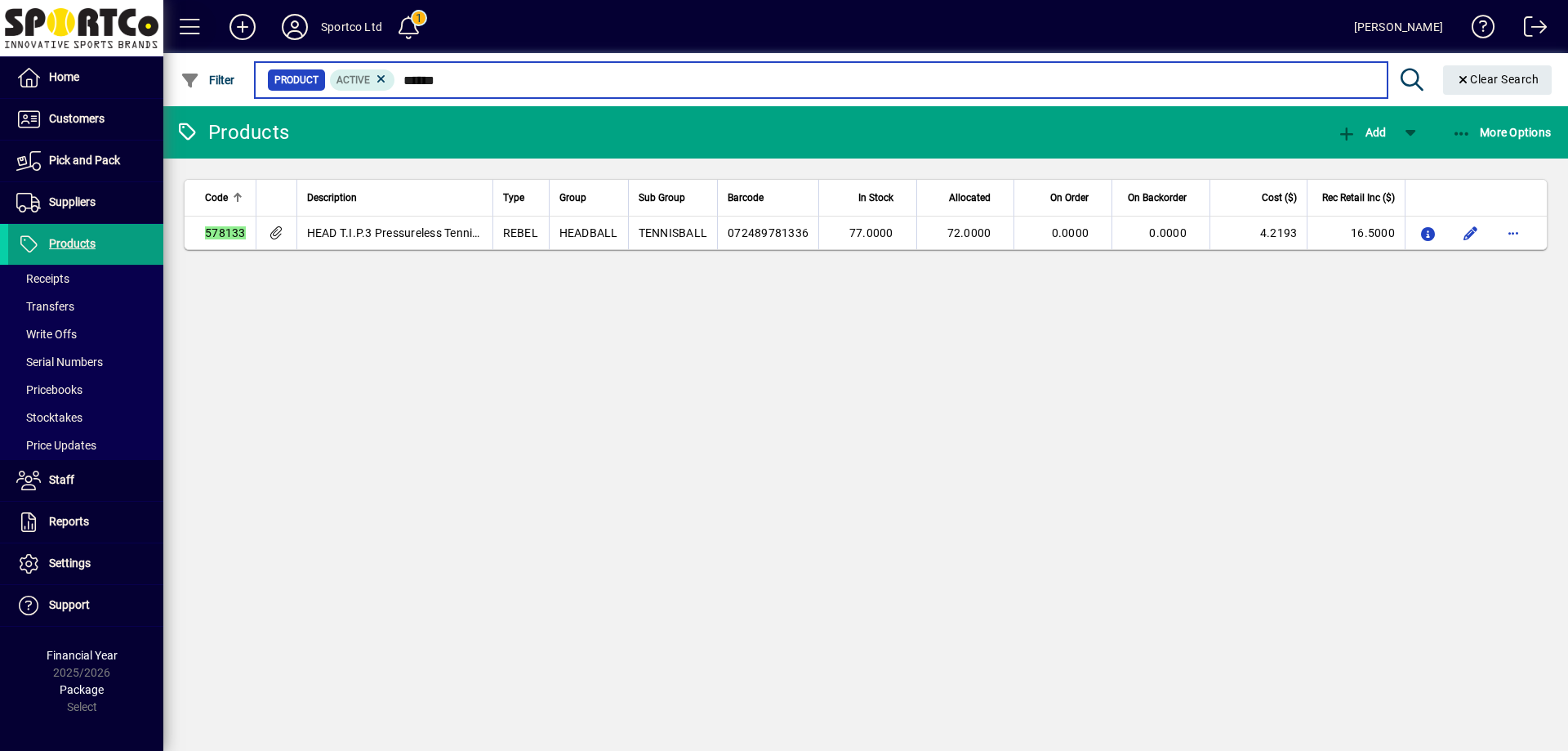
type input "******"
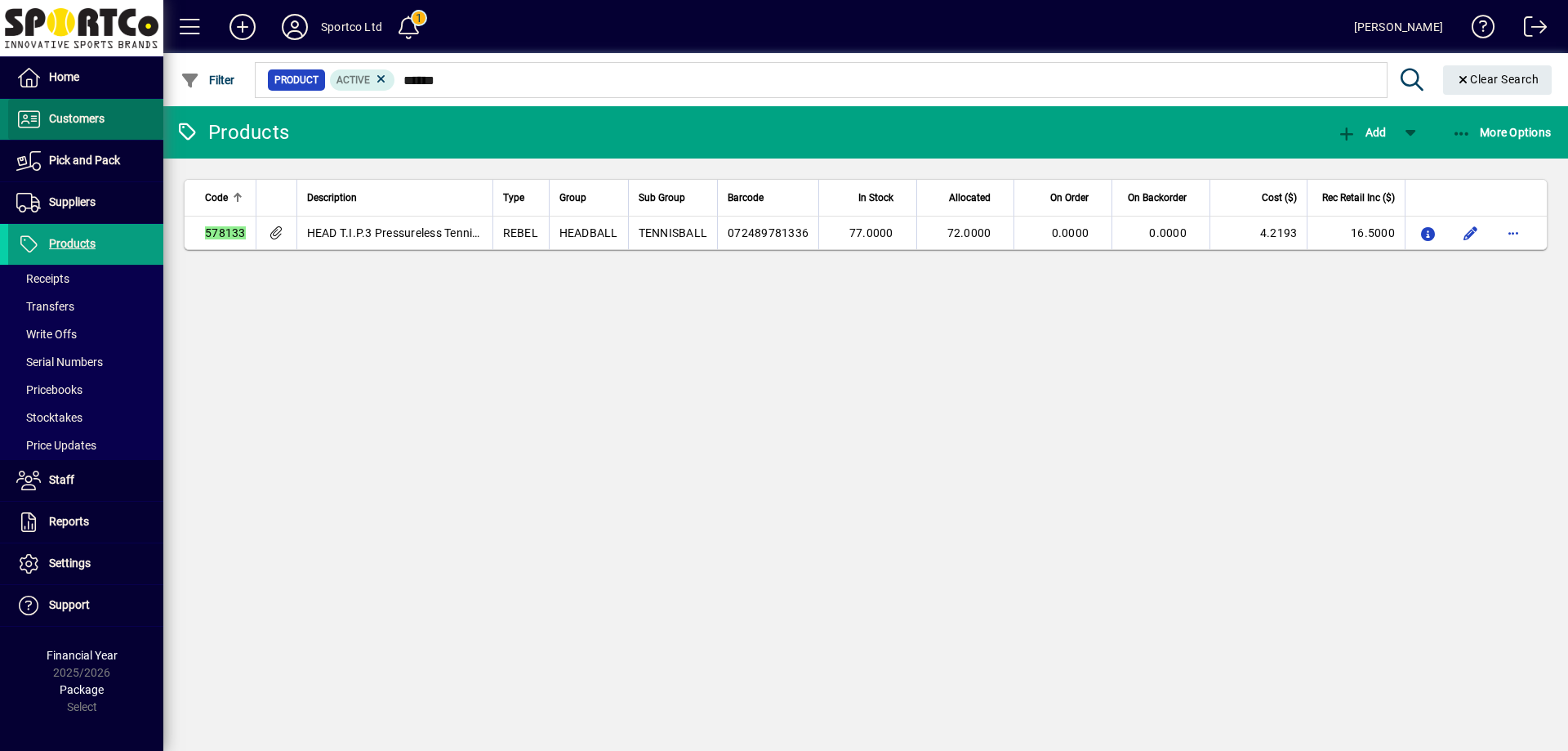
click at [25, 109] on icon at bounding box center [28, 119] width 25 height 19
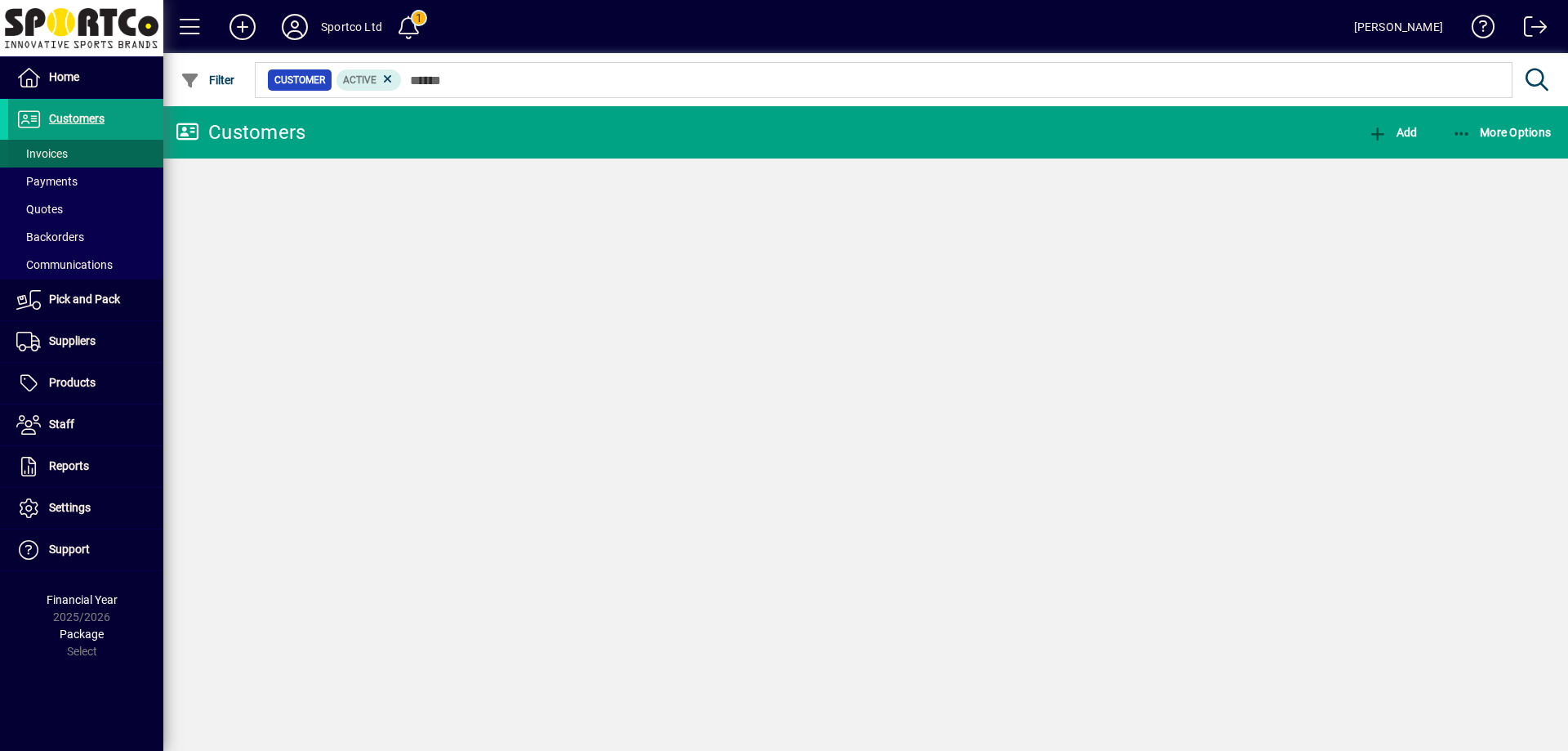
click at [70, 146] on span at bounding box center [86, 153] width 155 height 39
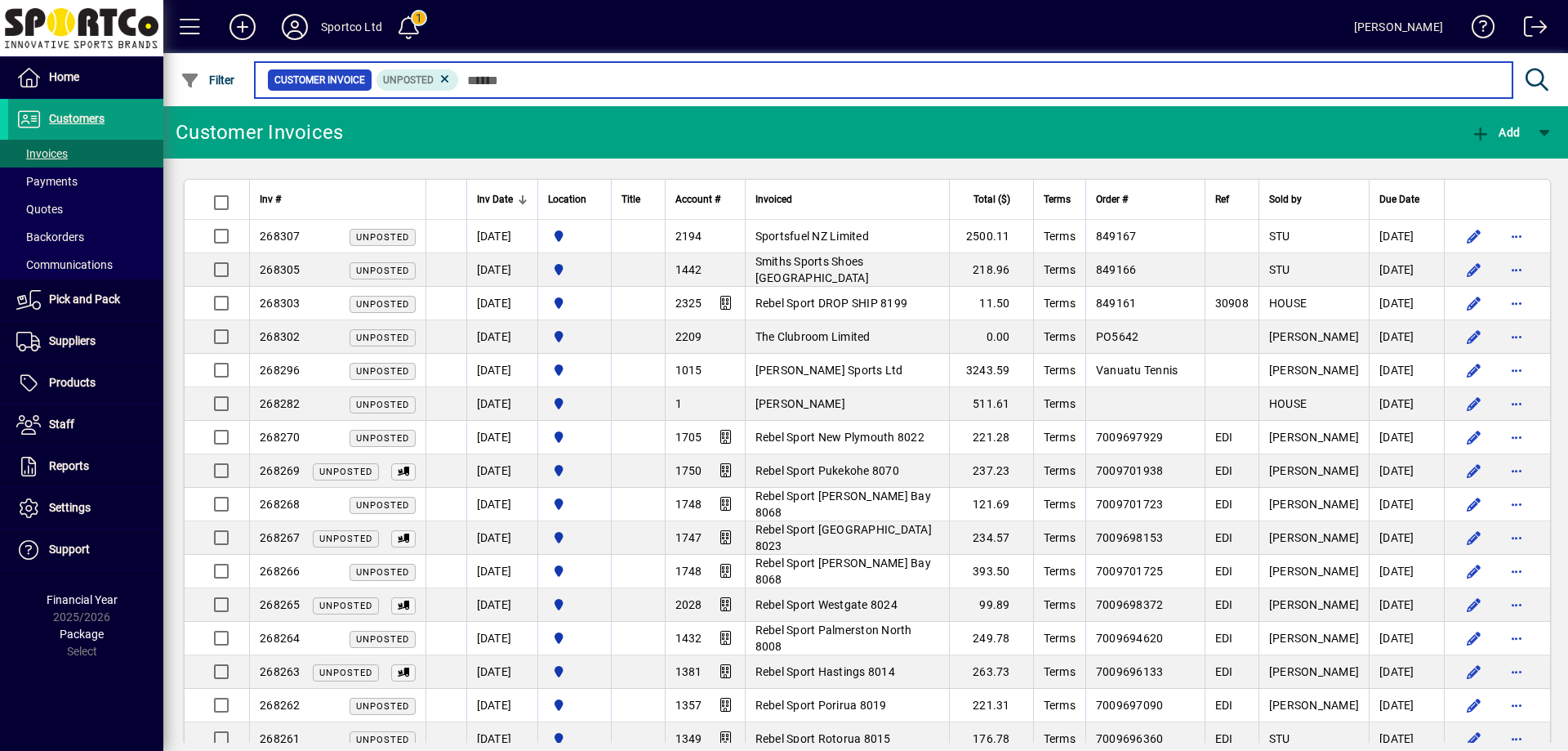
paste input "*****"
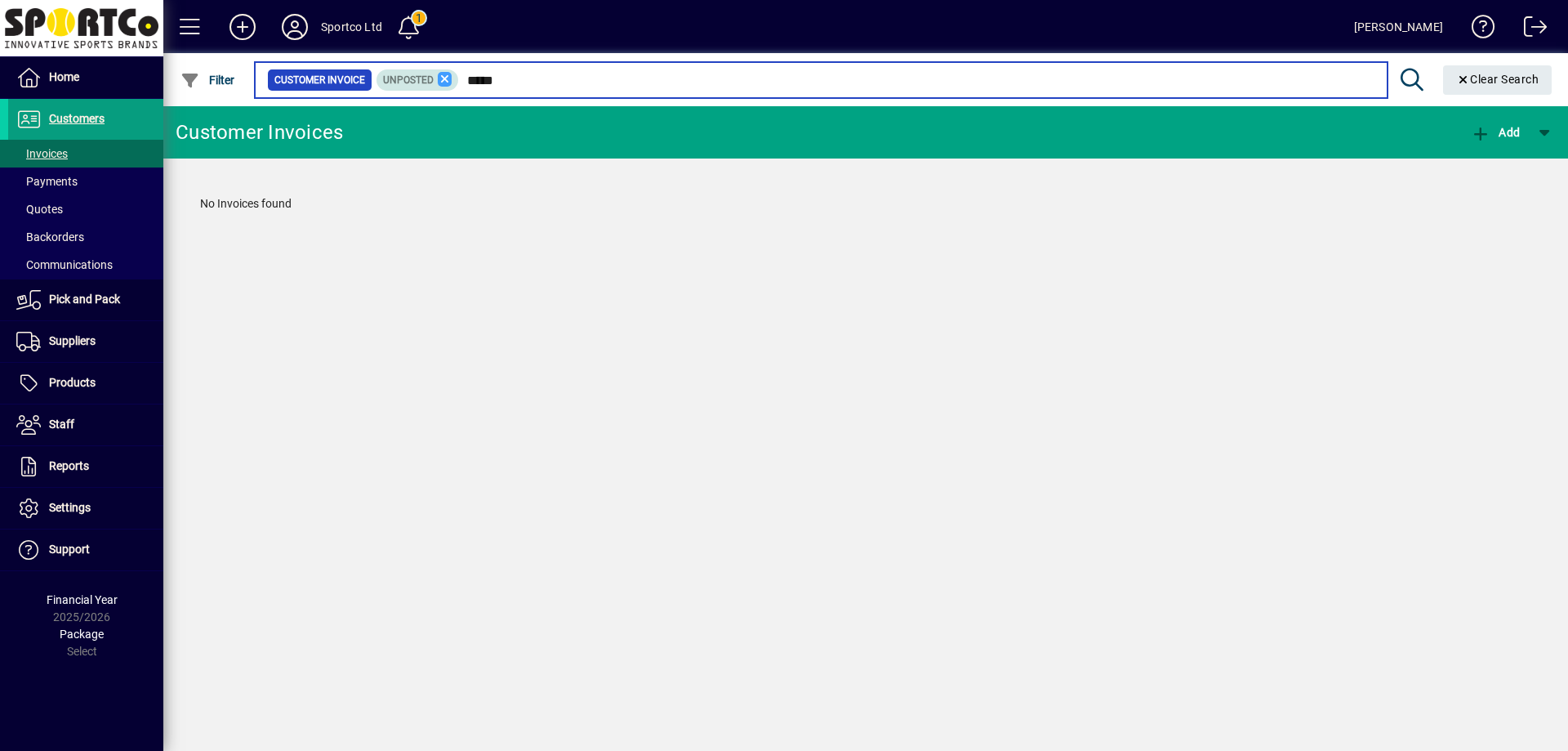
type input "*****"
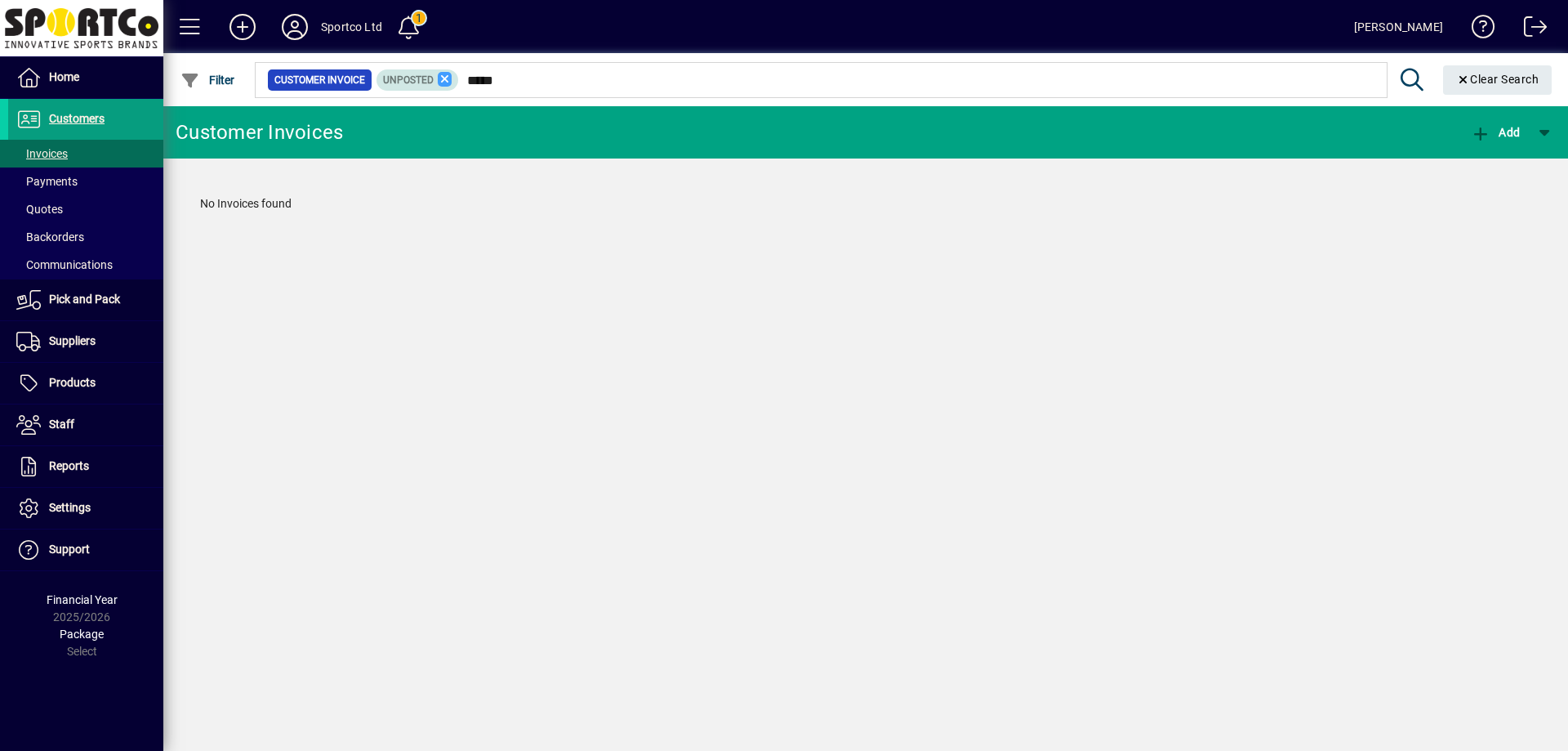
click at [442, 75] on icon at bounding box center [445, 79] width 14 height 14
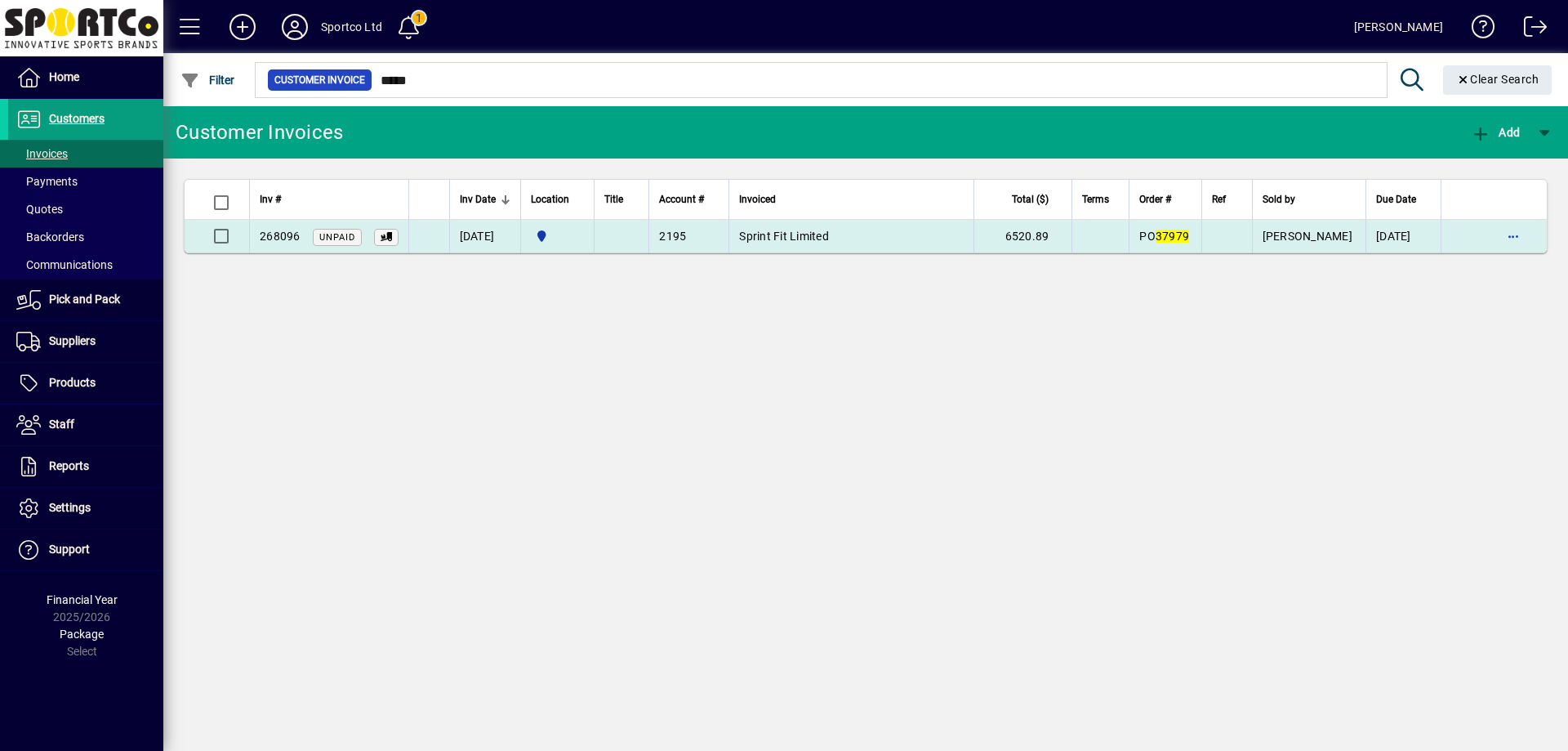
click at [802, 231] on span "Sprint Fit Limited" at bounding box center [784, 236] width 90 height 13
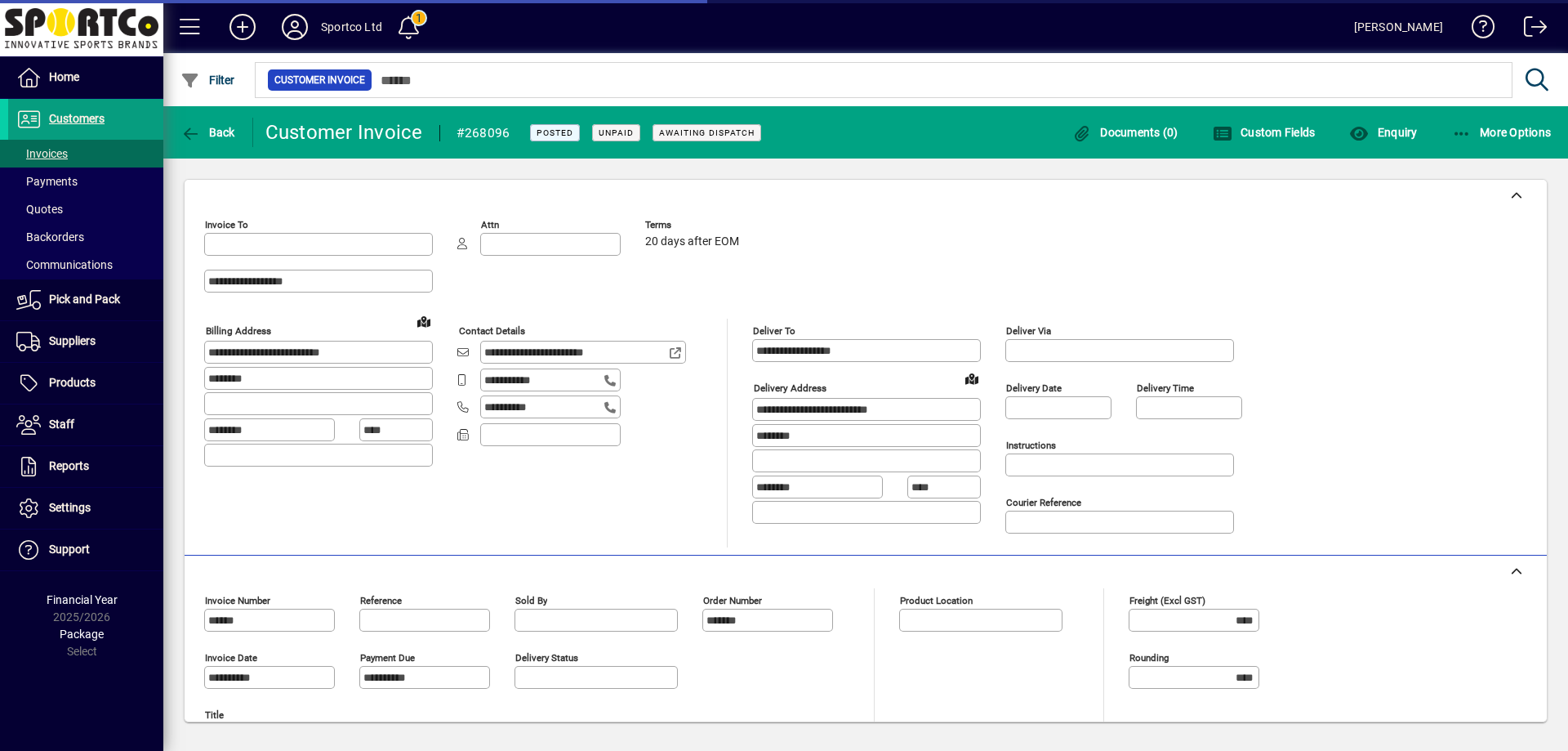
type input "**********"
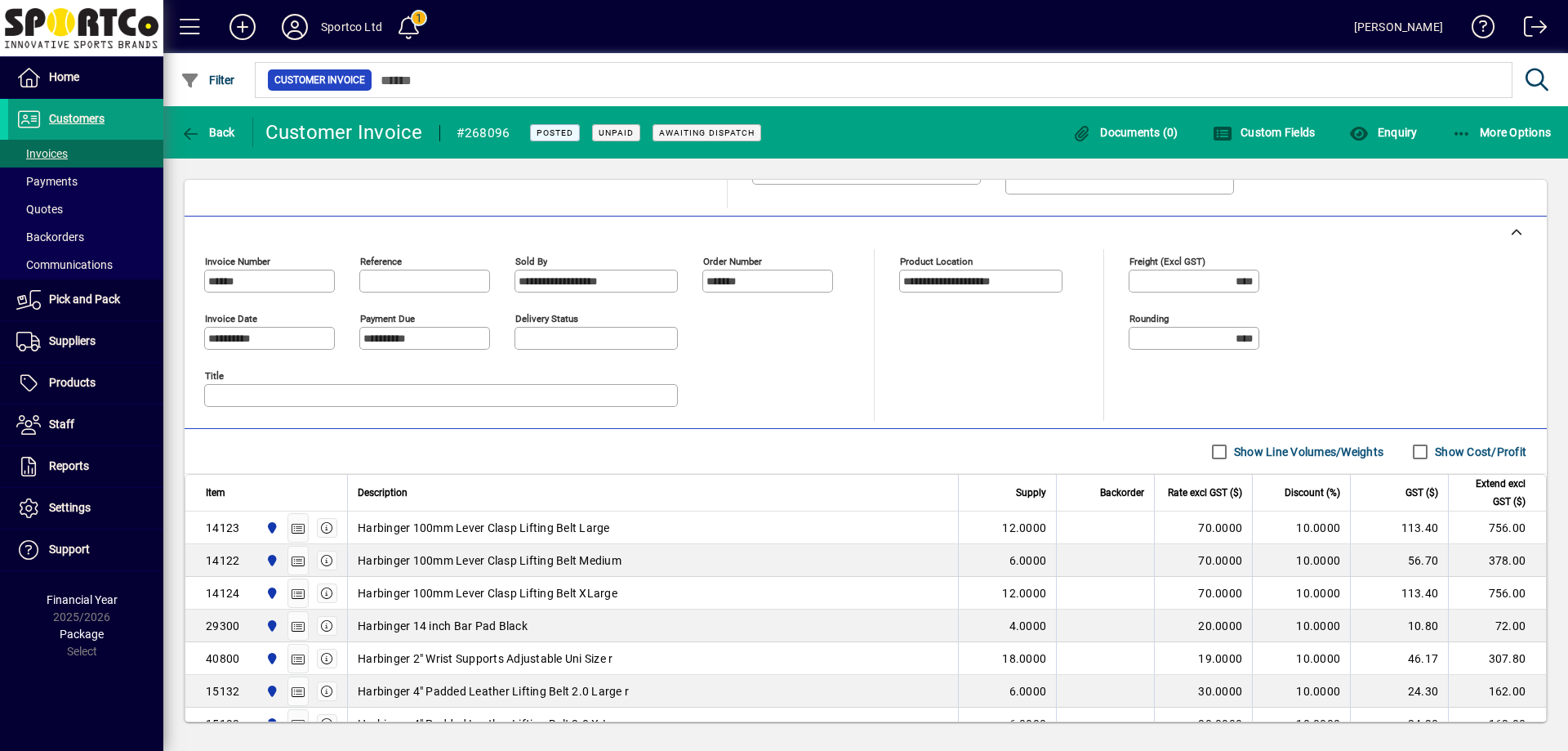
scroll to position [232, 0]
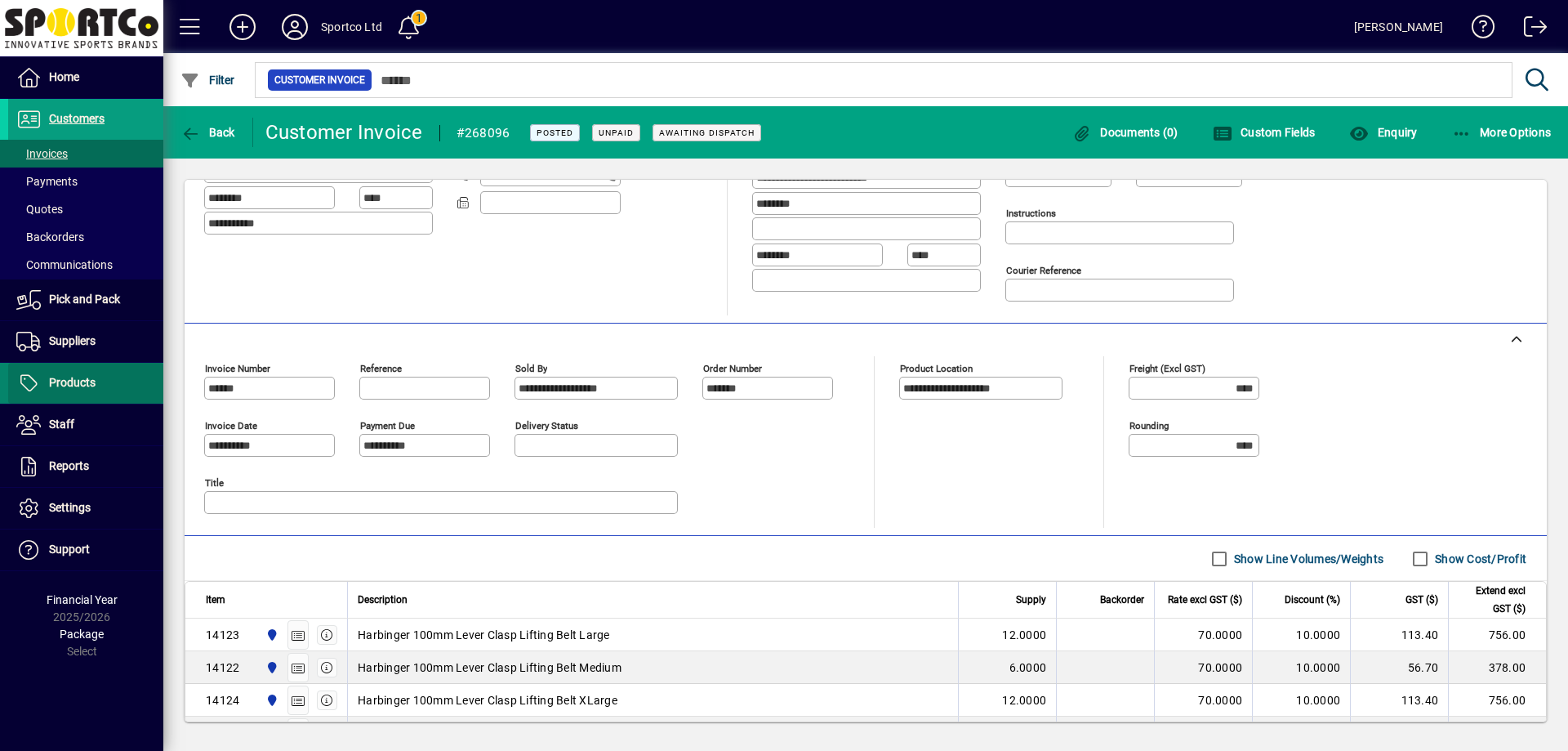
click at [81, 370] on span at bounding box center [86, 383] width 155 height 39
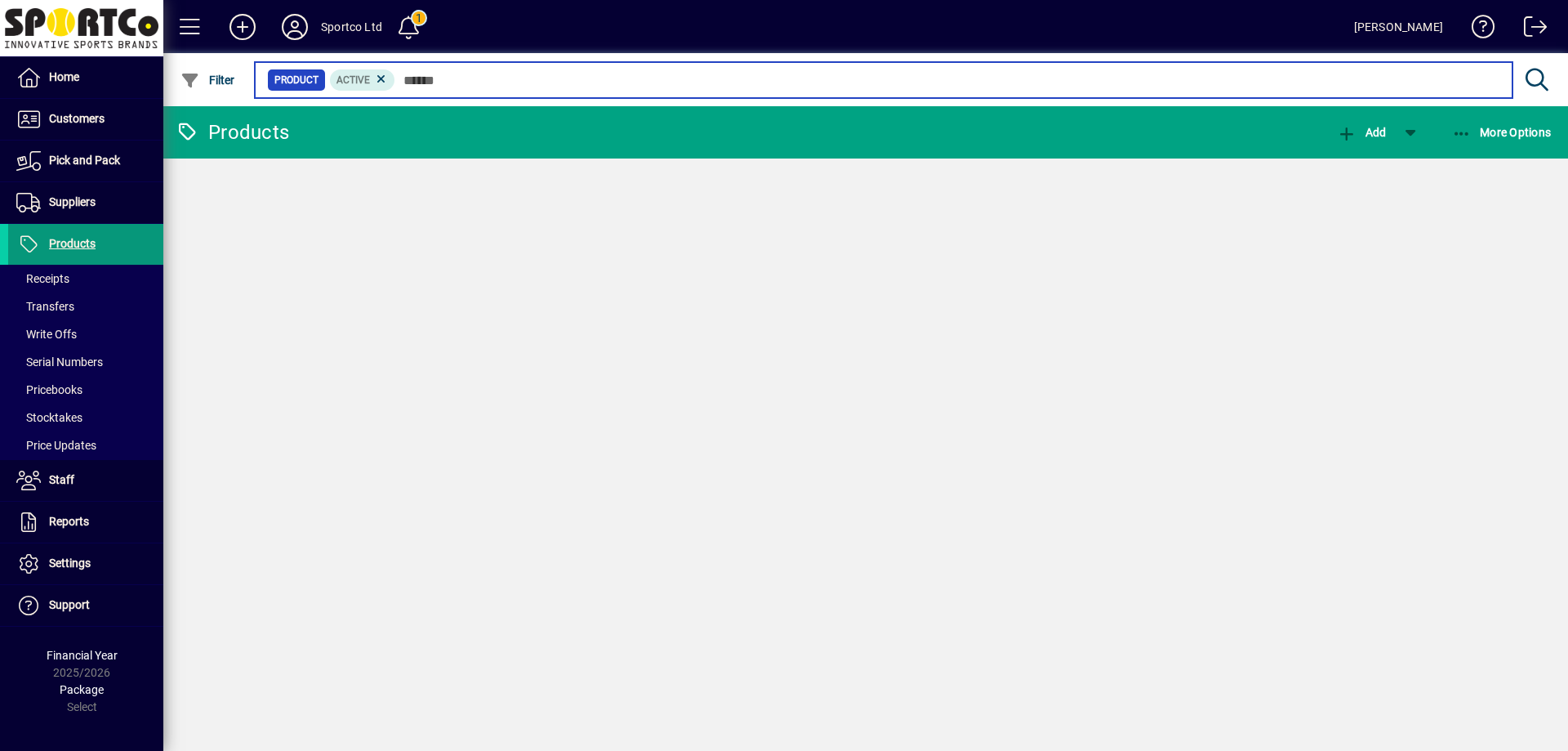
paste input "**********"
click at [715, 75] on input "**********" at bounding box center [884, 80] width 978 height 23
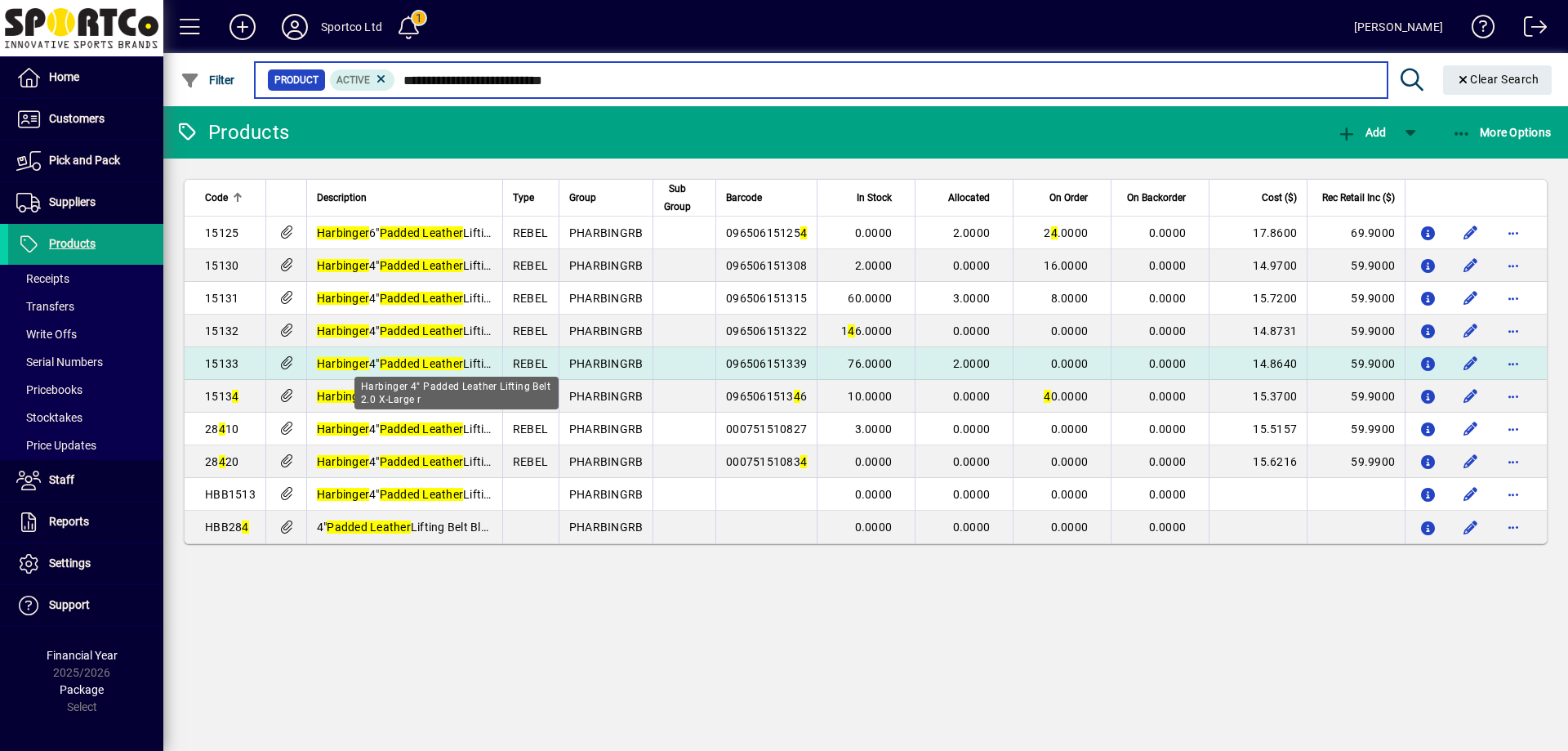
type input "**********"
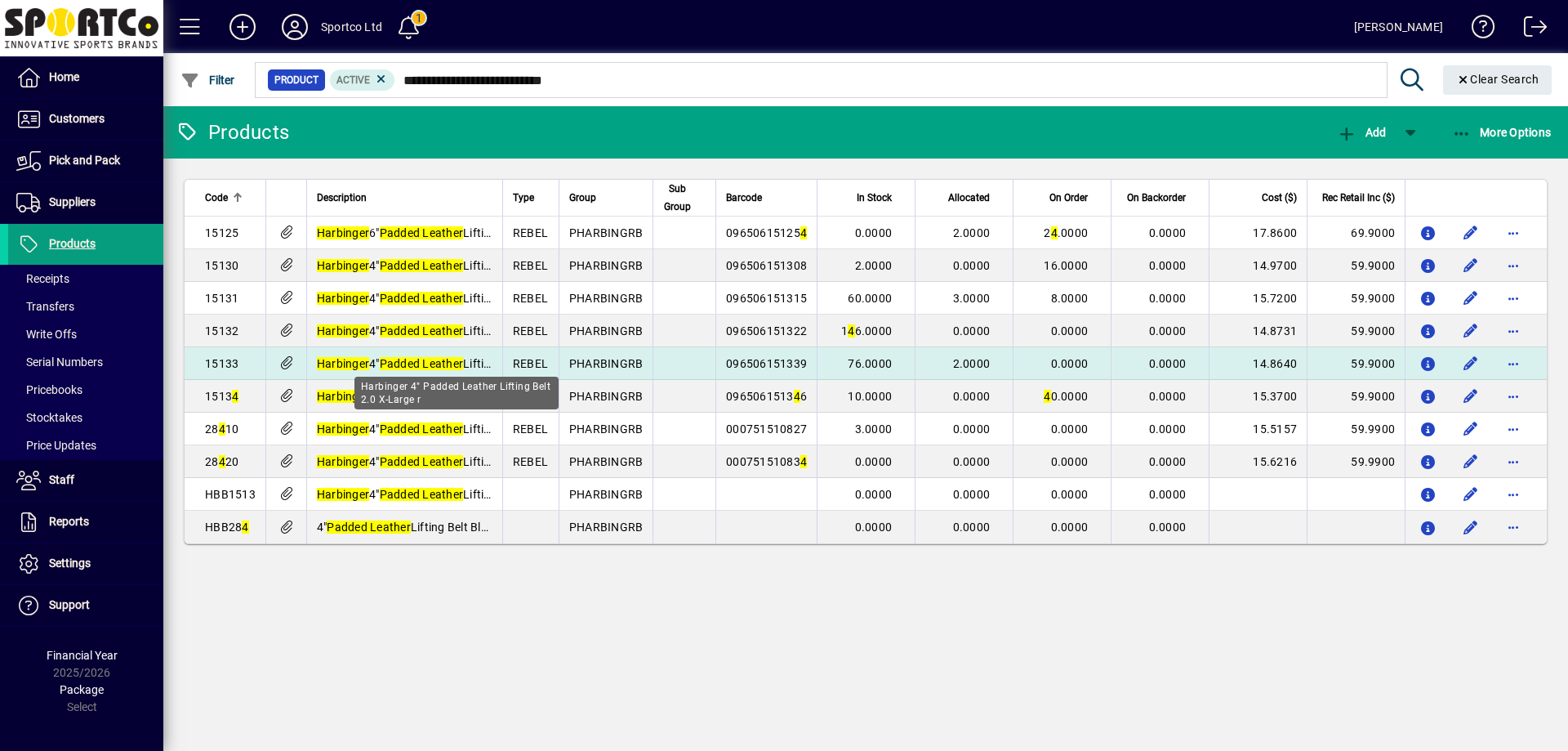
click at [409, 362] on em "Padded Leather" at bounding box center [421, 363] width 84 height 13
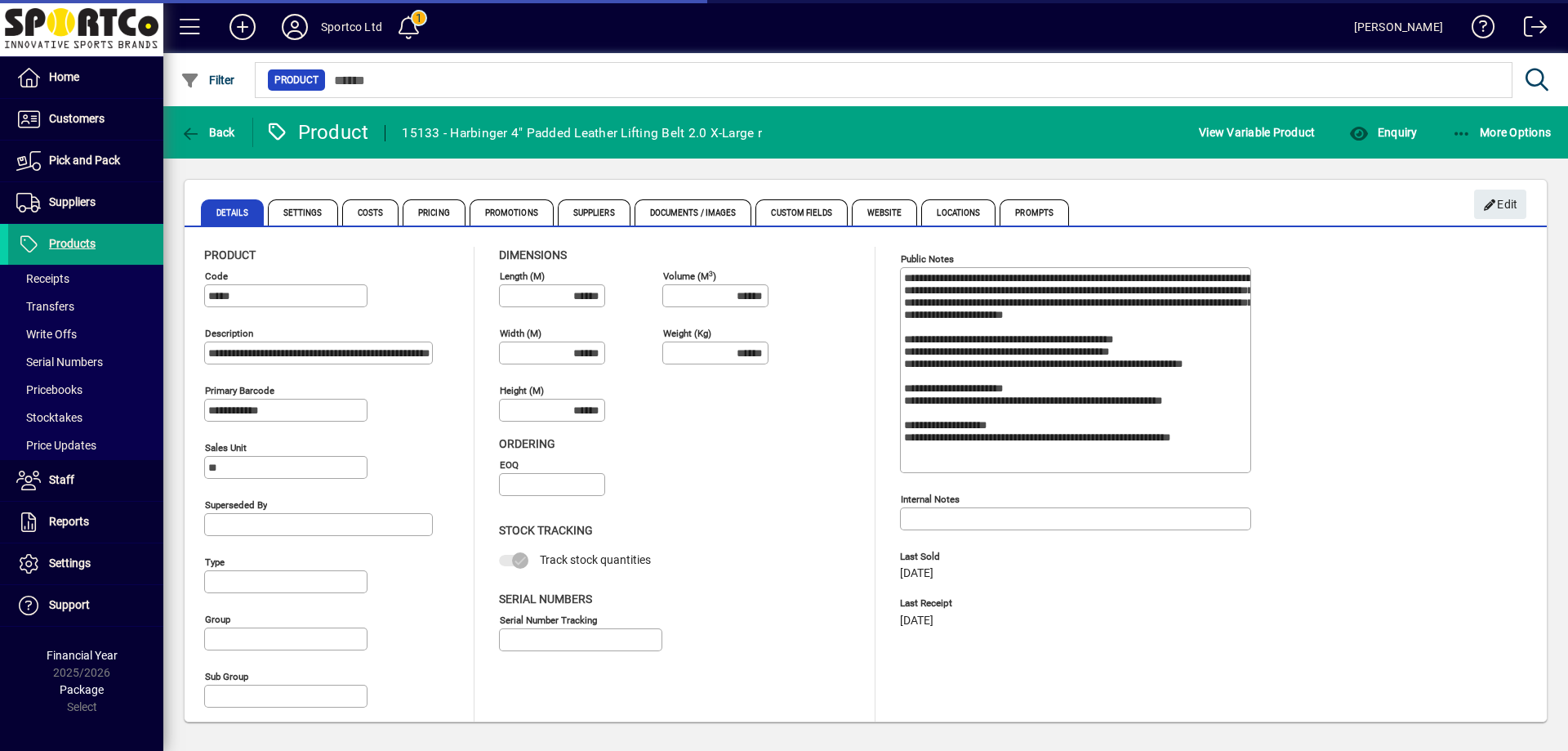
type input "**********"
type input "****"
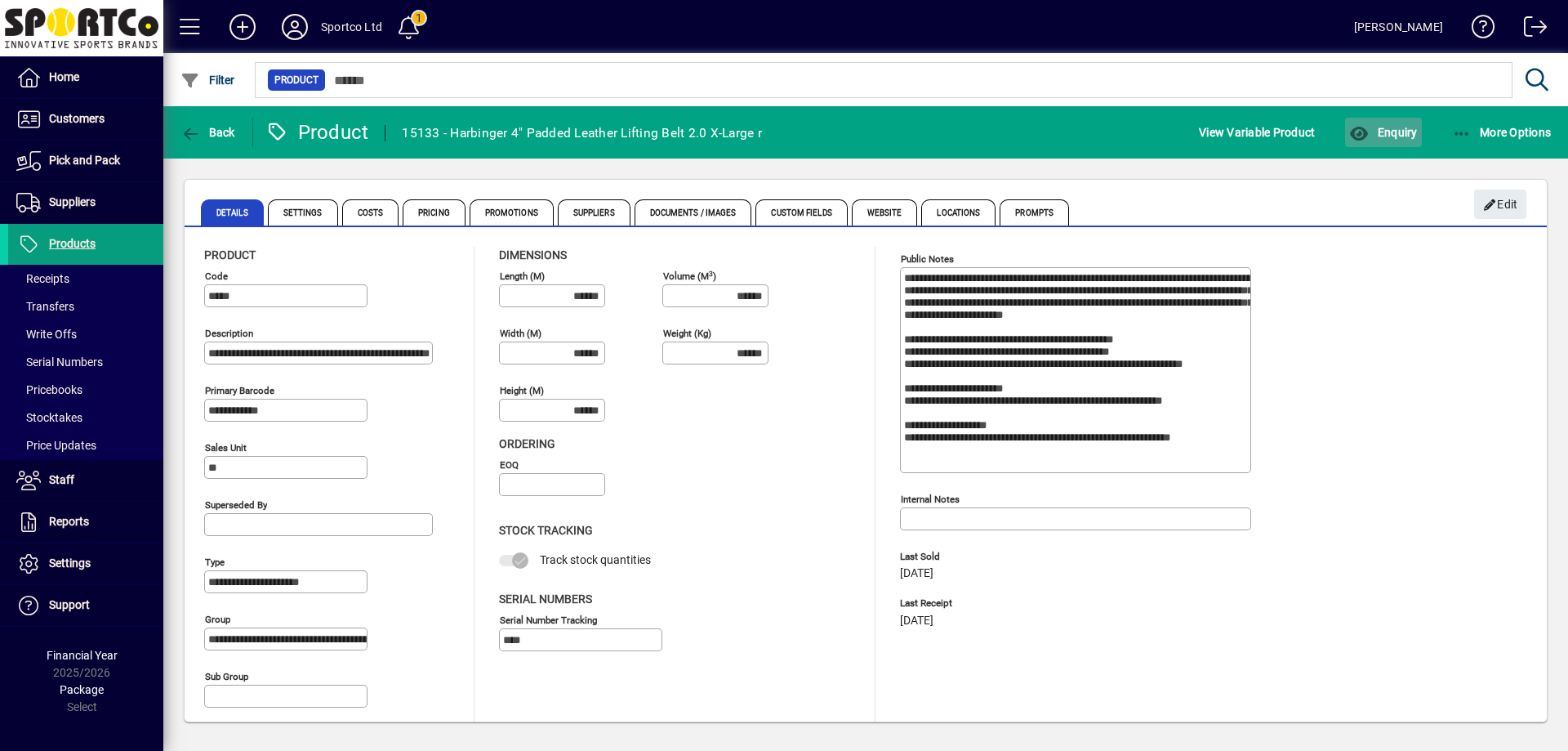
click at [1398, 135] on span "Enquiry" at bounding box center [1383, 131] width 68 height 13
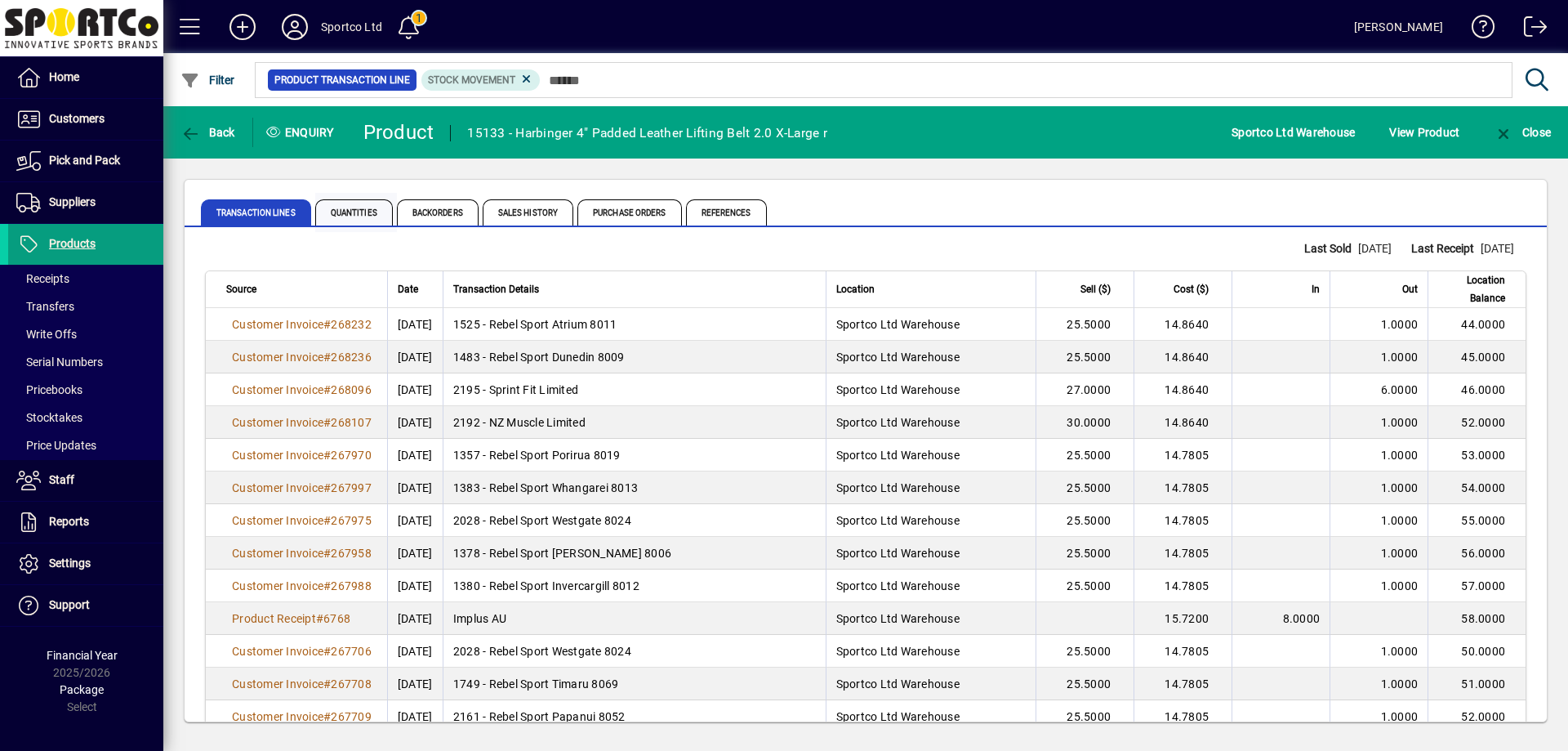
click at [357, 209] on span "Quantities" at bounding box center [354, 212] width 78 height 26
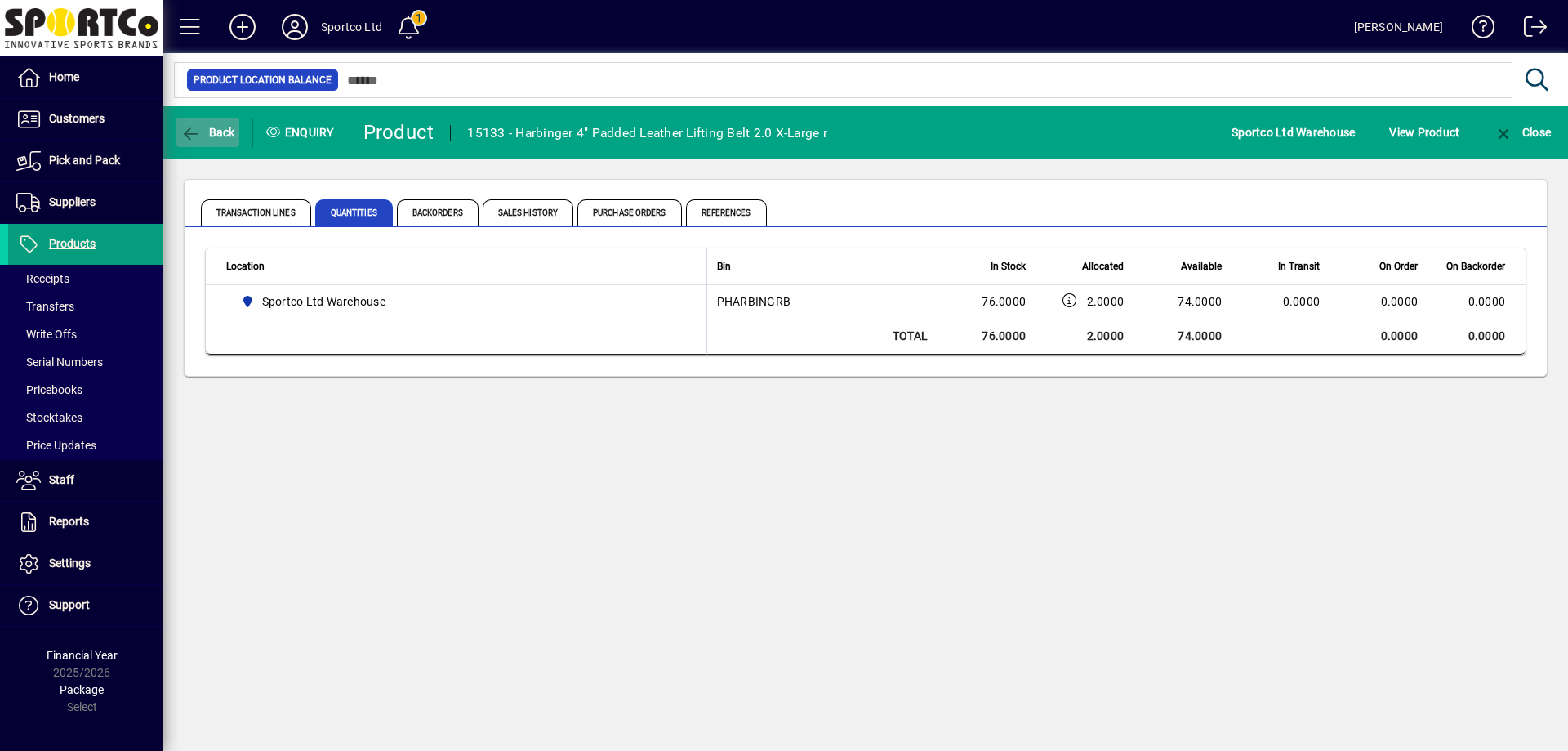
click at [192, 122] on span "button" at bounding box center [208, 132] width 63 height 39
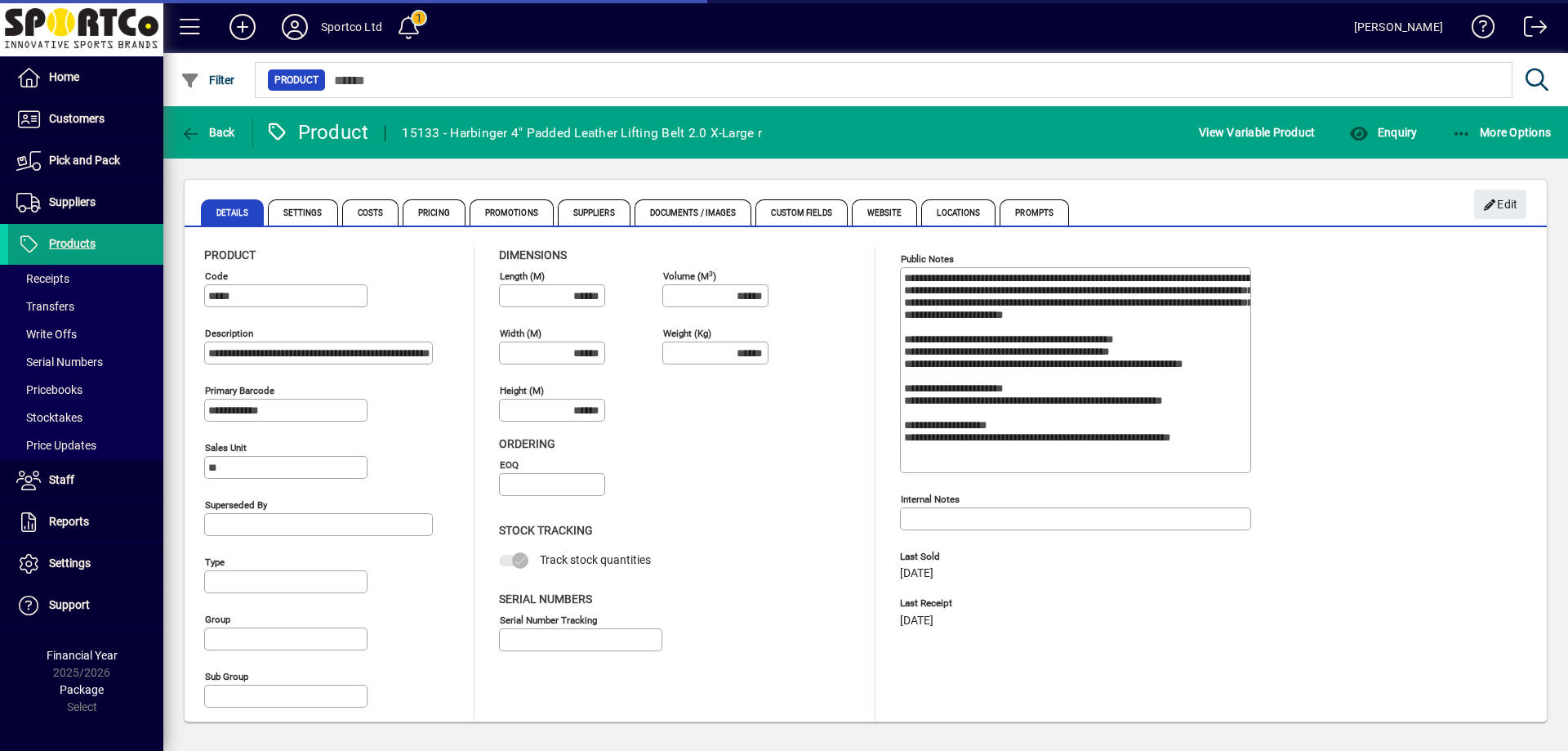
type input "**********"
type input "****"
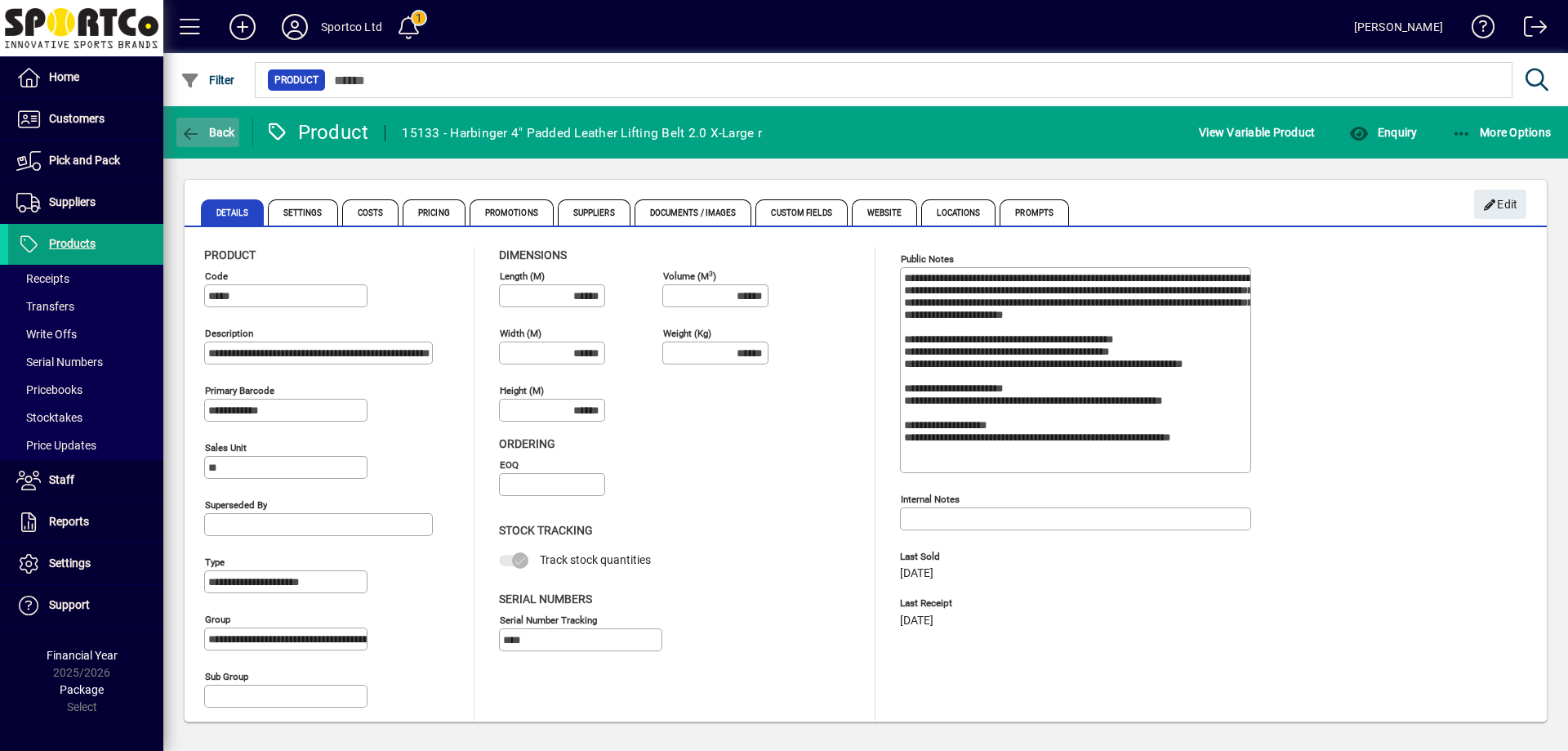
click at [215, 129] on span "Back" at bounding box center [208, 131] width 55 height 13
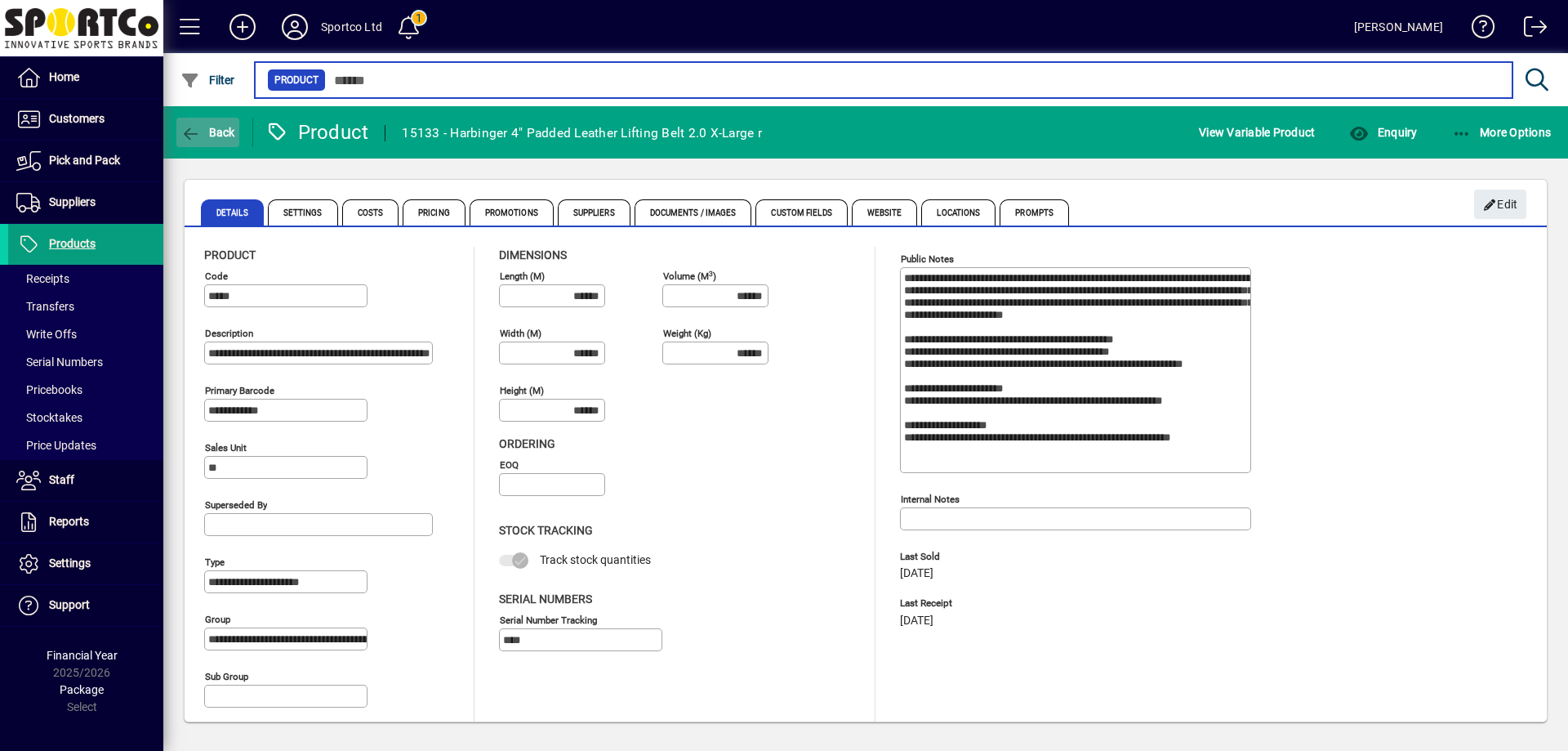
type input "**********"
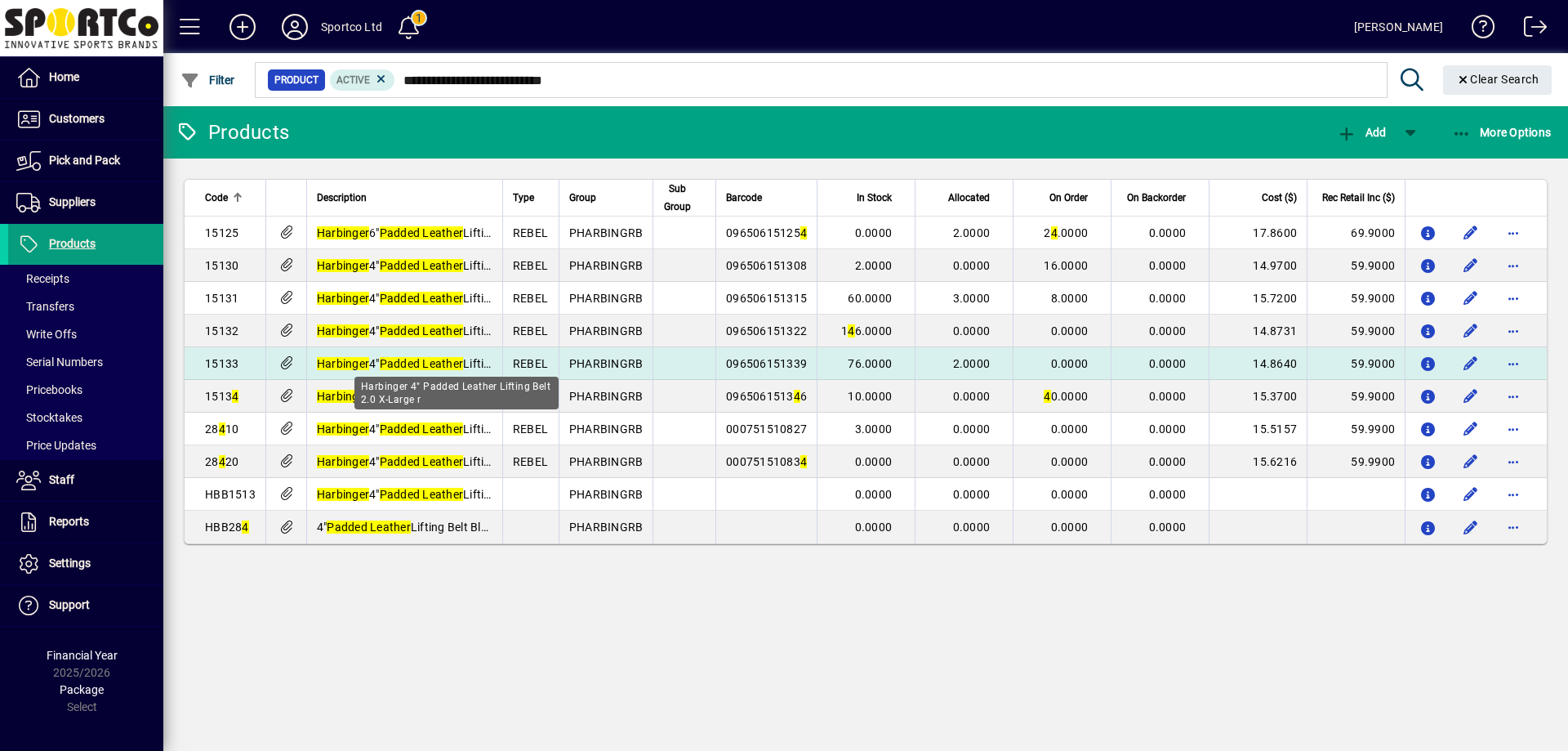
click at [380, 364] on span "Harbinger 4" Padded Leather Lifting Belt 2.0 X-Large r" at bounding box center [454, 363] width 275 height 13
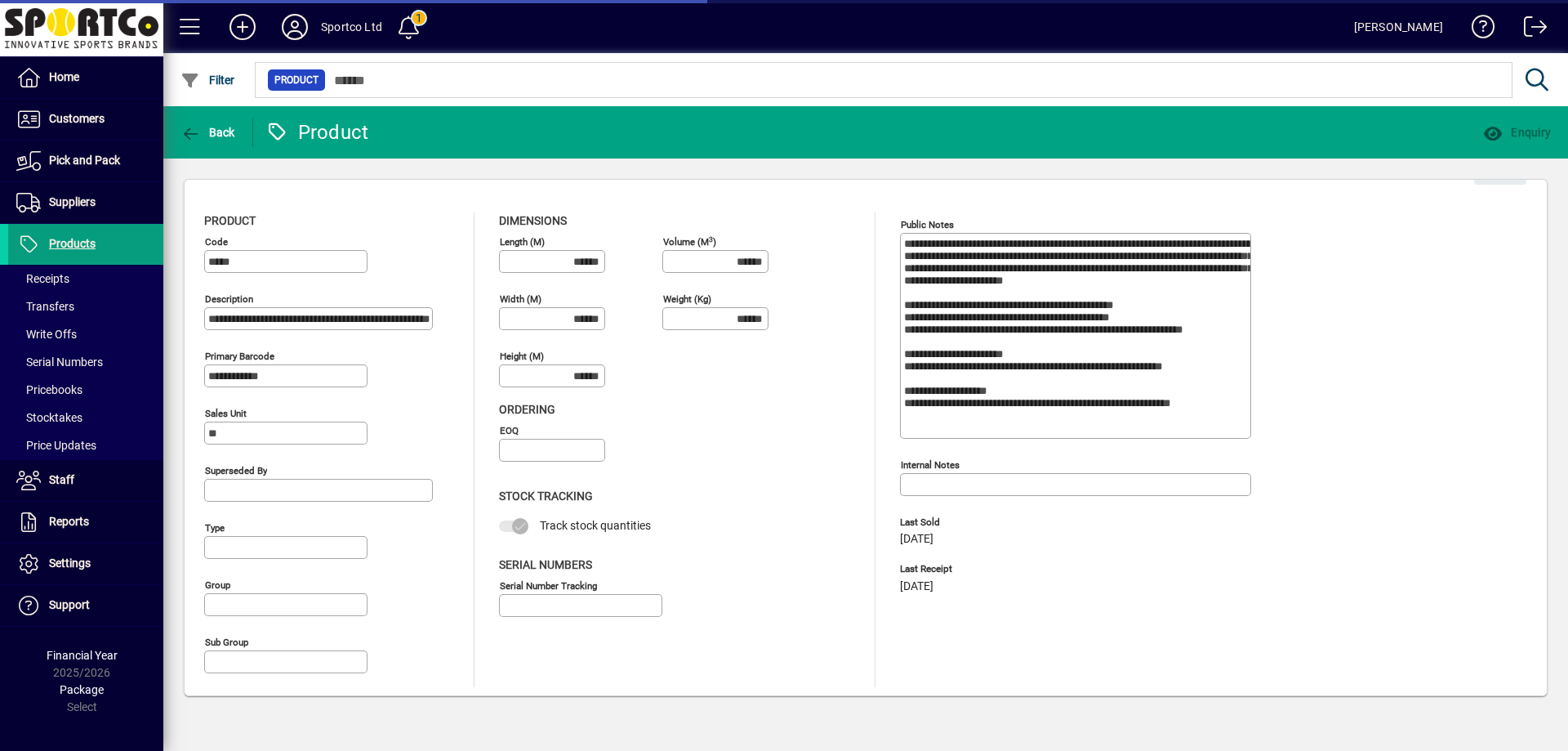
type input "**********"
type input "****"
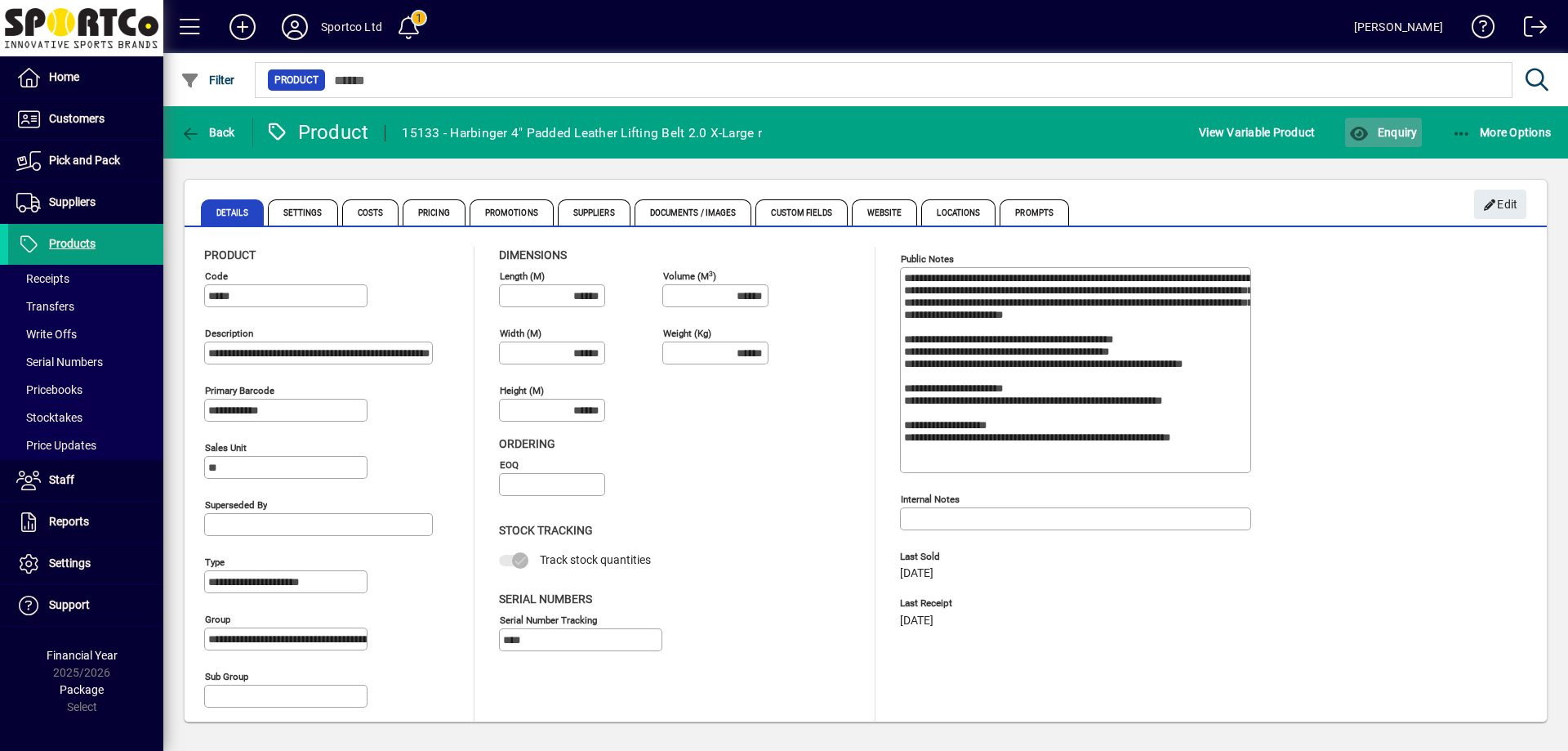
click at [1385, 131] on span "Enquiry" at bounding box center [1383, 131] width 68 height 13
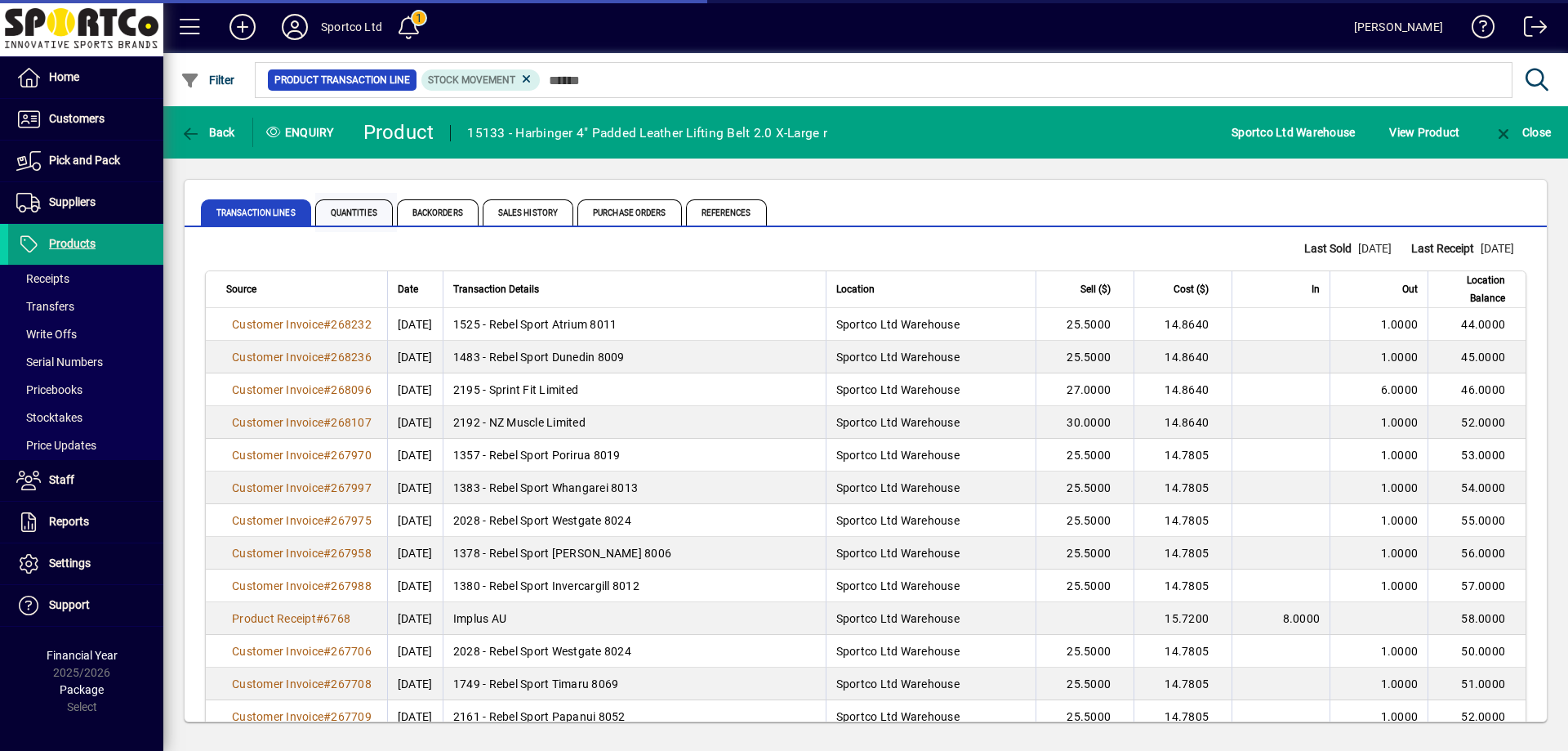
click at [357, 212] on span "Quantities" at bounding box center [354, 212] width 78 height 26
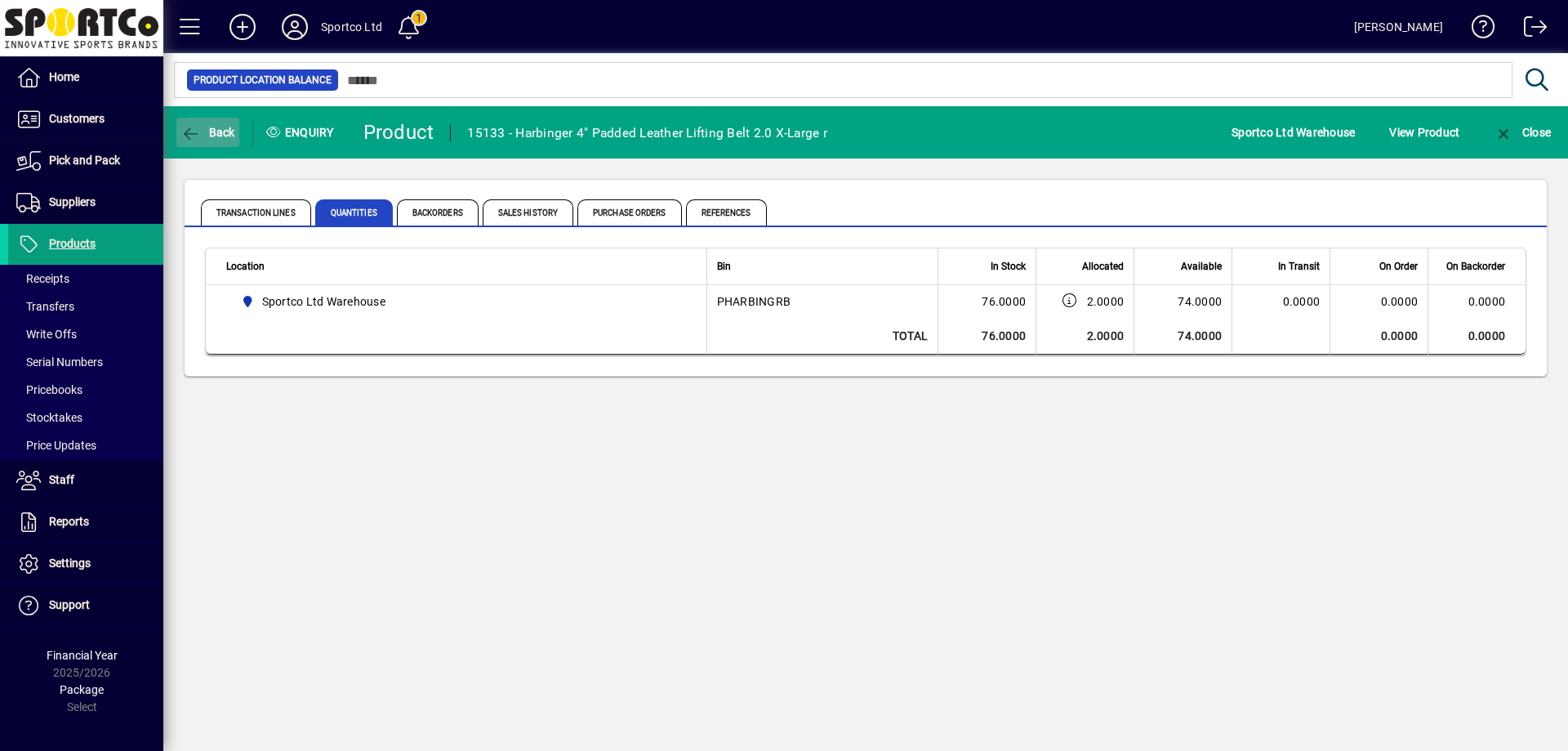
click at [196, 136] on icon "button" at bounding box center [191, 133] width 20 height 16
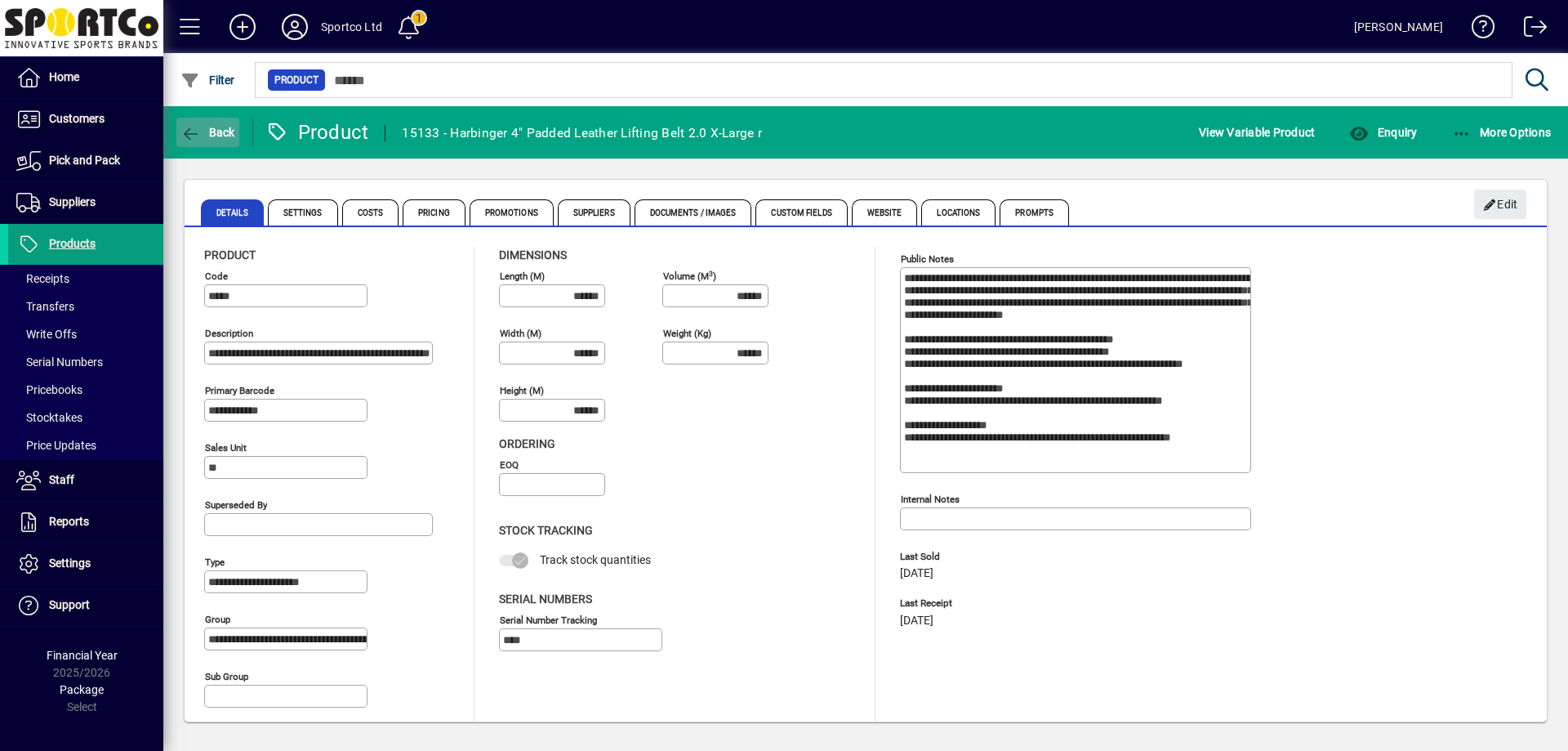
click at [194, 132] on icon "button" at bounding box center [191, 133] width 20 height 16
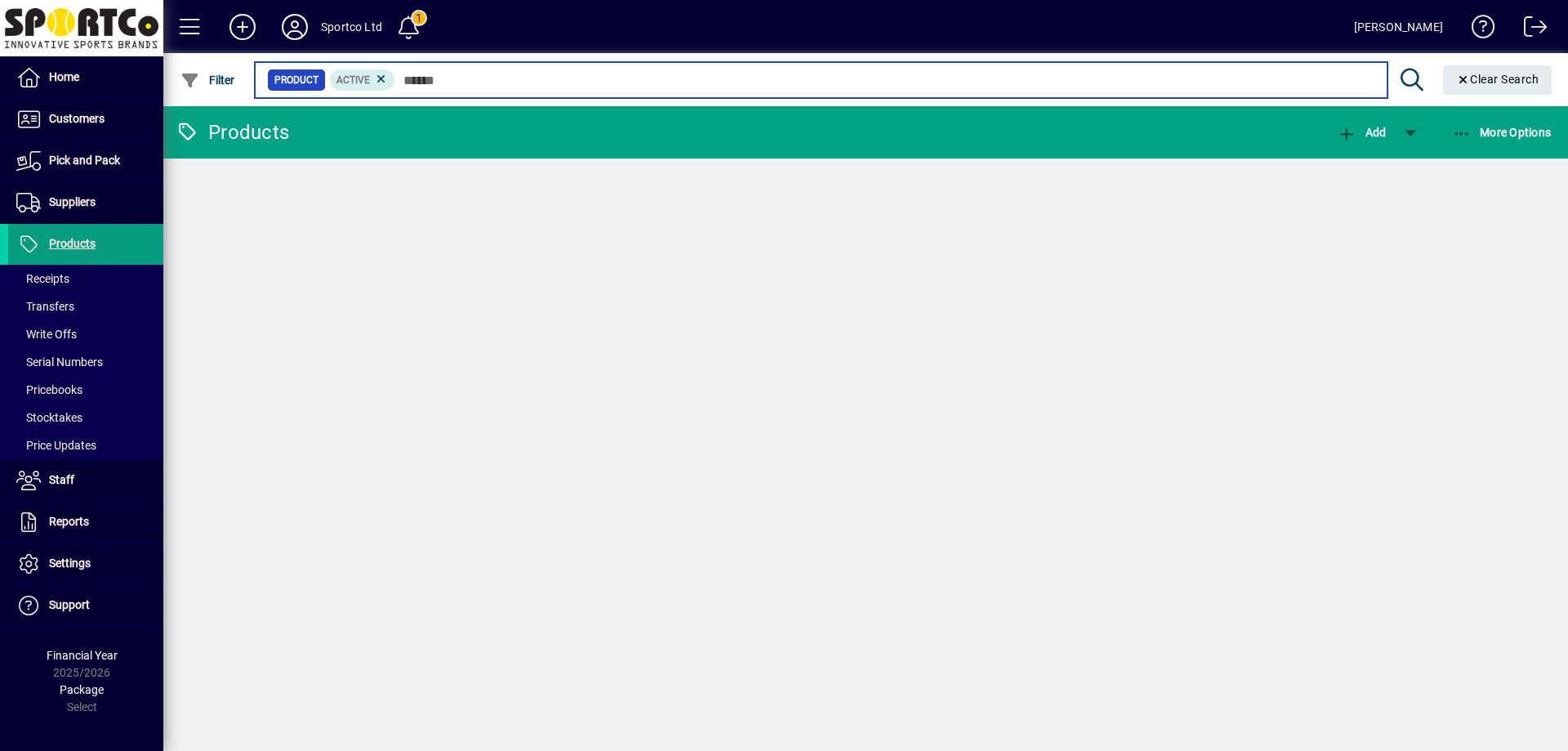
type input "**********"
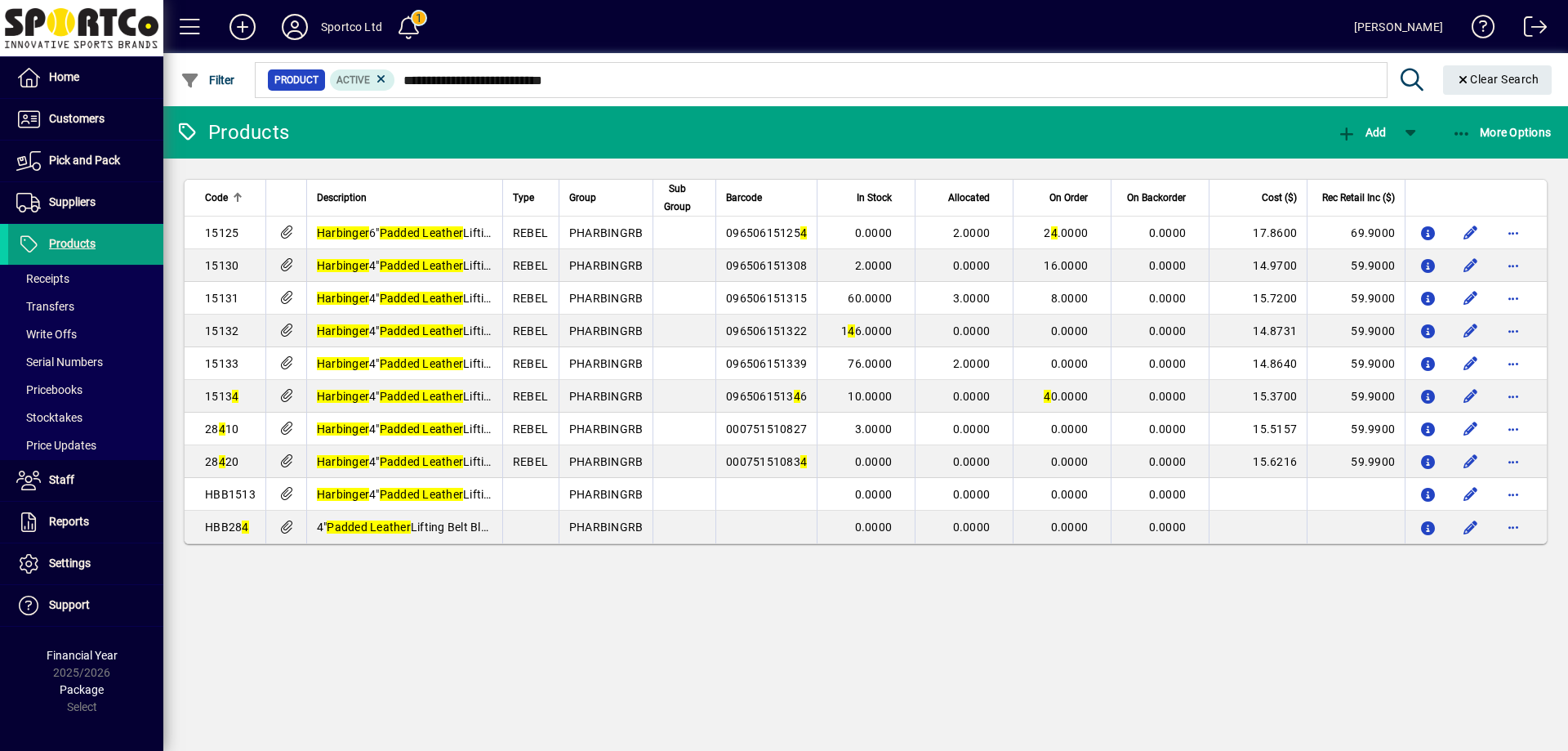
click at [194, 132] on icon at bounding box center [187, 131] width 25 height 19
click at [93, 104] on span at bounding box center [86, 120] width 155 height 39
click at [64, 152] on span "Invoices" at bounding box center [42, 153] width 52 height 13
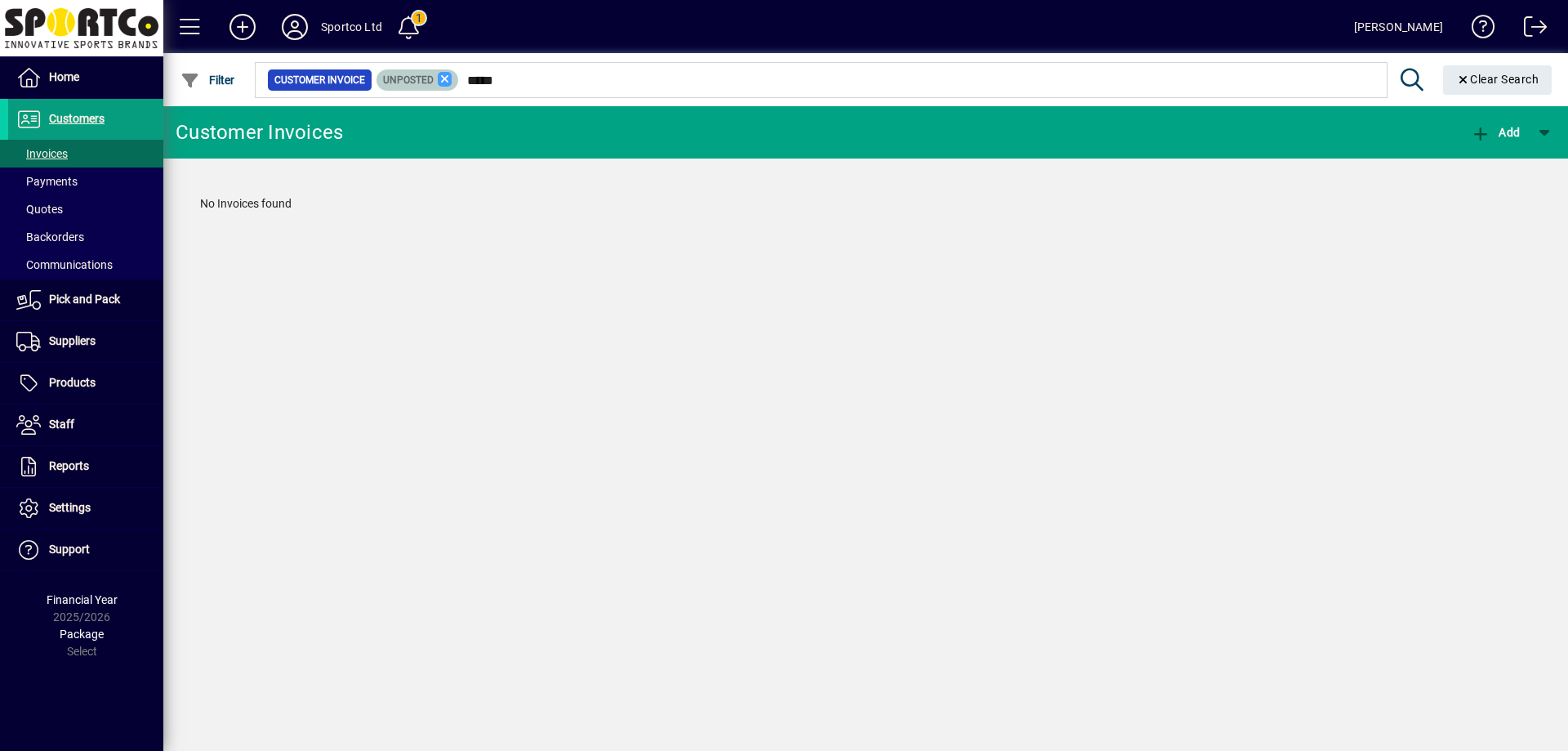
click at [448, 80] on icon at bounding box center [445, 79] width 14 height 14
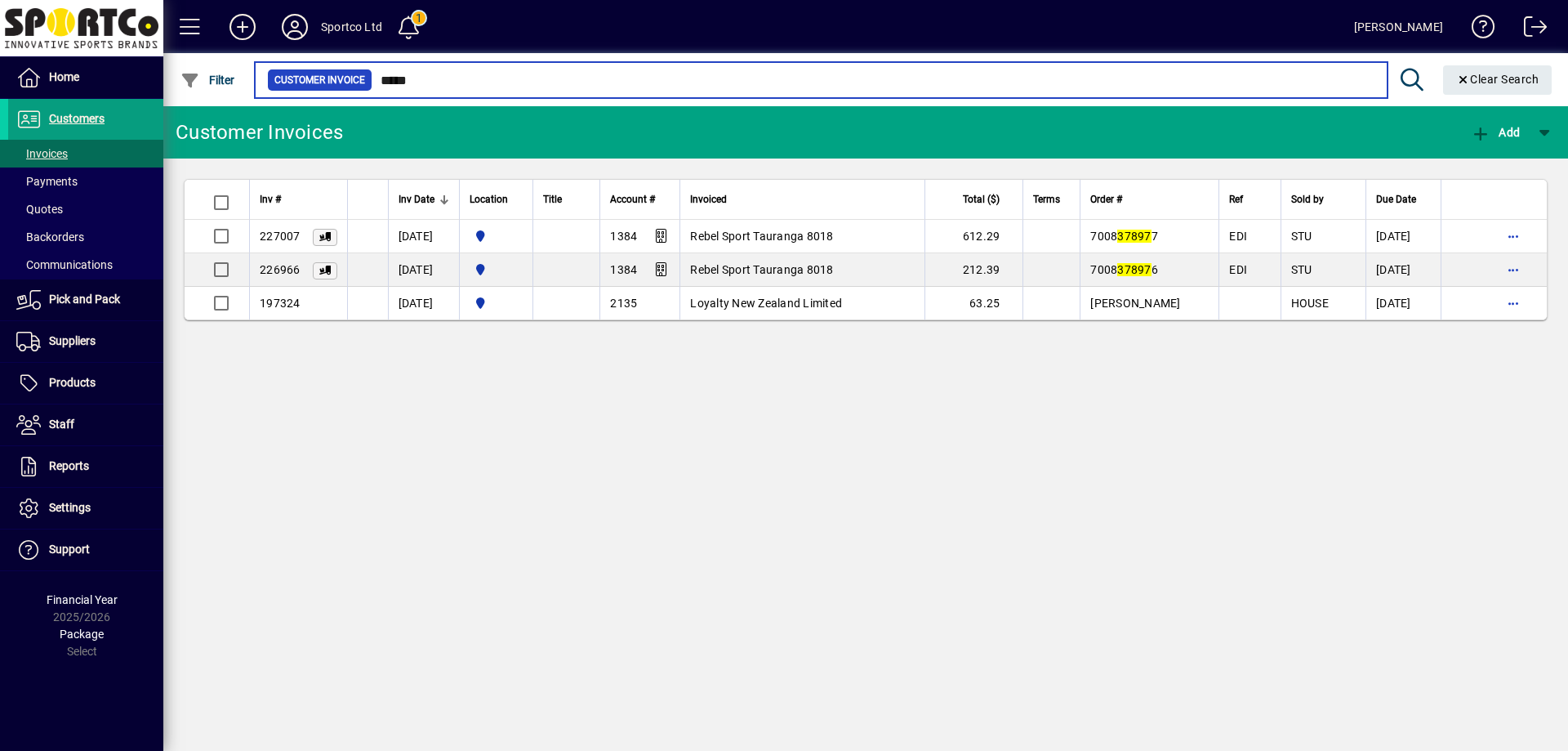
click at [404, 81] on input "*****" at bounding box center [873, 80] width 1002 height 23
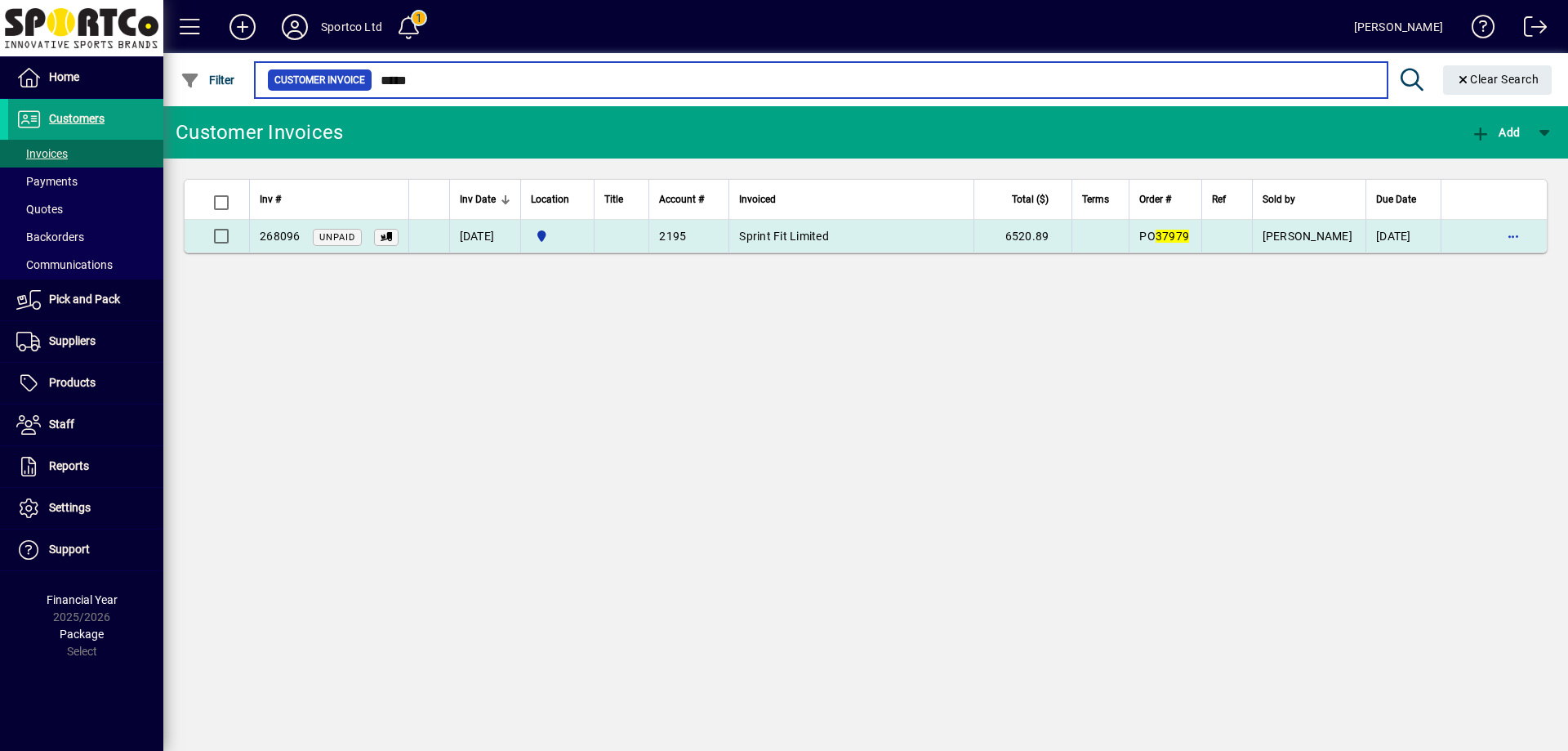
type input "*****"
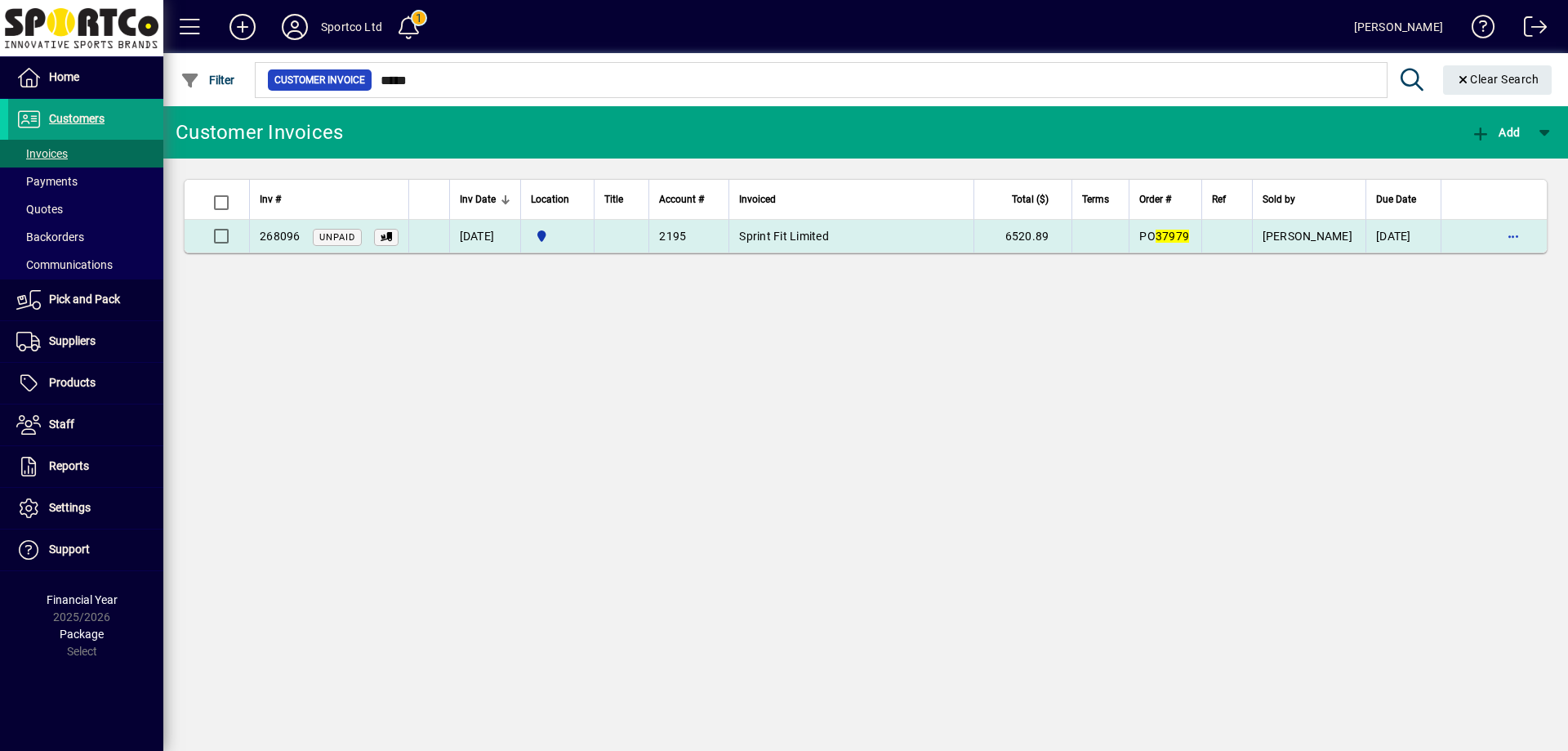
drag, startPoint x: 300, startPoint y: 234, endPoint x: 262, endPoint y: 249, distance: 40.9
click at [262, 249] on td "268096 Unpaid" at bounding box center [329, 236] width 159 height 33
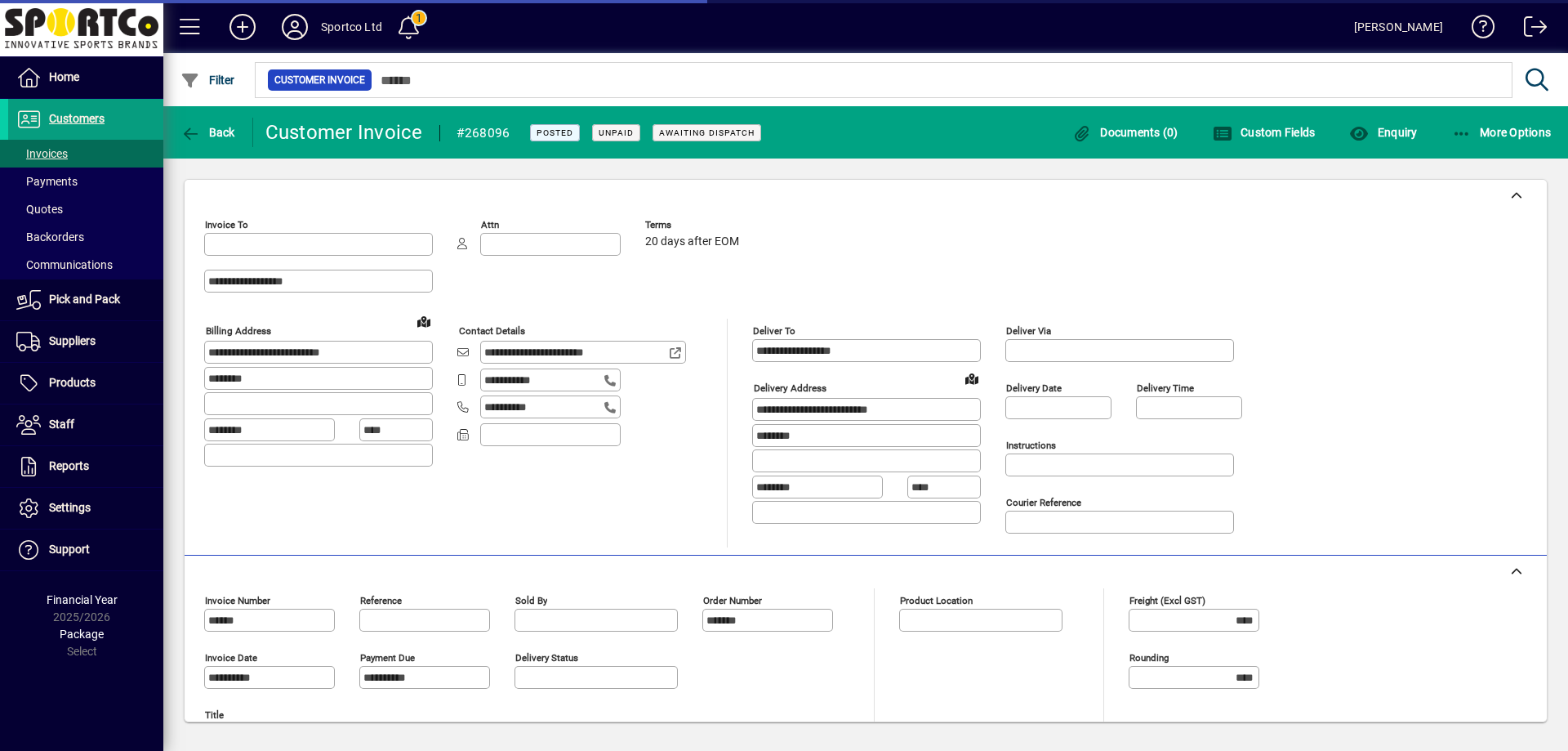
type input "**********"
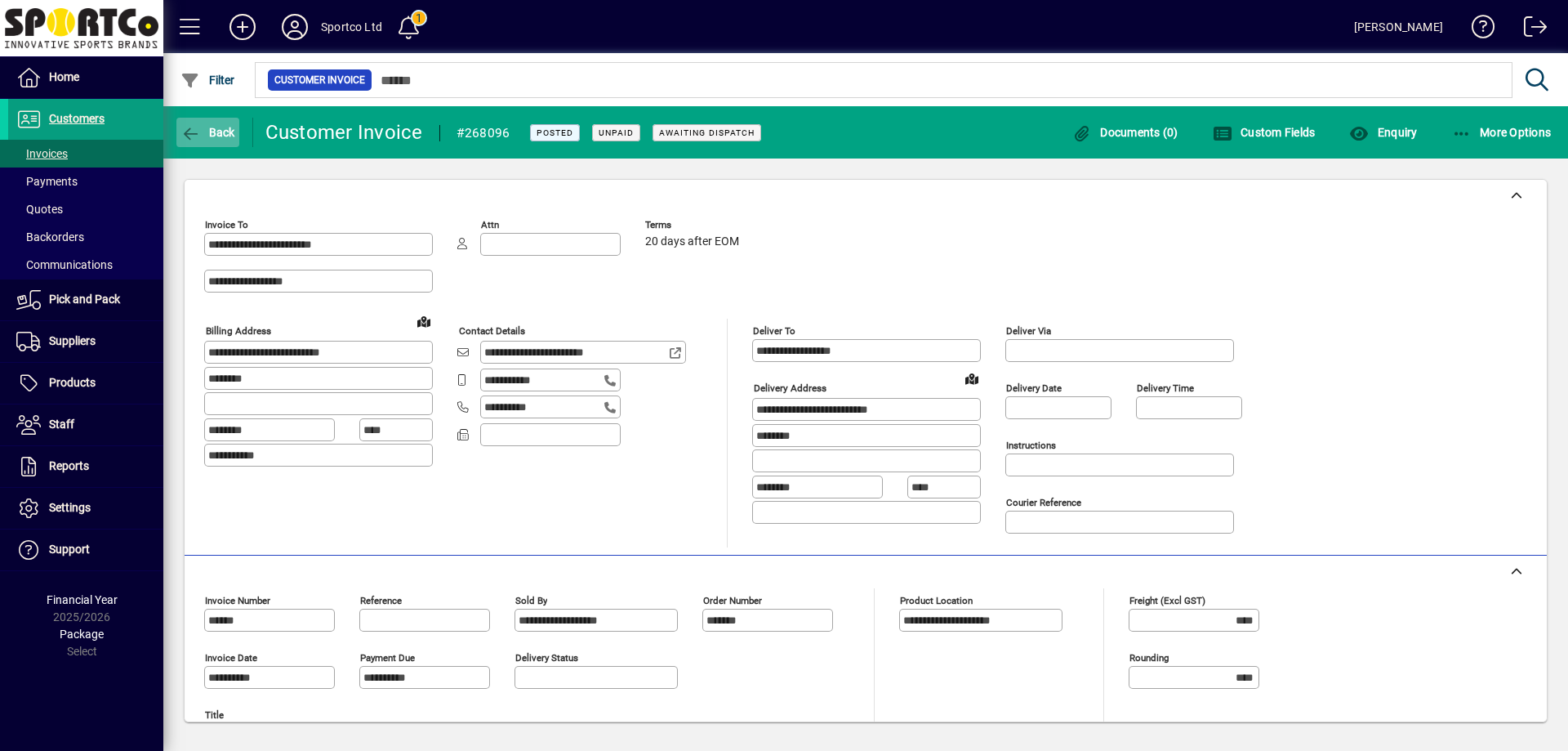
click at [205, 128] on span "Back" at bounding box center [208, 131] width 55 height 13
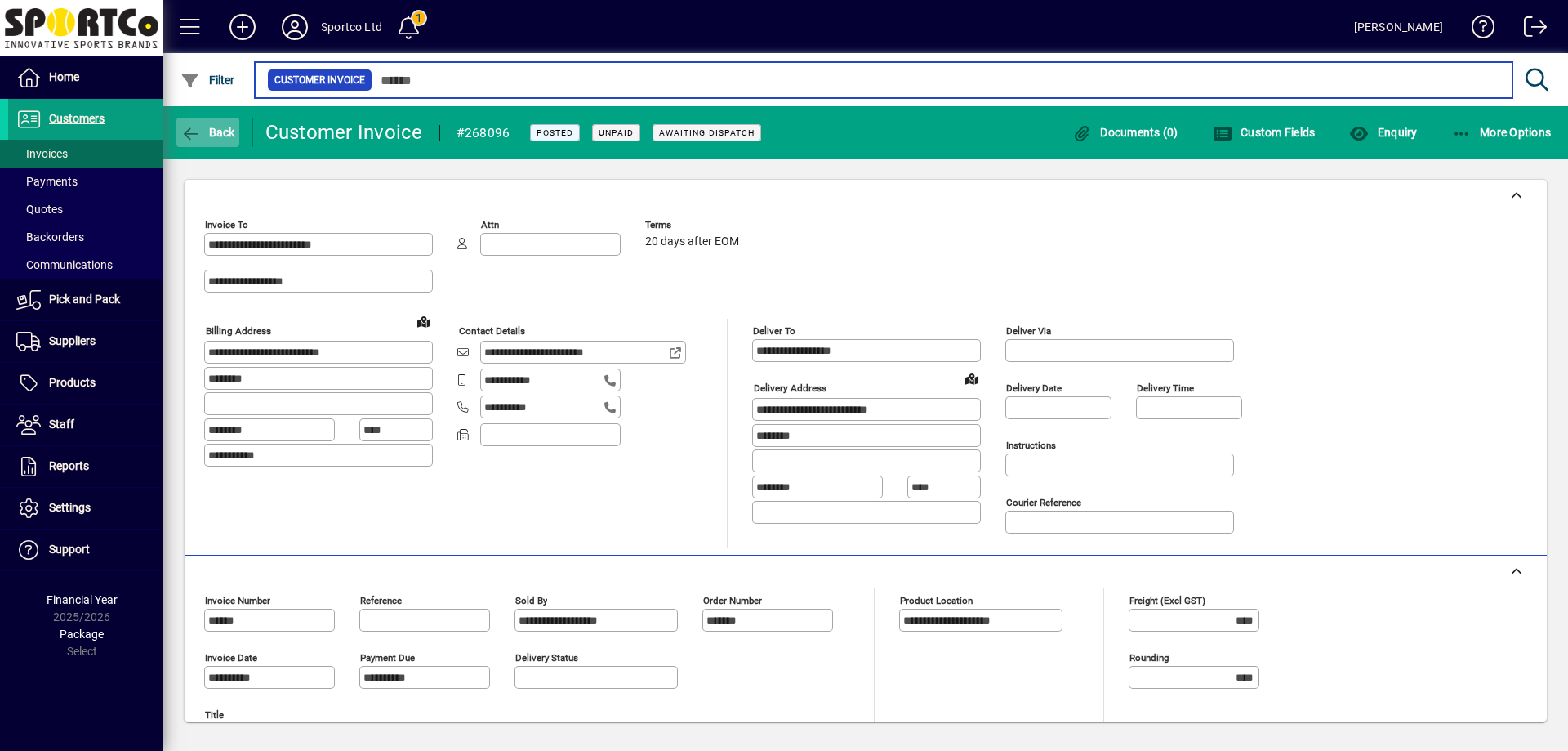
type input "*****"
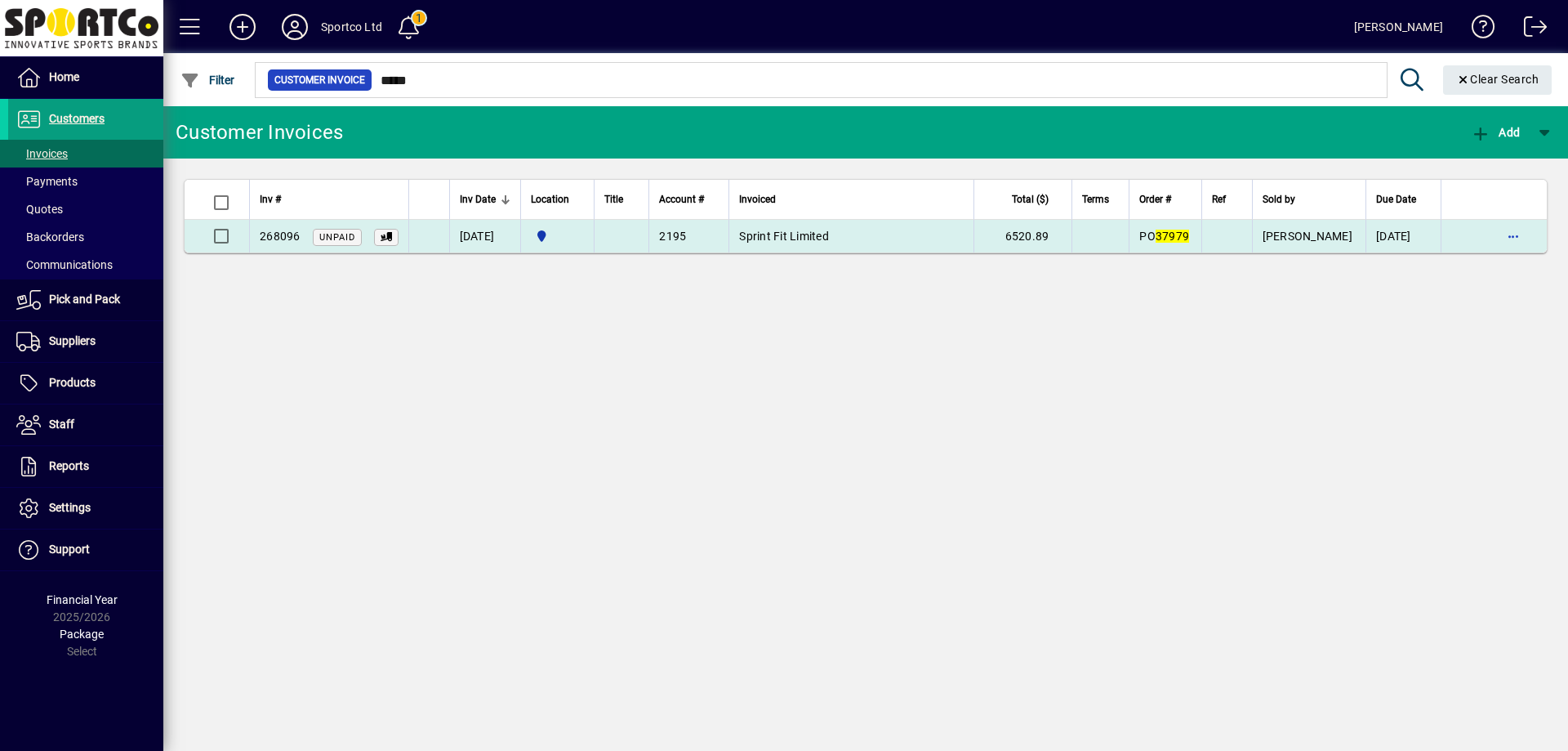
copy span "268096"
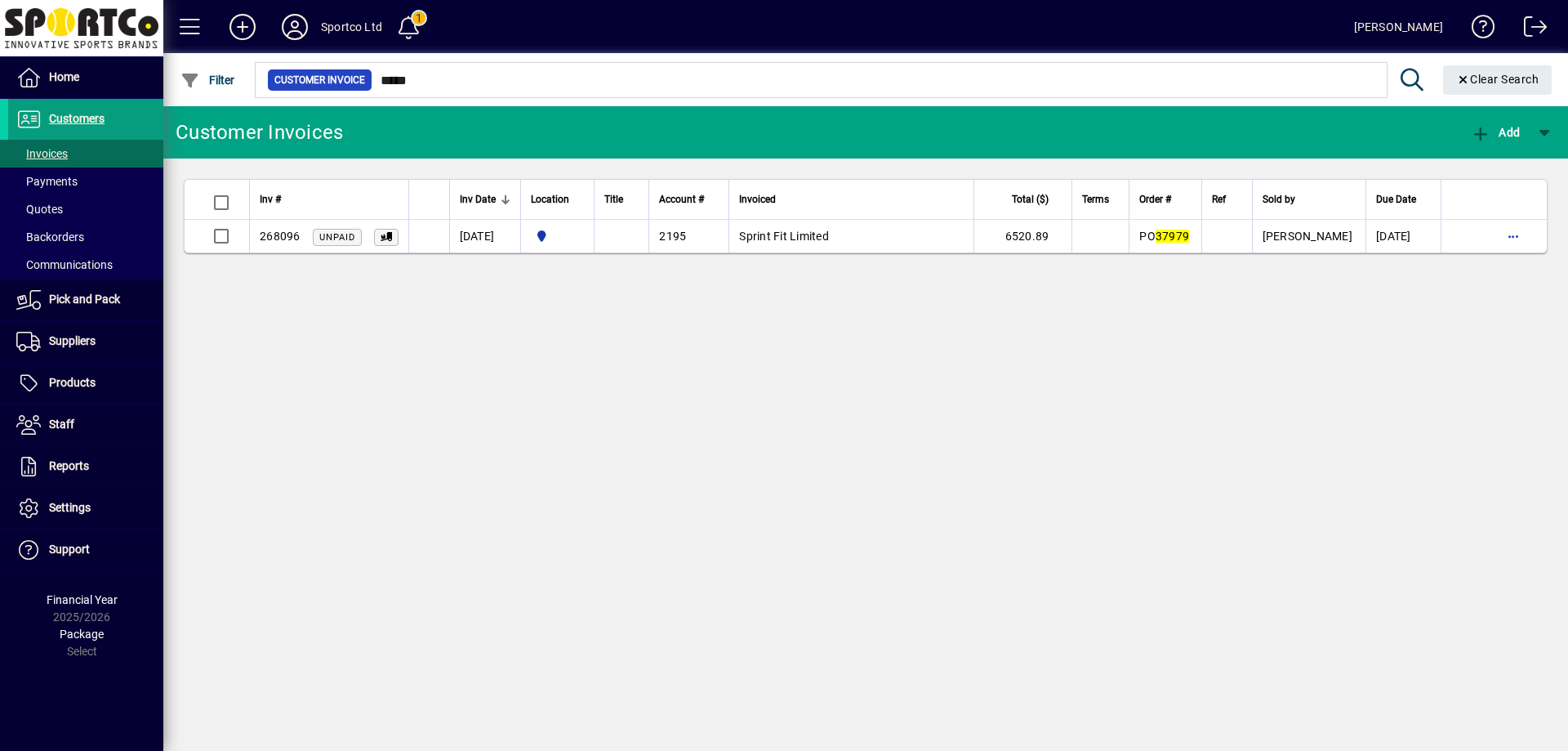
drag, startPoint x: 306, startPoint y: 236, endPoint x: 275, endPoint y: 181, distance: 63.1
click at [261, 242] on div "268096 Unpaid" at bounding box center [329, 236] width 139 height 17
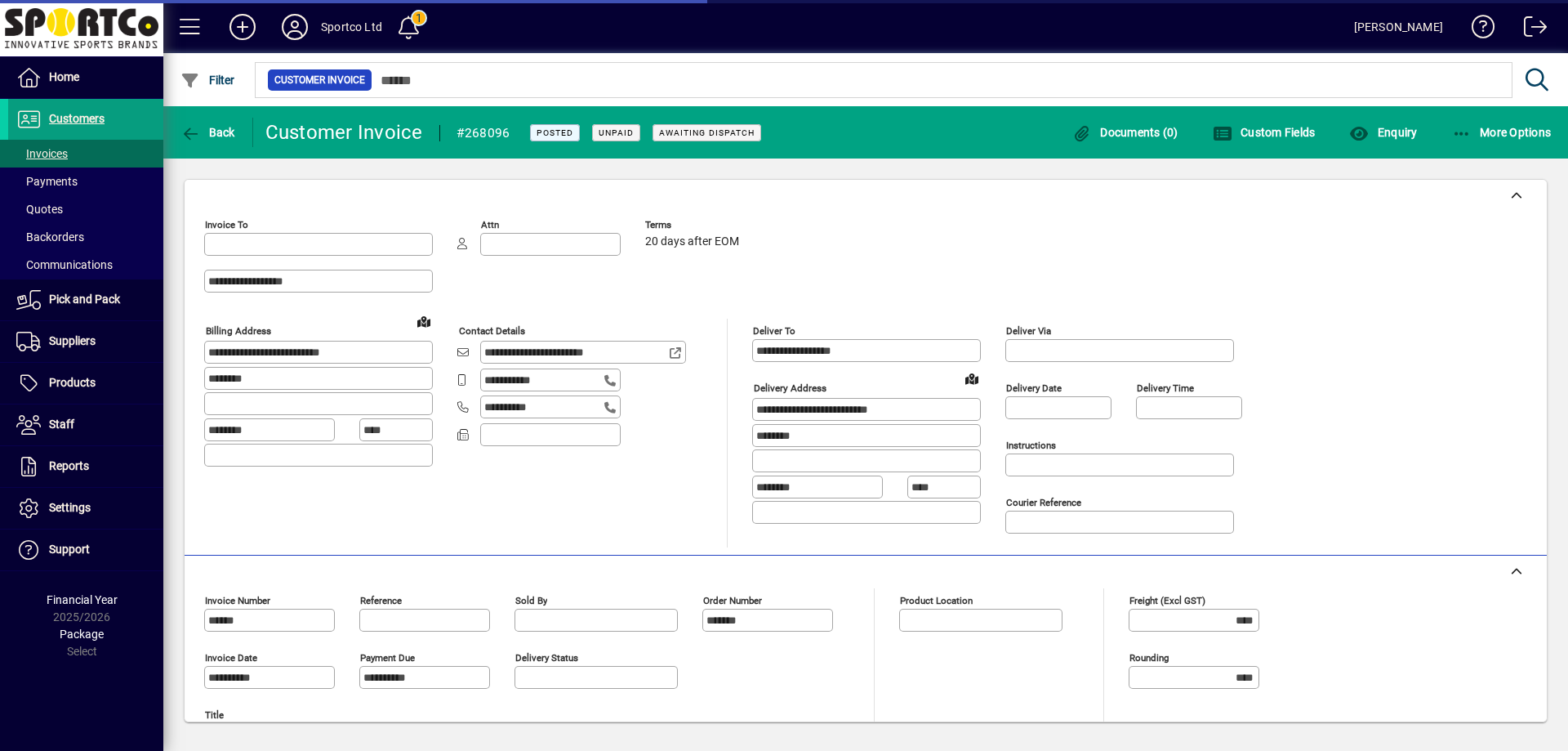
type input "**********"
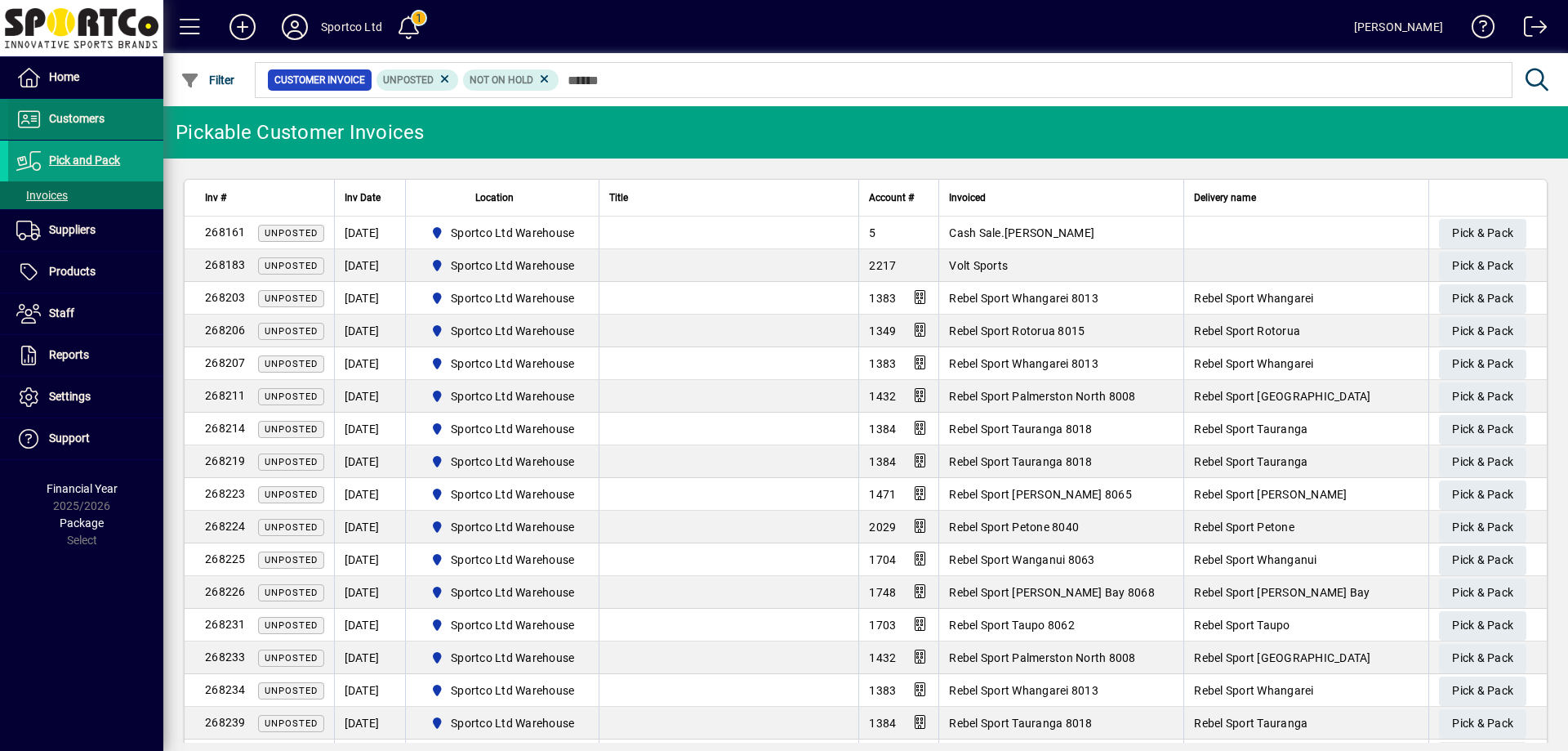
click at [82, 119] on span "Customers" at bounding box center [77, 118] width 56 height 13
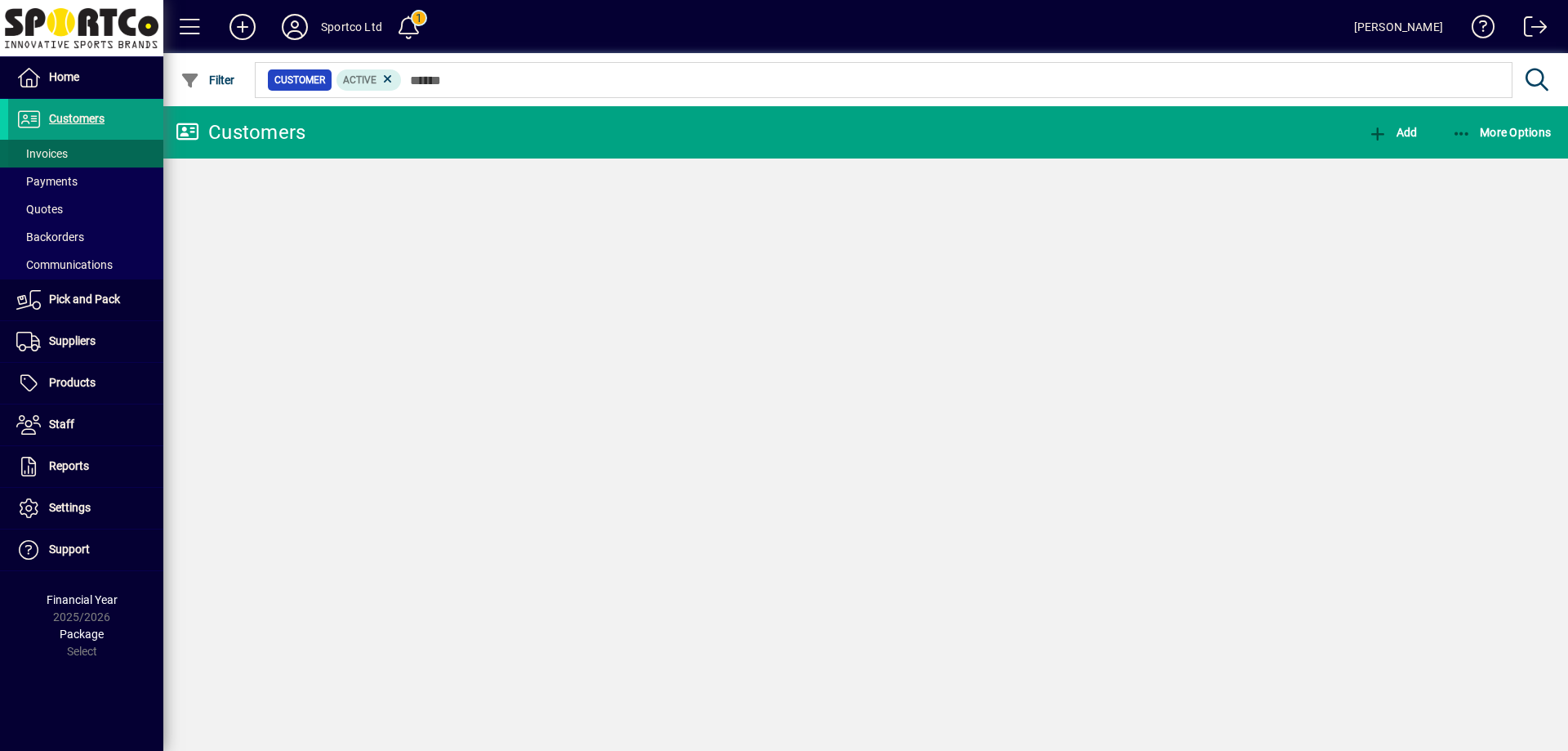
click at [60, 158] on span "Invoices" at bounding box center [42, 153] width 52 height 13
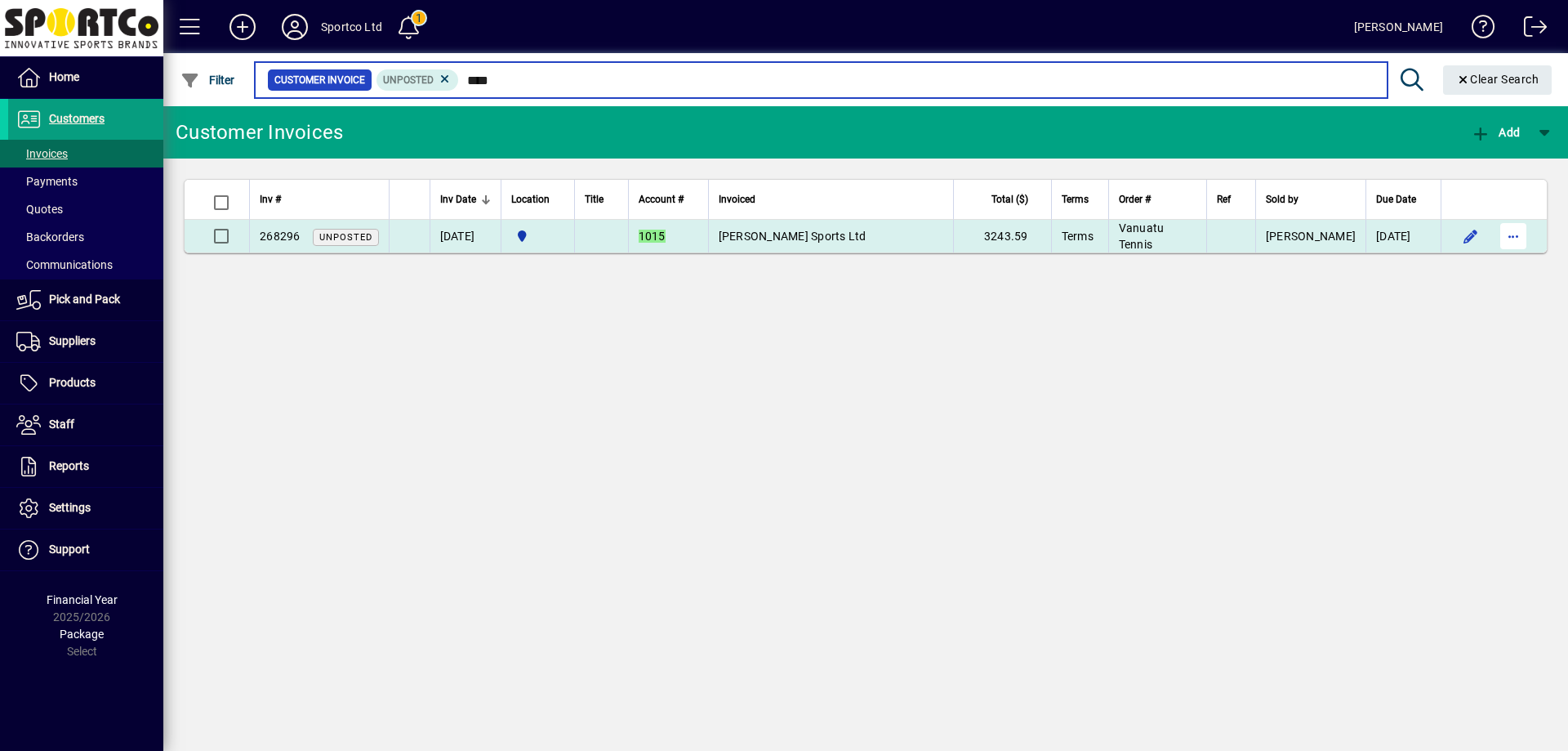
type input "****"
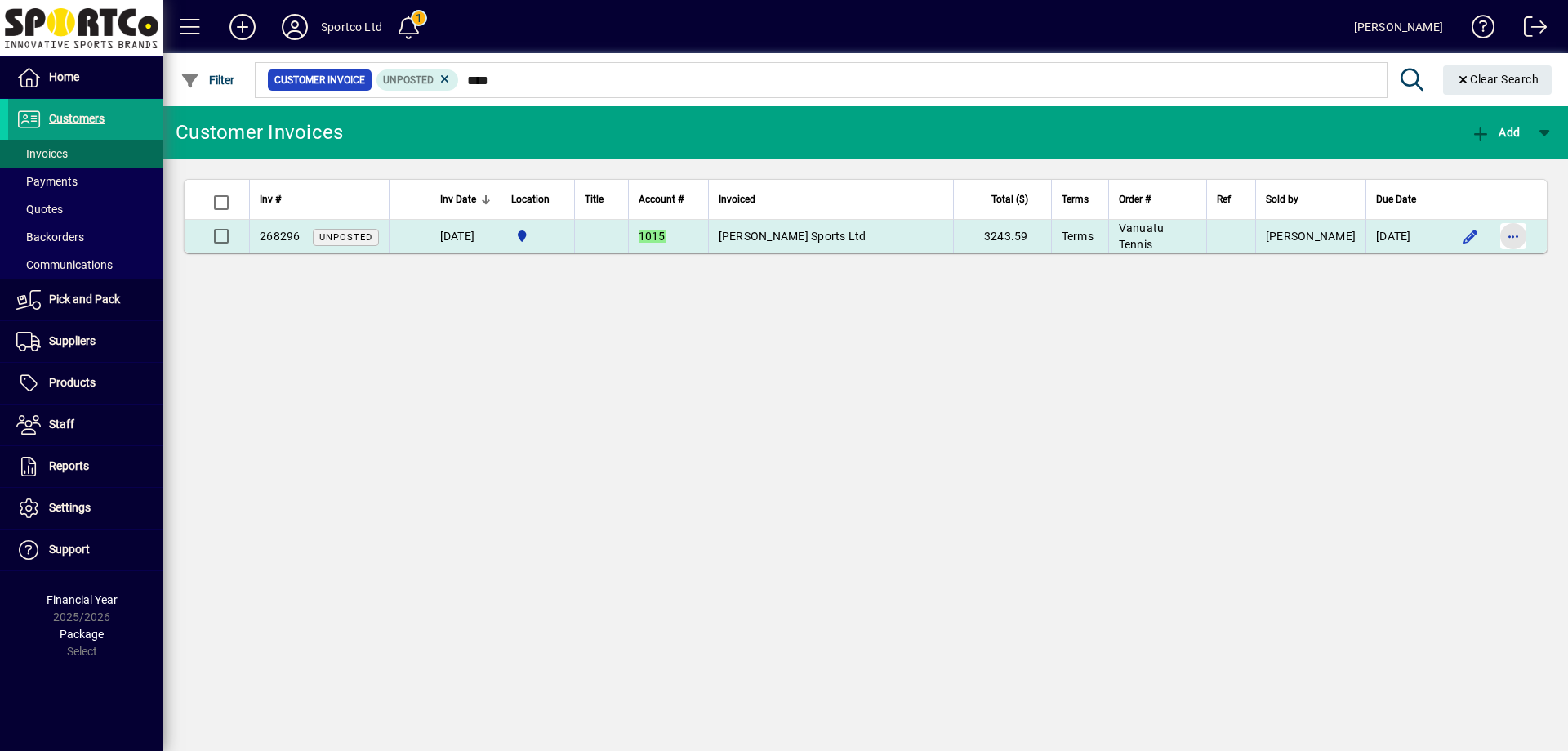
click at [1518, 238] on span "button" at bounding box center [1514, 236] width 39 height 39
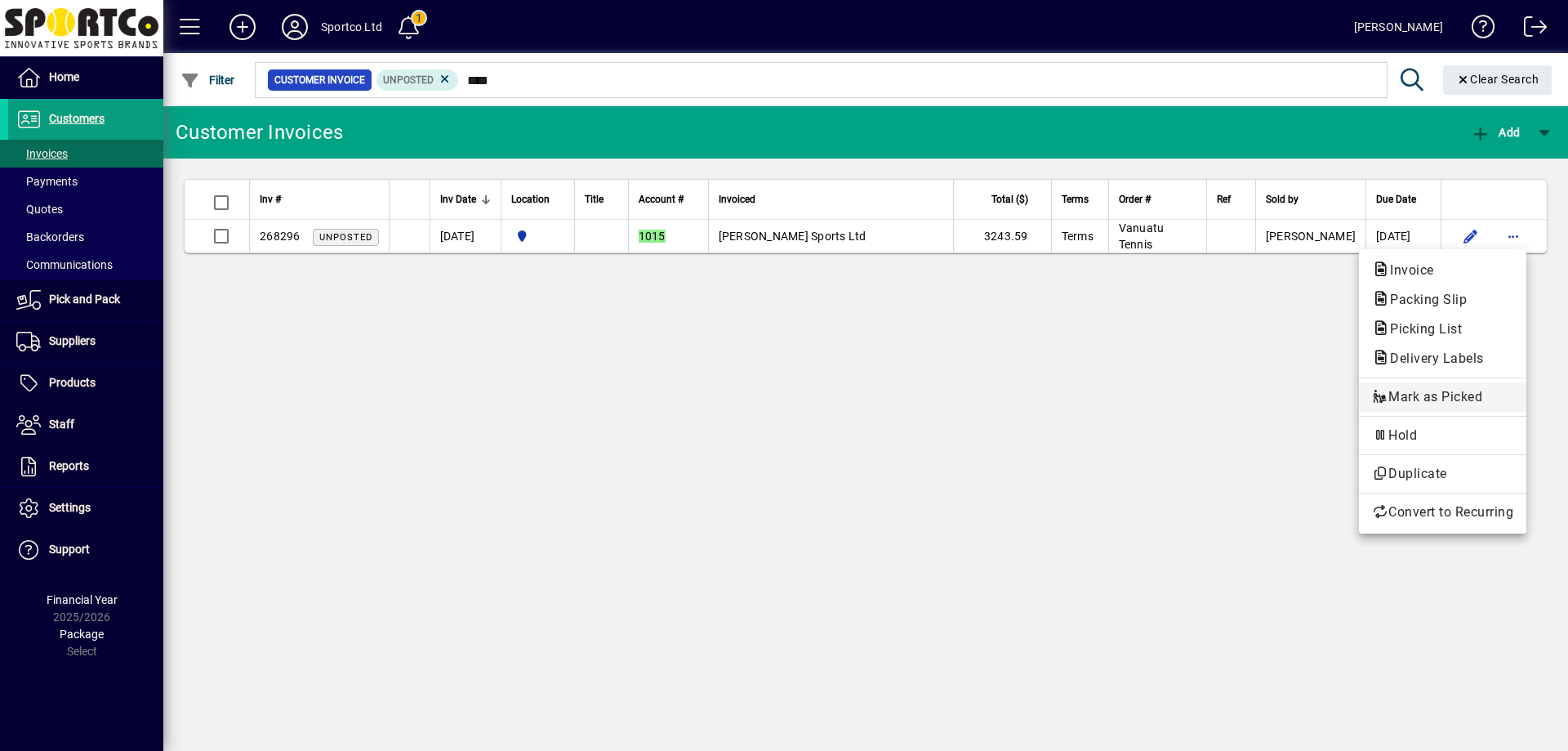
click at [1470, 397] on span "Mark as Picked" at bounding box center [1443, 397] width 142 height 19
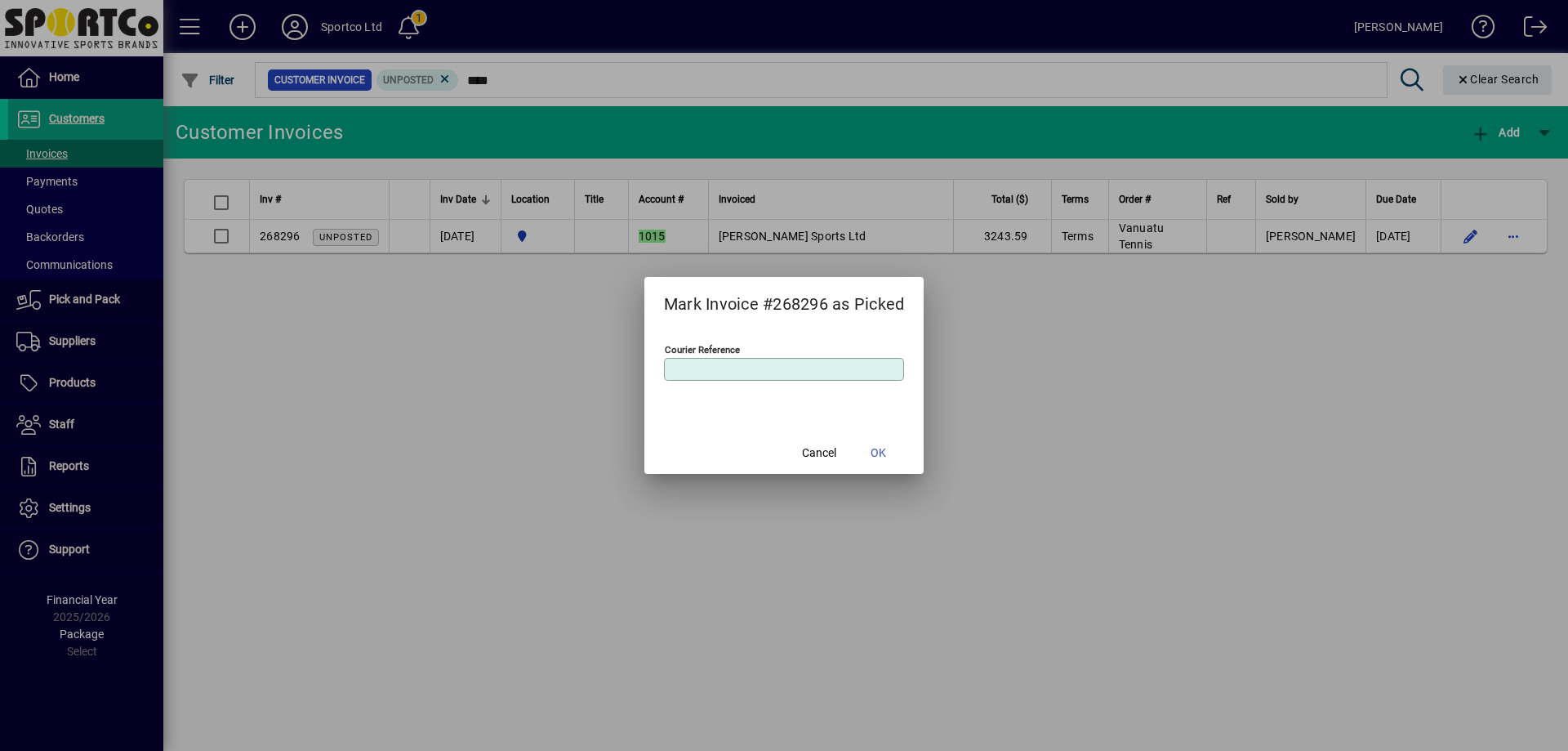
click at [852, 371] on input "Courier Reference" at bounding box center [786, 369] width 236 height 13
type input "****"
click at [878, 450] on span "OK" at bounding box center [878, 453] width 15 height 17
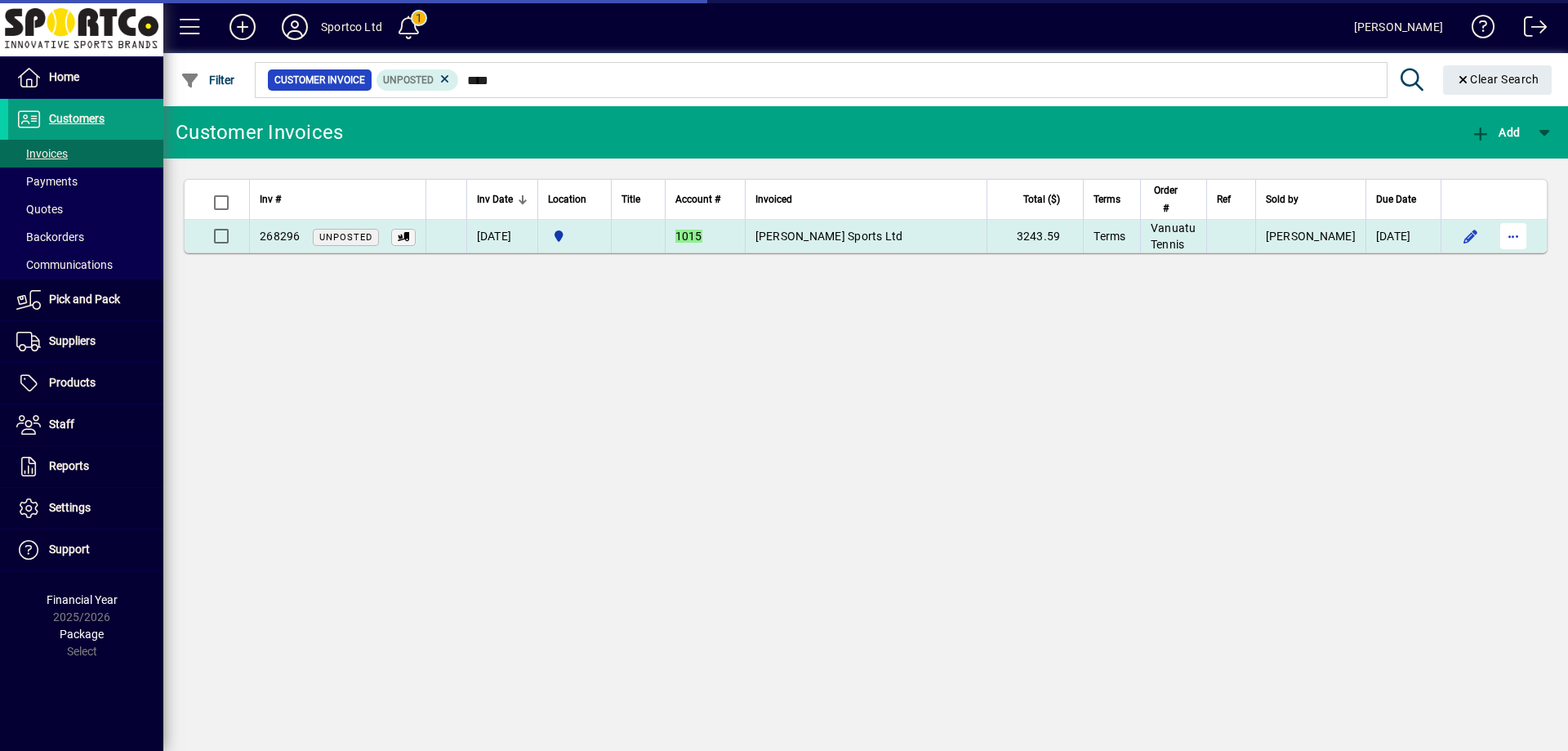
click at [1510, 229] on span "button" at bounding box center [1514, 236] width 39 height 39
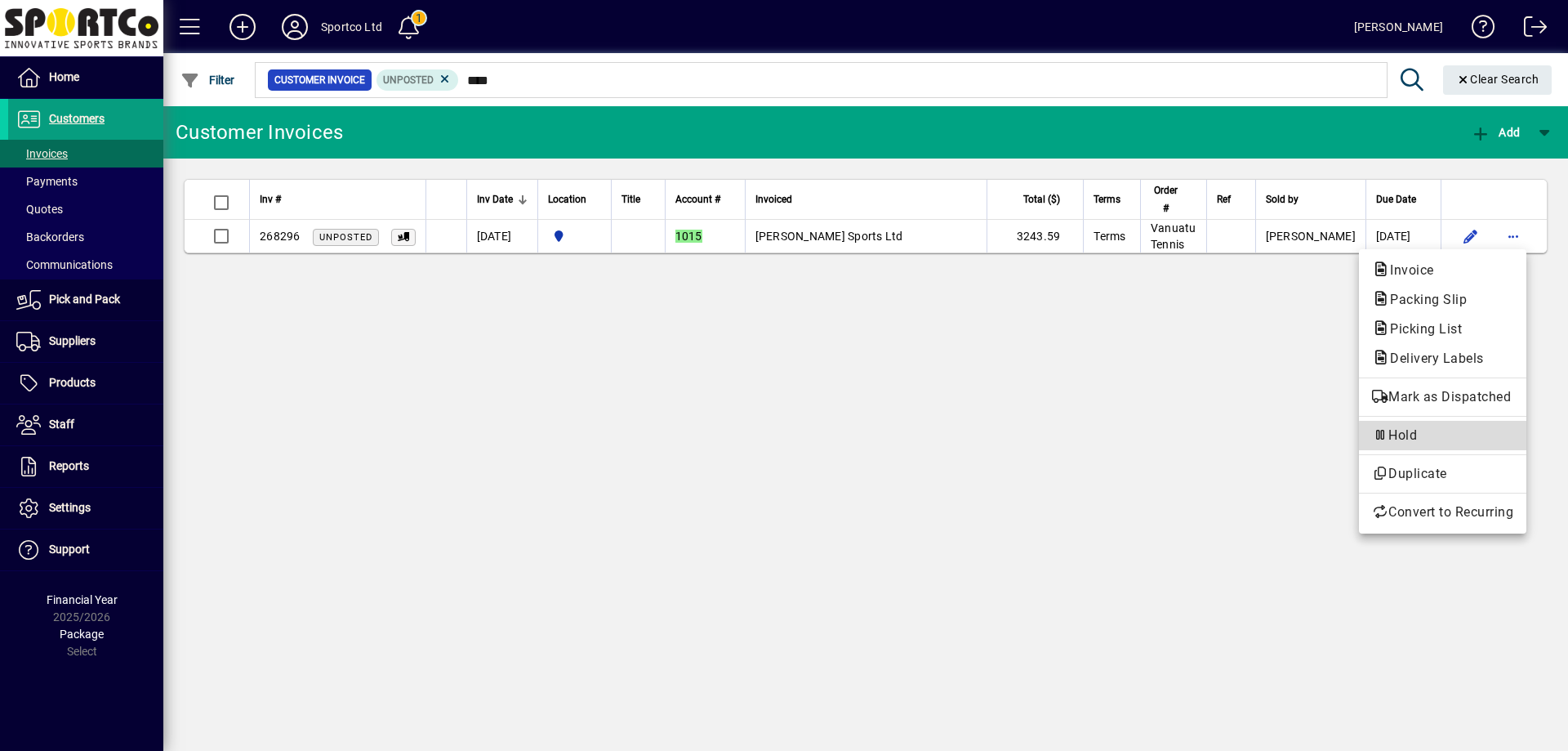
click at [1462, 439] on span "Hold" at bounding box center [1443, 435] width 142 height 19
